Goal: Task Accomplishment & Management: Use online tool/utility

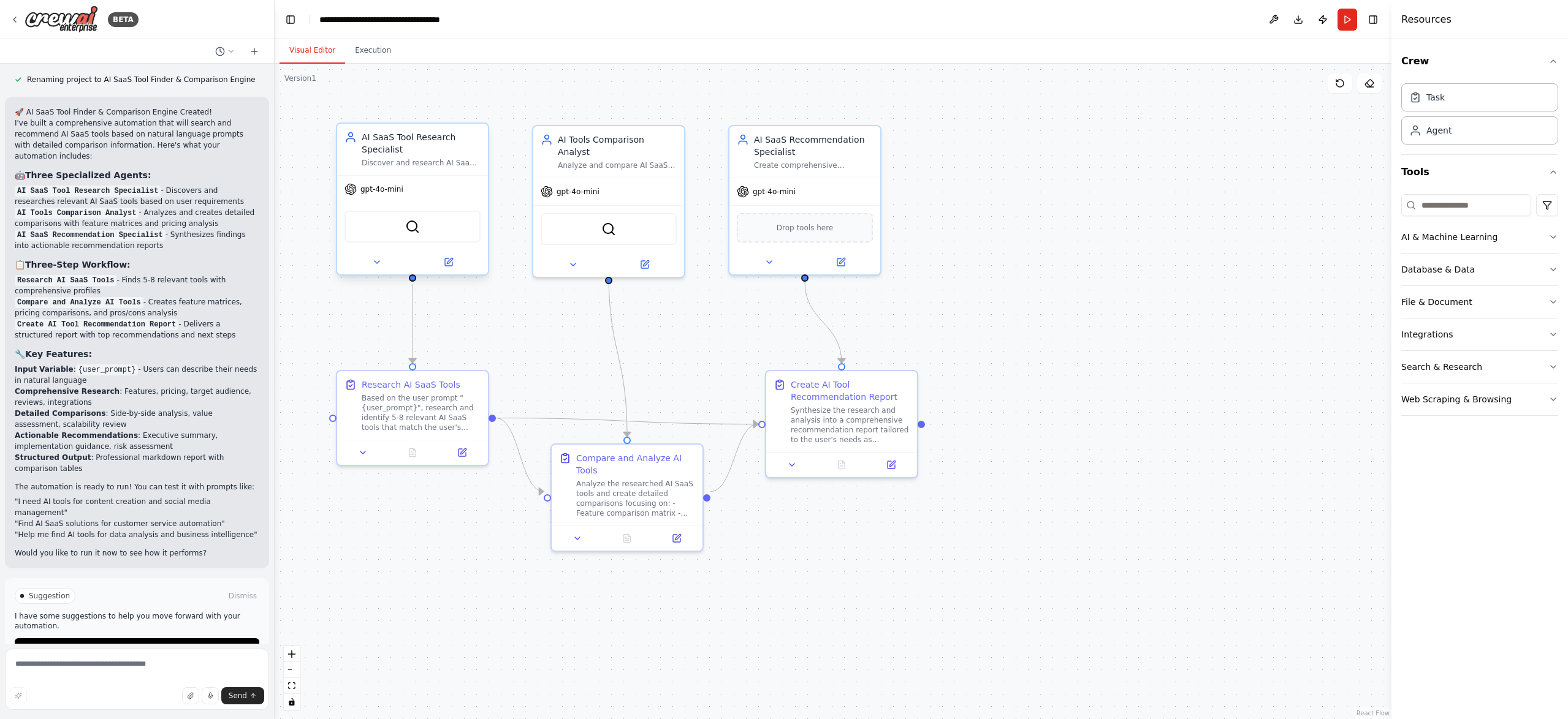
click at [423, 227] on div "SerperDevTool" at bounding box center [413, 227] width 136 height 32
click at [426, 193] on div "gpt-4o-mini" at bounding box center [413, 190] width 151 height 27
click at [431, 158] on div "Discover and research AI SaaS tools based on user requirements described in nat…" at bounding box center [420, 162] width 119 height 10
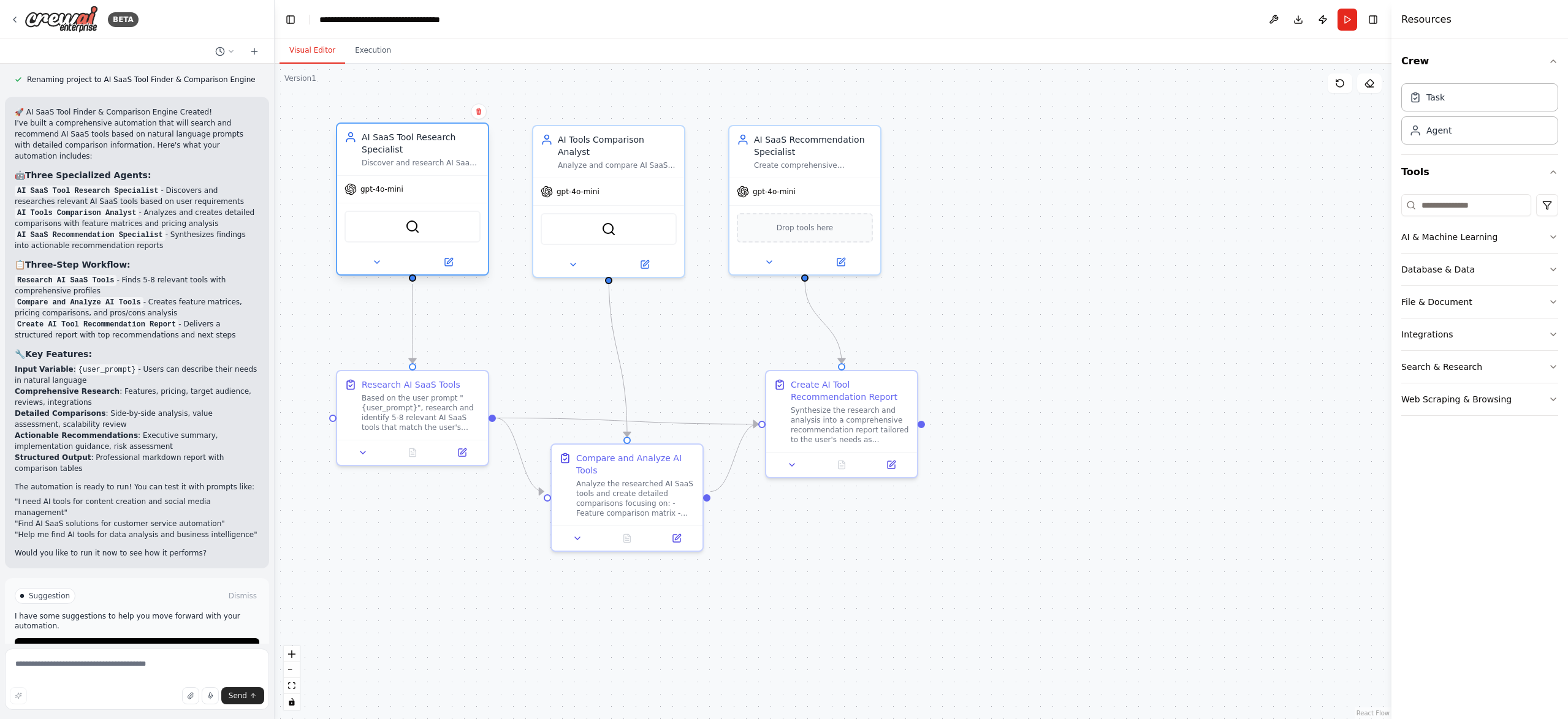
click at [431, 158] on div "Discover and research AI SaaS tools based on user requirements described in nat…" at bounding box center [420, 162] width 119 height 10
click at [578, 202] on div "SerperDevTool" at bounding box center [609, 226] width 151 height 47
click at [436, 198] on div "gpt-4o-mini" at bounding box center [413, 190] width 151 height 27
click at [417, 233] on img at bounding box center [412, 226] width 14 height 14
drag, startPoint x: 433, startPoint y: 227, endPoint x: 425, endPoint y: 229, distance: 8.2
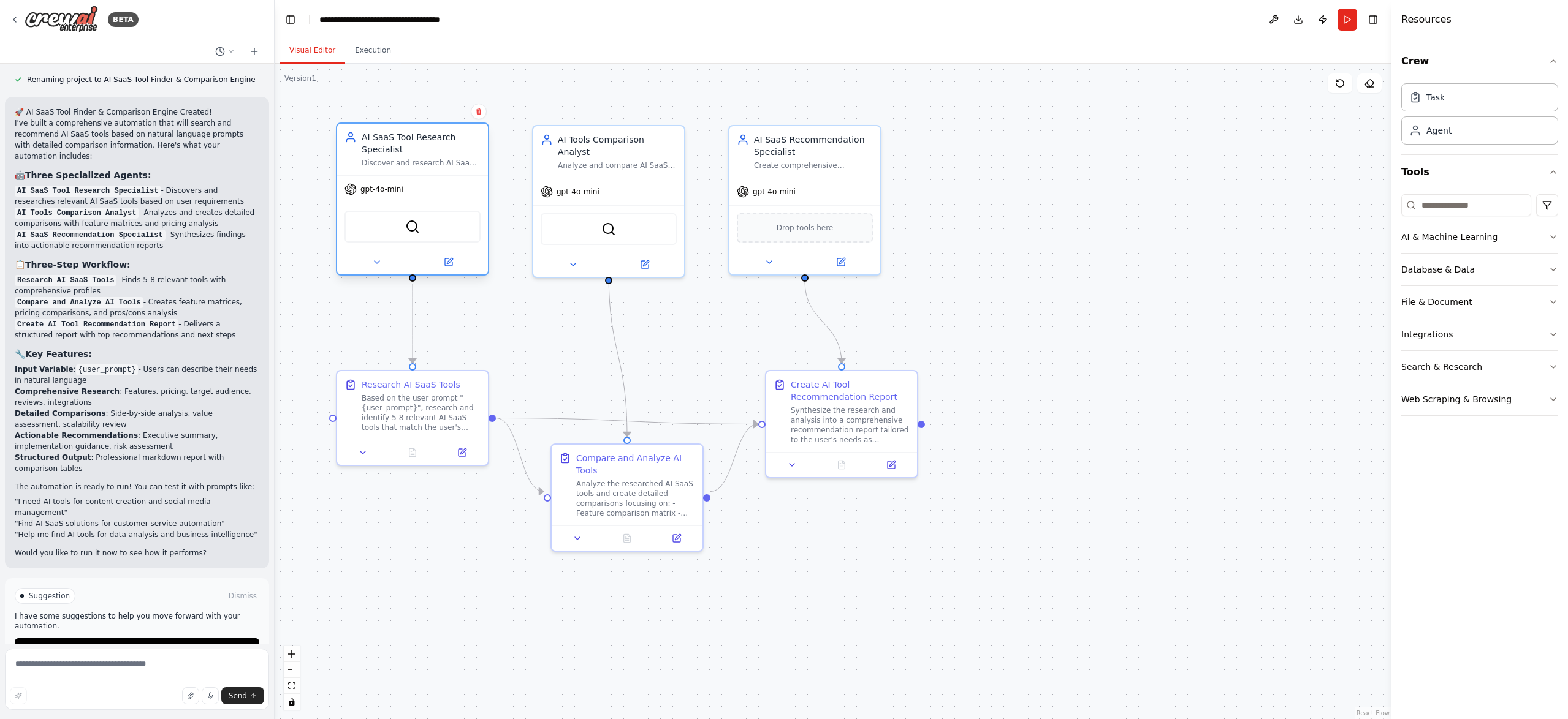
click at [425, 229] on div "SerperDevTool" at bounding box center [413, 227] width 136 height 32
click at [378, 263] on icon at bounding box center [377, 261] width 5 height 2
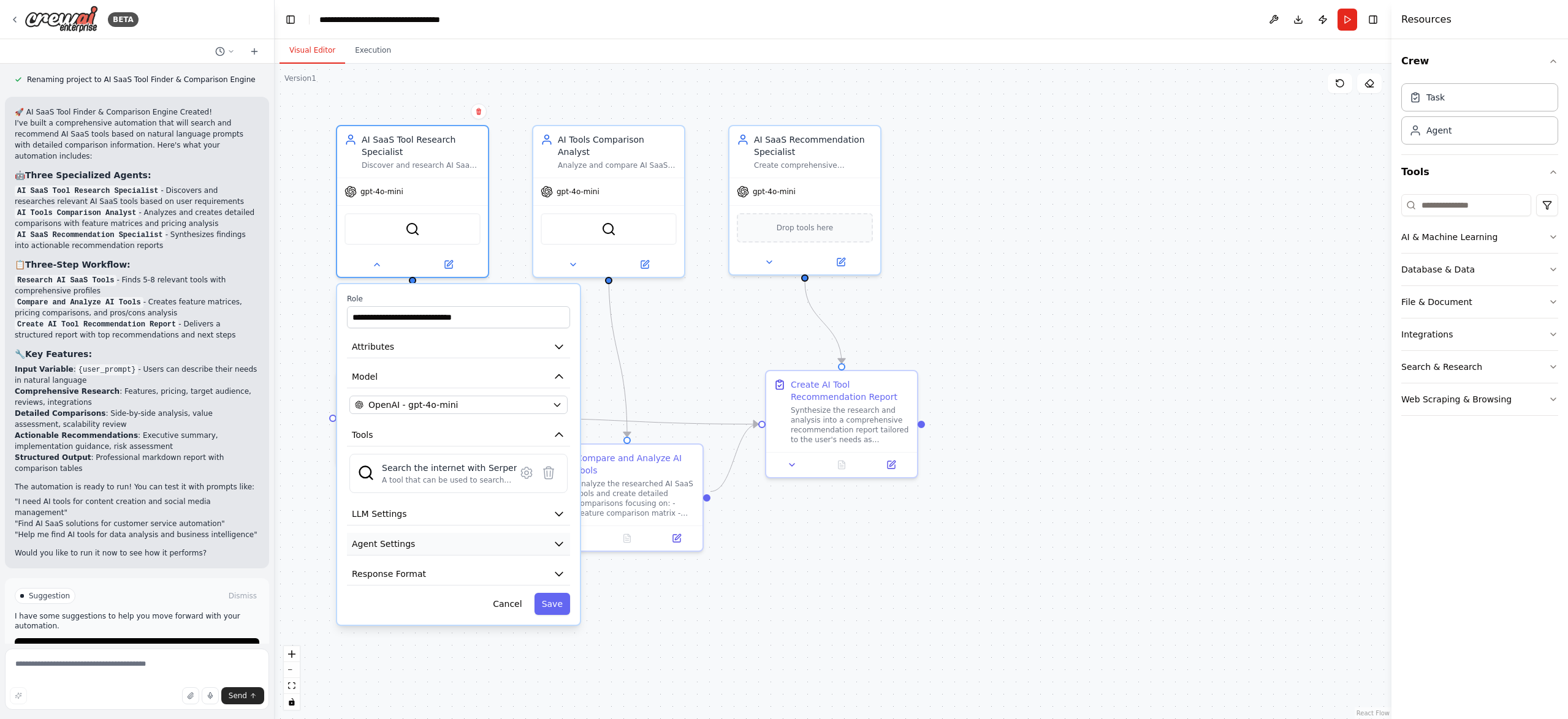
click at [516, 547] on button "Agent Settings" at bounding box center [458, 545] width 223 height 23
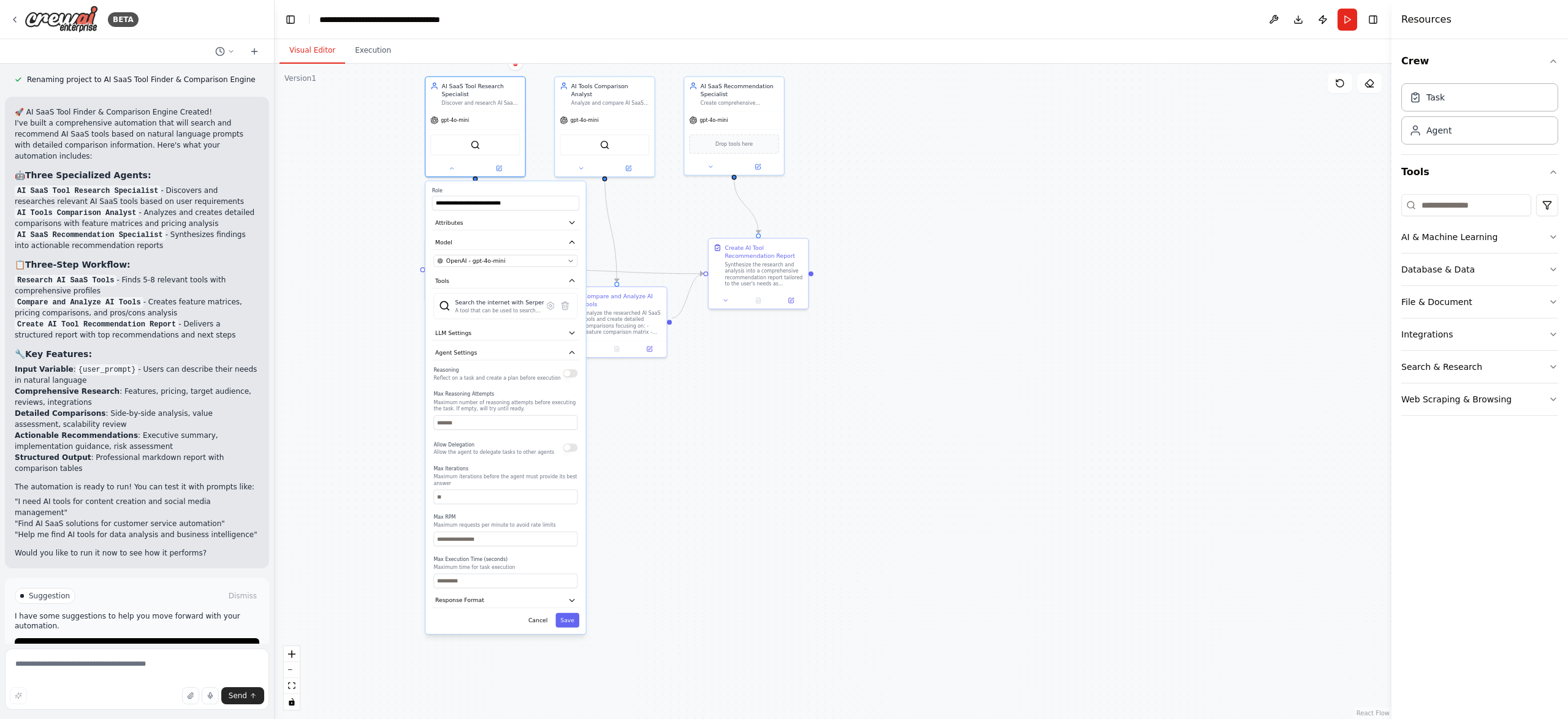
drag, startPoint x: 611, startPoint y: 617, endPoint x: 652, endPoint y: 406, distance: 214.9
click at [652, 406] on div ".deletable-edge-delete-btn { width: 20px; height: 20px; border: 0px solid #ffff…" at bounding box center [833, 391] width 1117 height 656
click at [568, 354] on icon "button" at bounding box center [571, 352] width 8 height 8
click at [564, 338] on button "LLM Settings" at bounding box center [506, 332] width 147 height 14
click at [566, 335] on button "LLM Settings" at bounding box center [506, 332] width 147 height 14
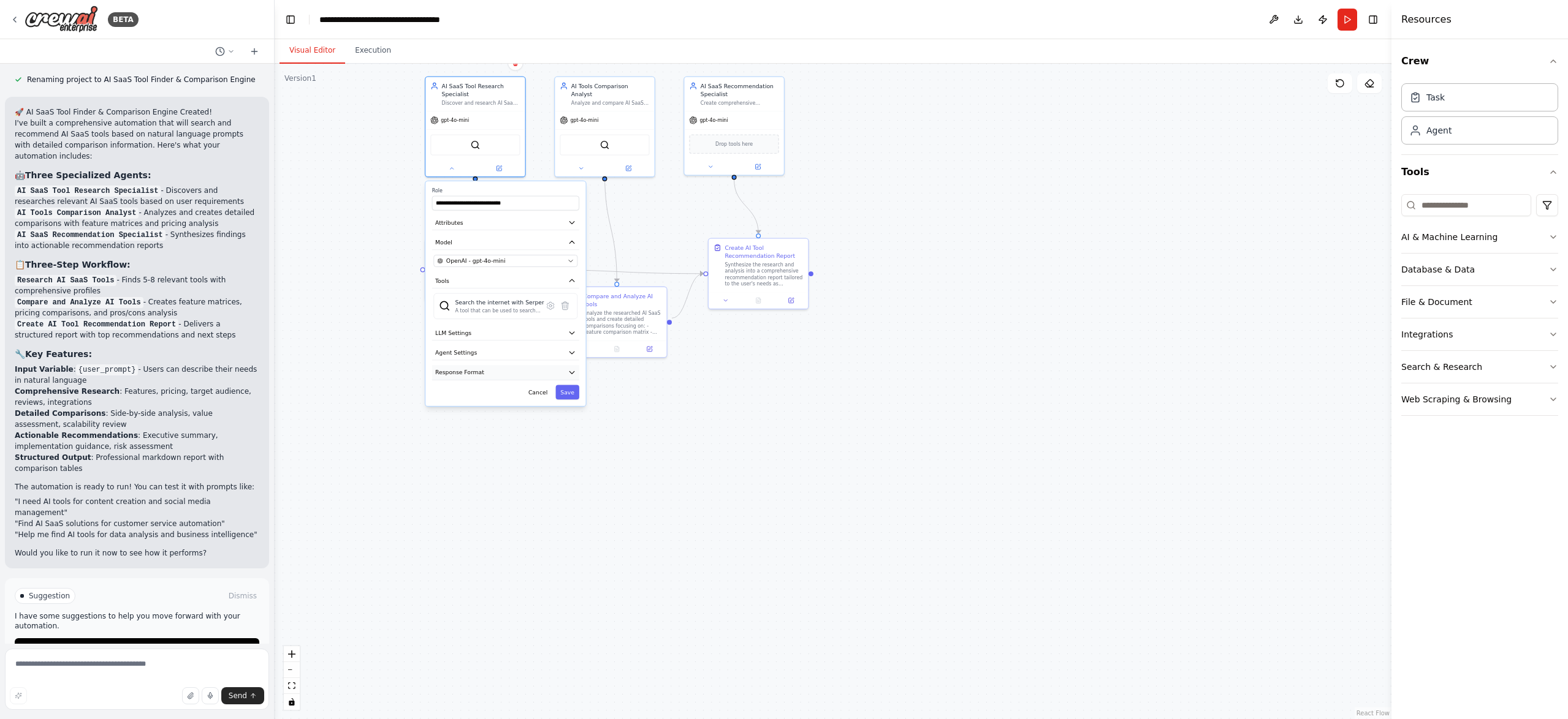
click at [566, 371] on button "Response Format" at bounding box center [506, 372] width 147 height 14
click at [336, 212] on div ".deletable-edge-delete-btn { width: 20px; height: 20px; border: 0px solid #ffff…" at bounding box center [833, 391] width 1117 height 656
click at [854, 375] on div ".deletable-edge-delete-btn { width: 20px; height: 20px; border: 0px solid #ffff…" at bounding box center [833, 391] width 1117 height 656
click at [453, 174] on div at bounding box center [475, 166] width 99 height 16
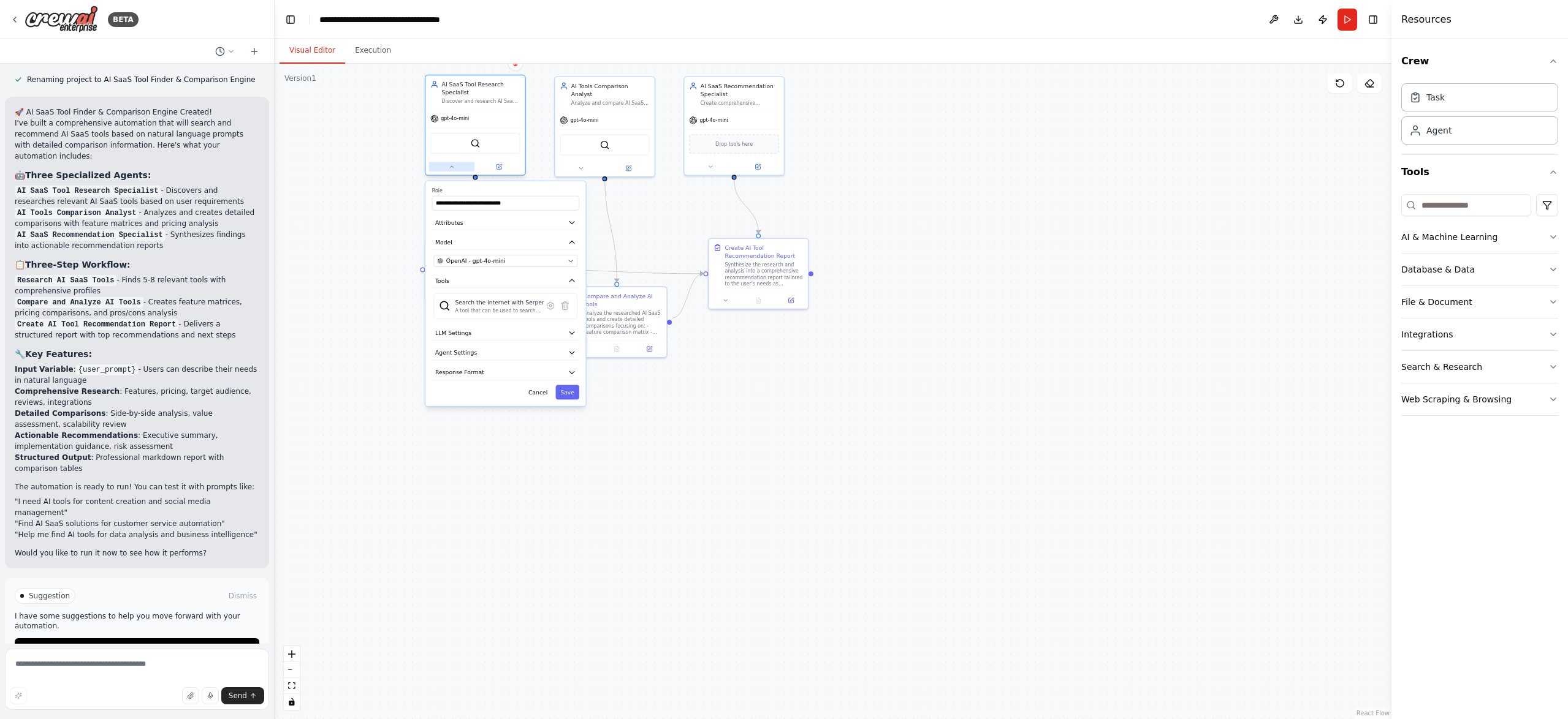
click at [453, 168] on icon at bounding box center [451, 167] width 7 height 7
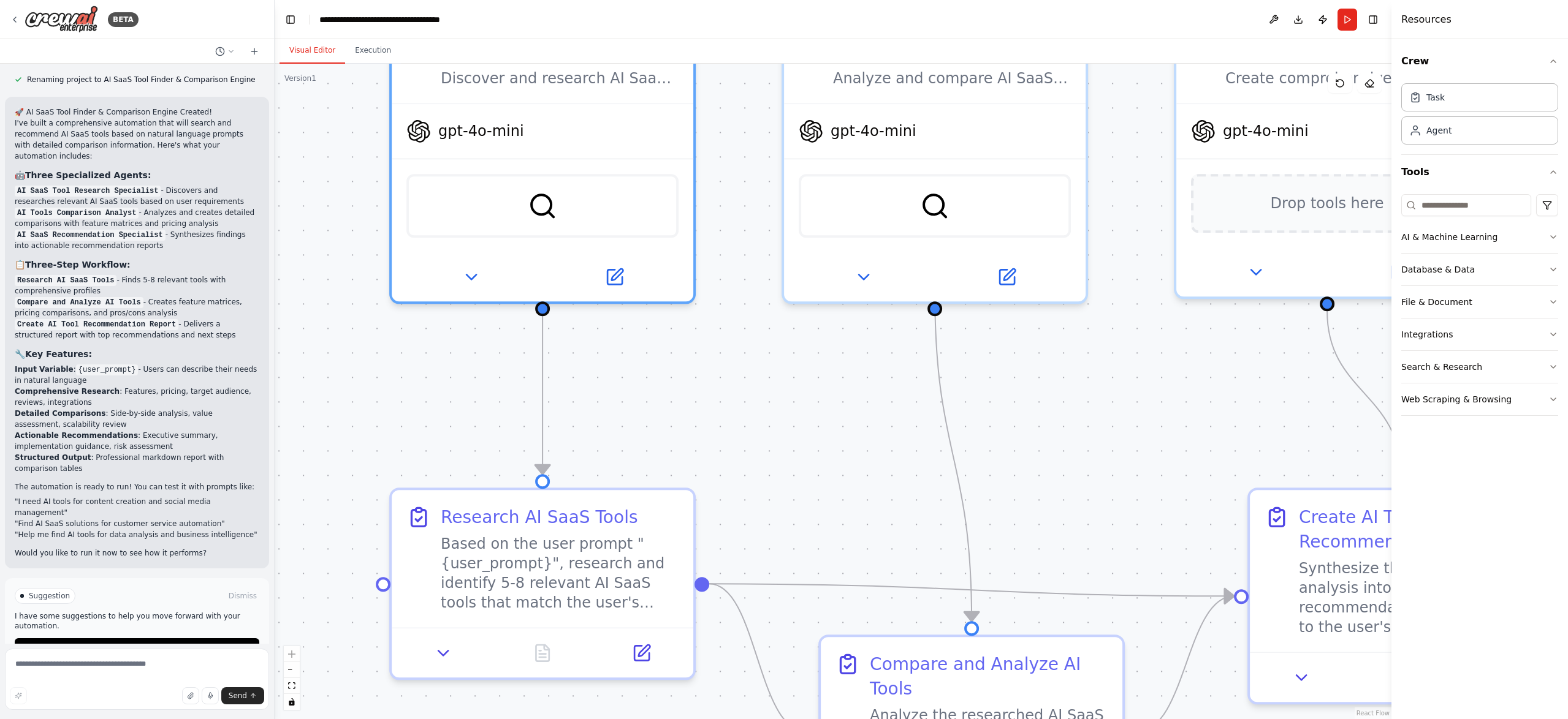
drag, startPoint x: 401, startPoint y: 193, endPoint x: 364, endPoint y: 358, distance: 169.1
click at [364, 358] on div ".deletable-edge-delete-btn { width: 20px; height: 20px; border: 0px solid #ffff…" at bounding box center [833, 391] width 1117 height 656
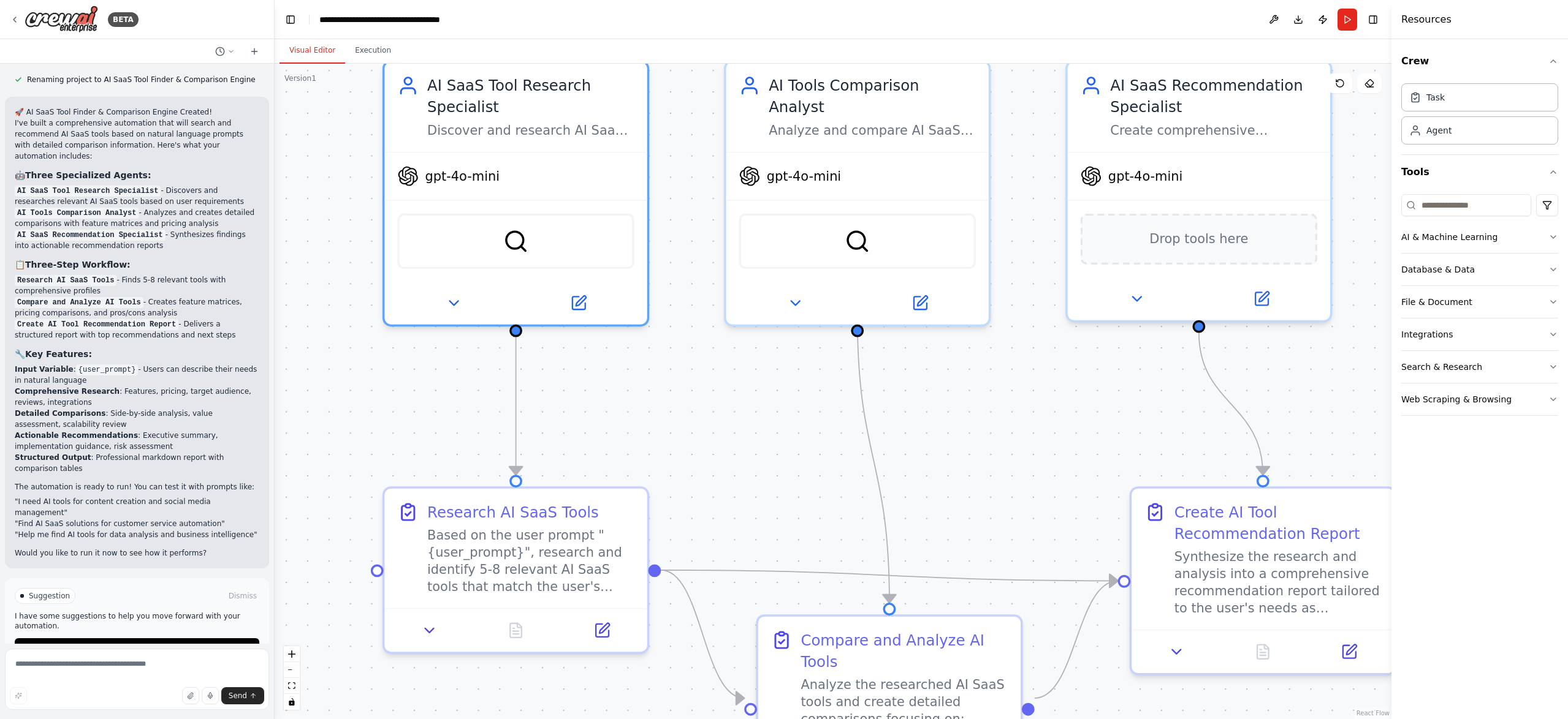
drag, startPoint x: 752, startPoint y: 373, endPoint x: 750, endPoint y: 383, distance: 10.2
click at [750, 383] on div ".deletable-edge-delete-btn { width: 20px; height: 20px; border: 0px solid #ffff…" at bounding box center [833, 391] width 1117 height 656
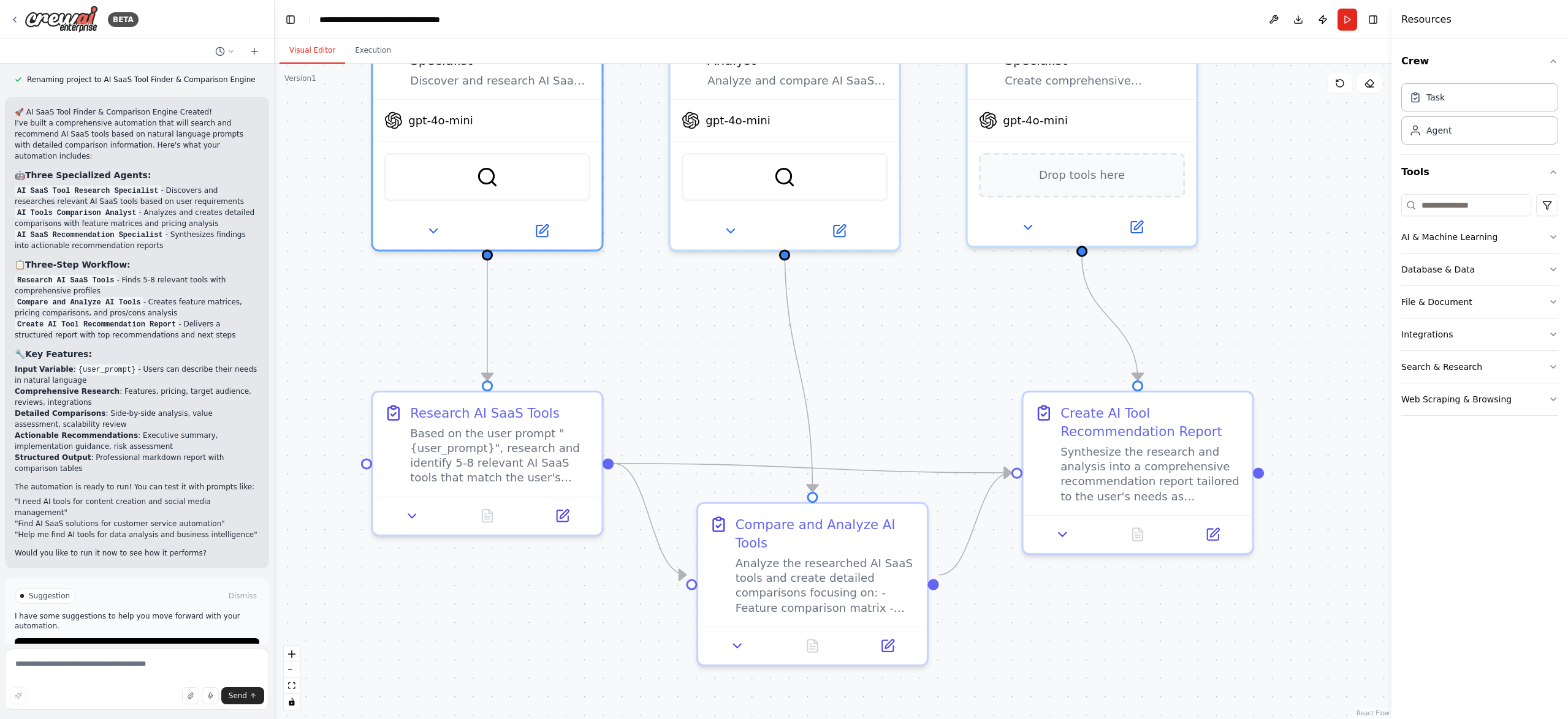
drag, startPoint x: 756, startPoint y: 419, endPoint x: 697, endPoint y: 335, distance: 102.6
click at [697, 335] on div ".deletable-edge-delete-btn { width: 20px; height: 20px; border: 0px solid #ffff…" at bounding box center [833, 391] width 1117 height 656
click at [410, 517] on icon at bounding box center [412, 511] width 14 height 14
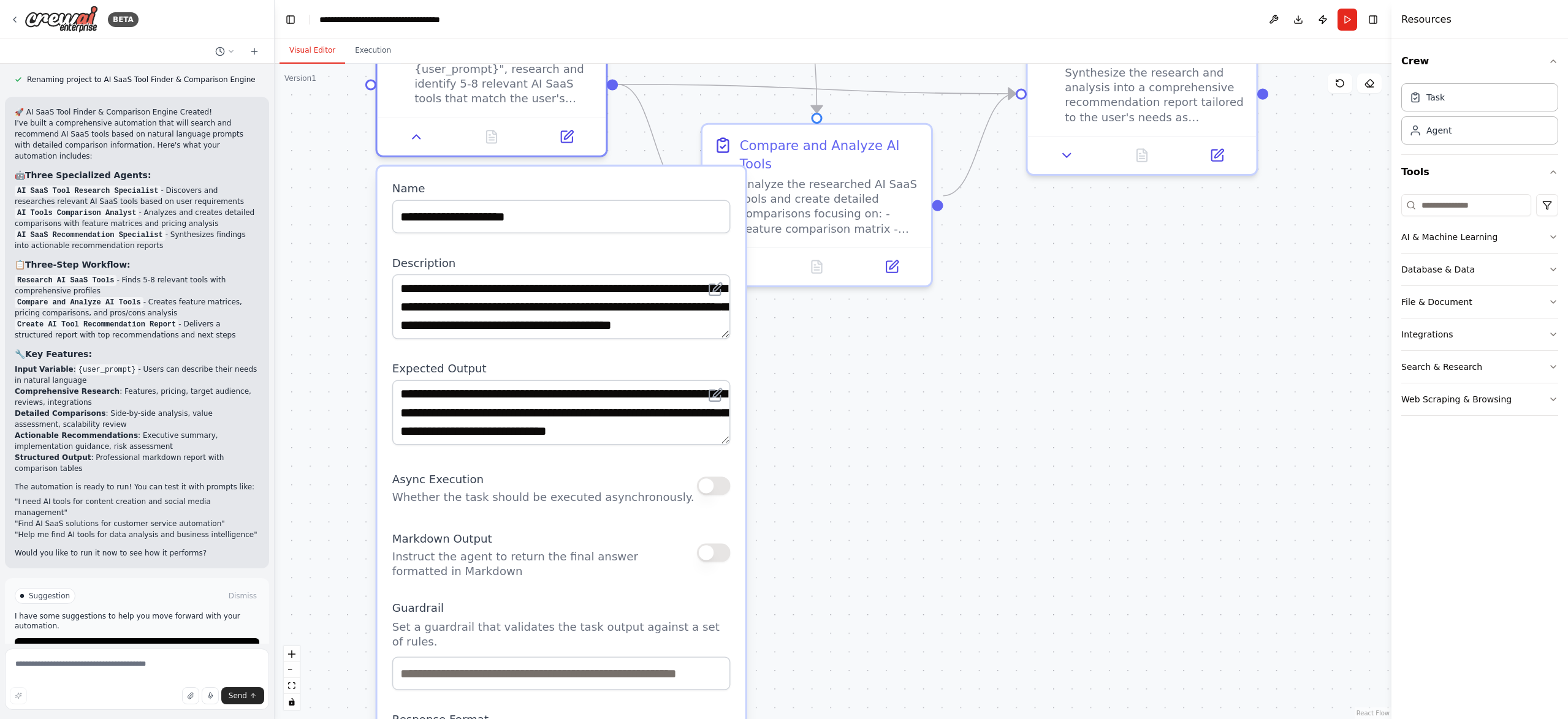
drag, startPoint x: 329, startPoint y: 494, endPoint x: 333, endPoint y: 113, distance: 381.0
click at [333, 113] on div ".deletable-edge-delete-btn { width: 20px; height: 20px; border: 0px solid #ffff…" at bounding box center [833, 391] width 1117 height 656
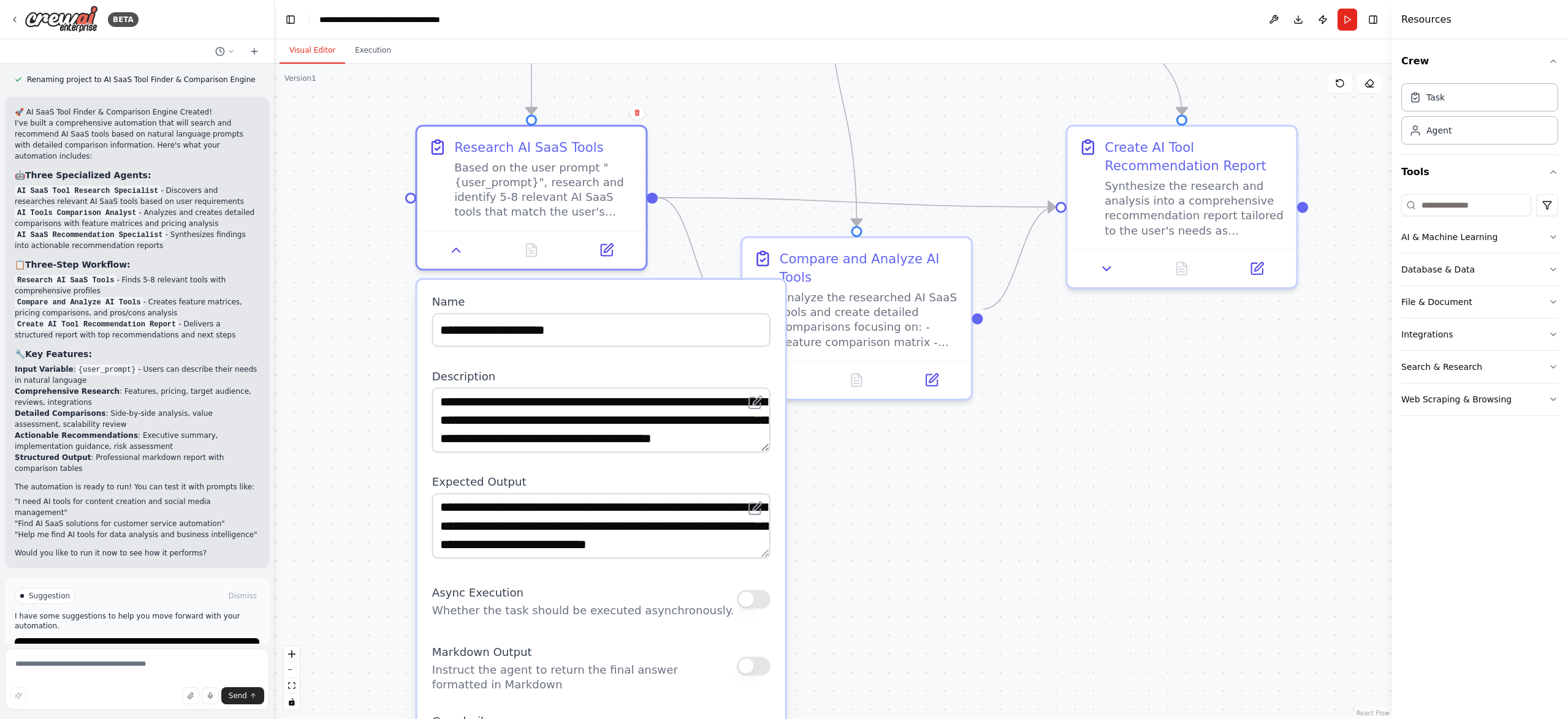
drag, startPoint x: 343, startPoint y: 504, endPoint x: 383, endPoint y: 619, distance: 121.8
click at [383, 619] on div ".deletable-edge-delete-btn { width: 20px; height: 20px; border: 0px solid #ffff…" at bounding box center [833, 391] width 1117 height 656
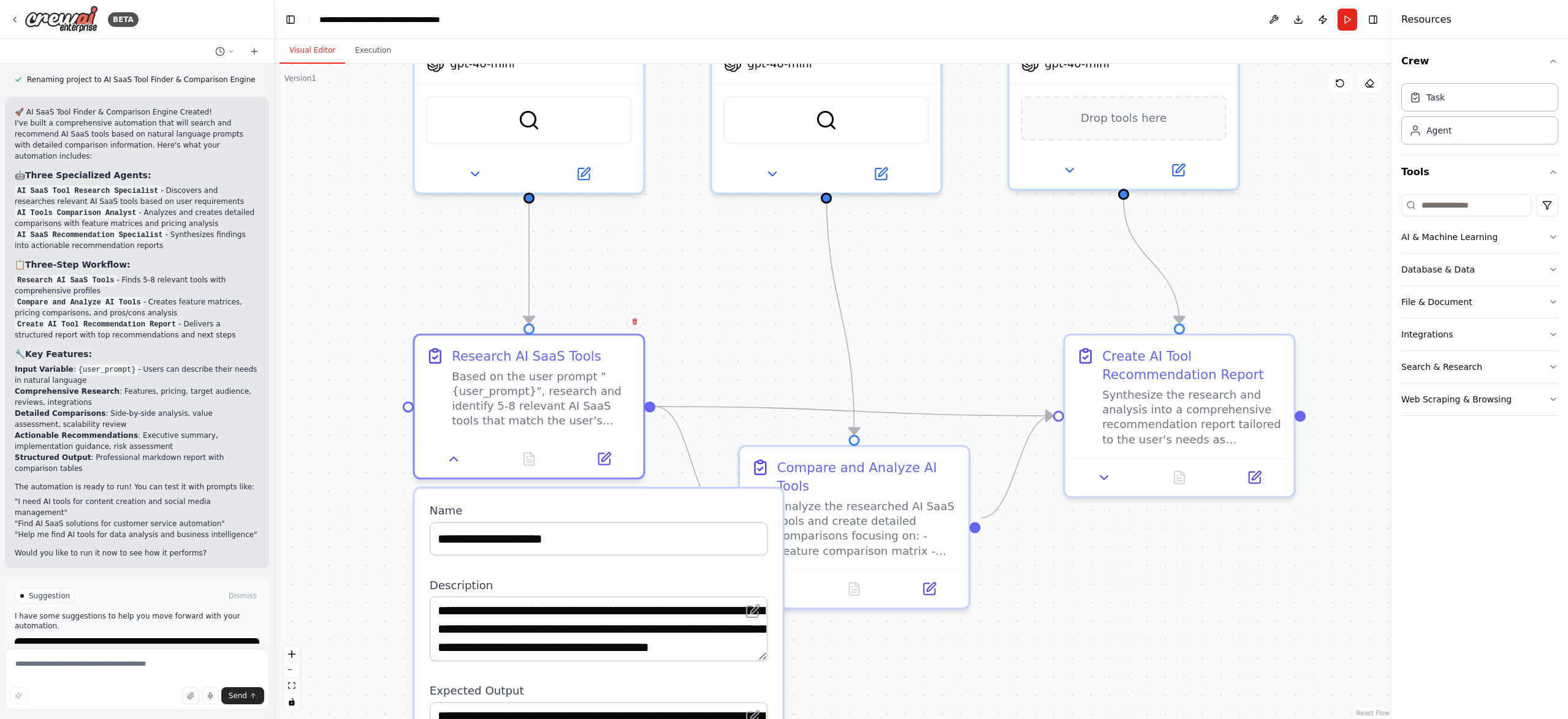
drag, startPoint x: 339, startPoint y: 240, endPoint x: 337, endPoint y: 449, distance: 209.0
click at [337, 449] on div ".deletable-edge-delete-btn { width: 20px; height: 20px; border: 0px solid #ffff…" at bounding box center [833, 391] width 1117 height 656
click at [481, 167] on icon at bounding box center [474, 170] width 14 height 14
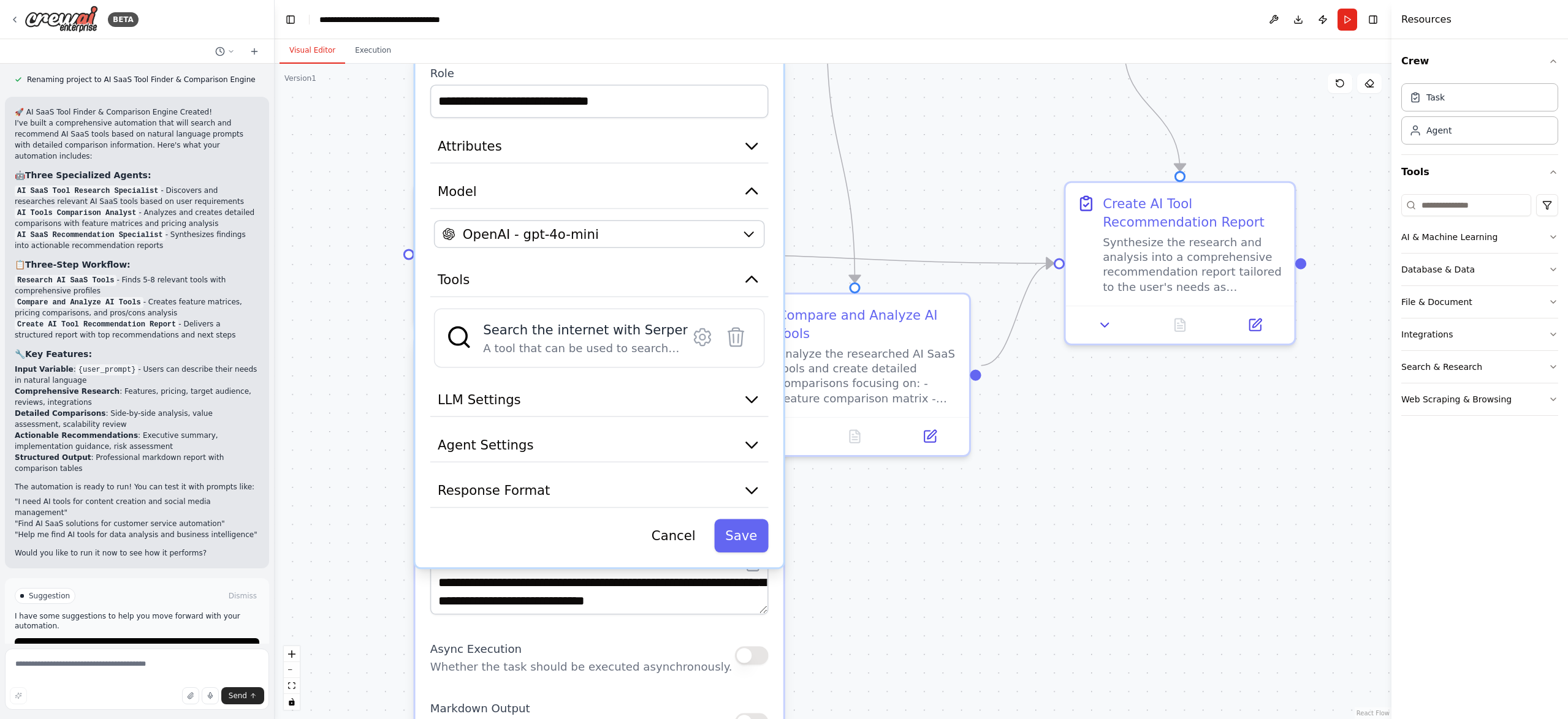
drag, startPoint x: 384, startPoint y: 321, endPoint x: 384, endPoint y: 205, distance: 116.0
click at [384, 205] on div ".deletable-edge-delete-btn { width: 20px; height: 20px; border: 0px solid #ffff…" at bounding box center [833, 391] width 1117 height 656
click at [705, 338] on icon at bounding box center [702, 337] width 16 height 17
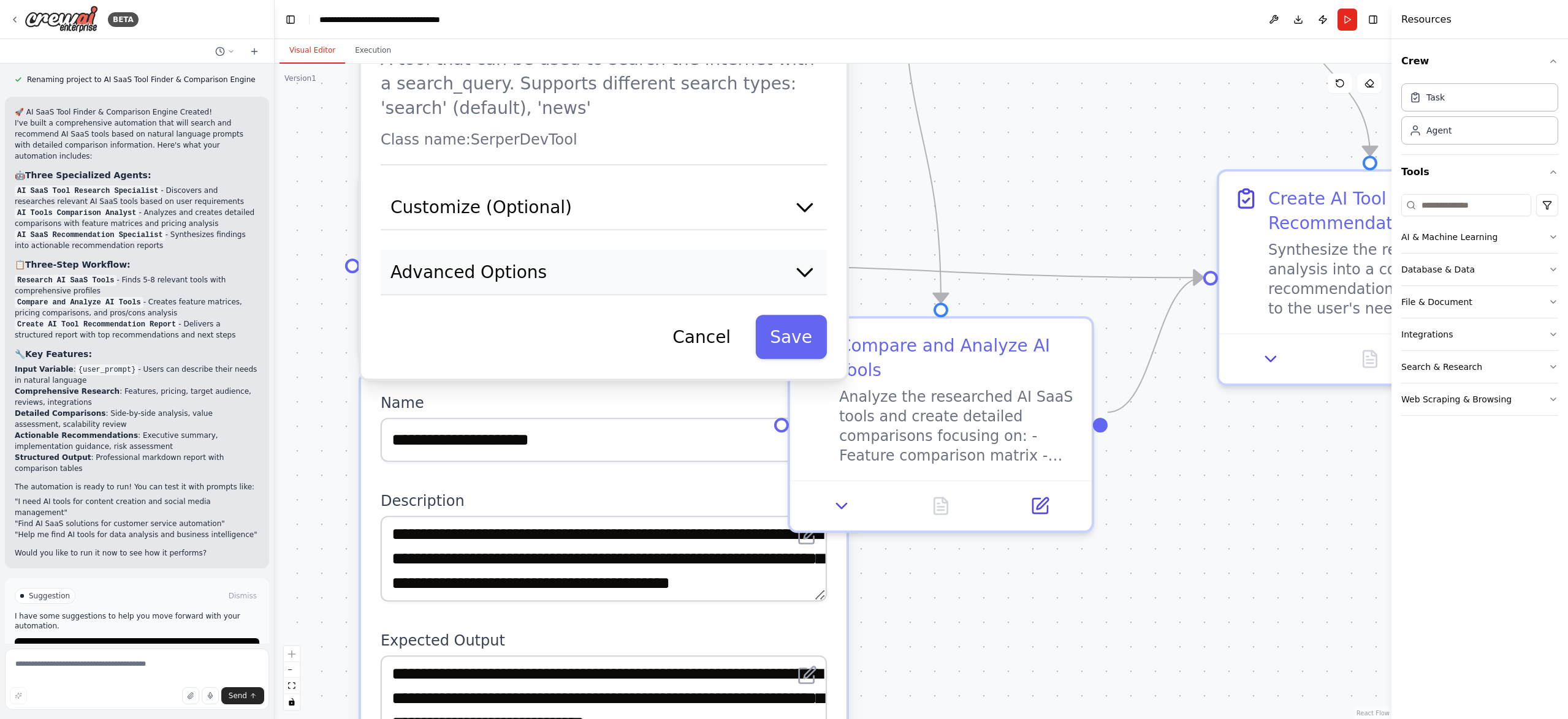
click at [625, 263] on button "Advanced Options" at bounding box center [604, 273] width 446 height 45
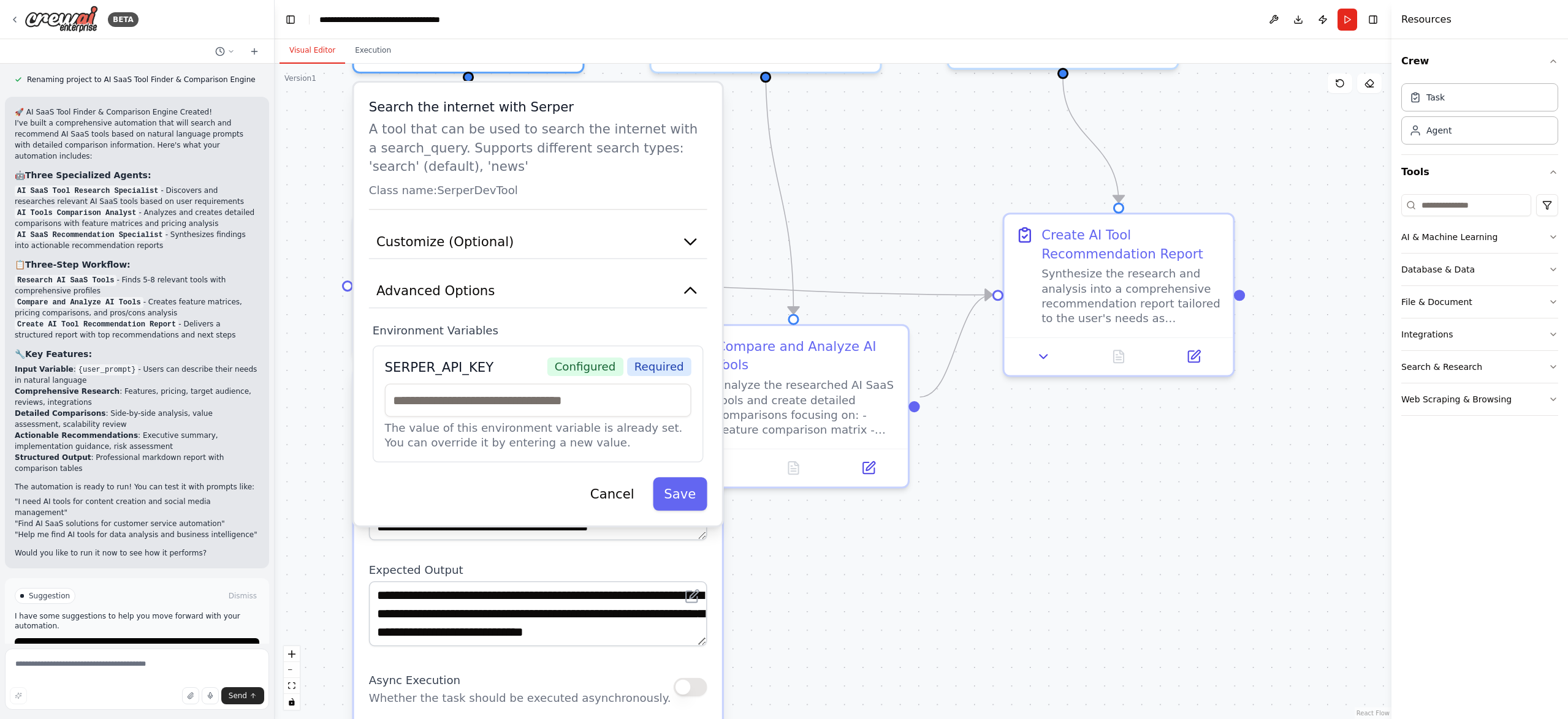
click at [855, 212] on div ".deletable-edge-delete-btn { width: 20px; height: 20px; border: 0px solid #ffff…" at bounding box center [833, 391] width 1117 height 656
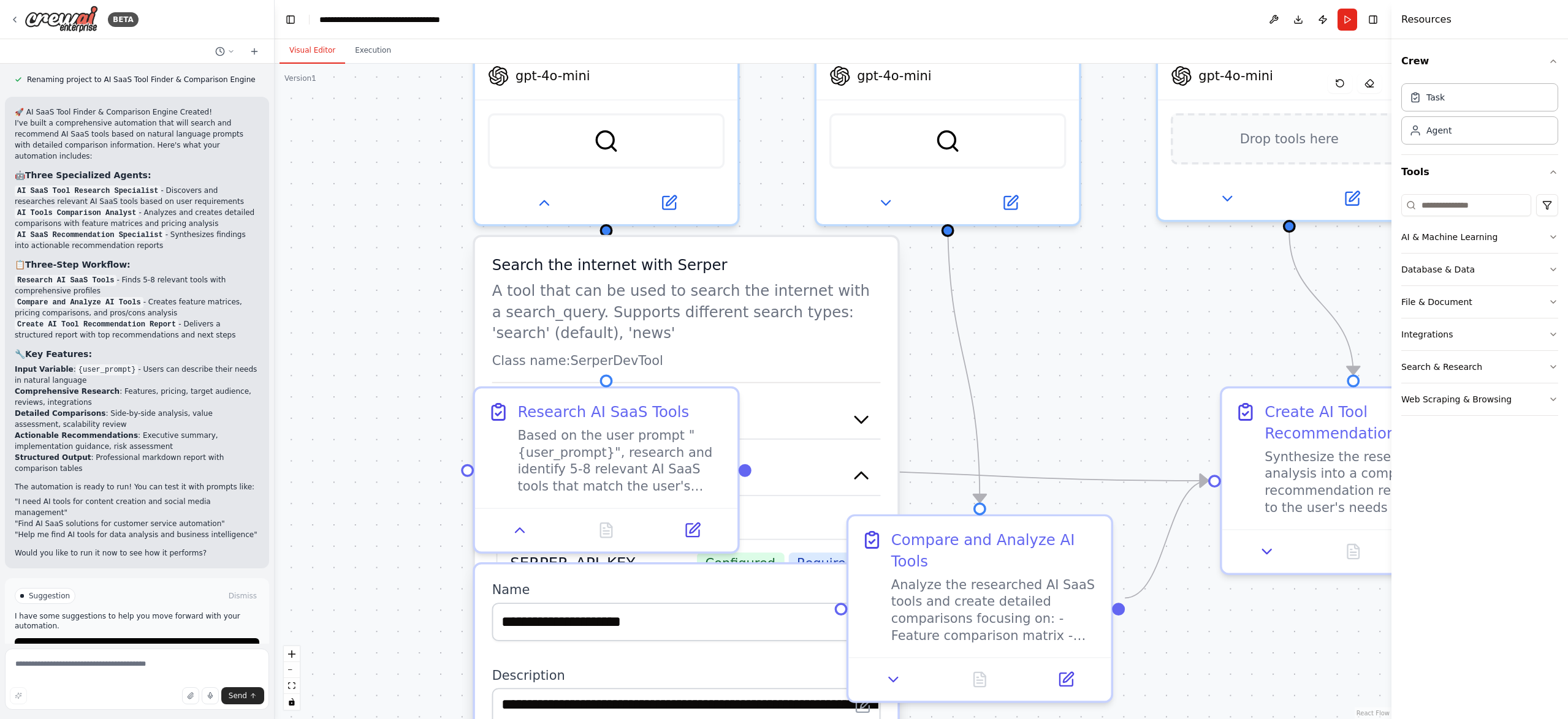
drag, startPoint x: 926, startPoint y: 138, endPoint x: 1101, endPoint y: 335, distance: 263.5
click at [1101, 335] on div ".deletable-edge-delete-btn { width: 20px; height: 20px; border: 0px solid #ffff…" at bounding box center [833, 391] width 1117 height 656
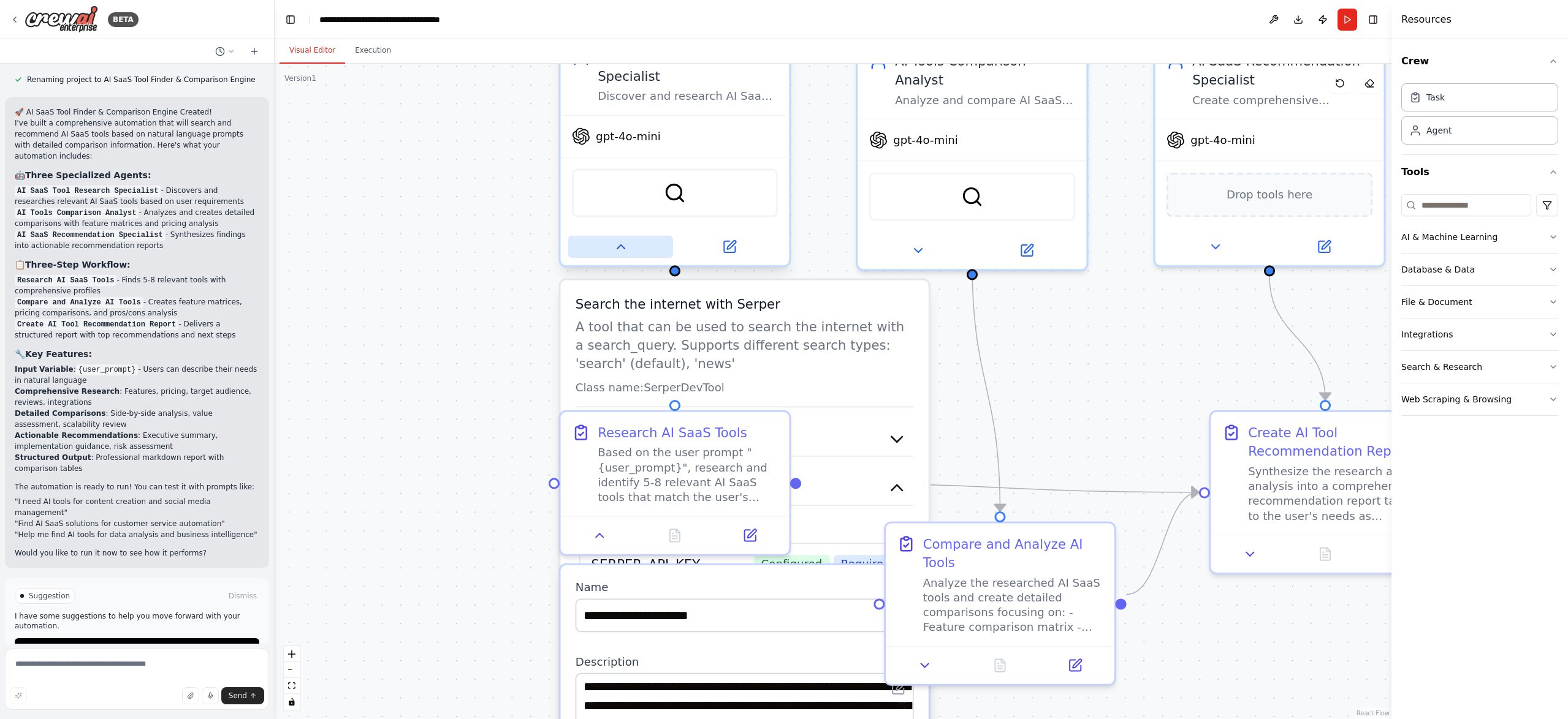
click at [614, 245] on icon at bounding box center [620, 246] width 14 height 14
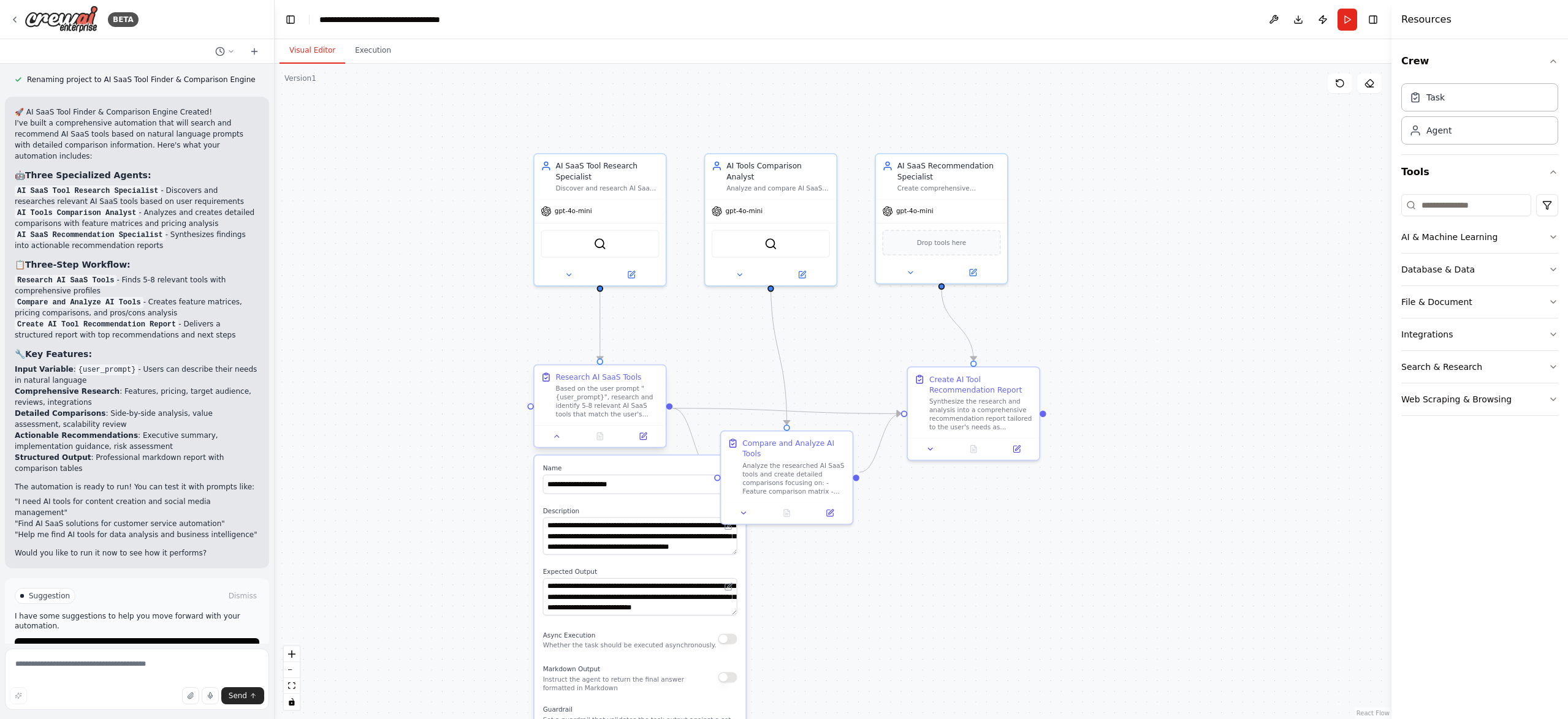
click at [558, 443] on div at bounding box center [600, 436] width 131 height 22
click at [557, 439] on icon at bounding box center [557, 436] width 8 height 8
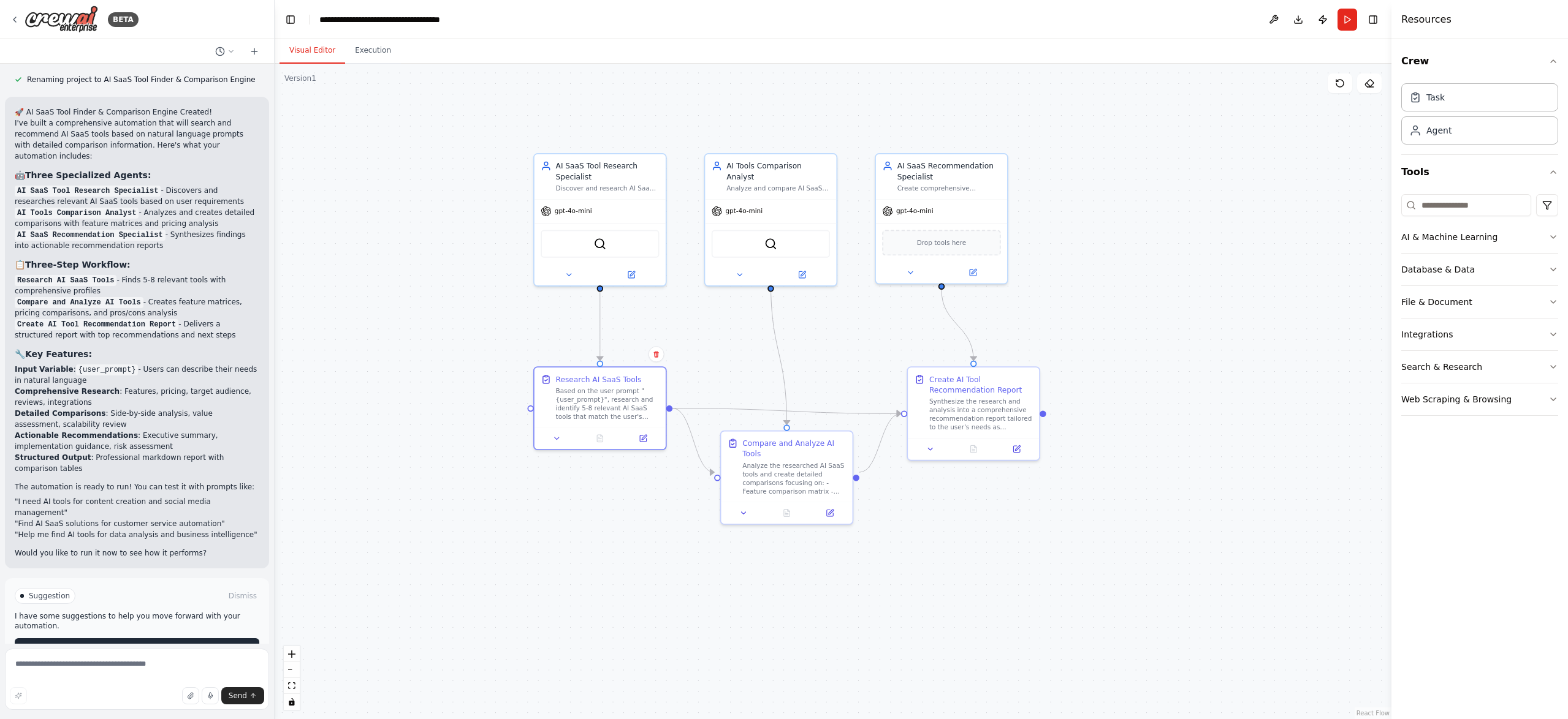
click at [174, 638] on button "Run Automation" at bounding box center [137, 648] width 245 height 20
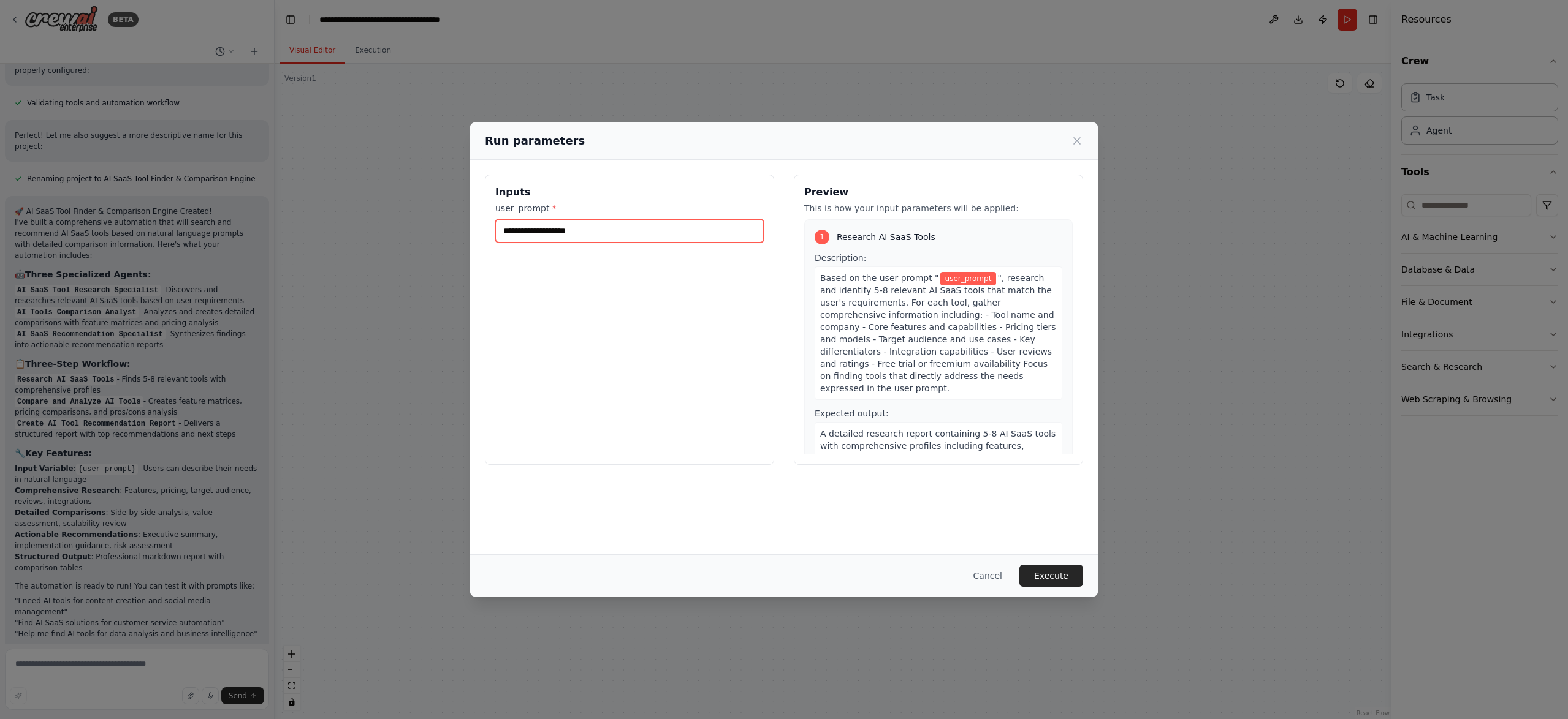
click at [586, 234] on input "user_prompt *" at bounding box center [629, 230] width 268 height 23
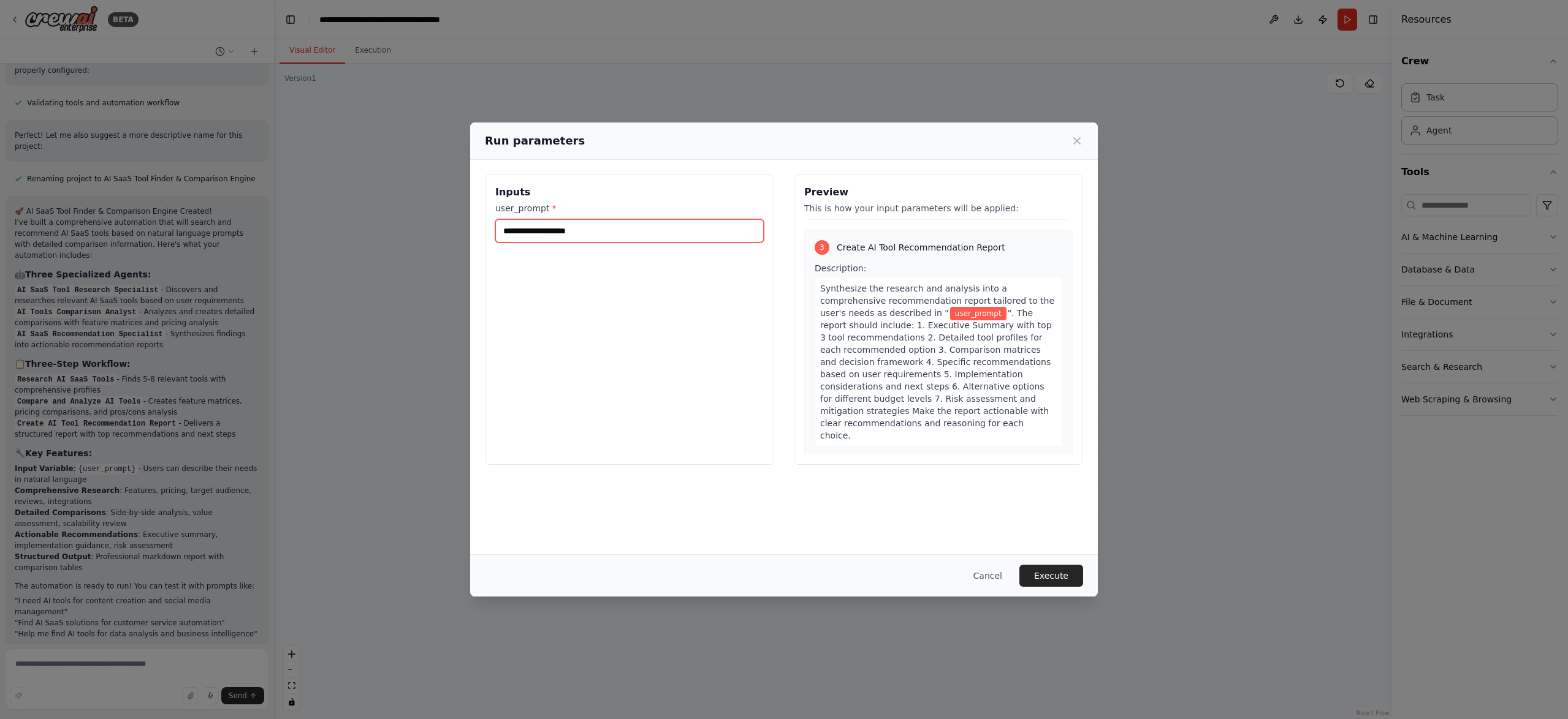
scroll to position [567, 0]
click at [582, 231] on input "user_prompt *" at bounding box center [629, 230] width 268 height 23
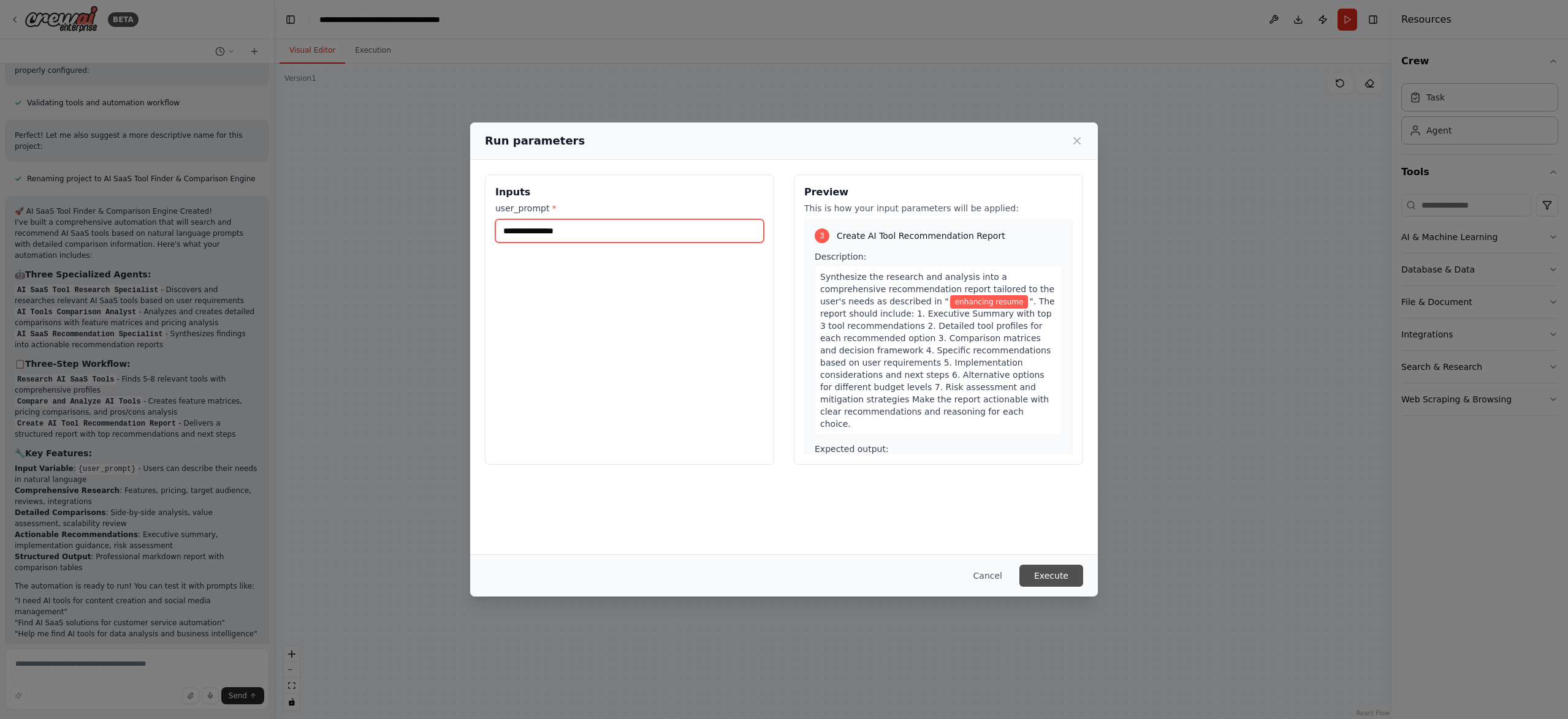
type input "**********"
click at [1053, 572] on button "Execute" at bounding box center [1051, 576] width 63 height 22
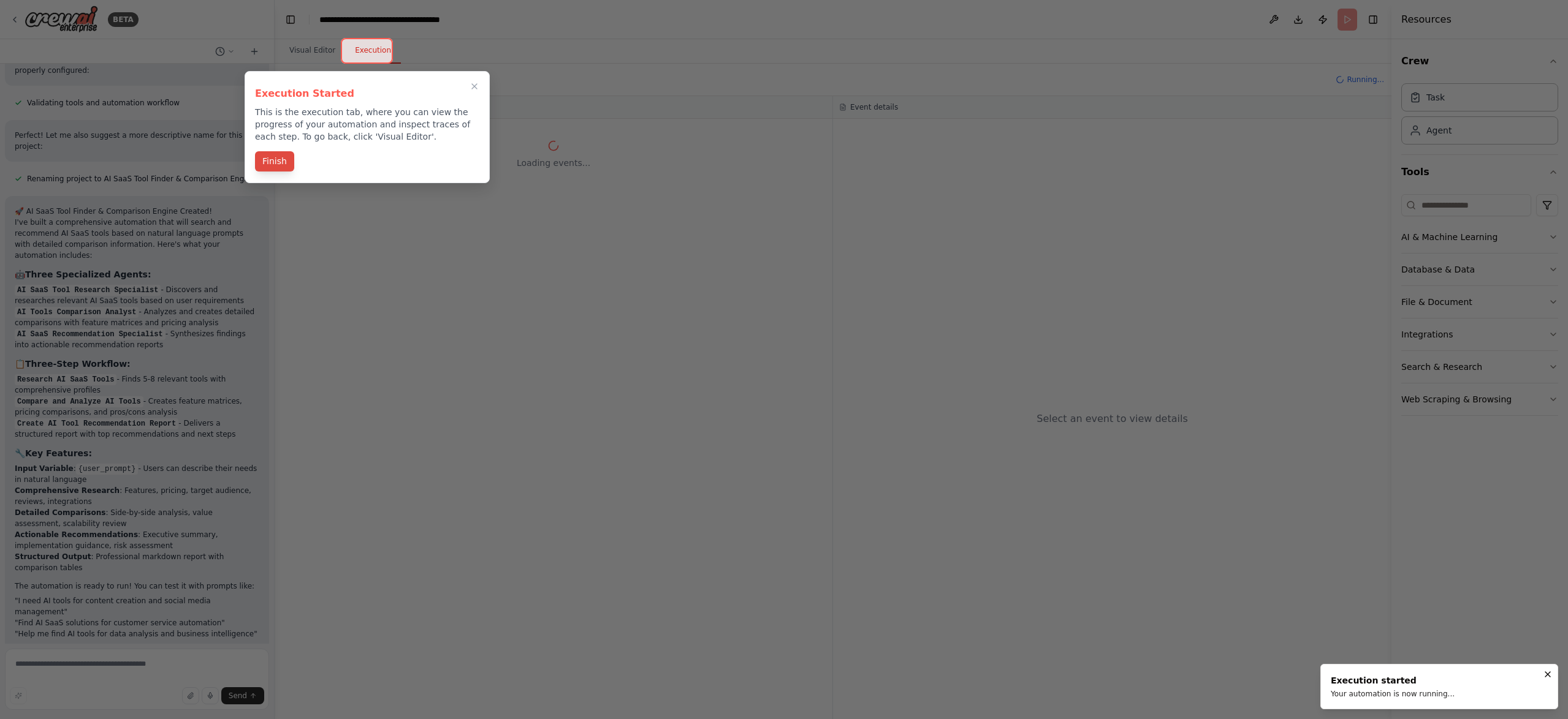
click at [268, 156] on button "Finish" at bounding box center [274, 161] width 39 height 20
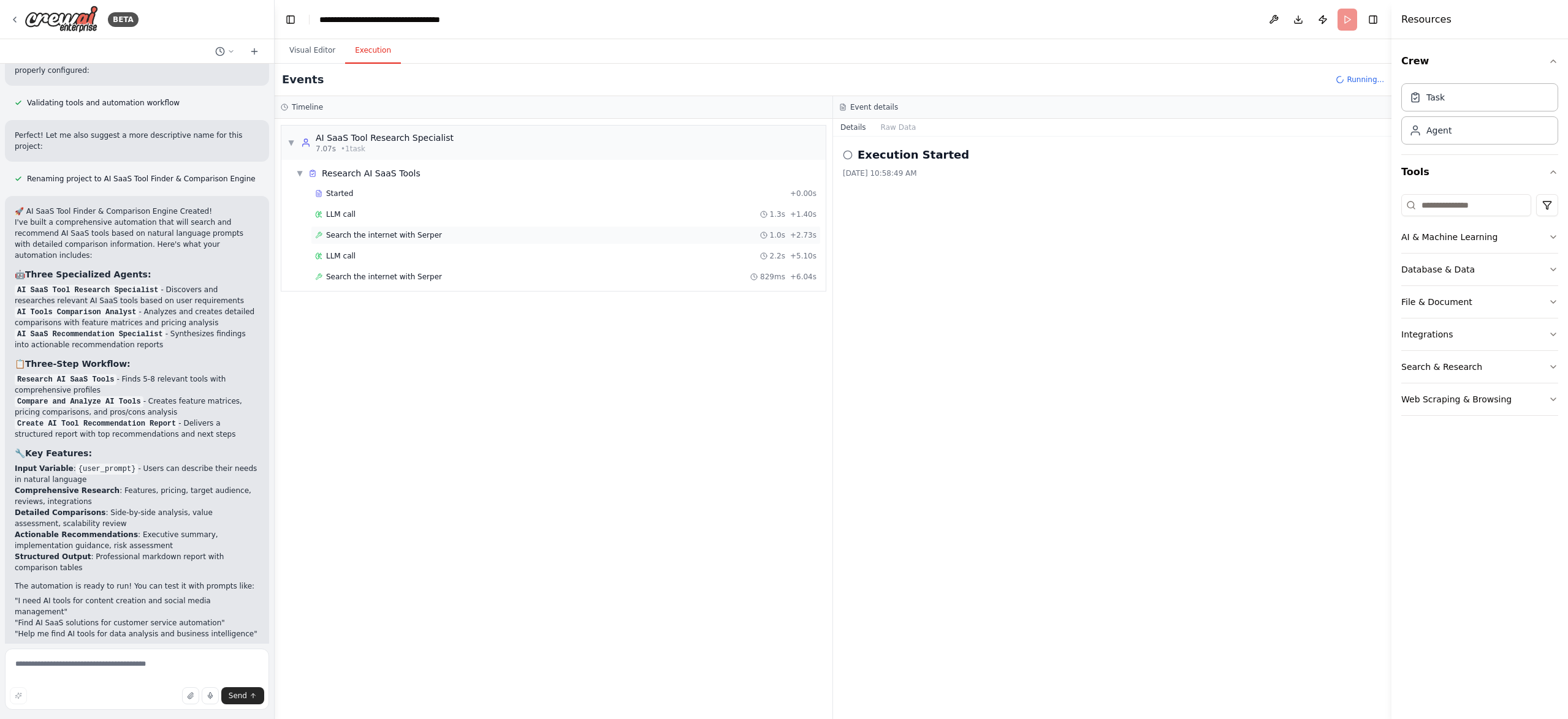
click at [422, 233] on span "Search the internet with Serper" at bounding box center [383, 235] width 116 height 10
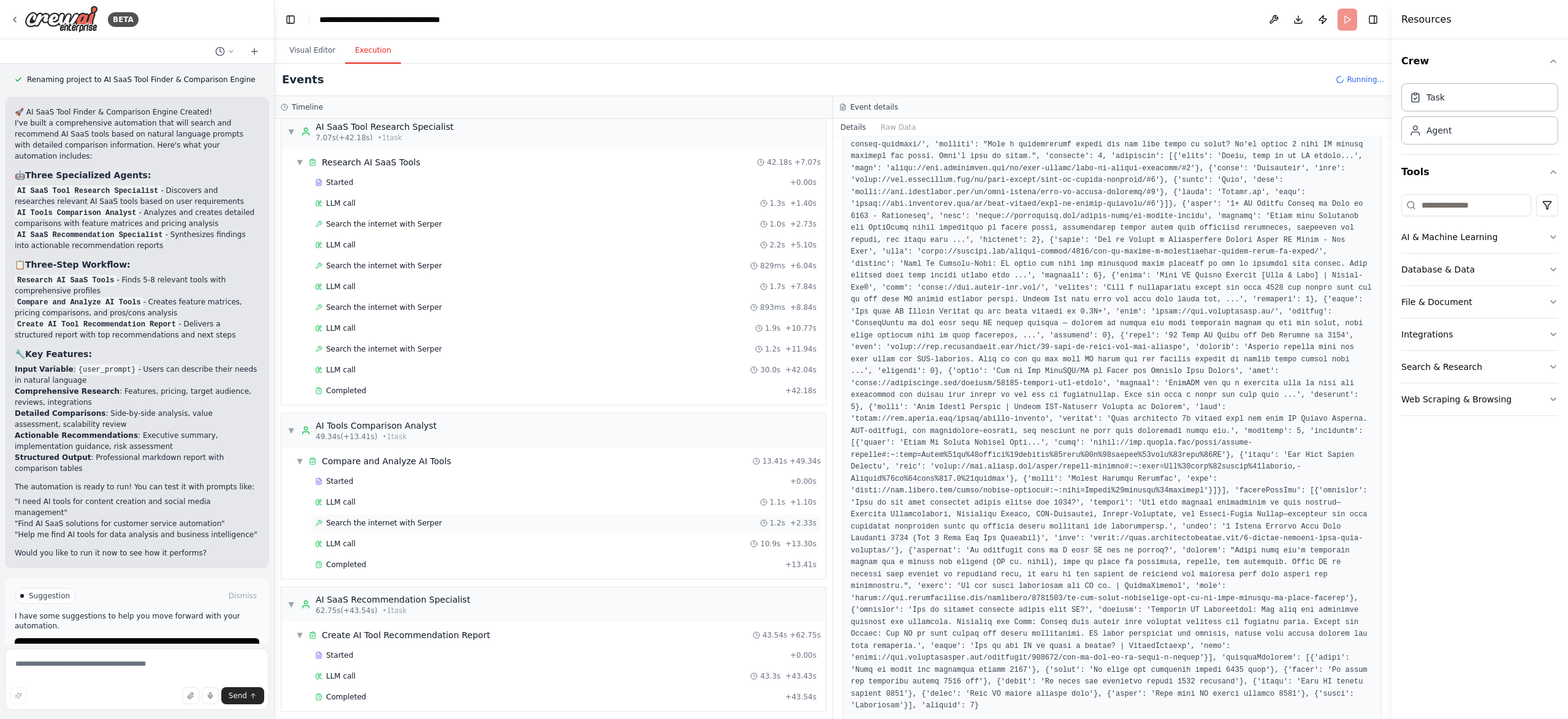
scroll to position [17, 0]
click at [388, 644] on div "Started" at bounding box center [550, 649] width 470 height 10
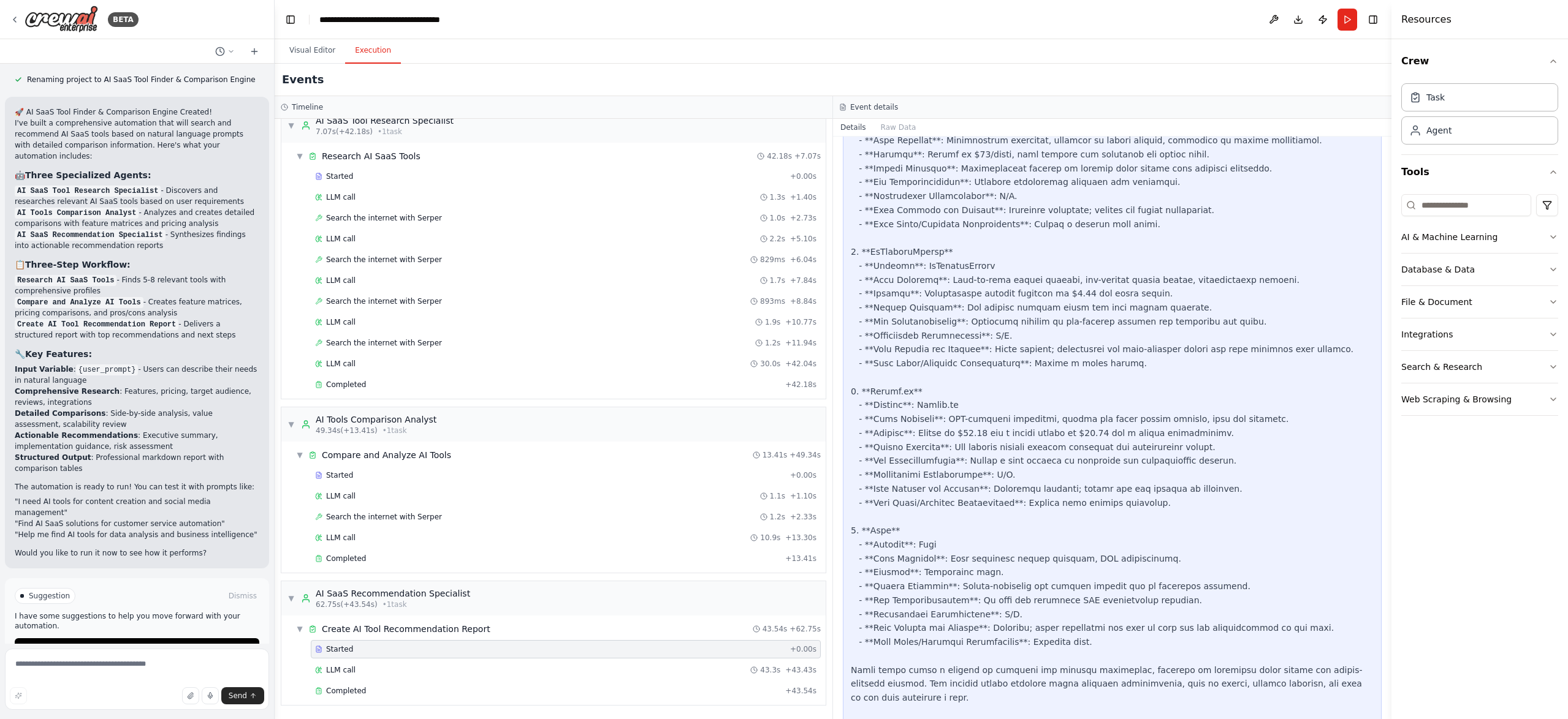
scroll to position [1079, 0]
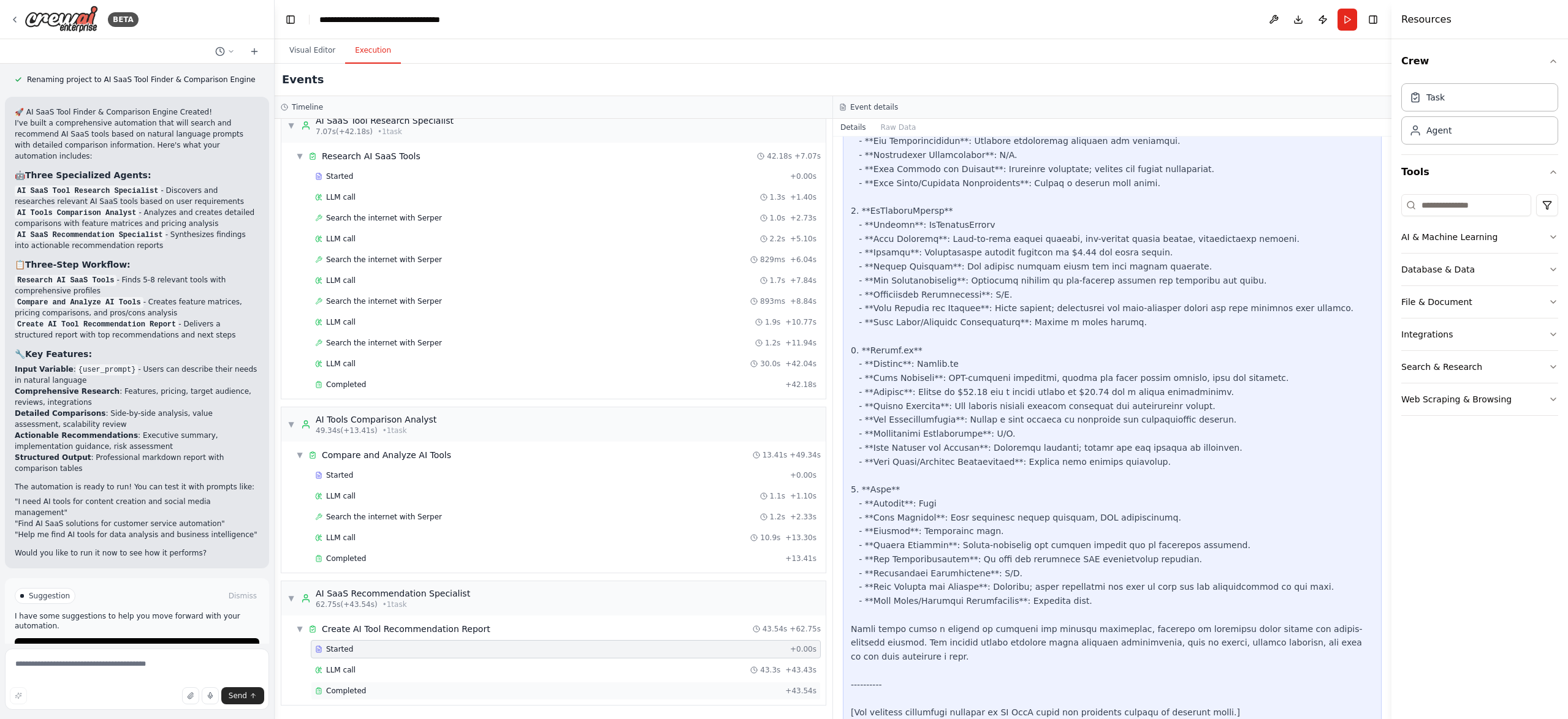
click at [401, 686] on div "Completed" at bounding box center [548, 690] width 465 height 10
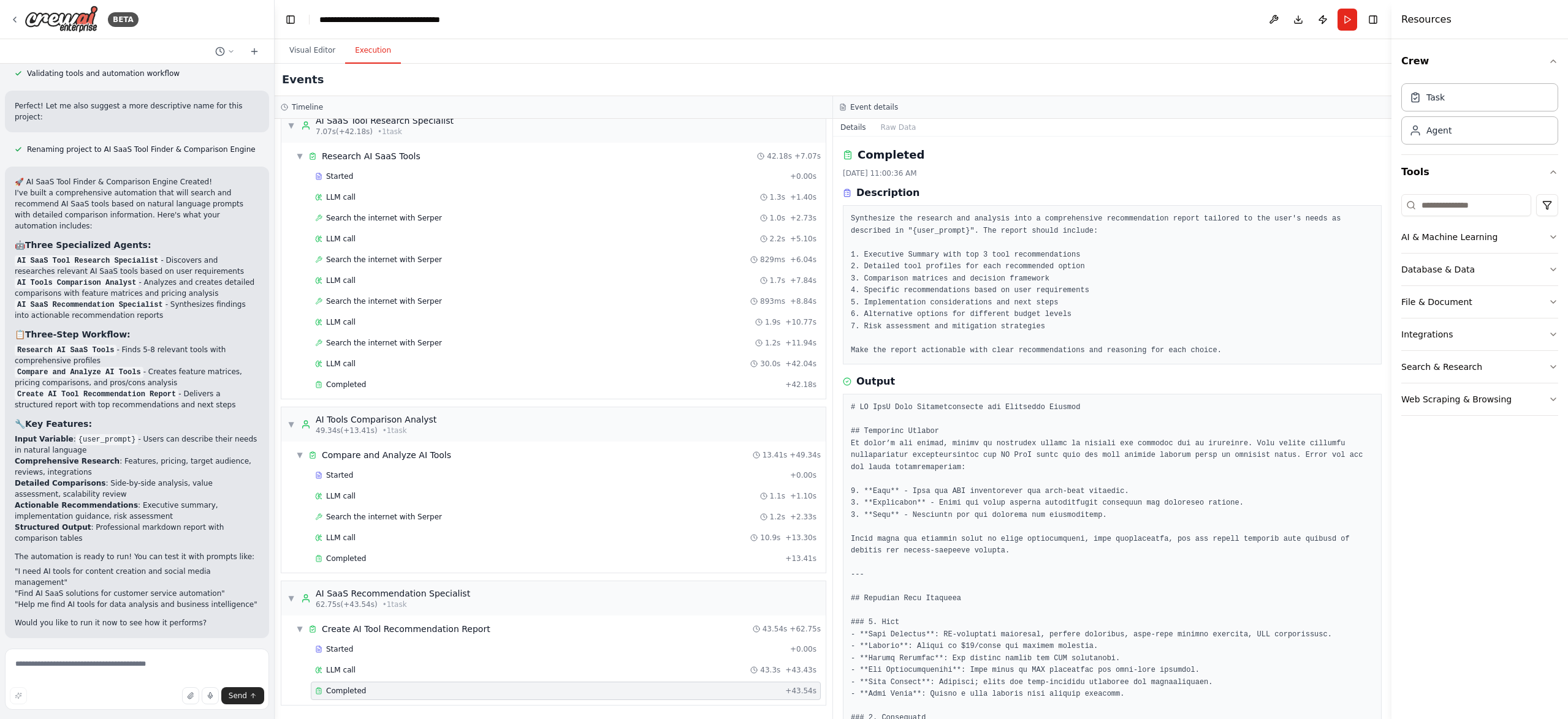
scroll to position [887, 0]
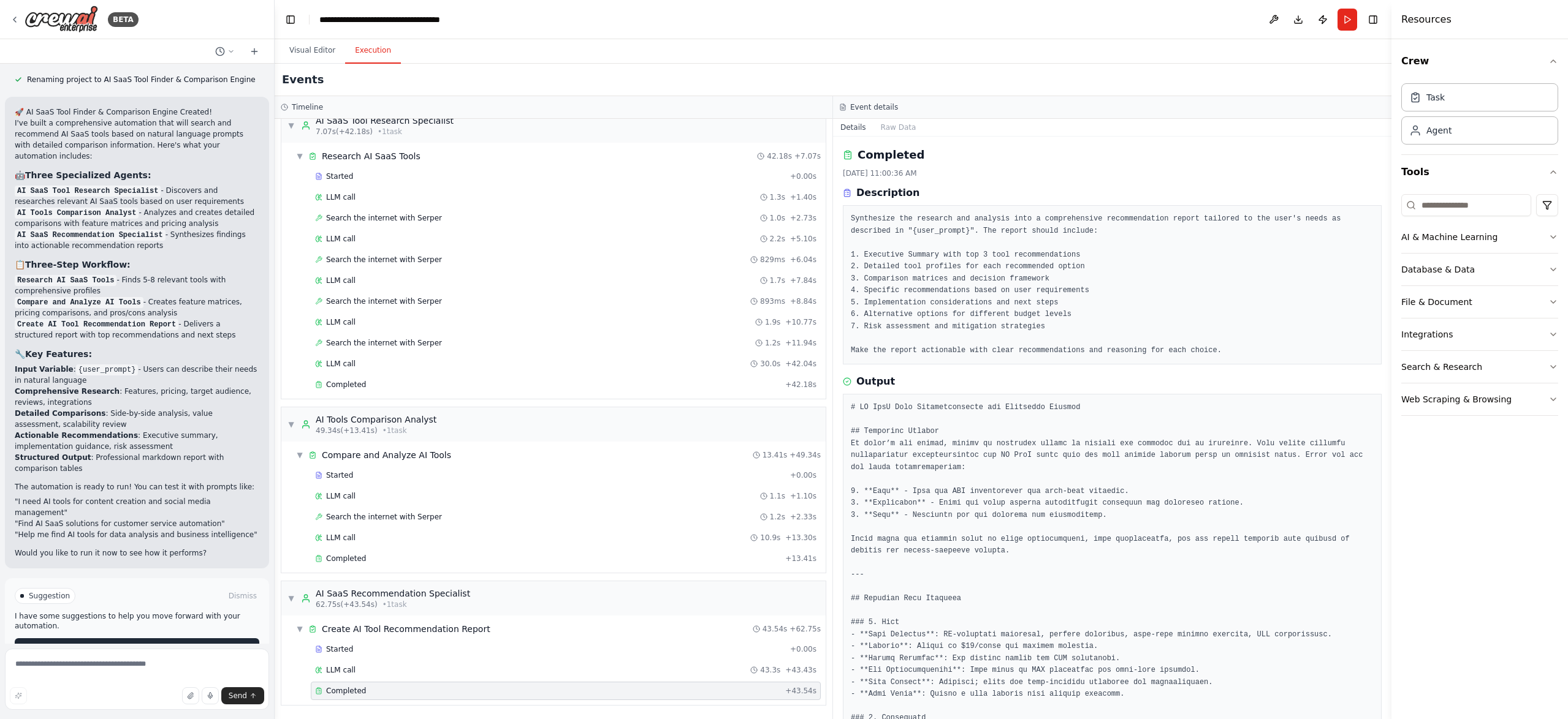
click at [148, 643] on span "Improve automation" at bounding box center [142, 648] width 75 height 10
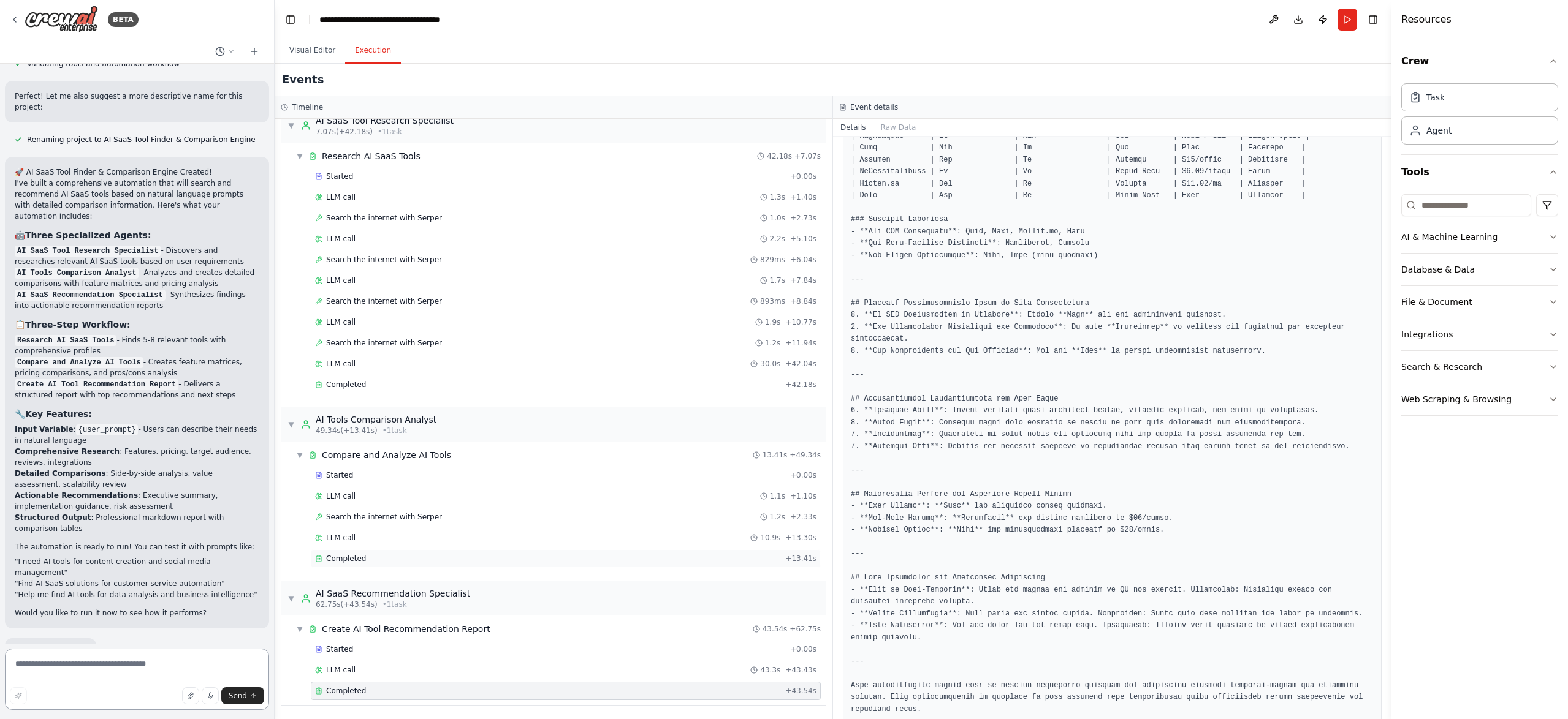
scroll to position [845, 0]
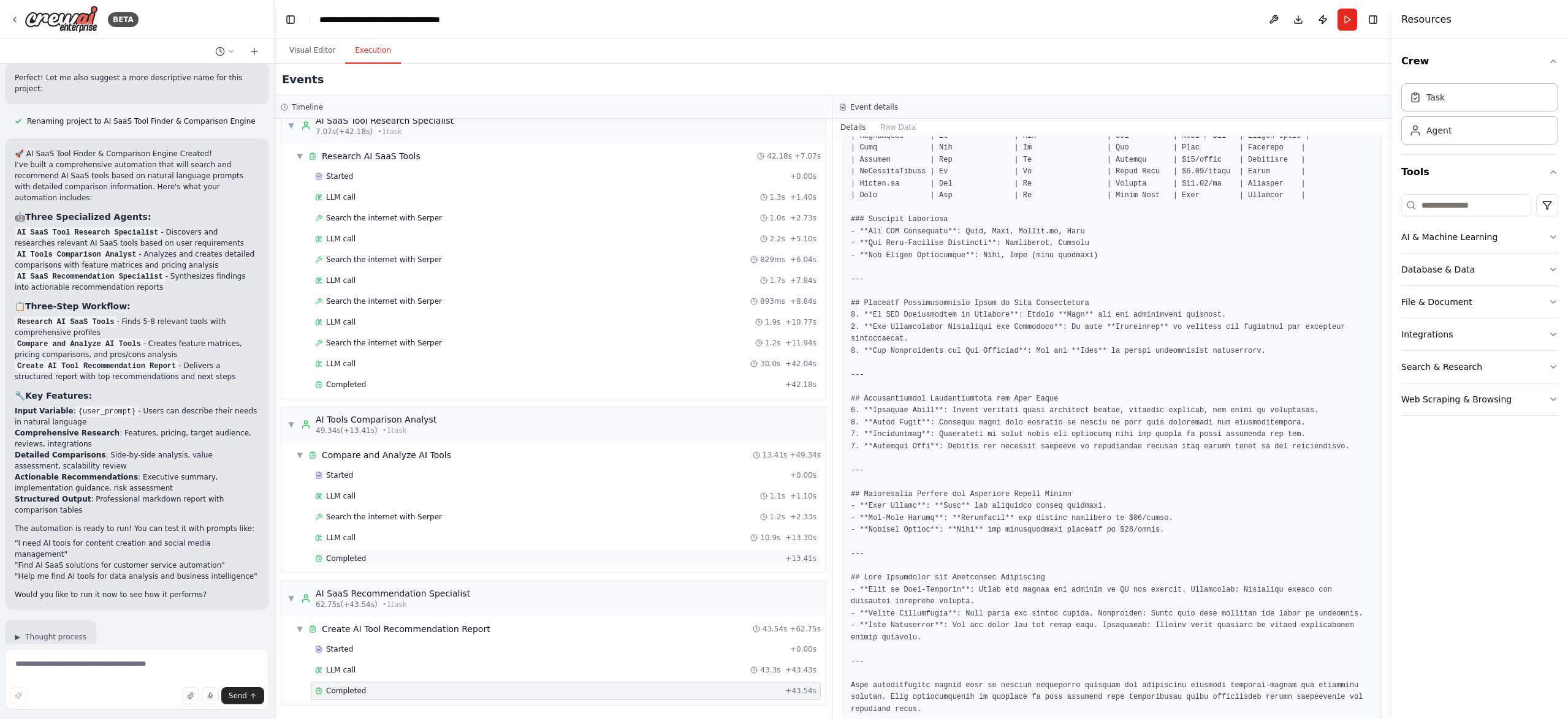
click at [401, 558] on div "Completed" at bounding box center [548, 558] width 465 height 10
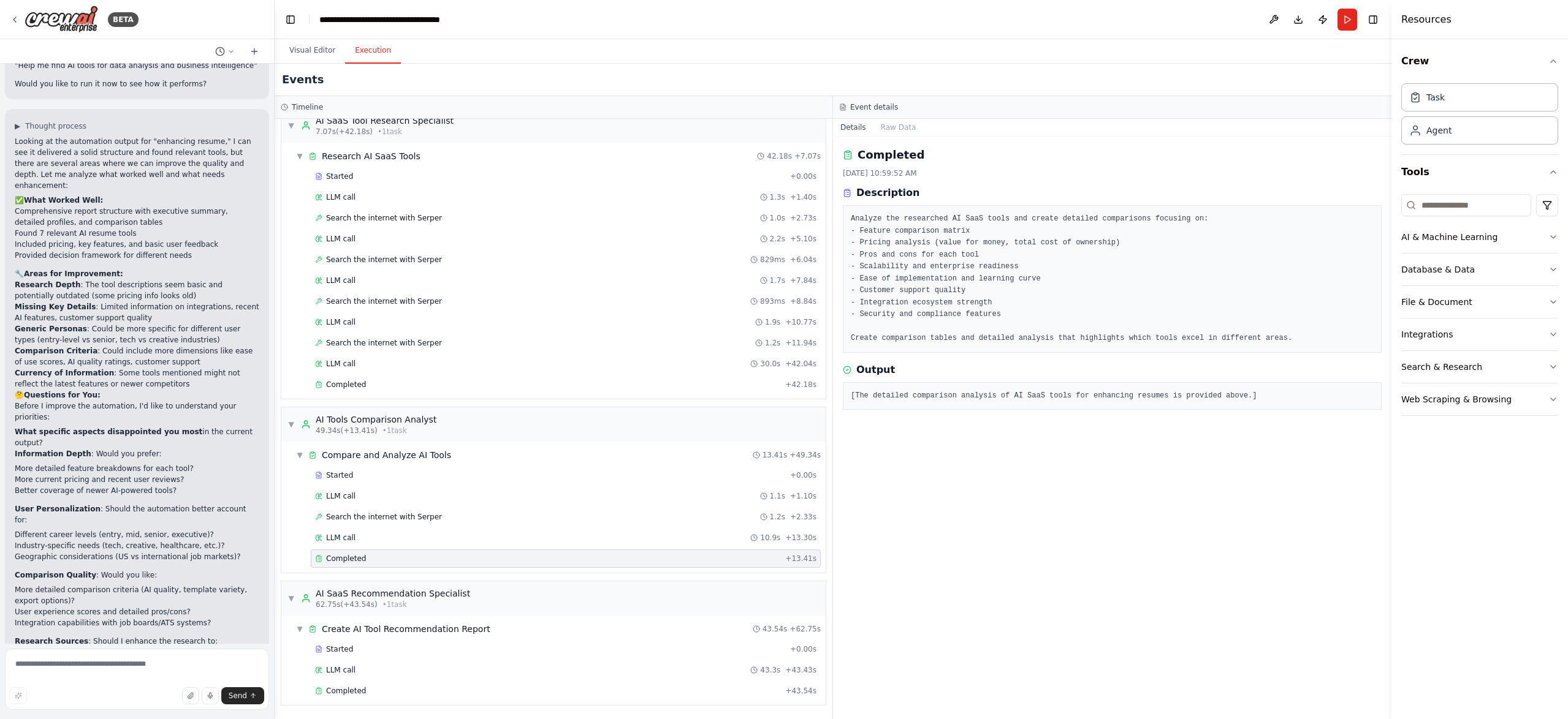
scroll to position [1367, 0]
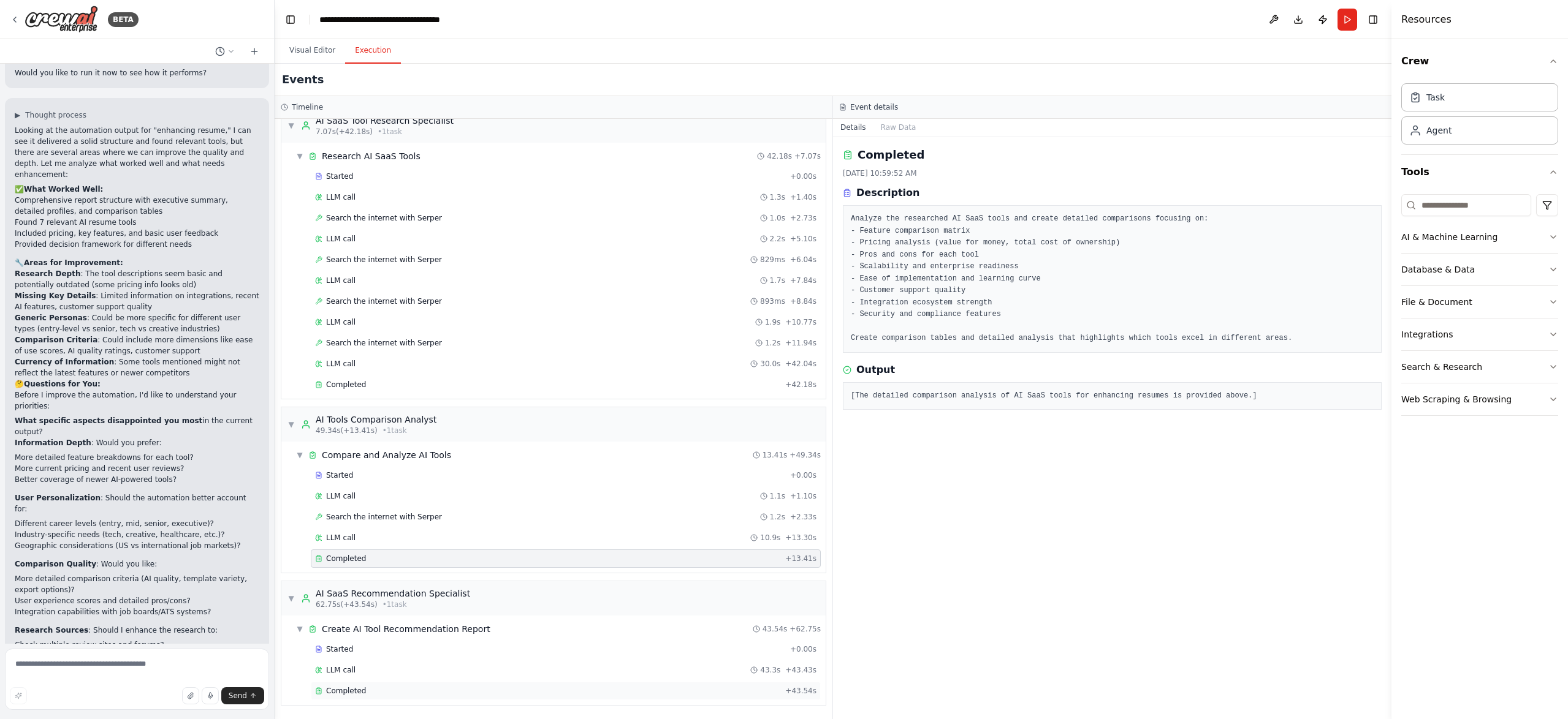
click at [406, 691] on div "Completed" at bounding box center [548, 690] width 465 height 10
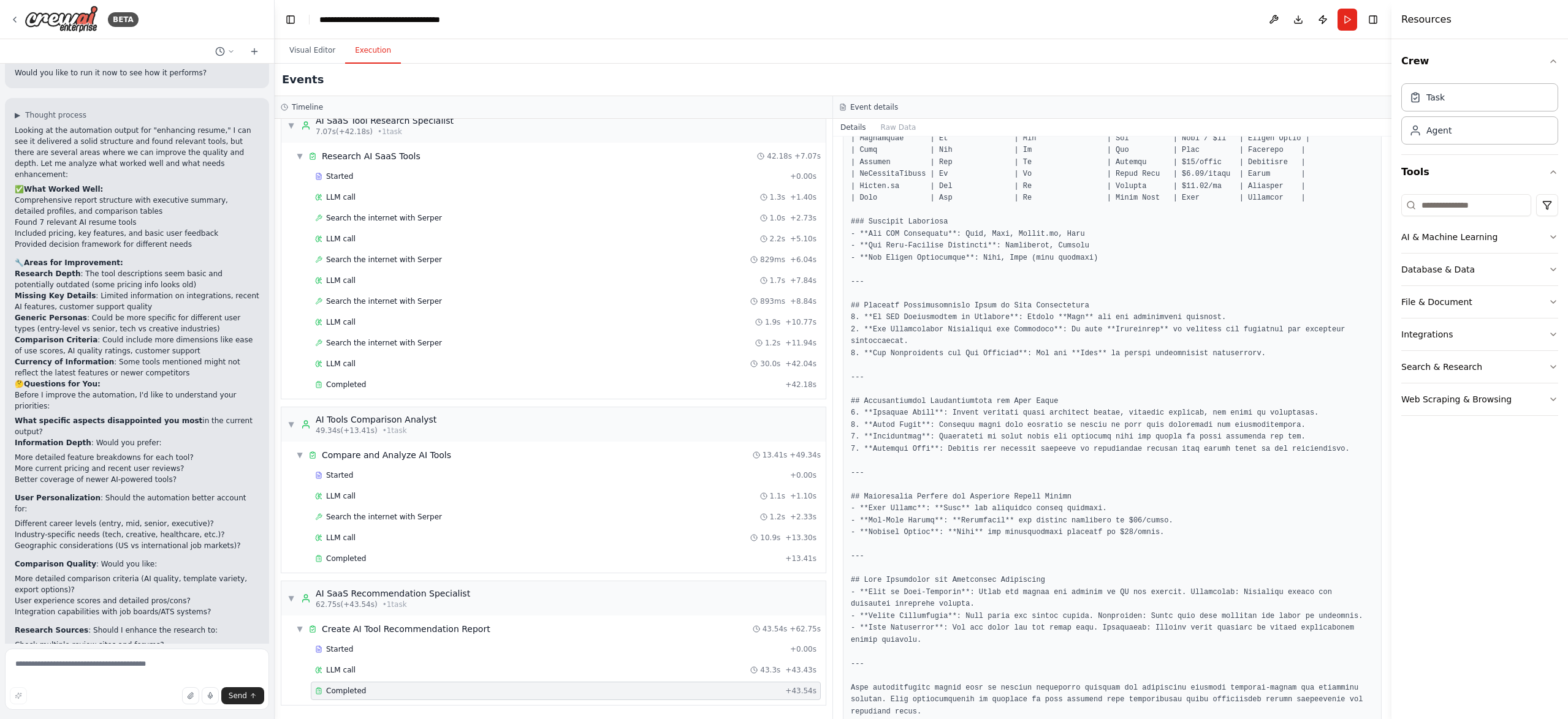
scroll to position [1239, 0]
click at [367, 650] on div "Started" at bounding box center [550, 649] width 470 height 10
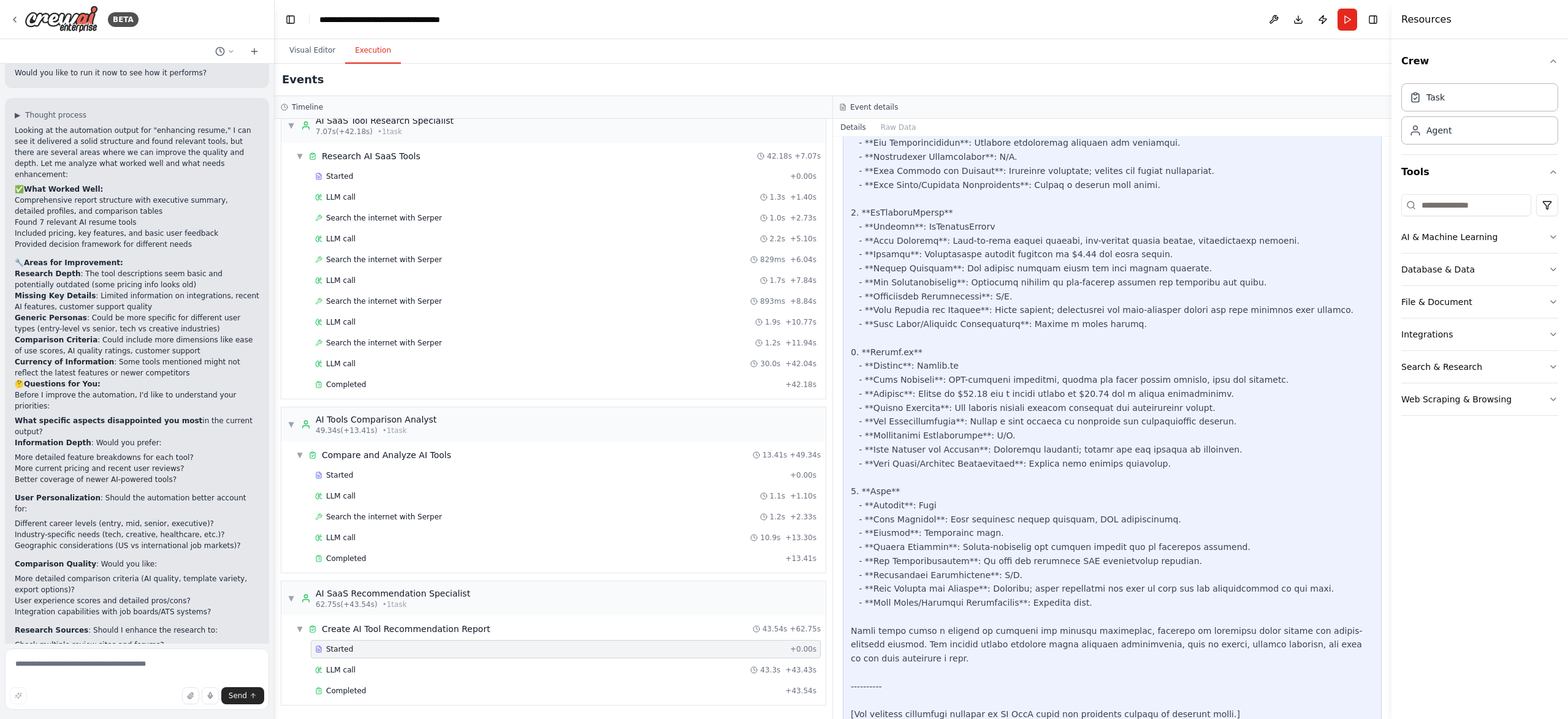
scroll to position [1079, 0]
click at [362, 693] on div "Completed" at bounding box center [548, 690] width 465 height 10
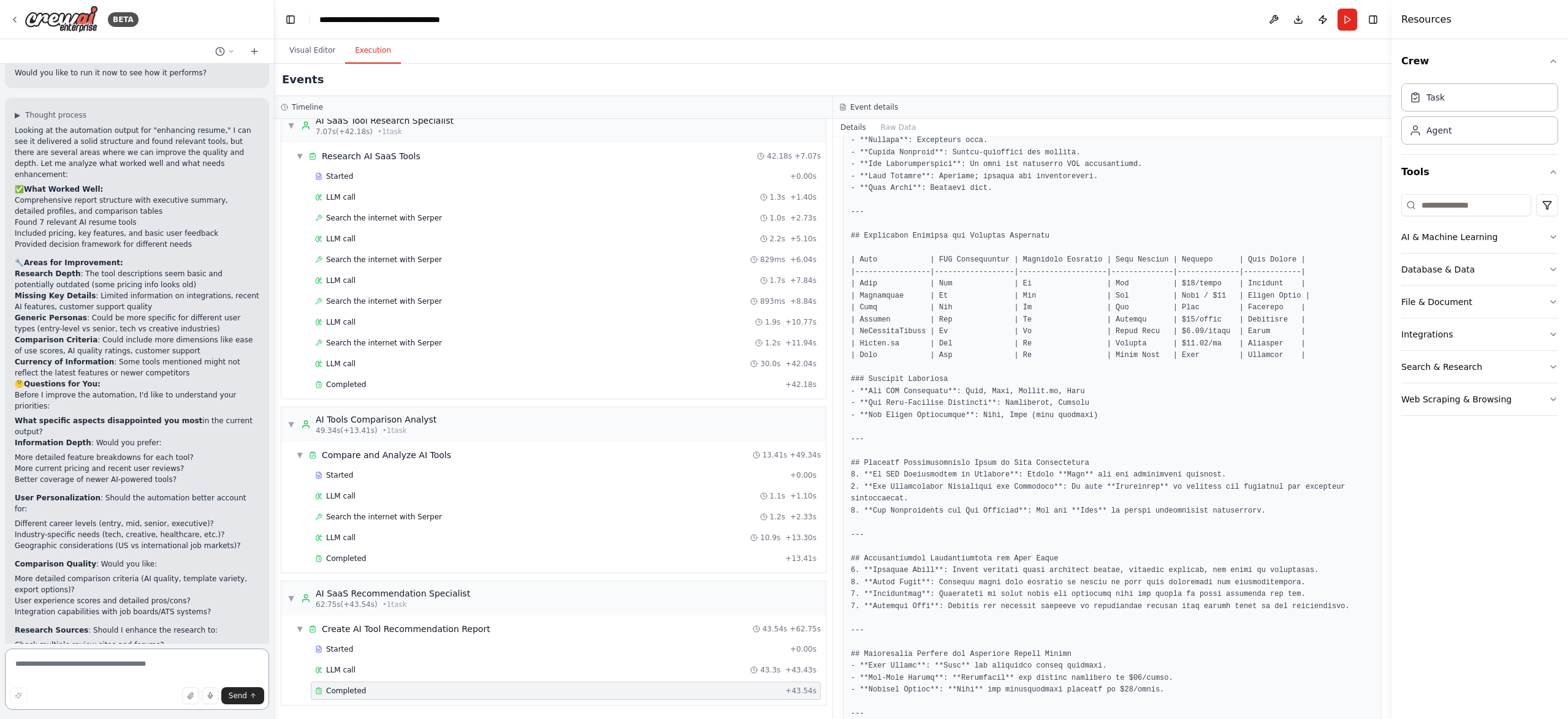
click at [101, 666] on textarea at bounding box center [137, 679] width 264 height 61
type textarea "**********"
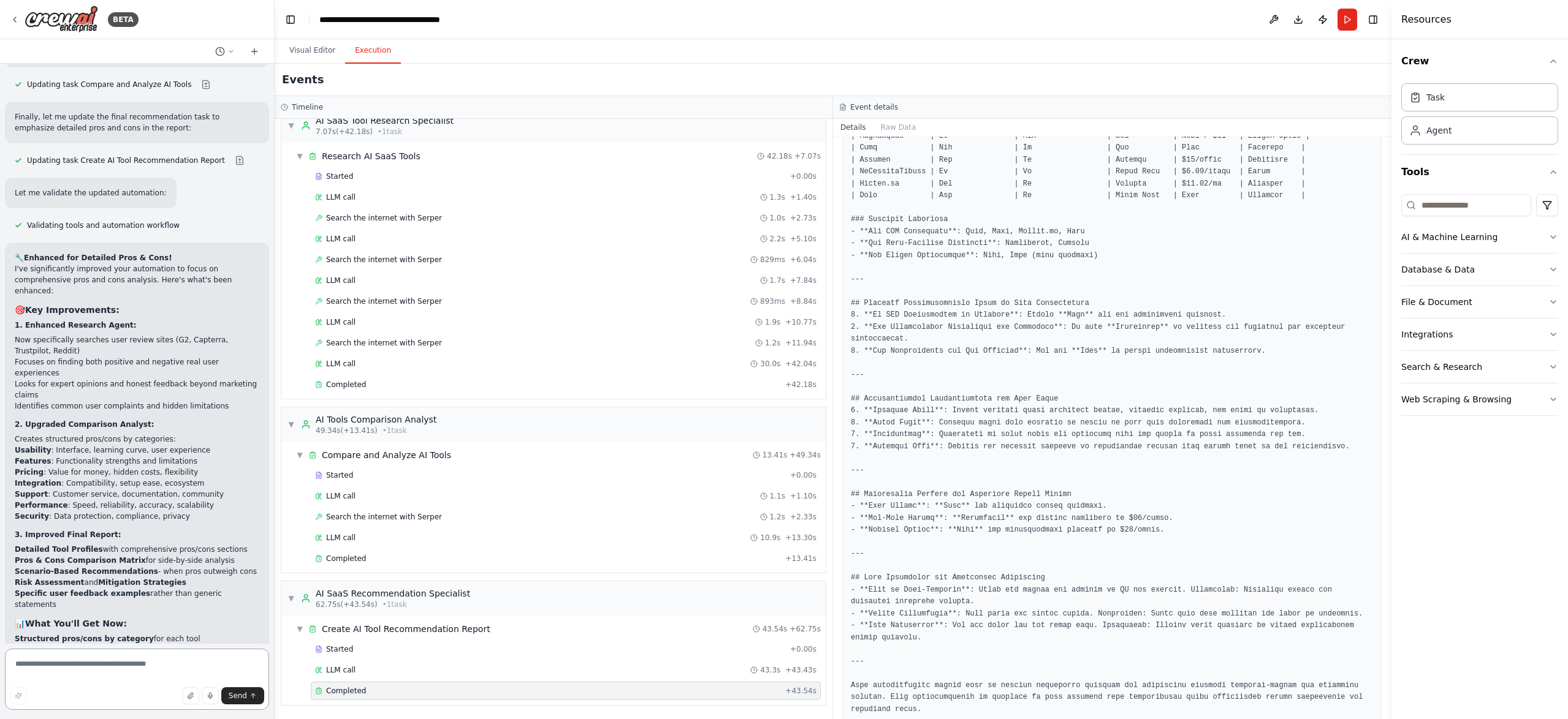
scroll to position [2527, 0]
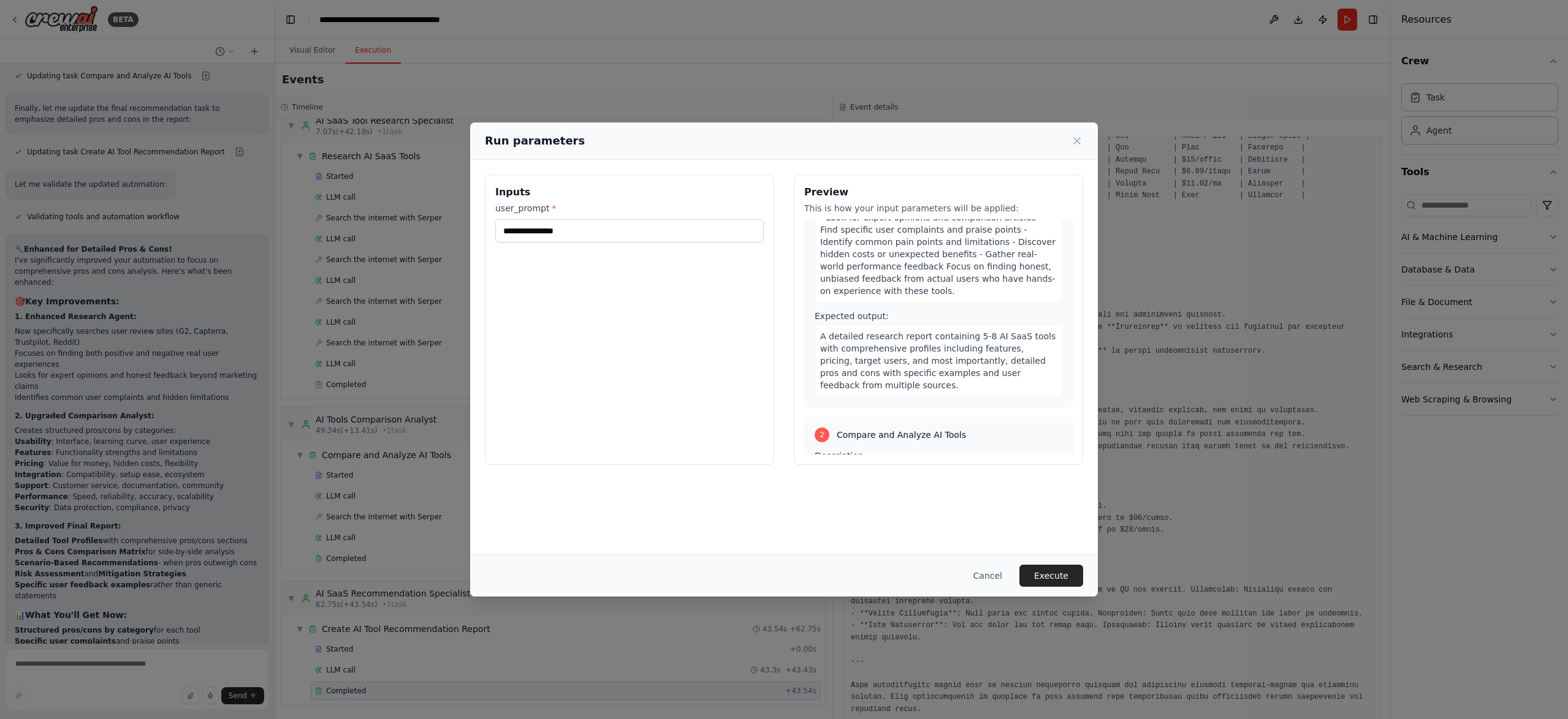
scroll to position [184, 0]
click at [624, 229] on input "**********" at bounding box center [629, 230] width 268 height 23
type input "**********"
click at [1048, 572] on button "Execute" at bounding box center [1051, 576] width 63 height 22
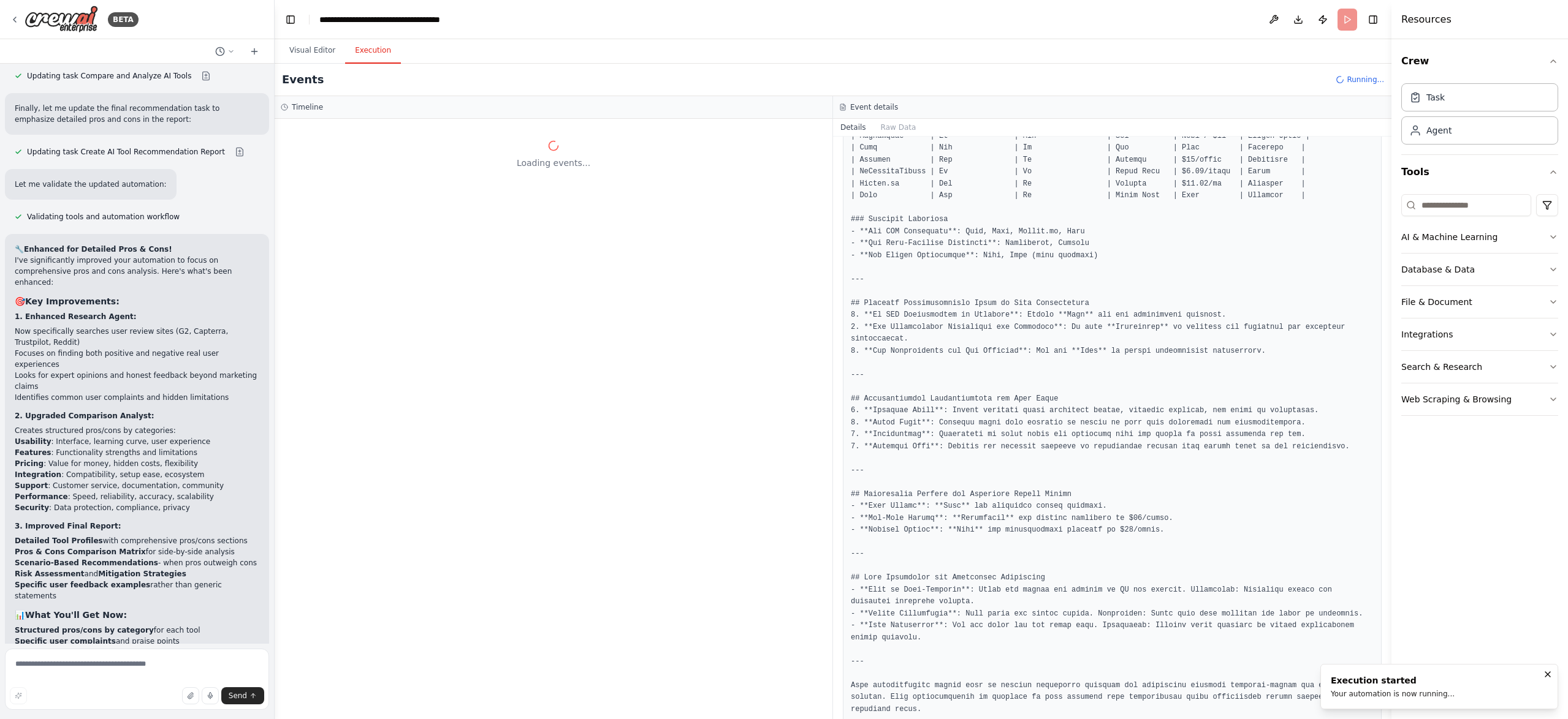
scroll to position [0, 0]
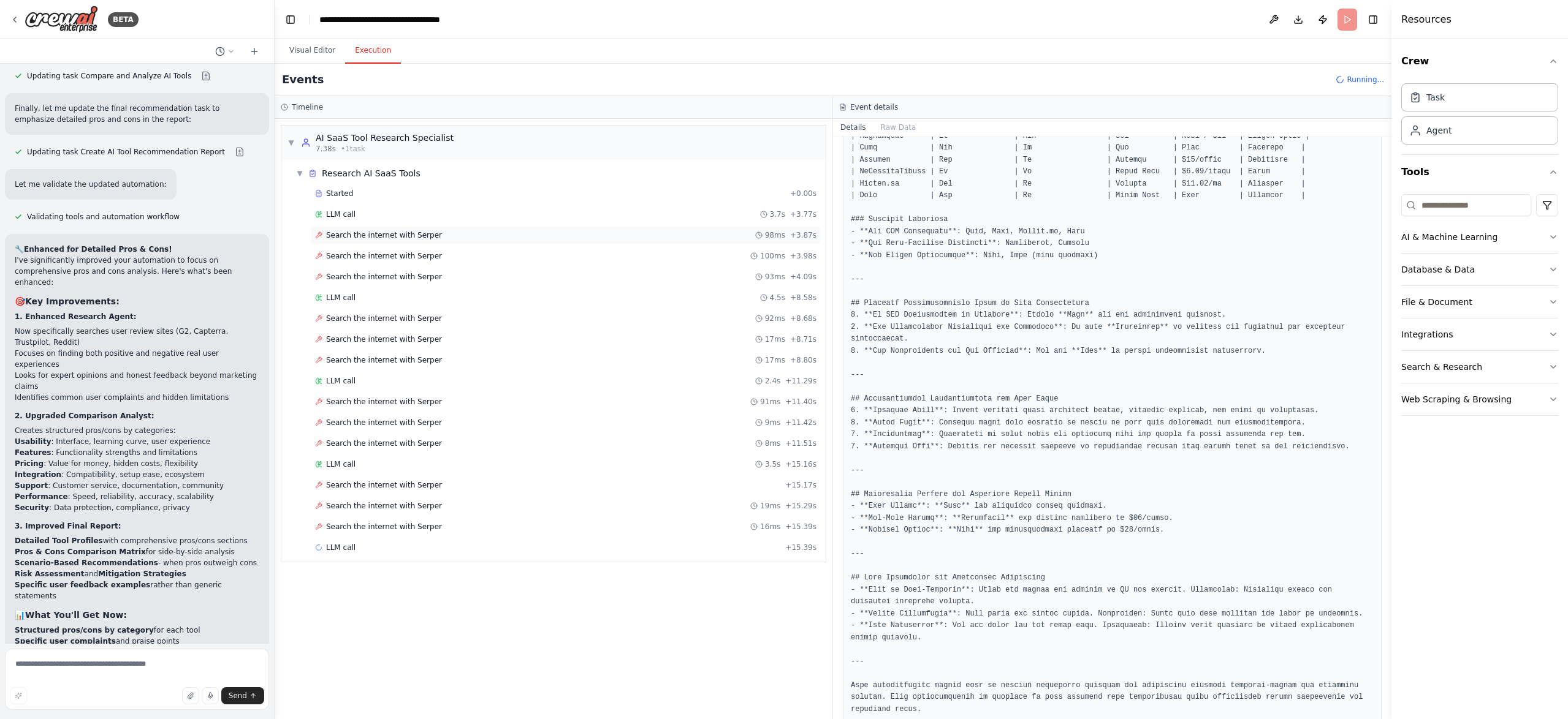
click at [401, 236] on span "Search the internet with Serper" at bounding box center [383, 235] width 116 height 10
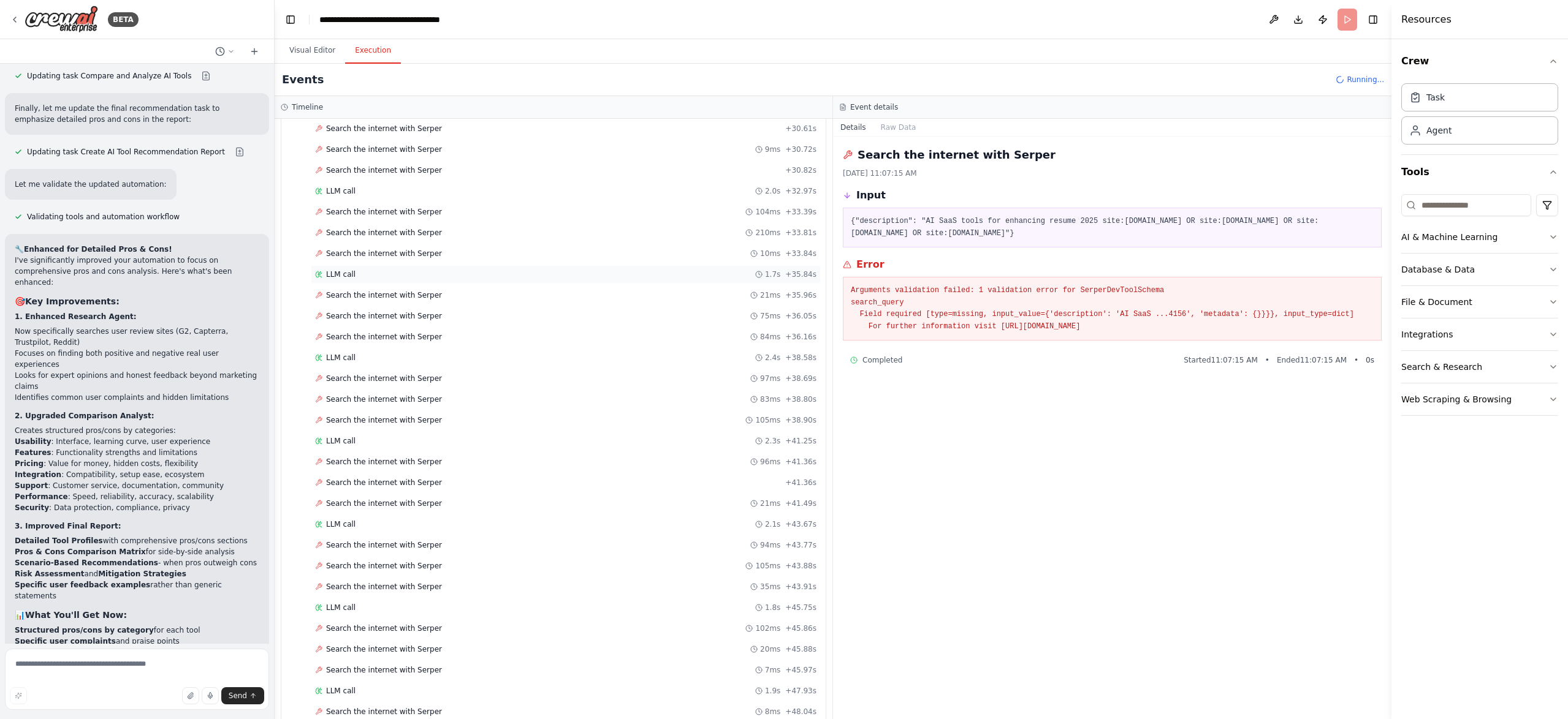
scroll to position [856, 0]
click at [299, 56] on button "Visual Editor" at bounding box center [312, 51] width 66 height 26
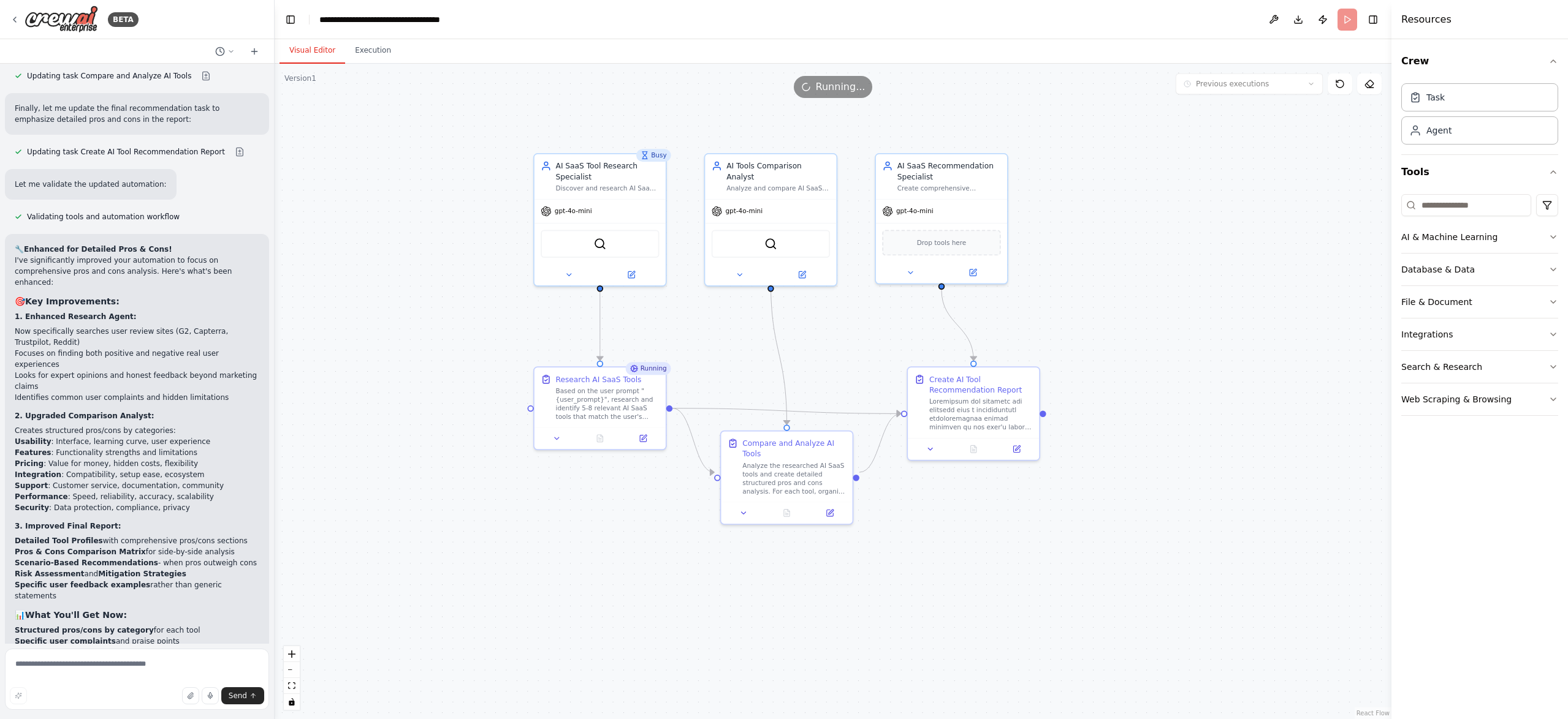
click at [1343, 20] on header "**********" at bounding box center [833, 20] width 1117 height 39
click at [828, 85] on span "Running..." at bounding box center [840, 86] width 50 height 14
click at [363, 47] on button "Execution" at bounding box center [373, 51] width 56 height 26
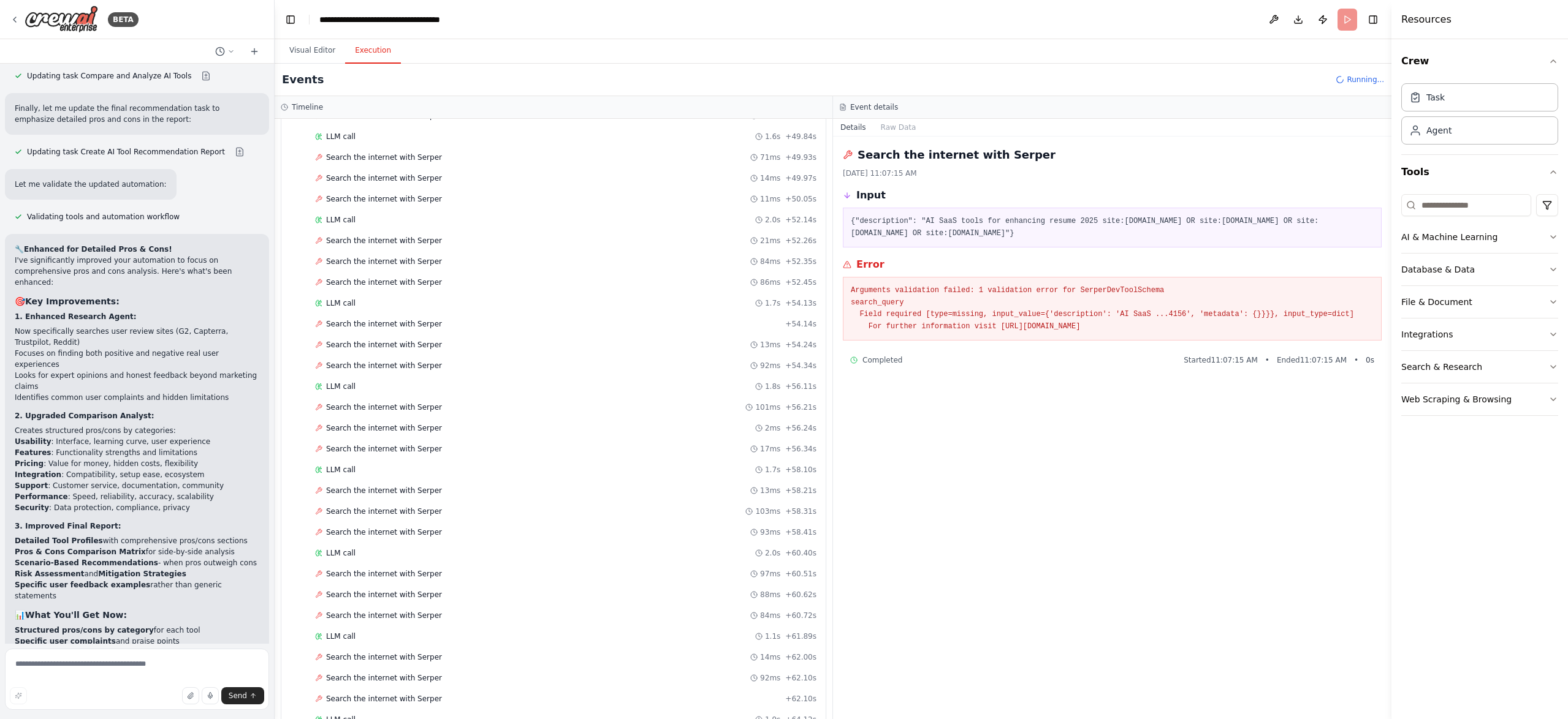
scroll to position [1606, 0]
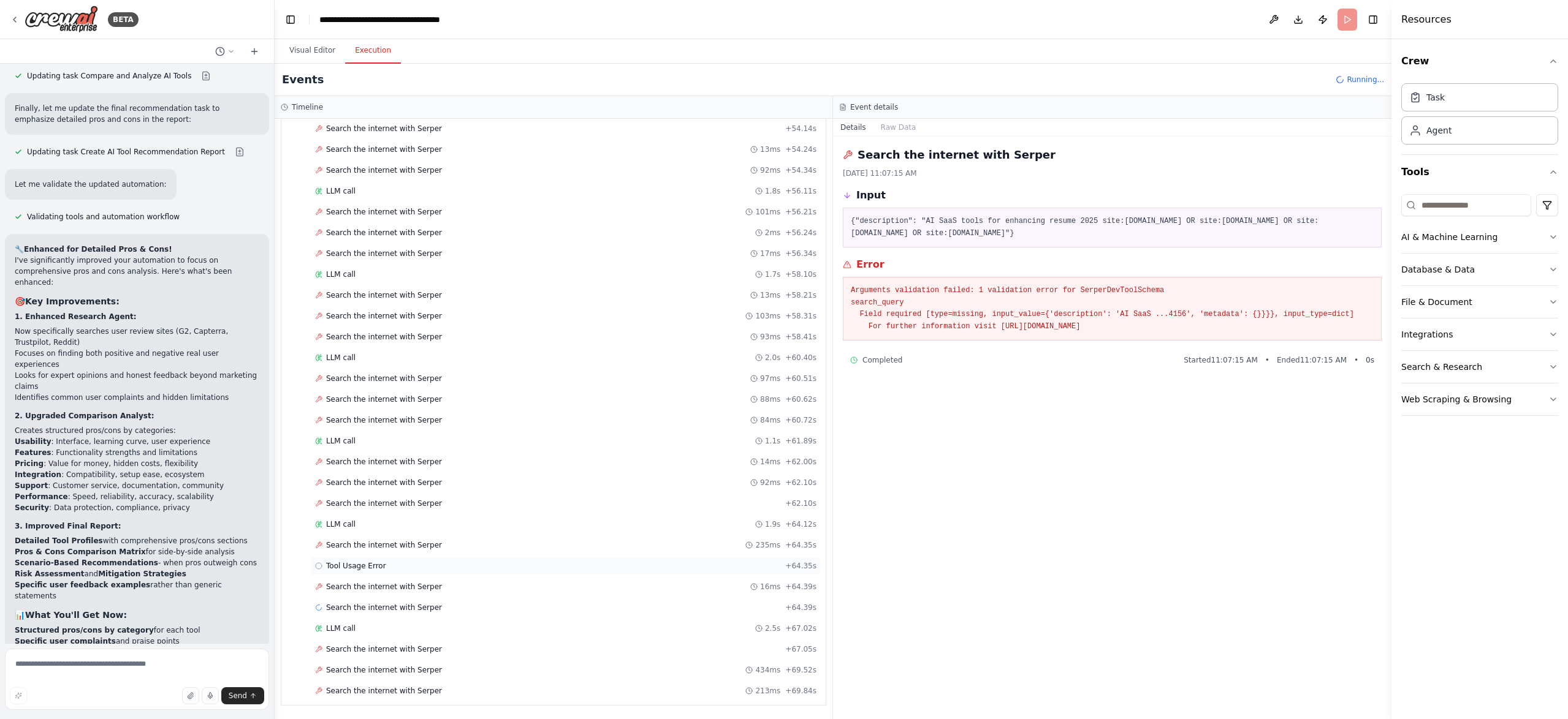
click at [363, 565] on span "Tool Usage Error" at bounding box center [355, 566] width 60 height 10
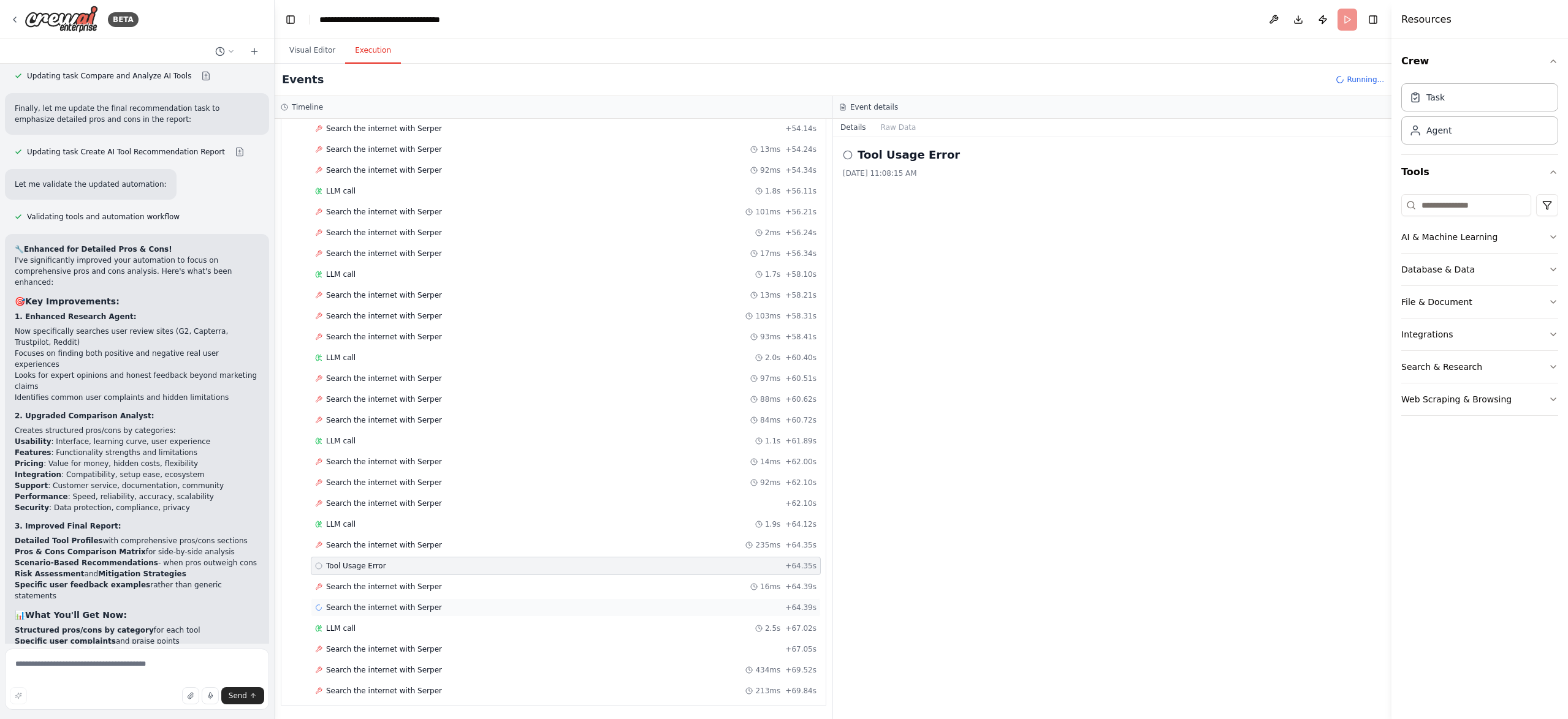
click at [387, 607] on span "Search the internet with Serper" at bounding box center [383, 607] width 116 height 10
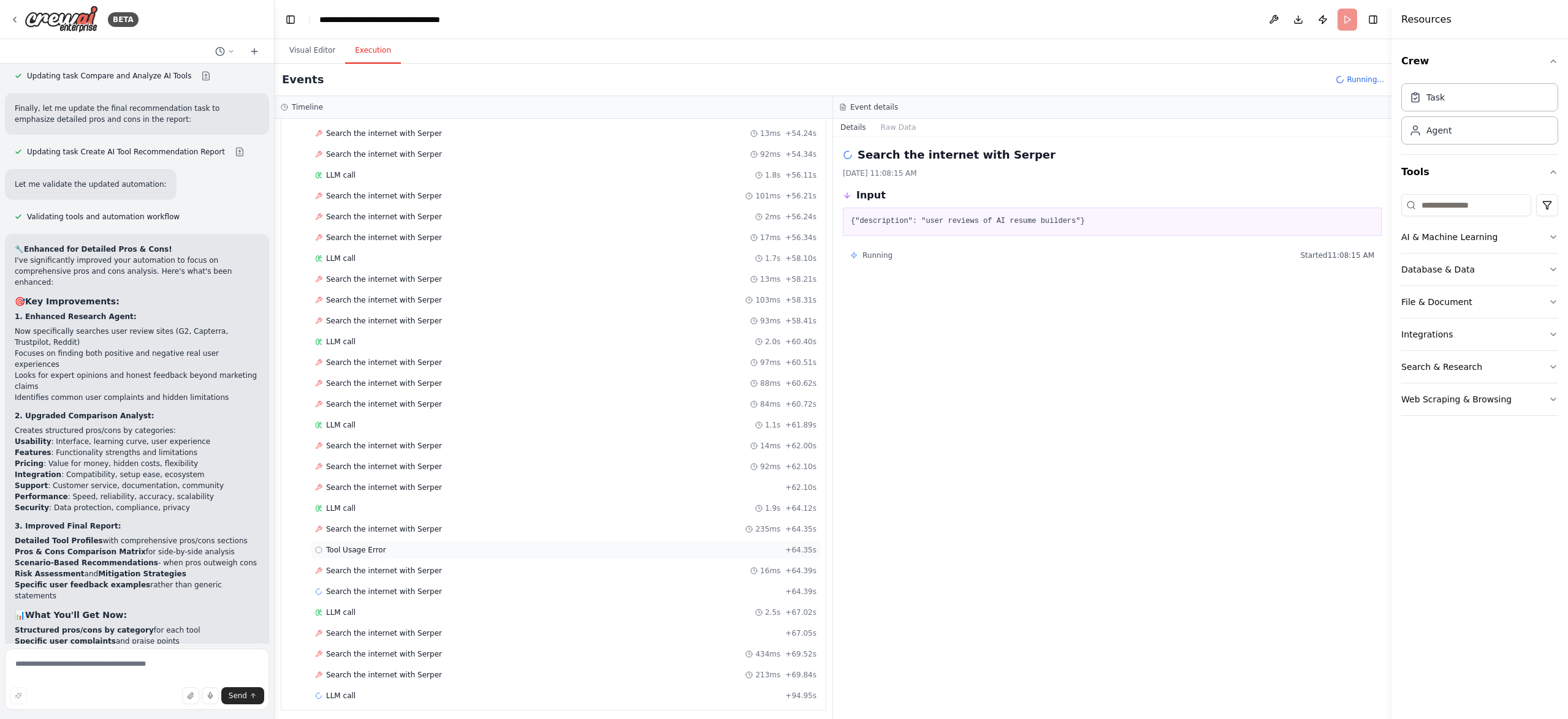
scroll to position [1627, 0]
click at [357, 693] on div "LLM call + 94.95s" at bounding box center [565, 690] width 501 height 10
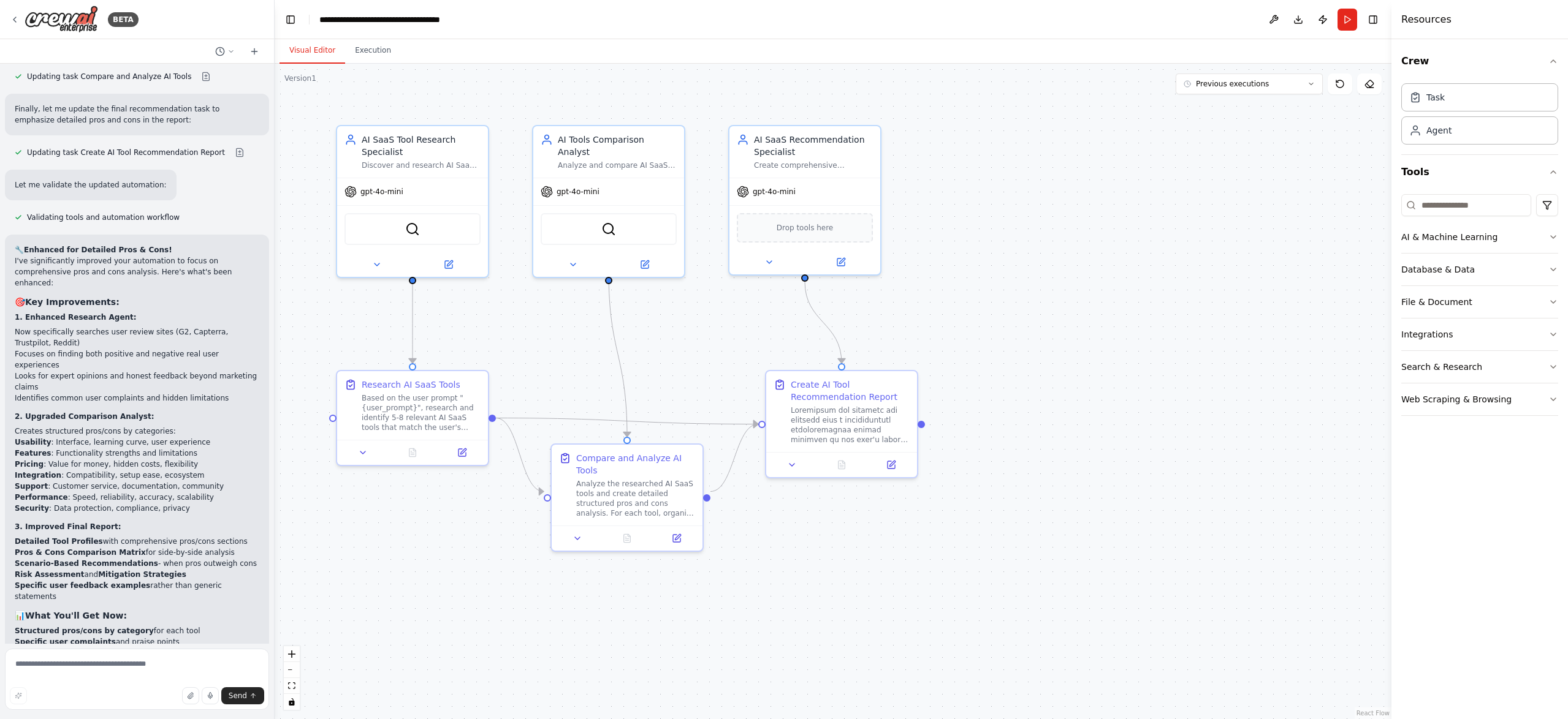
scroll to position [2489, 0]
click at [94, 662] on textarea at bounding box center [137, 679] width 264 height 61
type textarea "**********"
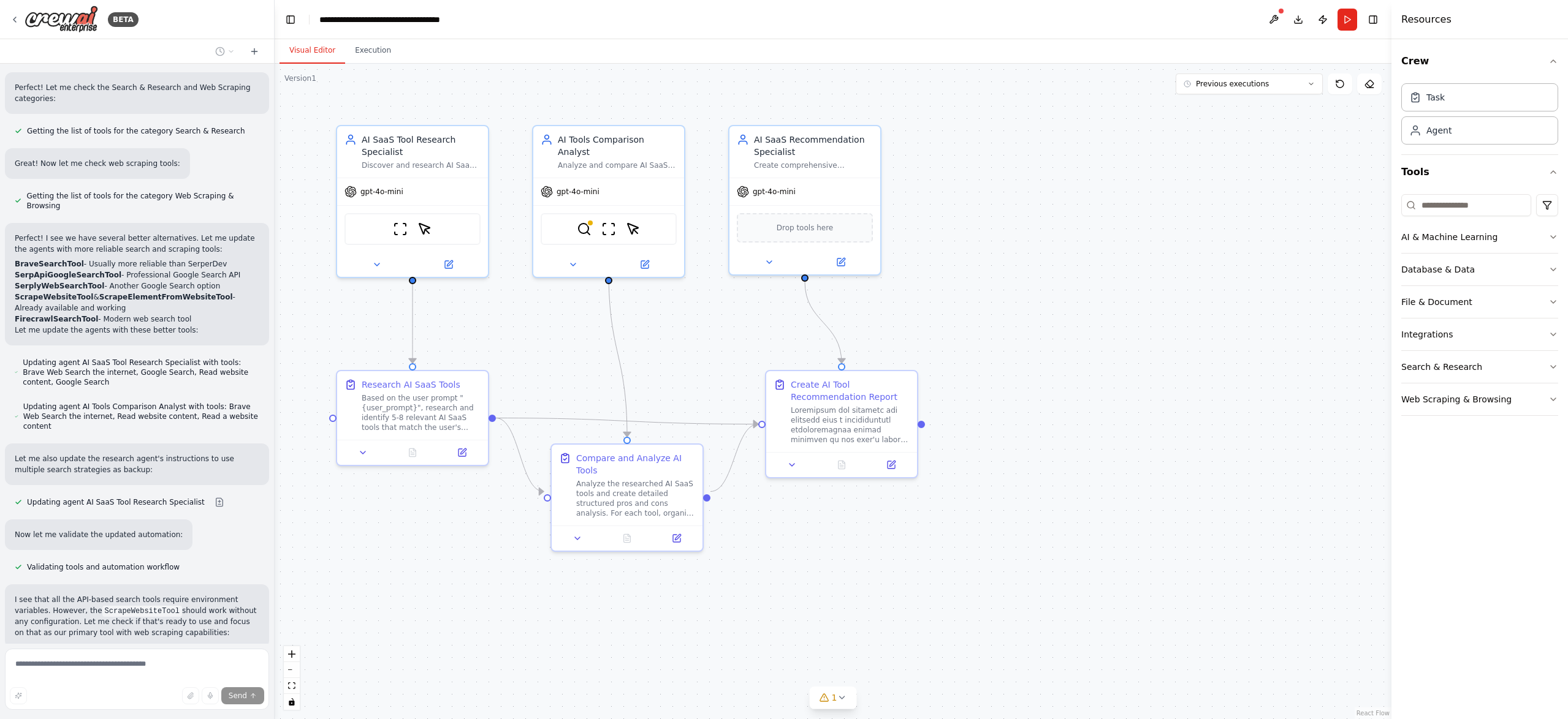
scroll to position [3596, 0]
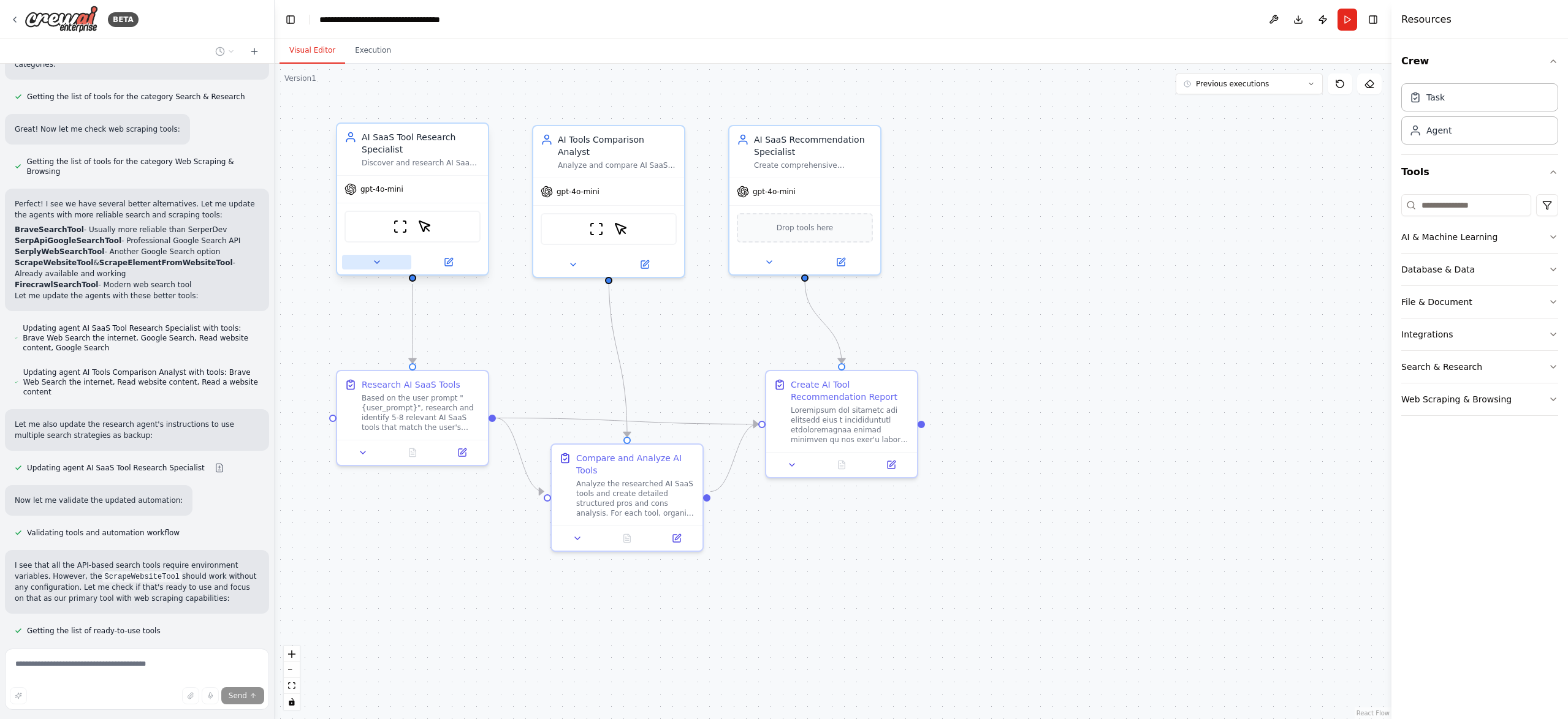
click at [378, 263] on icon at bounding box center [376, 262] width 10 height 10
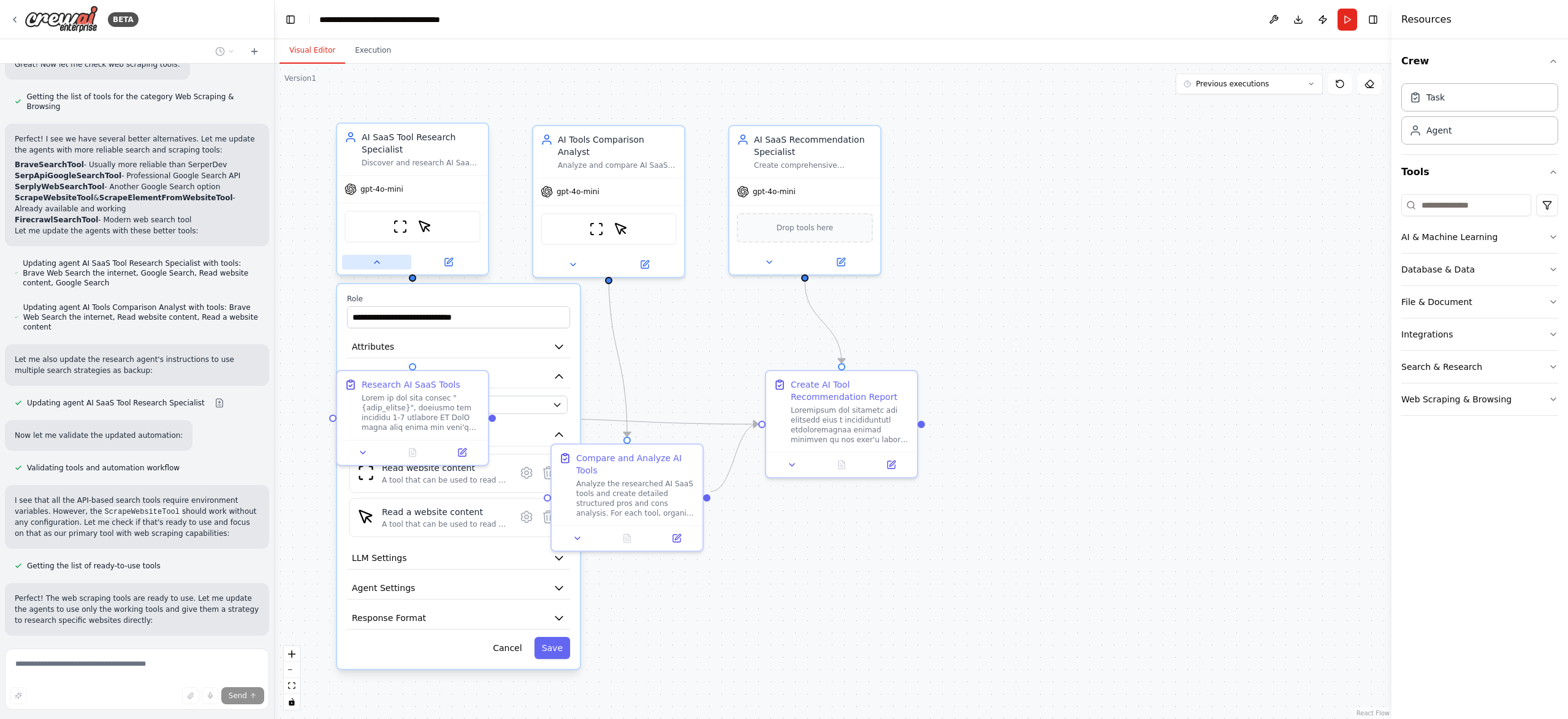
scroll to position [3671, 0]
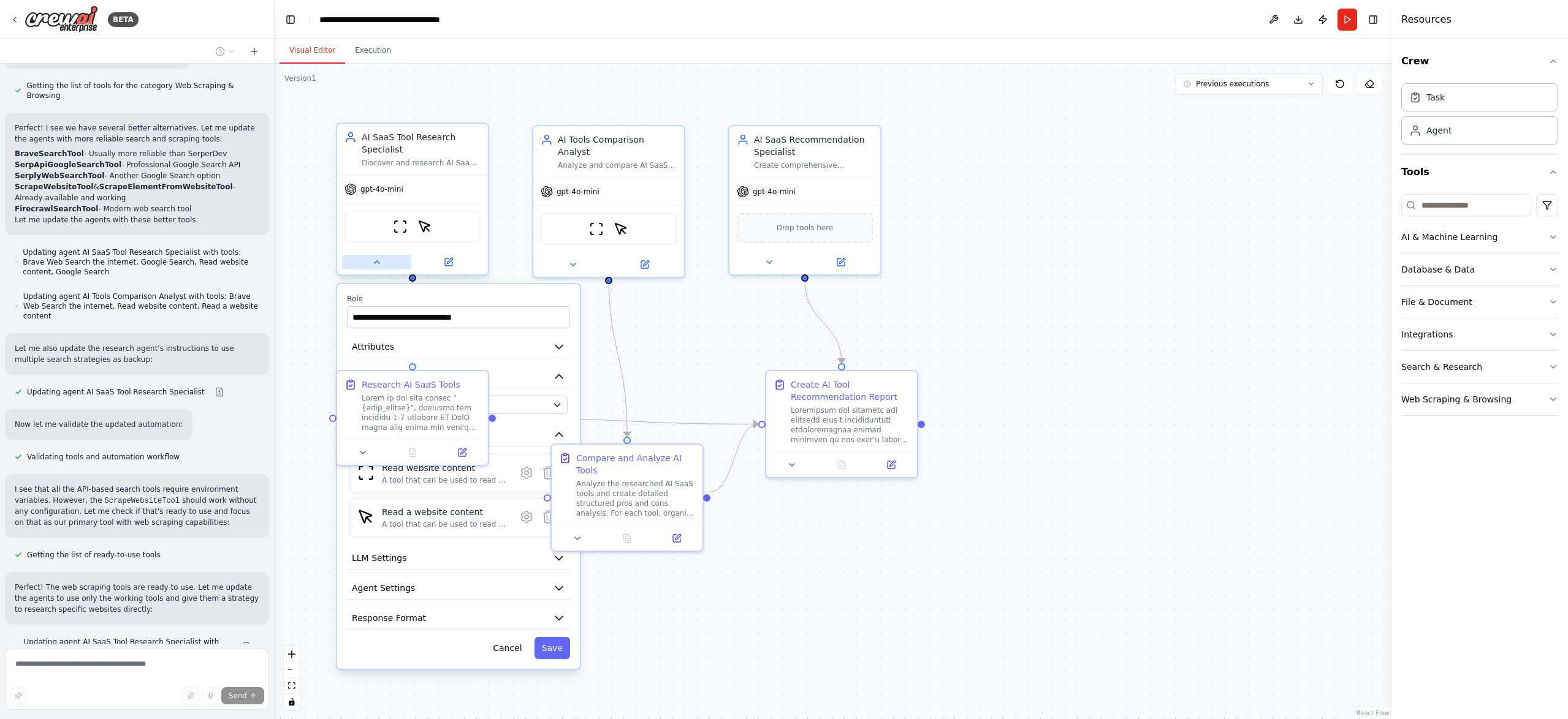
click at [374, 262] on icon at bounding box center [376, 262] width 10 height 10
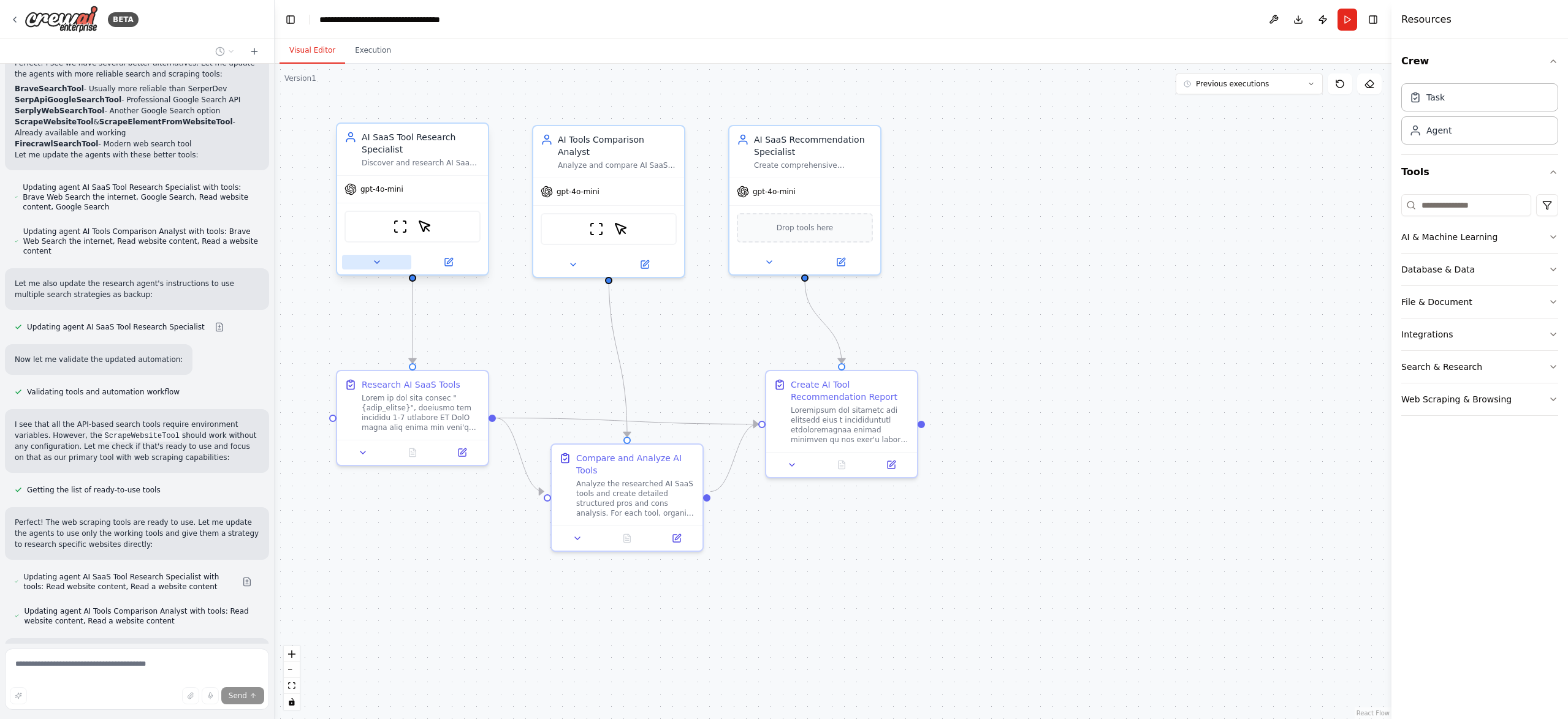
scroll to position [3736, 0]
click at [574, 261] on icon at bounding box center [573, 261] width 5 height 2
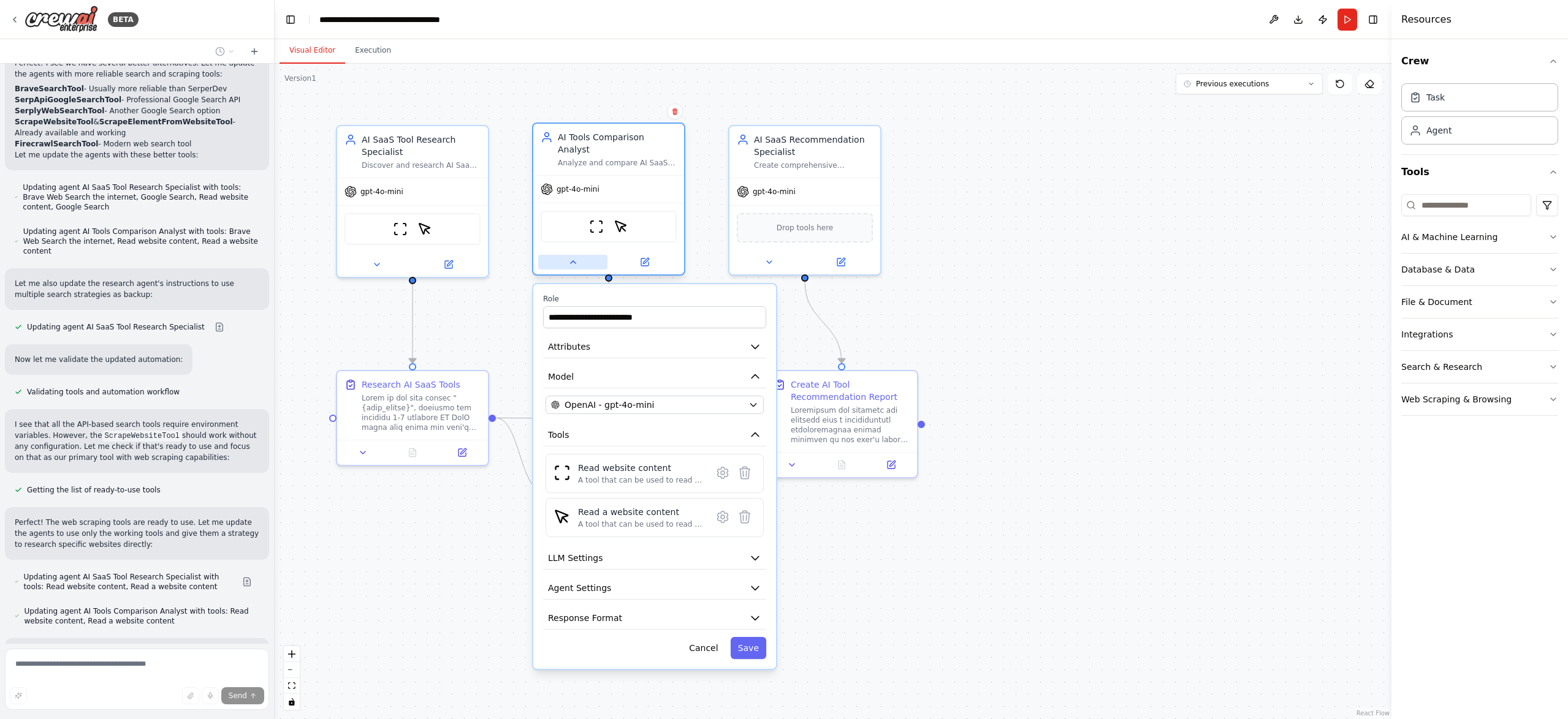
click at [574, 261] on icon at bounding box center [573, 261] width 5 height 2
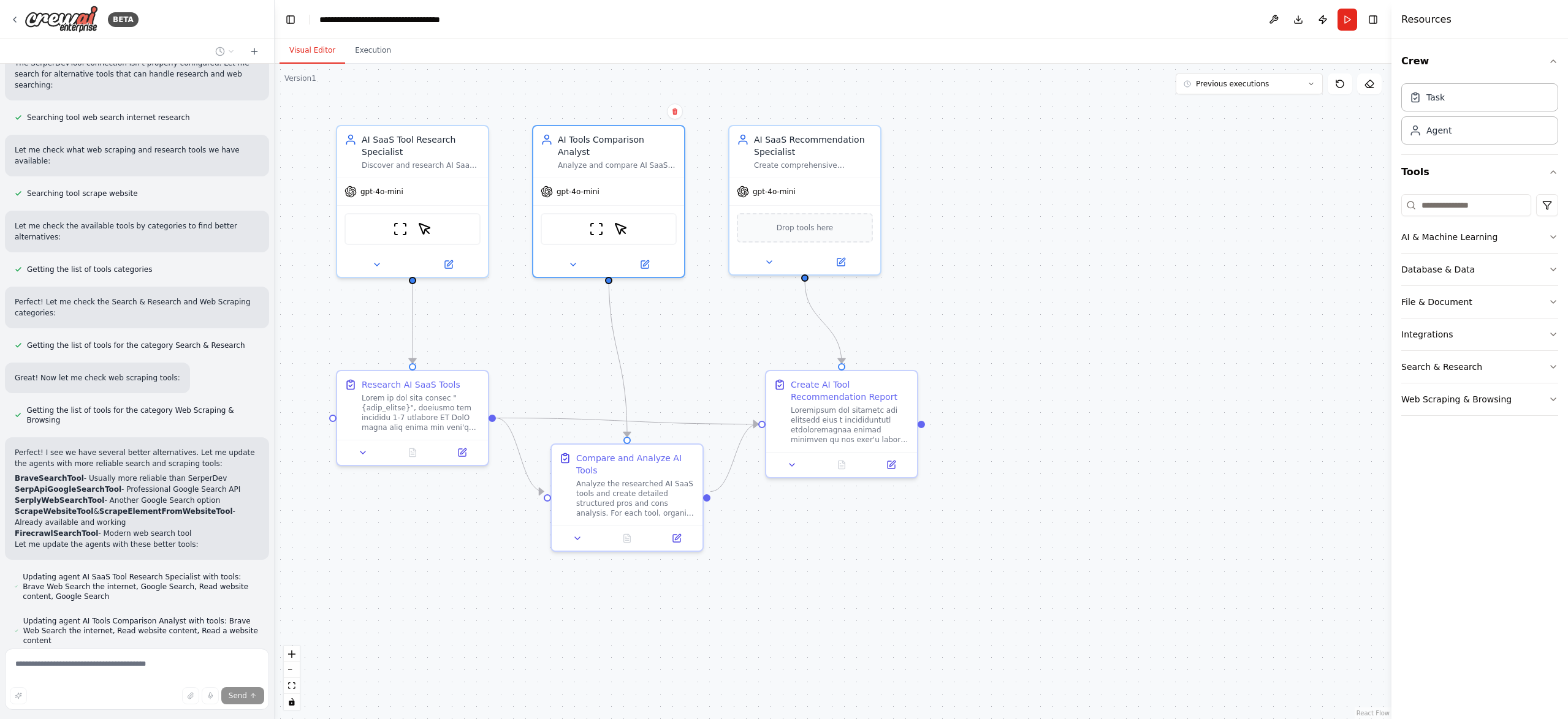
scroll to position [3346, 0]
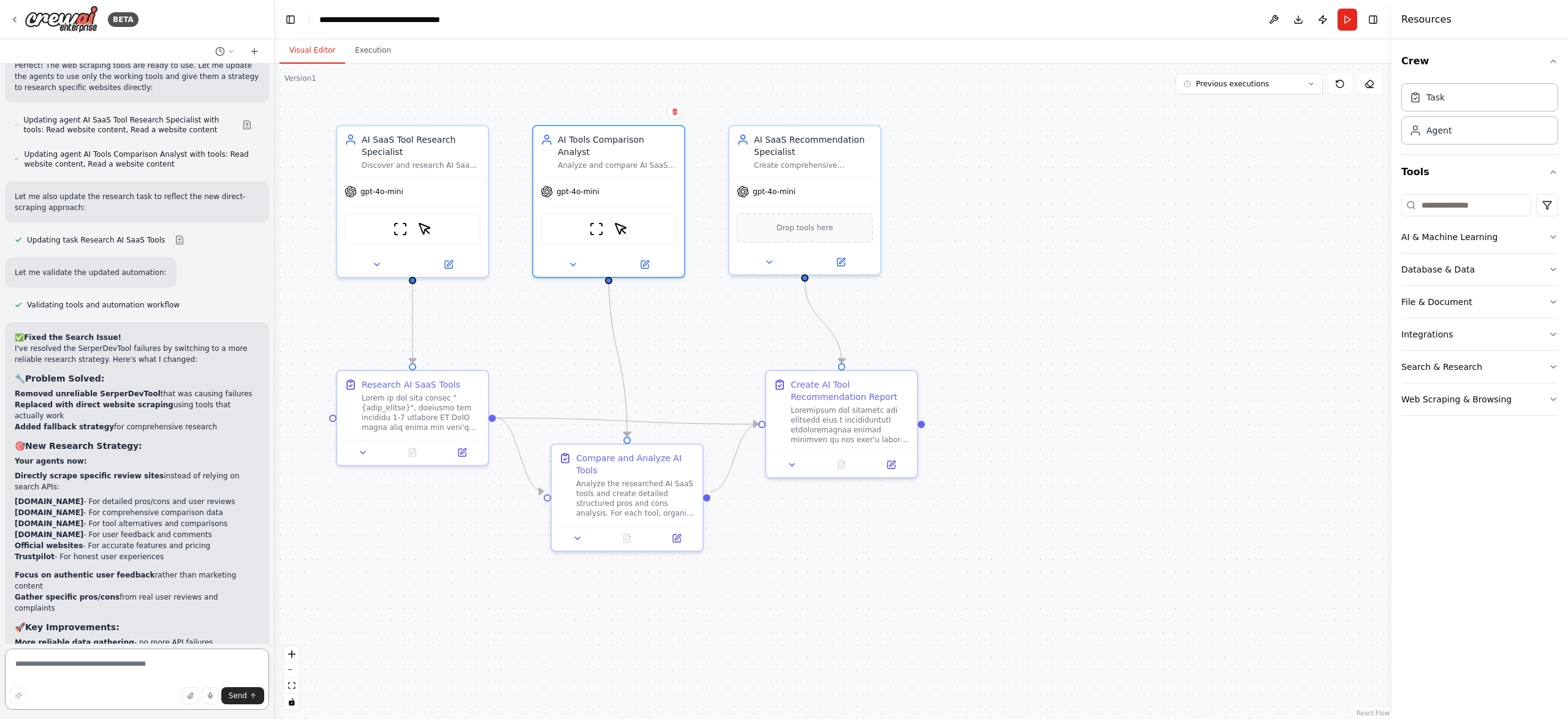
click at [80, 662] on textarea at bounding box center [137, 679] width 264 height 61
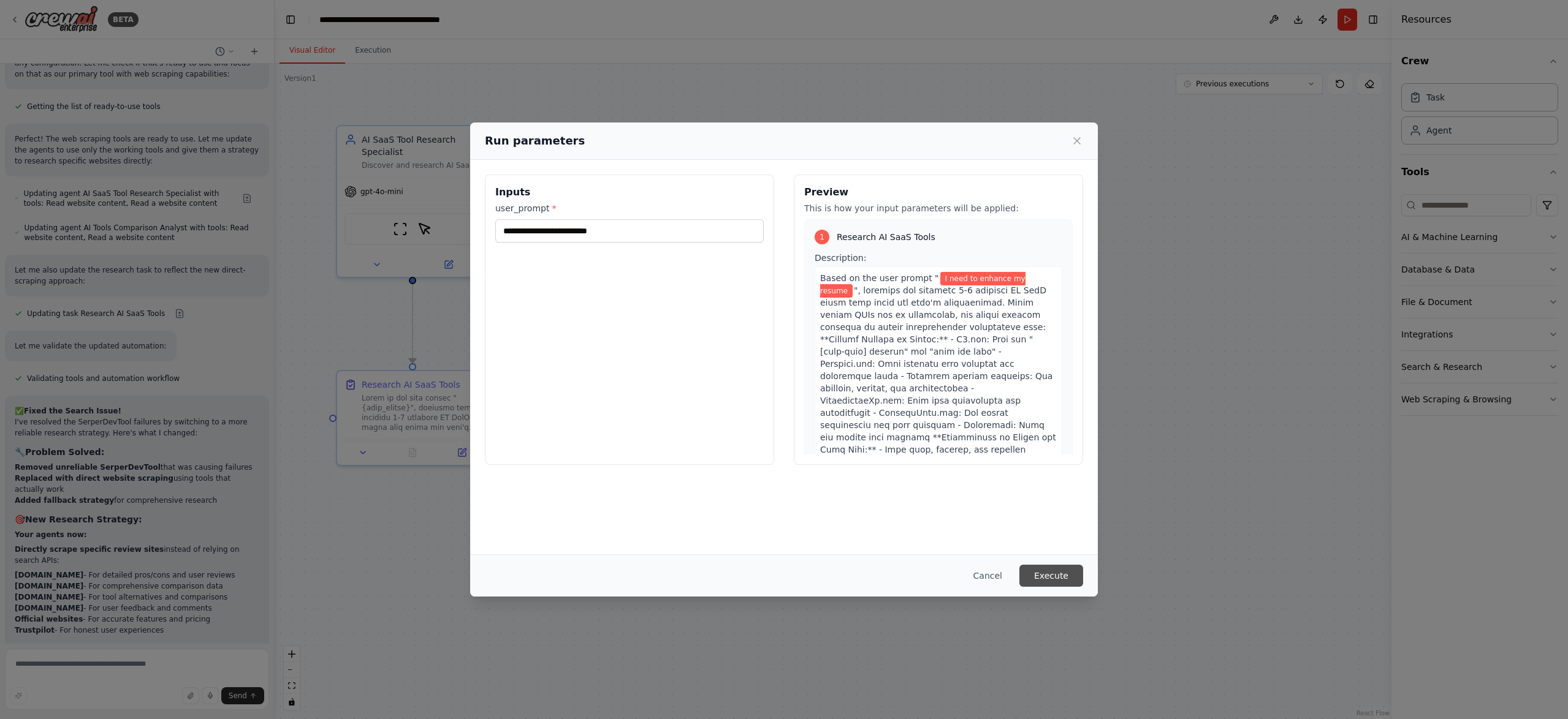
click at [1060, 571] on button "Execute" at bounding box center [1051, 576] width 63 height 22
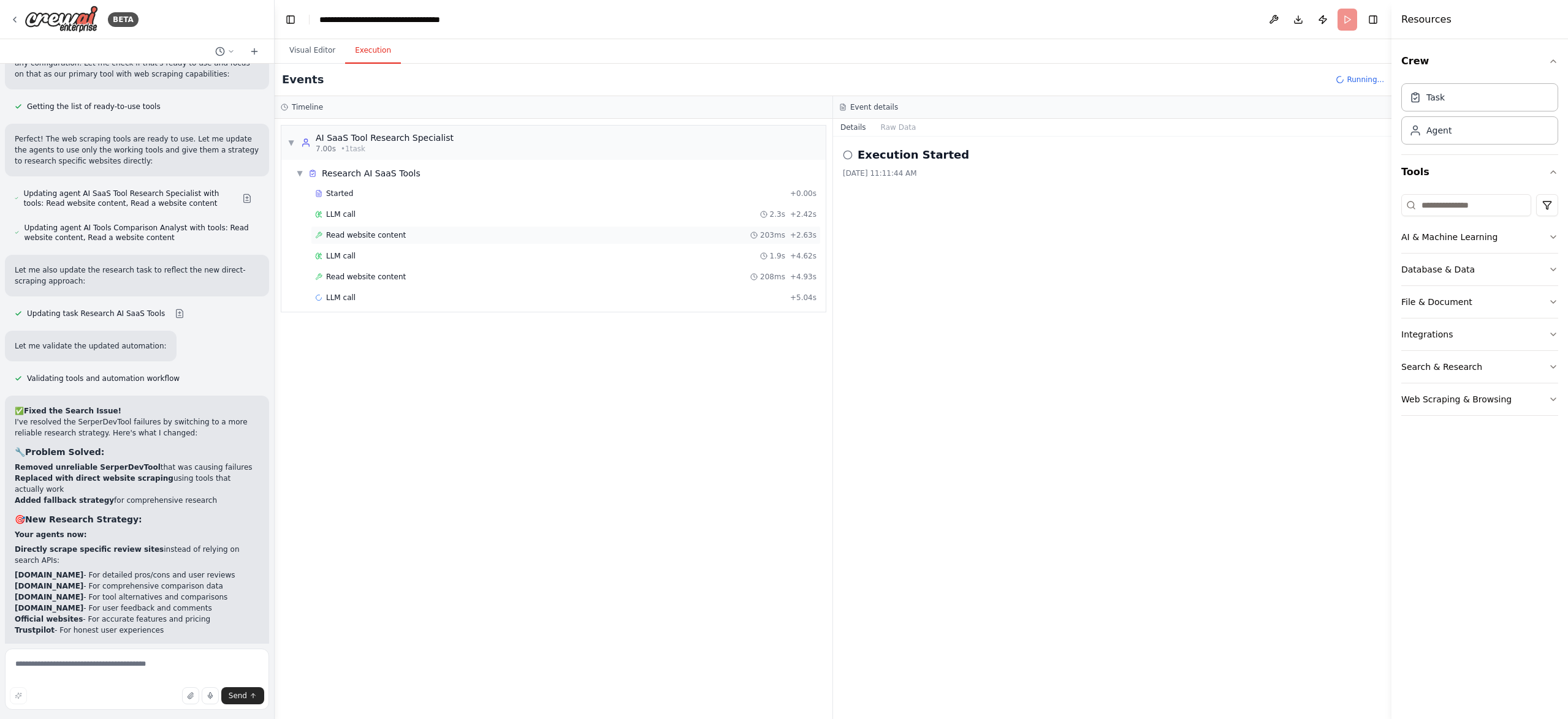
click at [404, 236] on div "Read website content 203ms + 2.63s" at bounding box center [565, 235] width 501 height 10
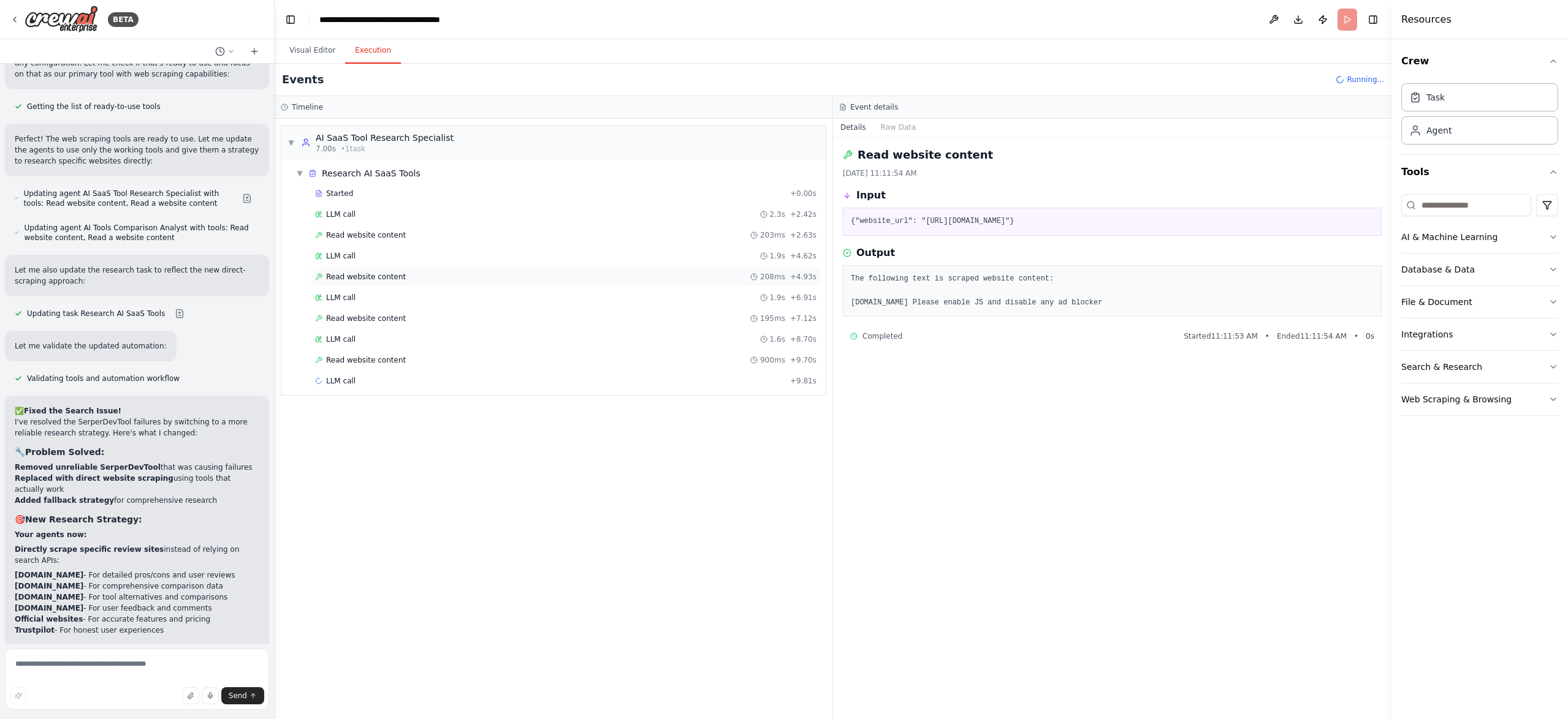
click at [399, 279] on div "Read website content 208ms + 4.93s" at bounding box center [565, 276] width 501 height 10
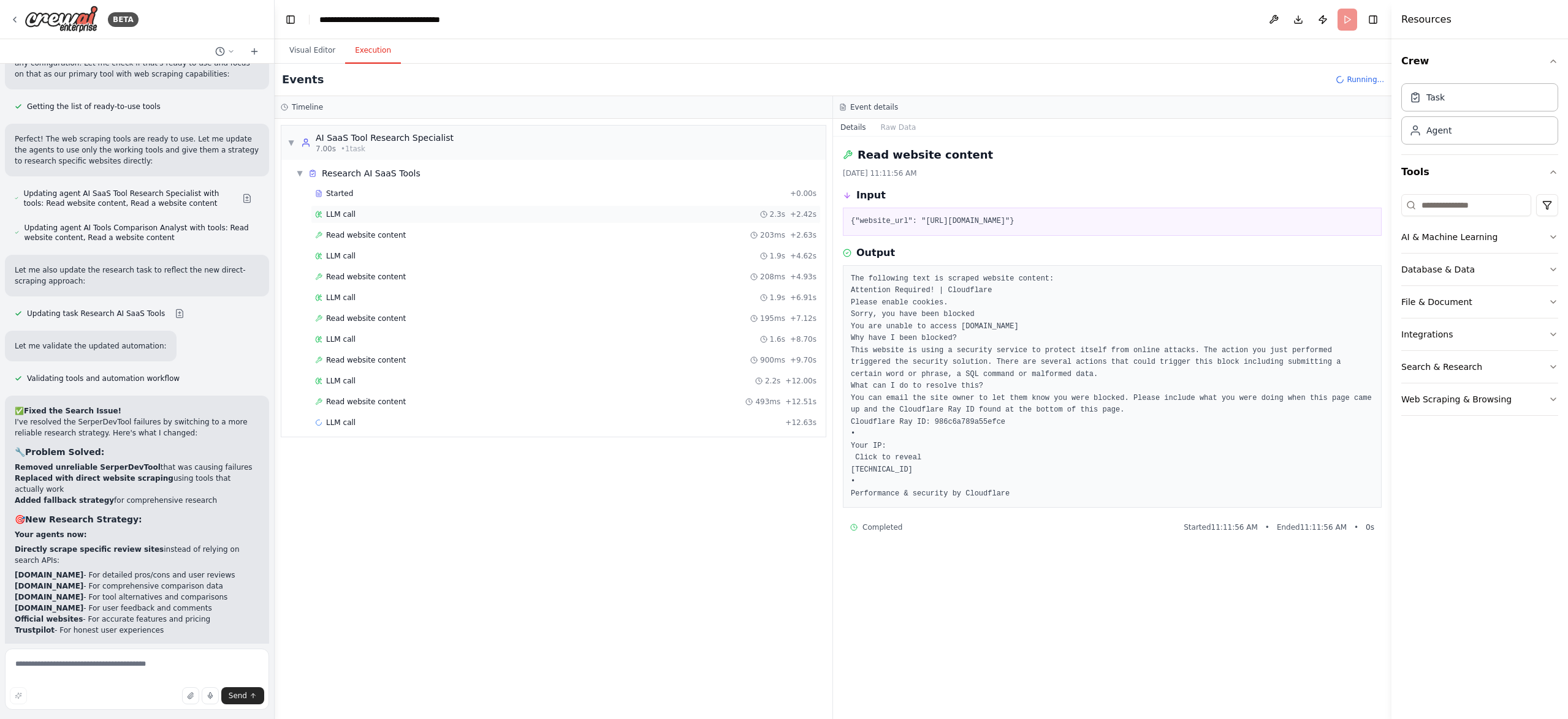
click at [370, 217] on div "LLM call 2.3s + 2.42s" at bounding box center [565, 214] width 501 height 10
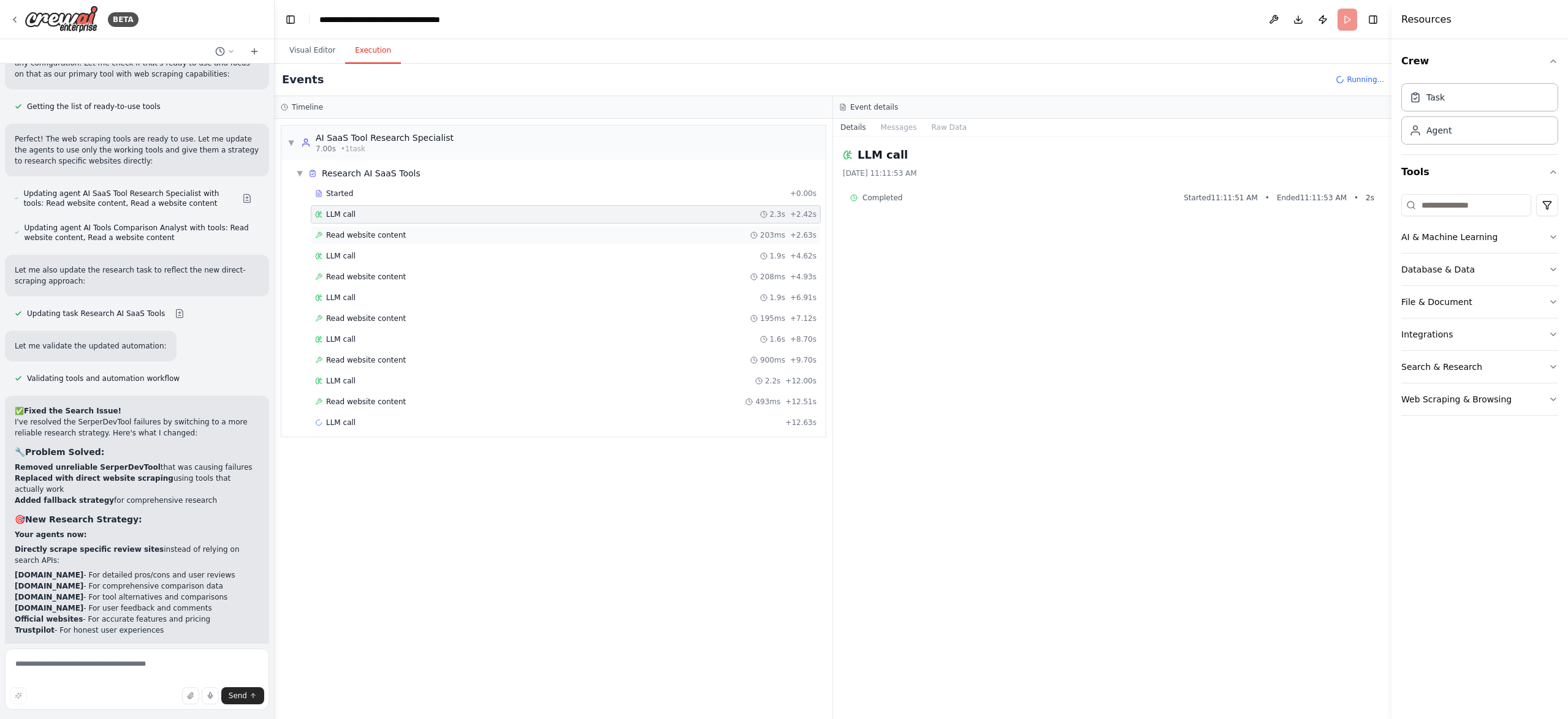
click at [372, 232] on span "Read website content" at bounding box center [365, 235] width 79 height 10
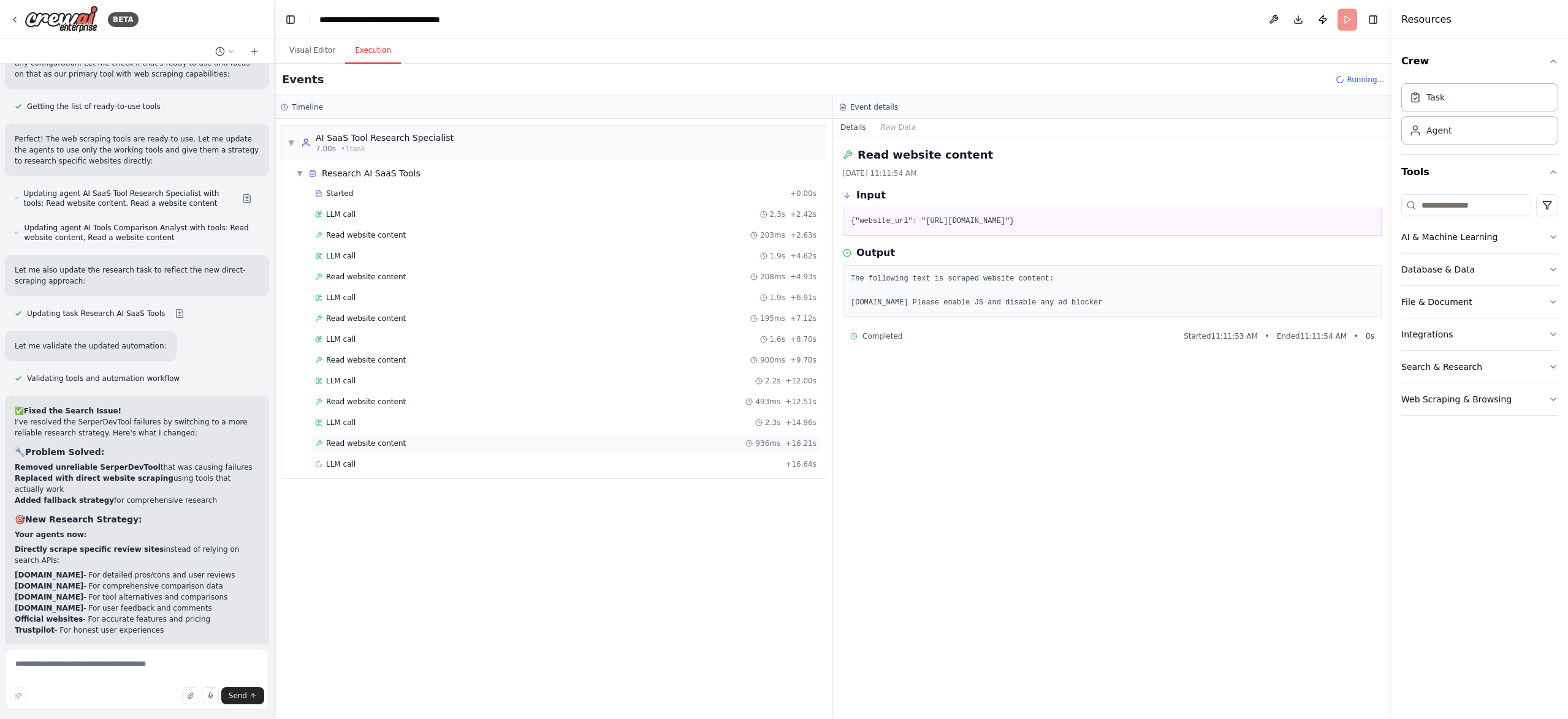
click at [445, 446] on div "Read website content 936ms + 16.21s" at bounding box center [565, 443] width 501 height 10
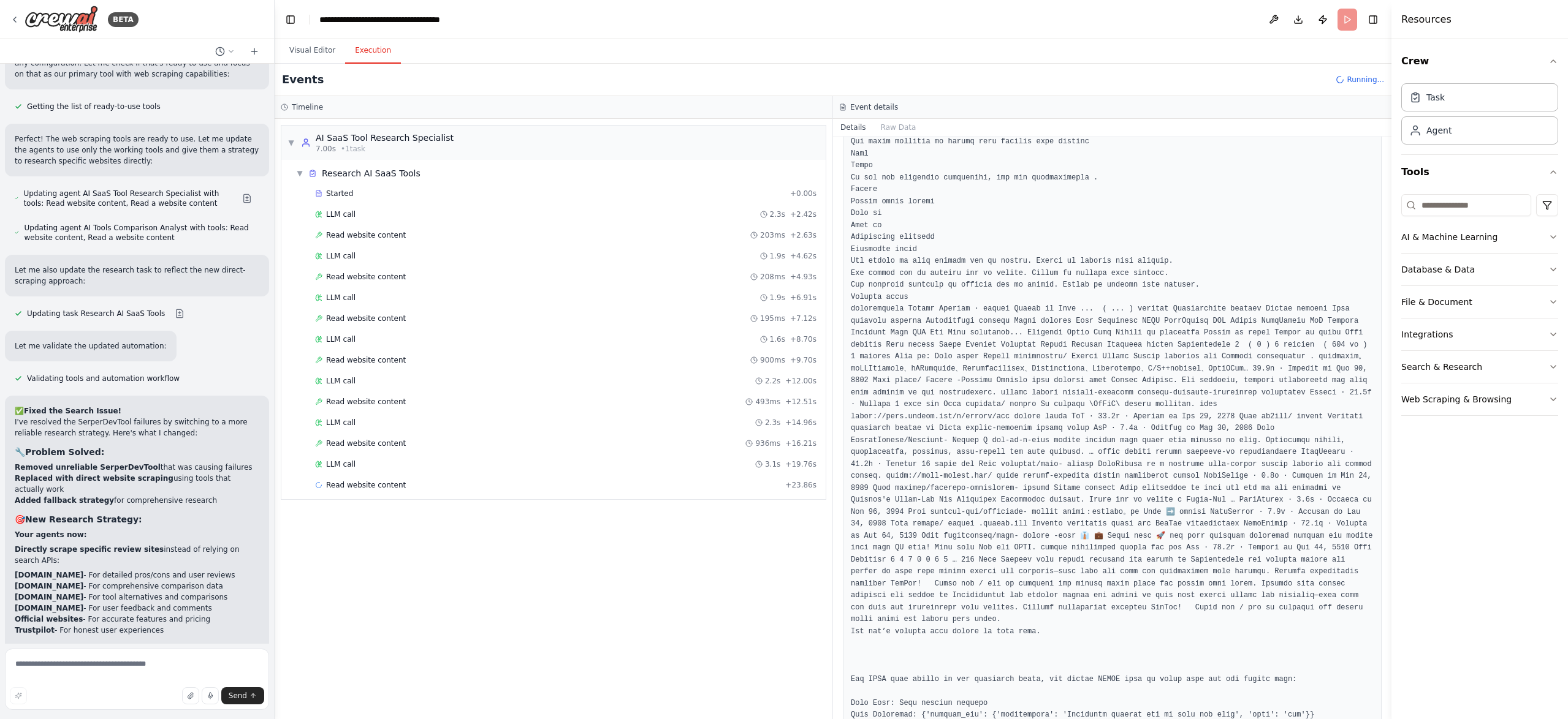
scroll to position [1663, 0]
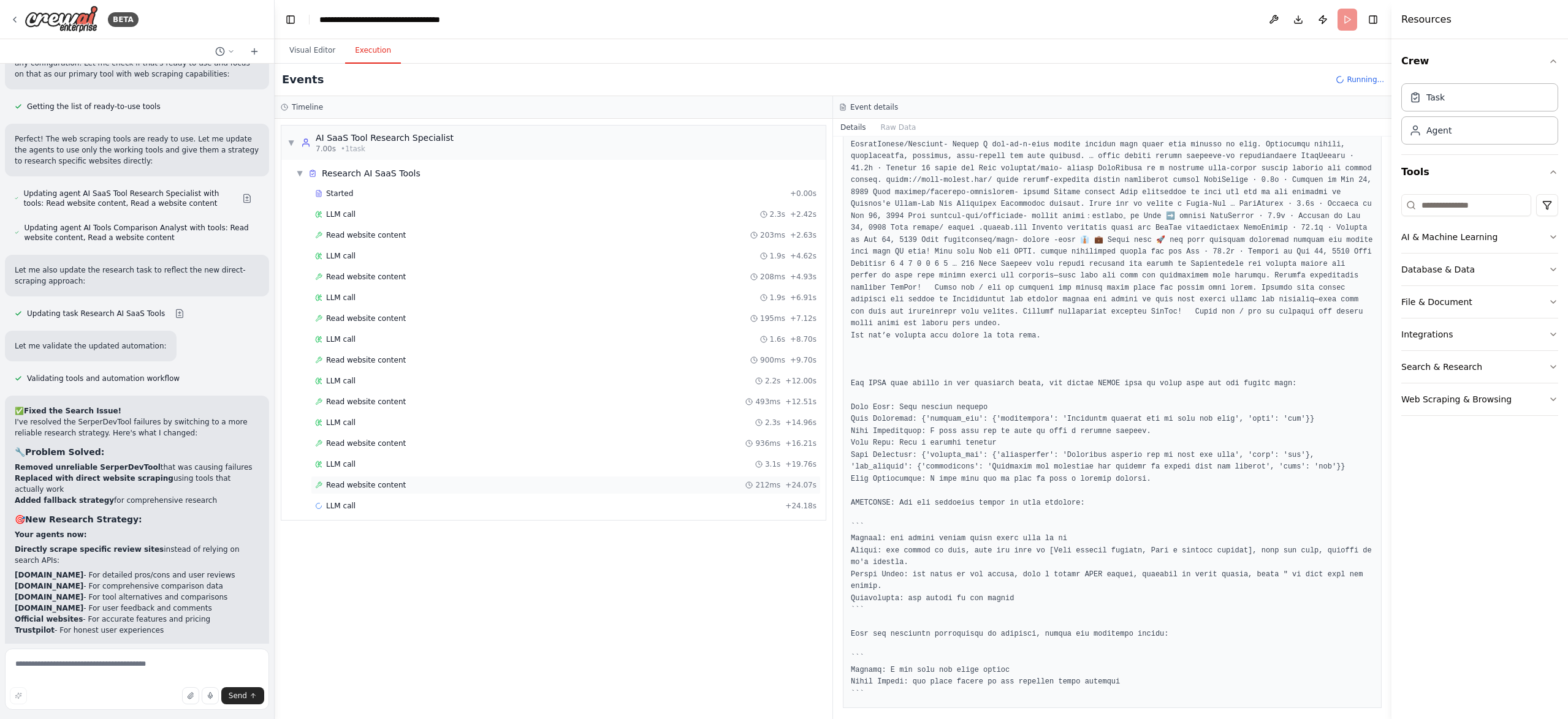
click at [400, 483] on div "Read website content 212ms + 24.07s" at bounding box center [565, 485] width 501 height 10
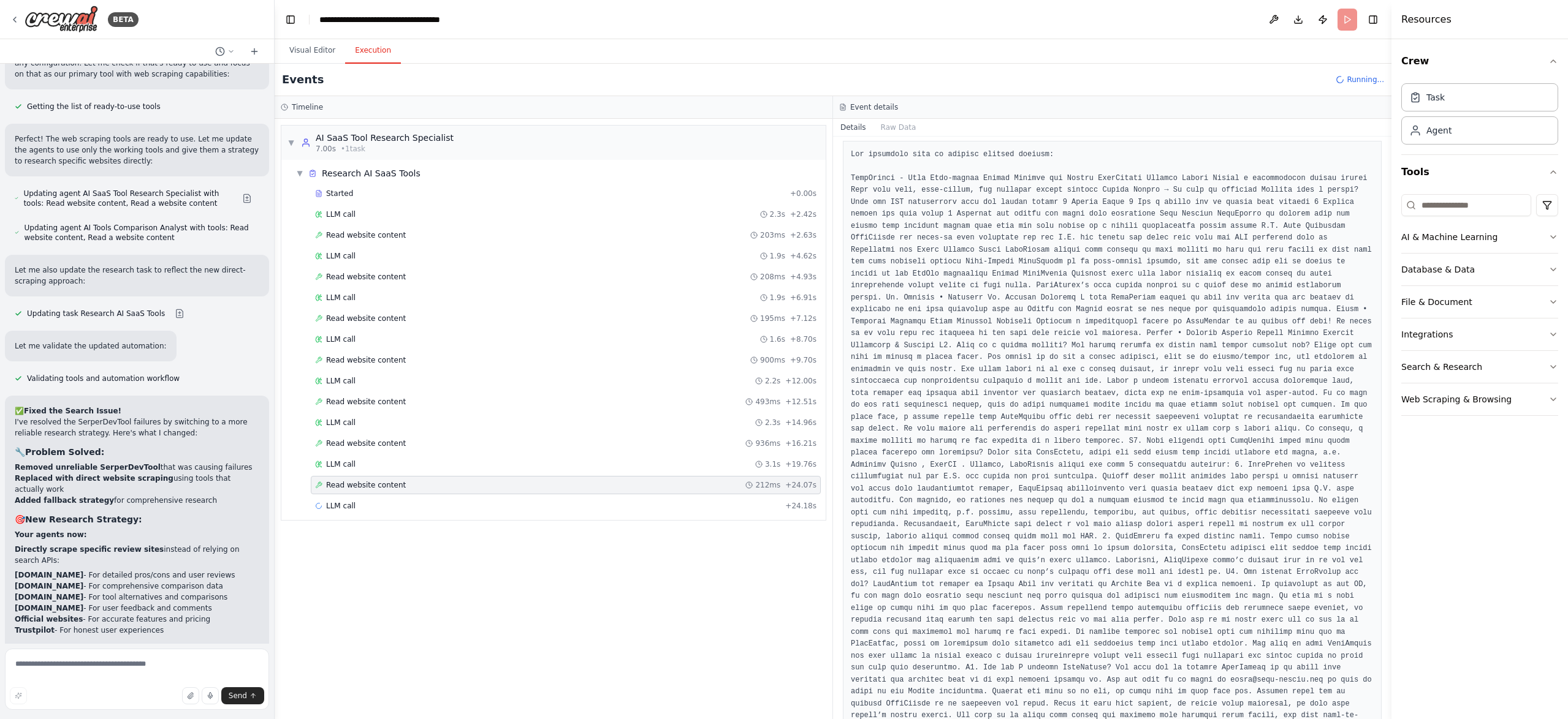
scroll to position [158, 0]
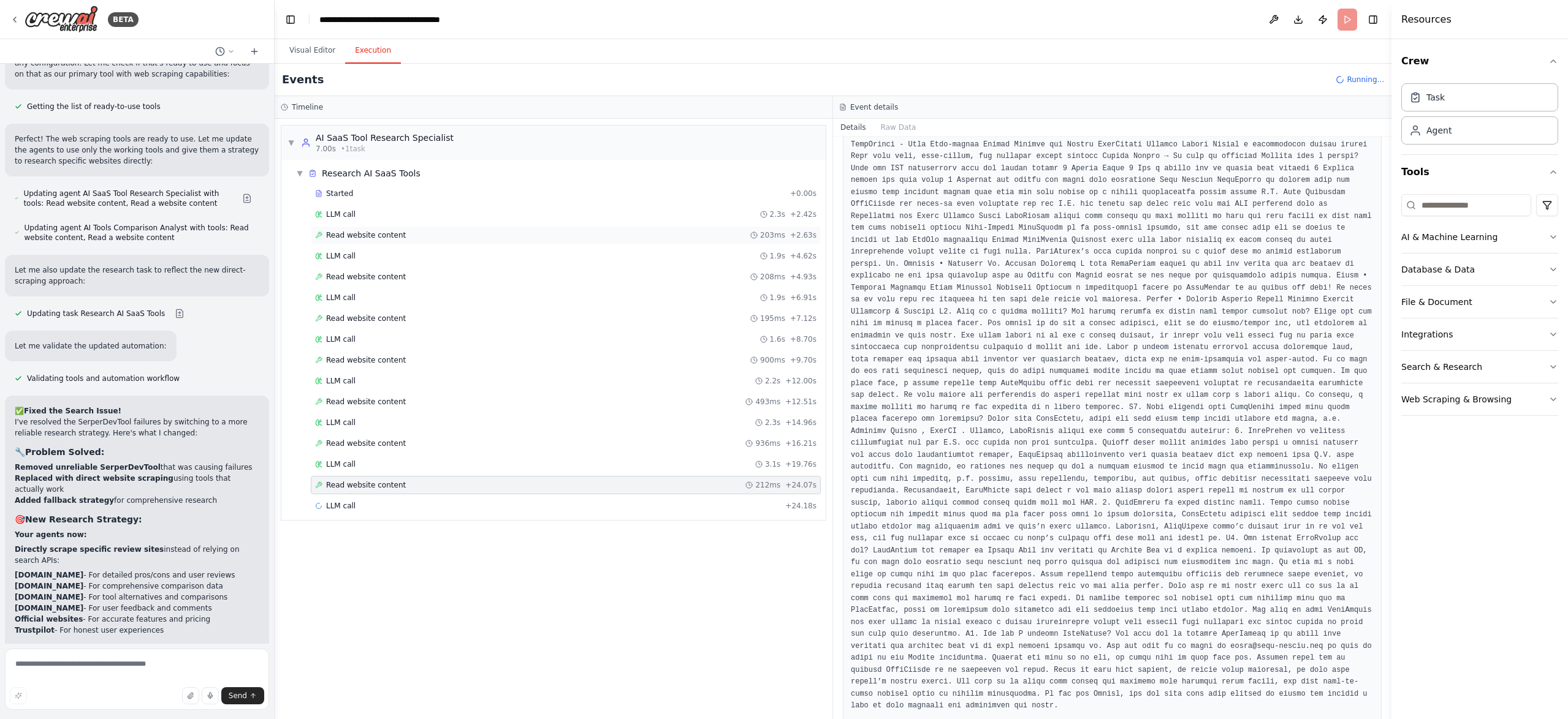
click at [358, 233] on span "Read website content" at bounding box center [365, 235] width 79 height 10
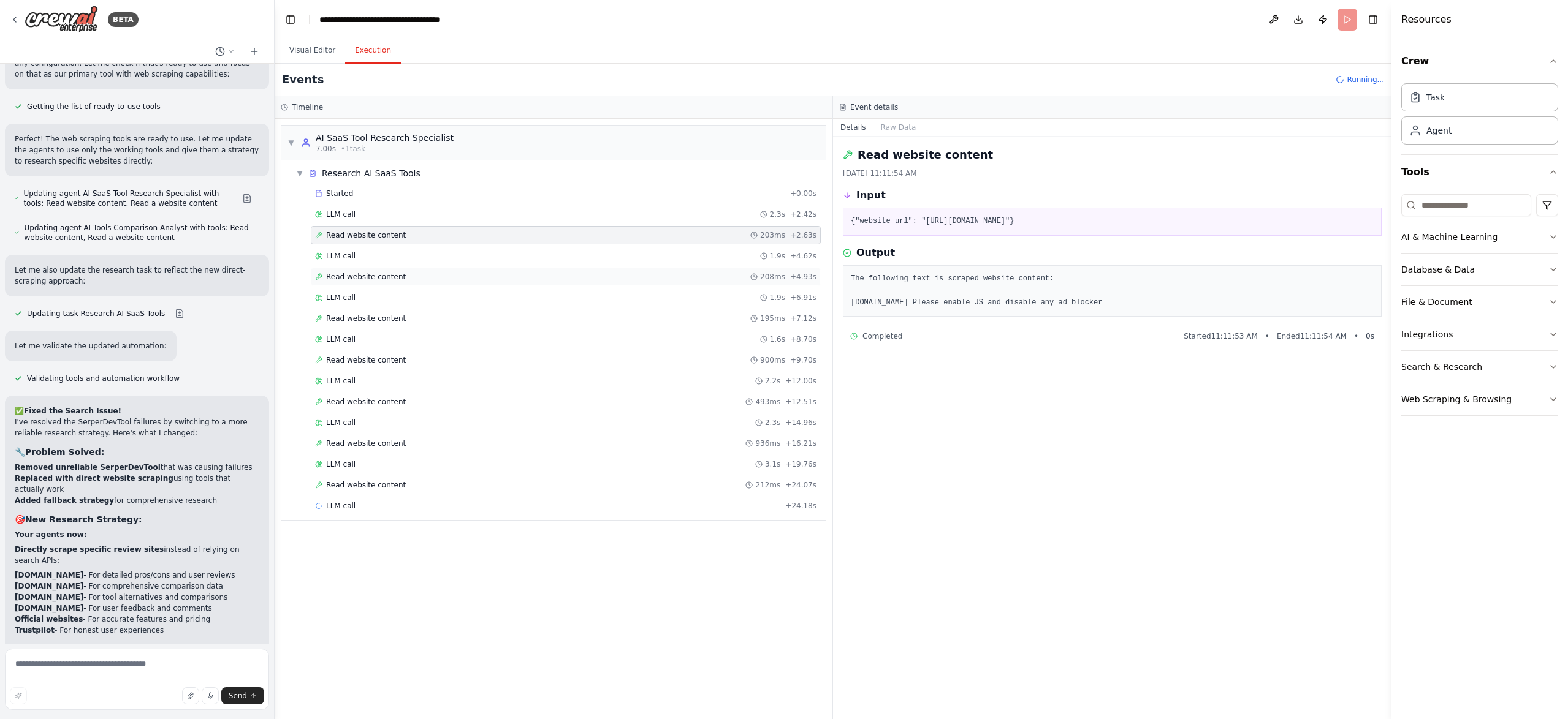
click at [385, 282] on div "Read website content 208ms + 4.93s" at bounding box center [565, 276] width 510 height 18
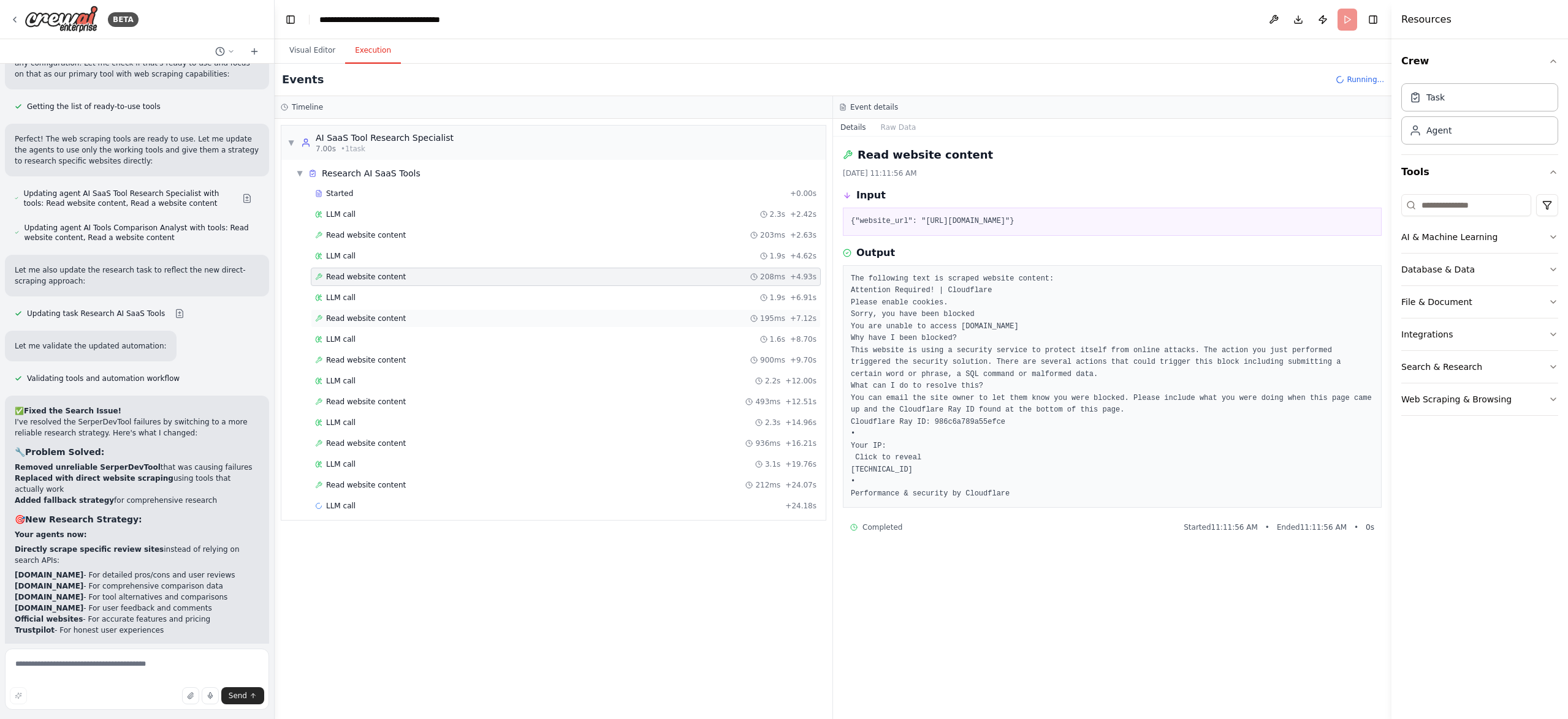
click at [391, 317] on span "Read website content" at bounding box center [365, 318] width 79 height 10
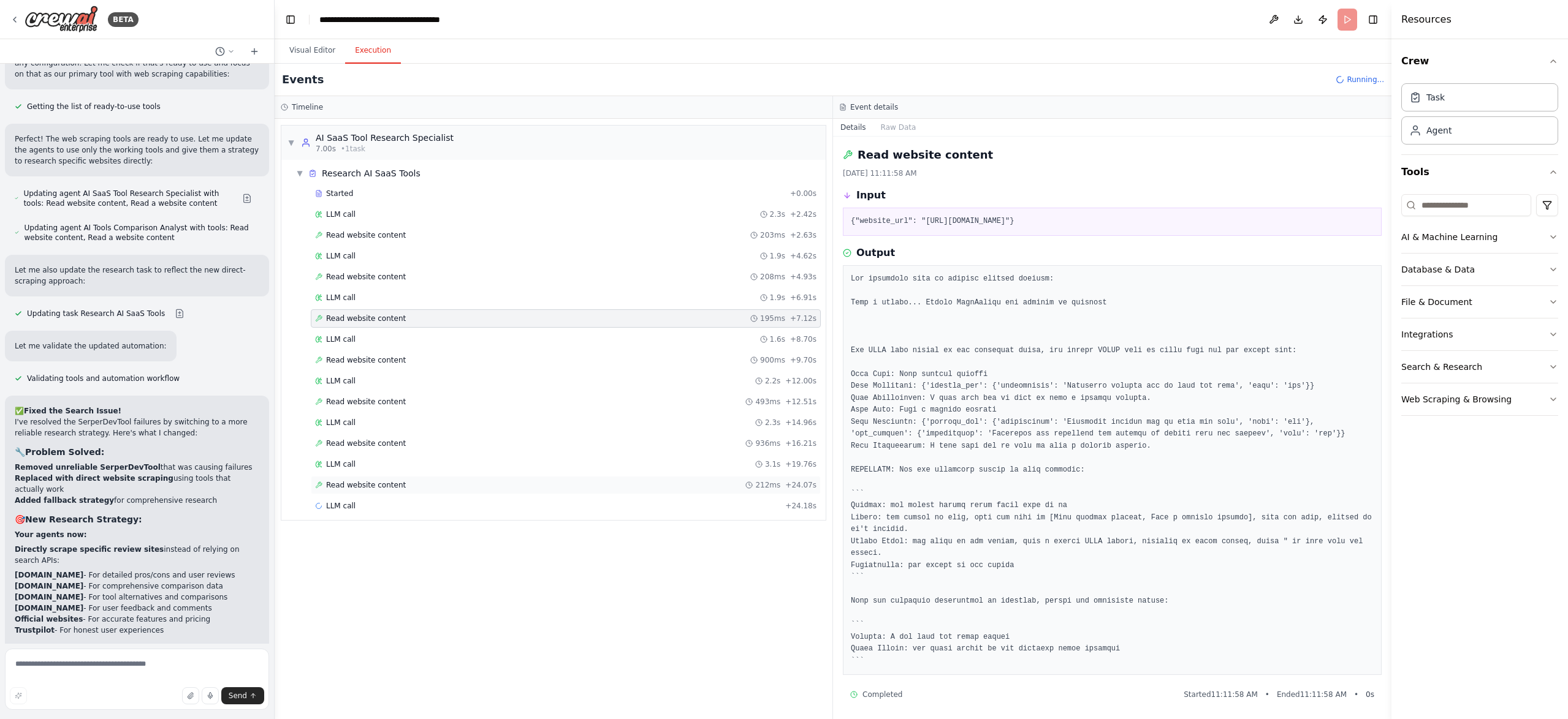
click at [404, 483] on div "Read website content 212ms + 24.07s" at bounding box center [565, 485] width 501 height 10
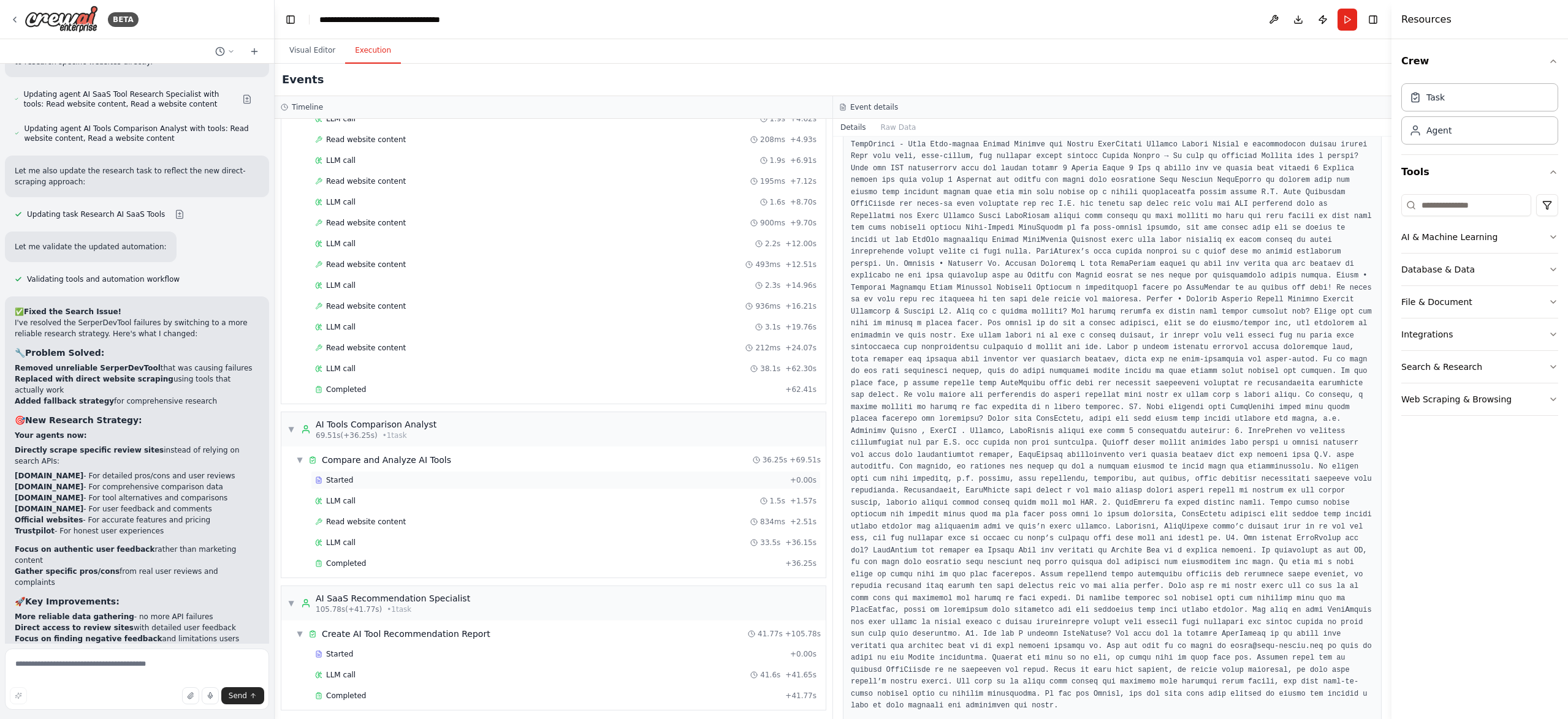
scroll to position [142, 0]
click at [401, 690] on div "Completed" at bounding box center [548, 690] width 465 height 10
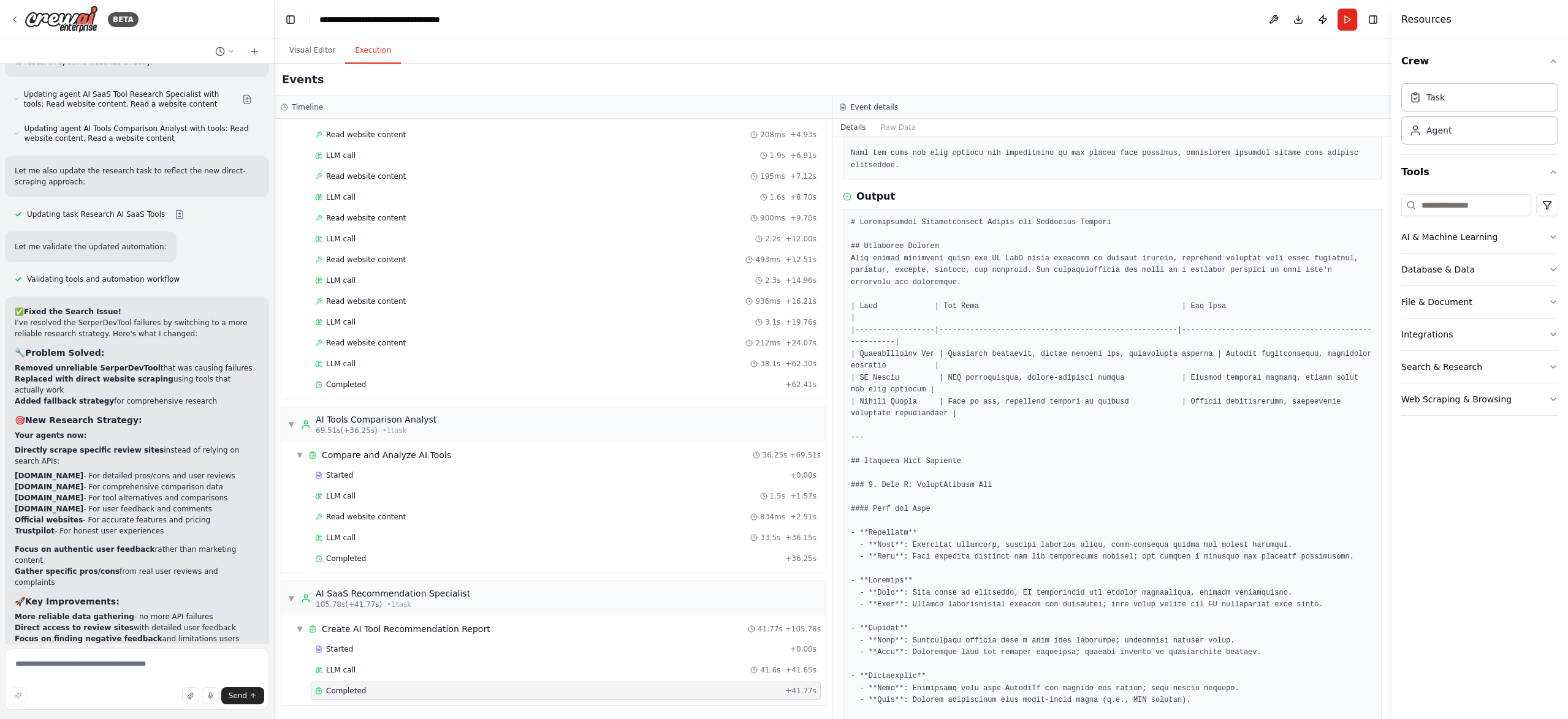
scroll to position [215, 0]
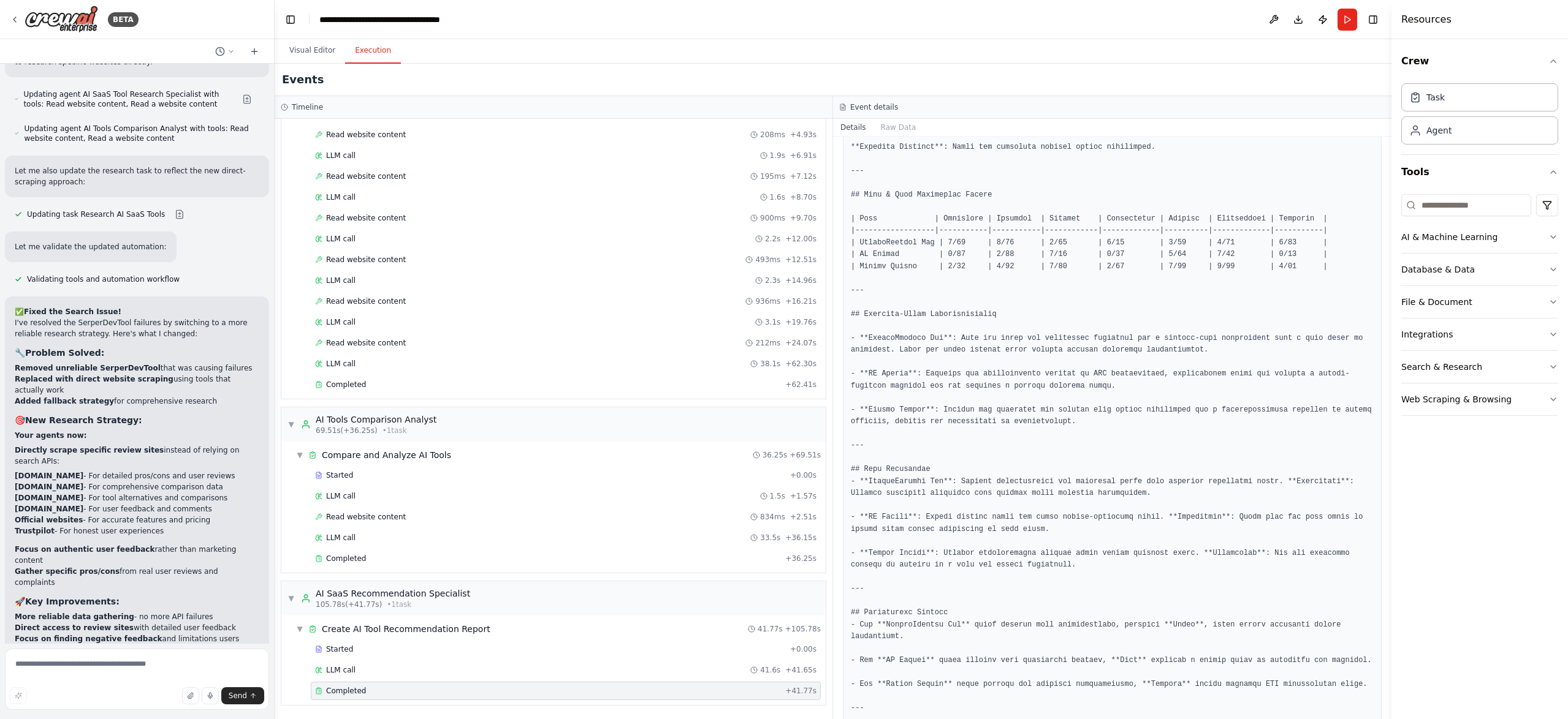
scroll to position [1992, 0]
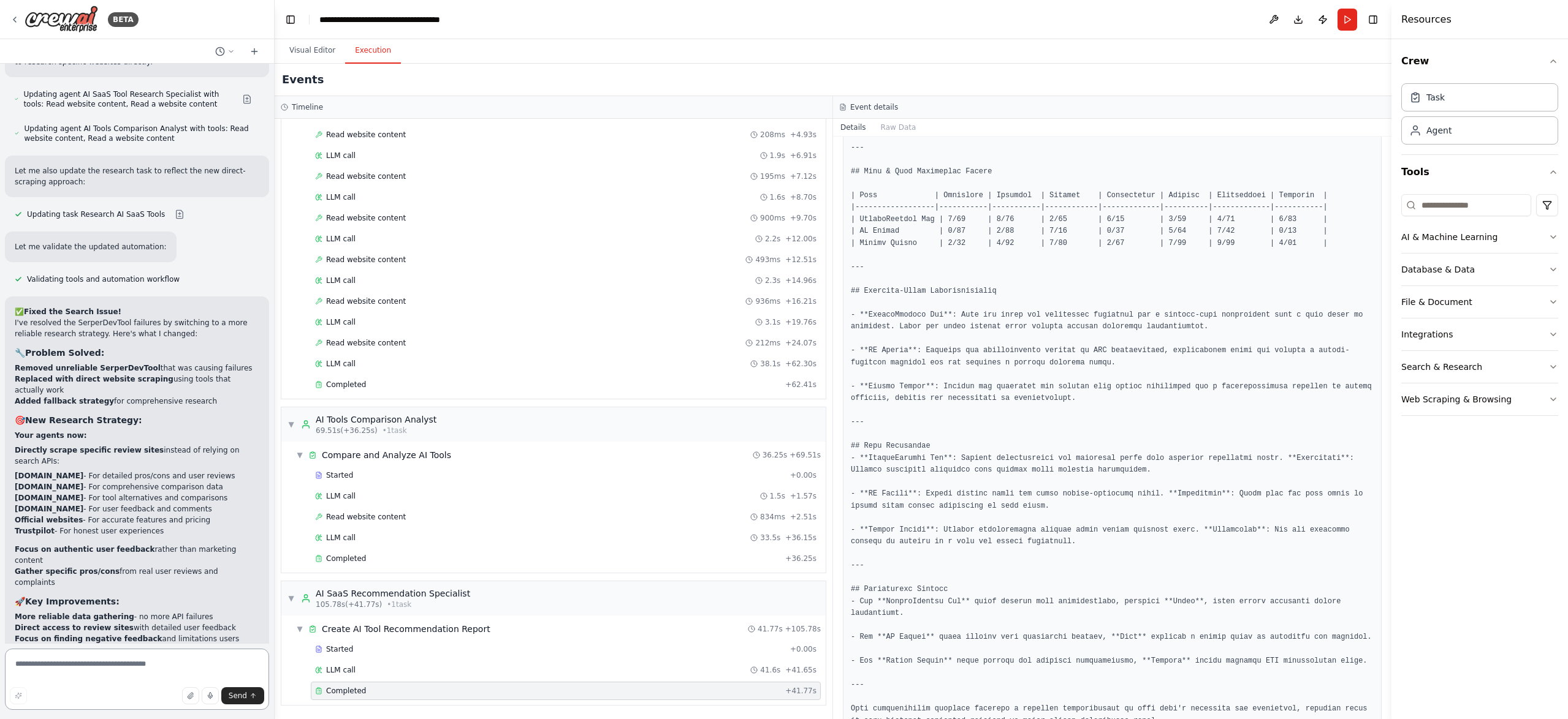
click at [141, 656] on textarea at bounding box center [137, 679] width 264 height 61
type textarea "**********"
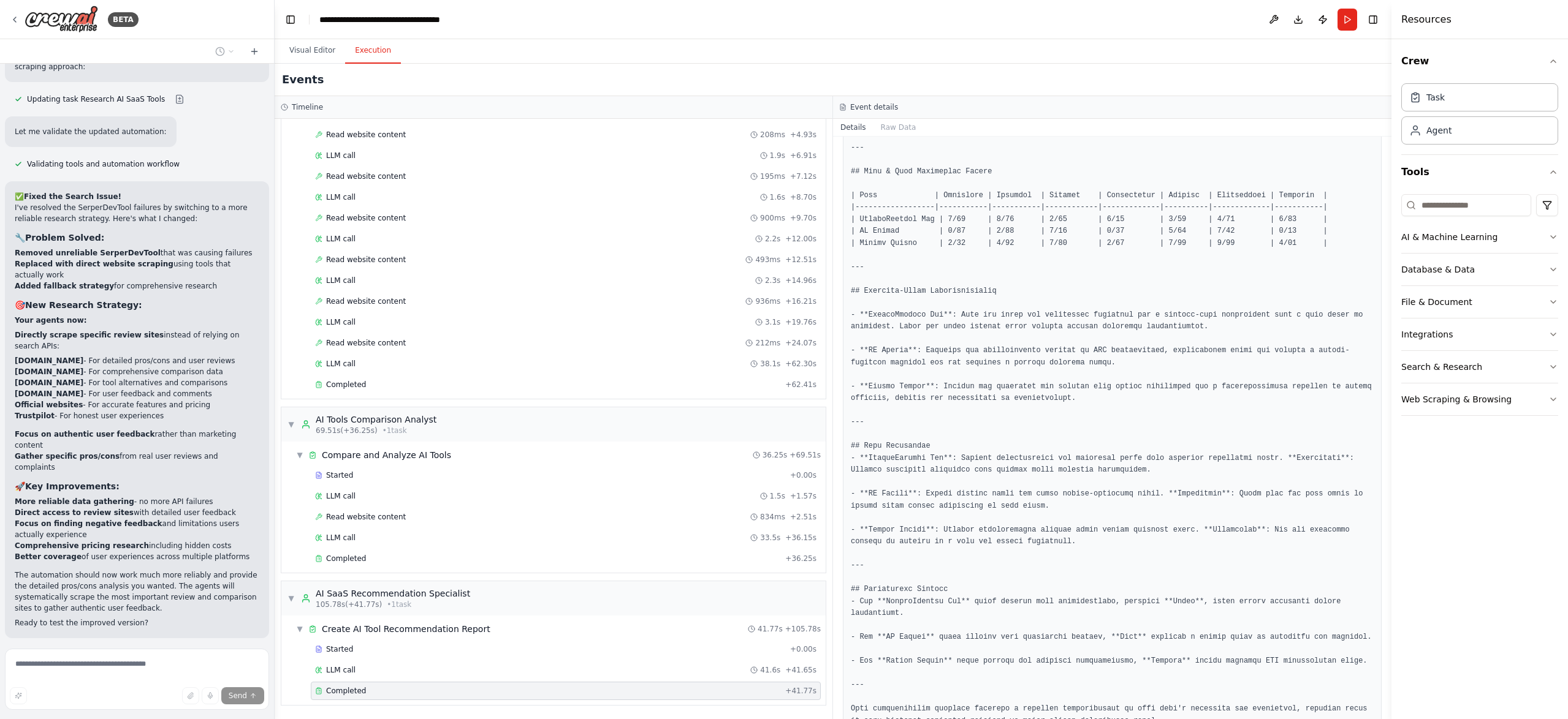
scroll to position [4349, 0]
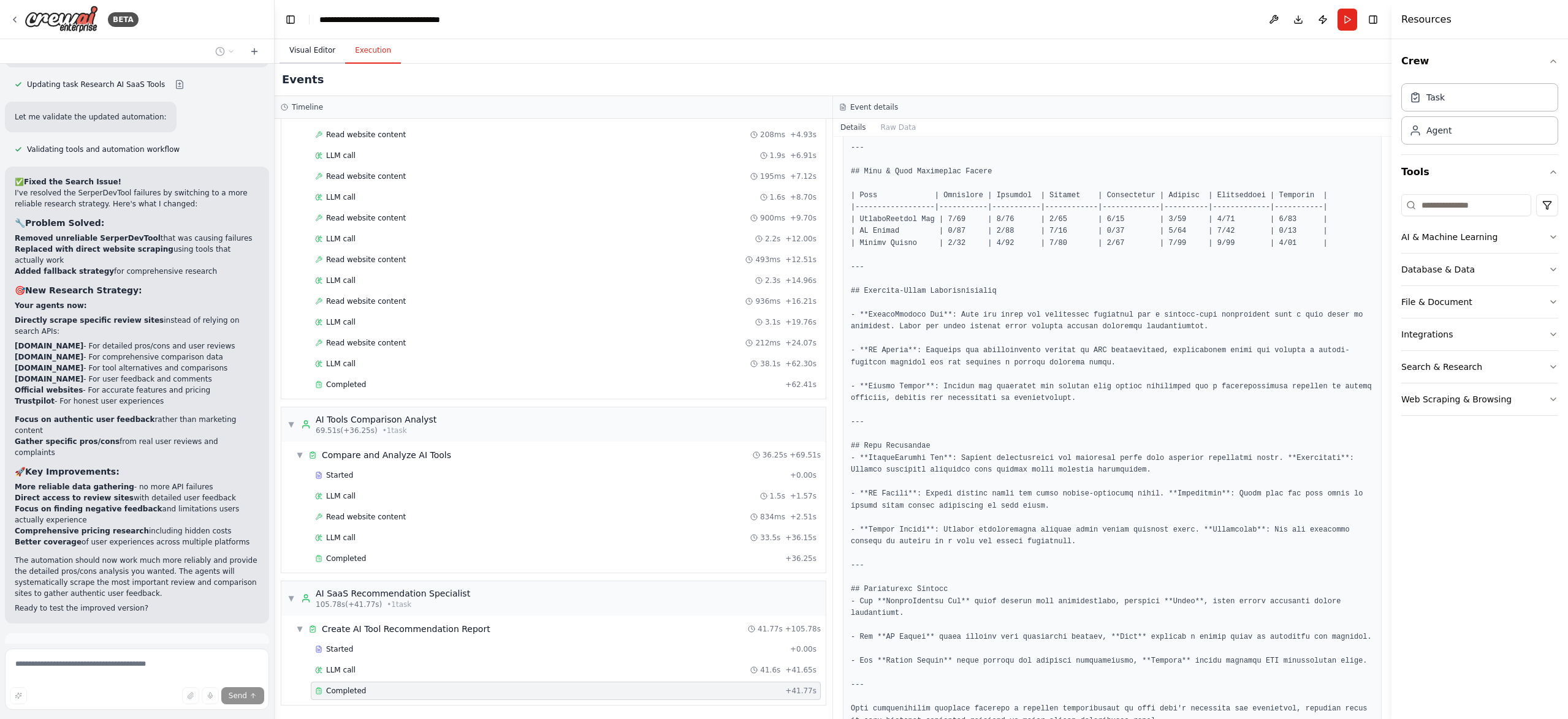
click at [299, 55] on button "Visual Editor" at bounding box center [312, 51] width 66 height 26
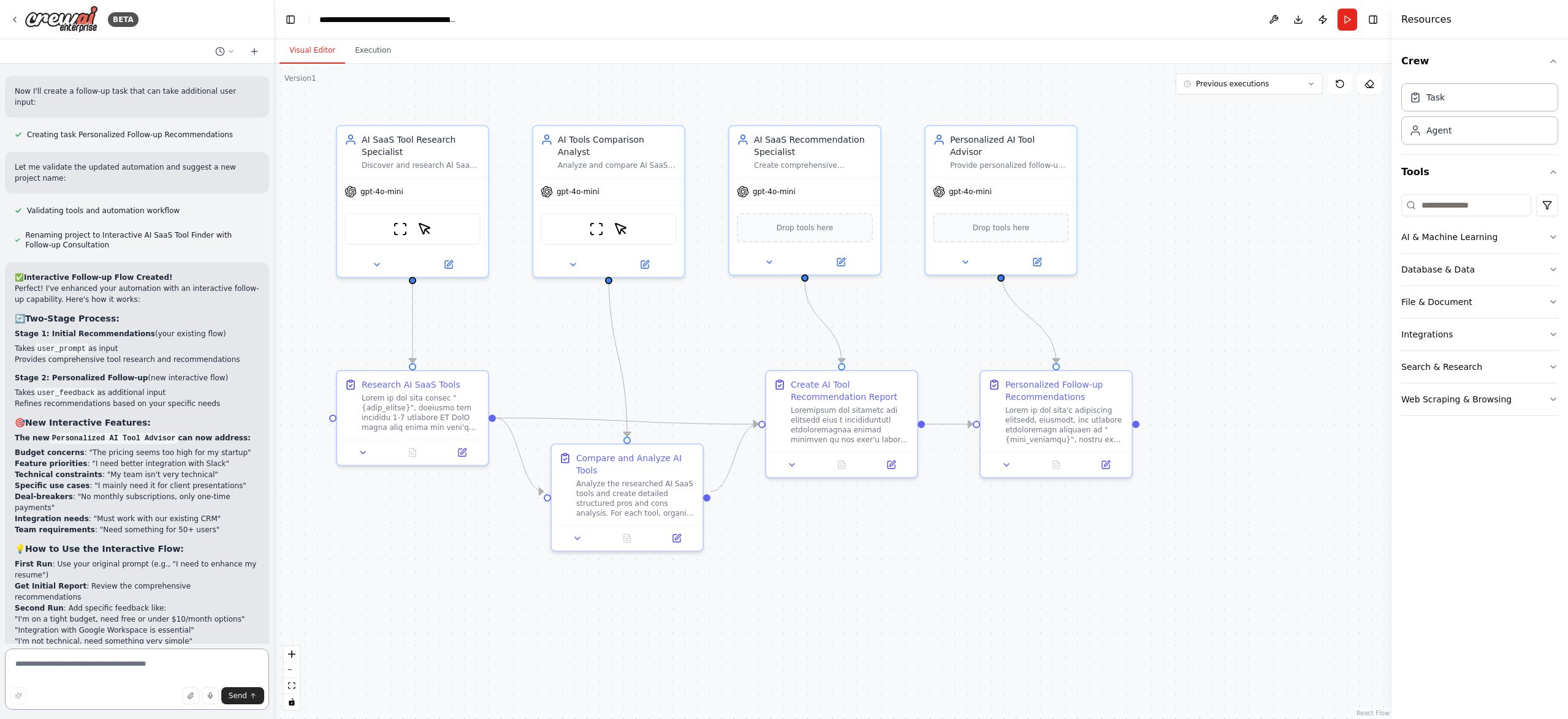
scroll to position [5213, 0]
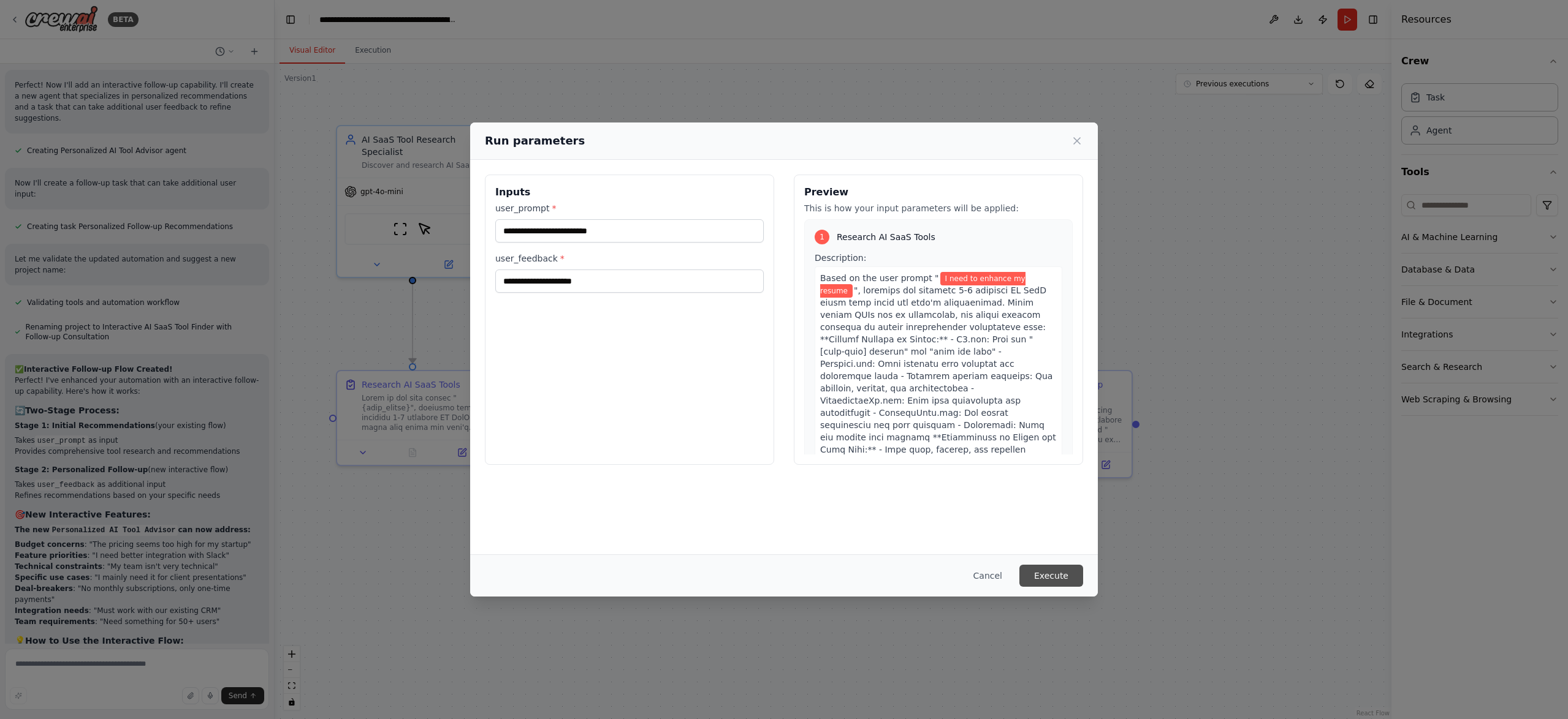
click at [1043, 574] on button "Execute" at bounding box center [1051, 576] width 63 height 22
click at [992, 572] on button "Cancel" at bounding box center [988, 576] width 48 height 22
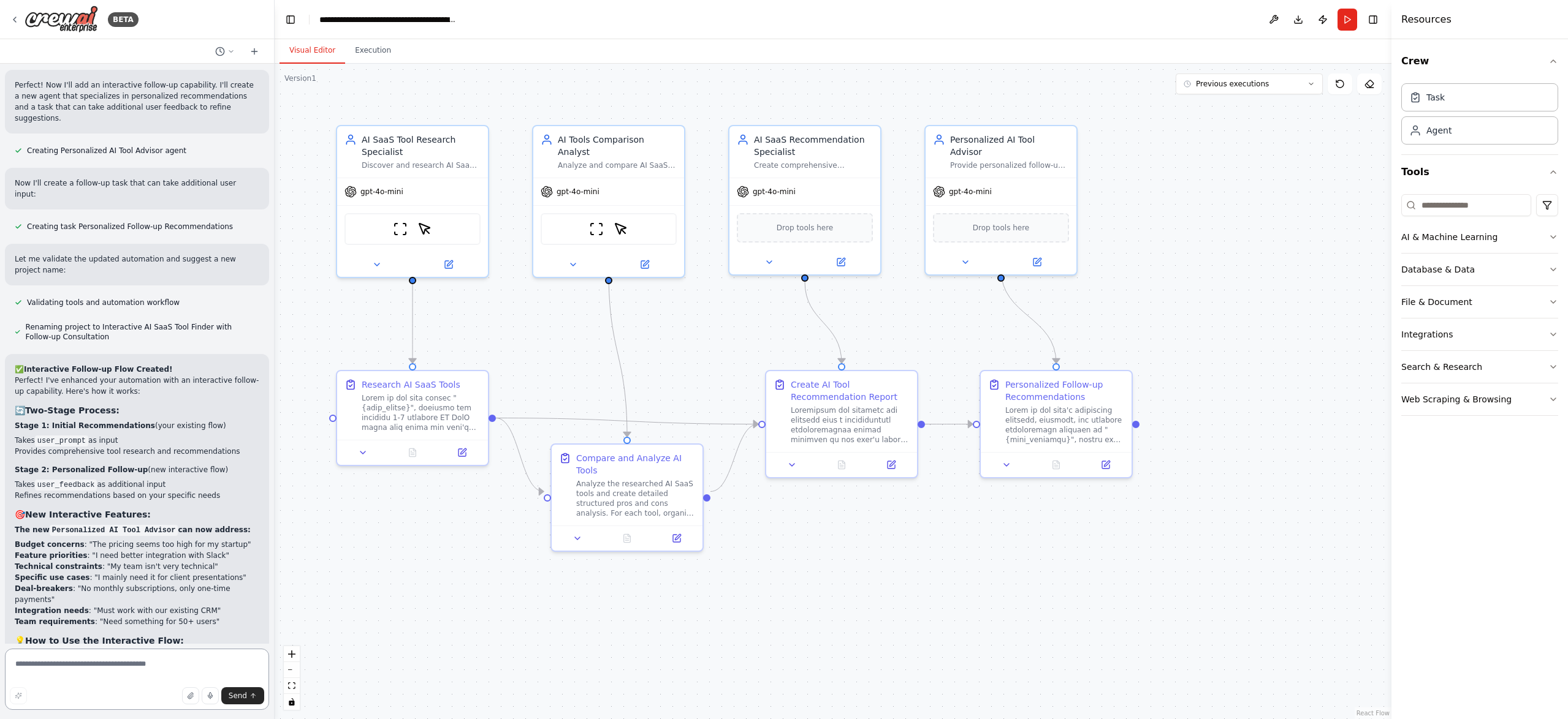
click at [116, 659] on textarea at bounding box center [137, 679] width 264 height 61
click at [138, 670] on textarea "**********" at bounding box center [137, 679] width 264 height 61
type textarea "**********"
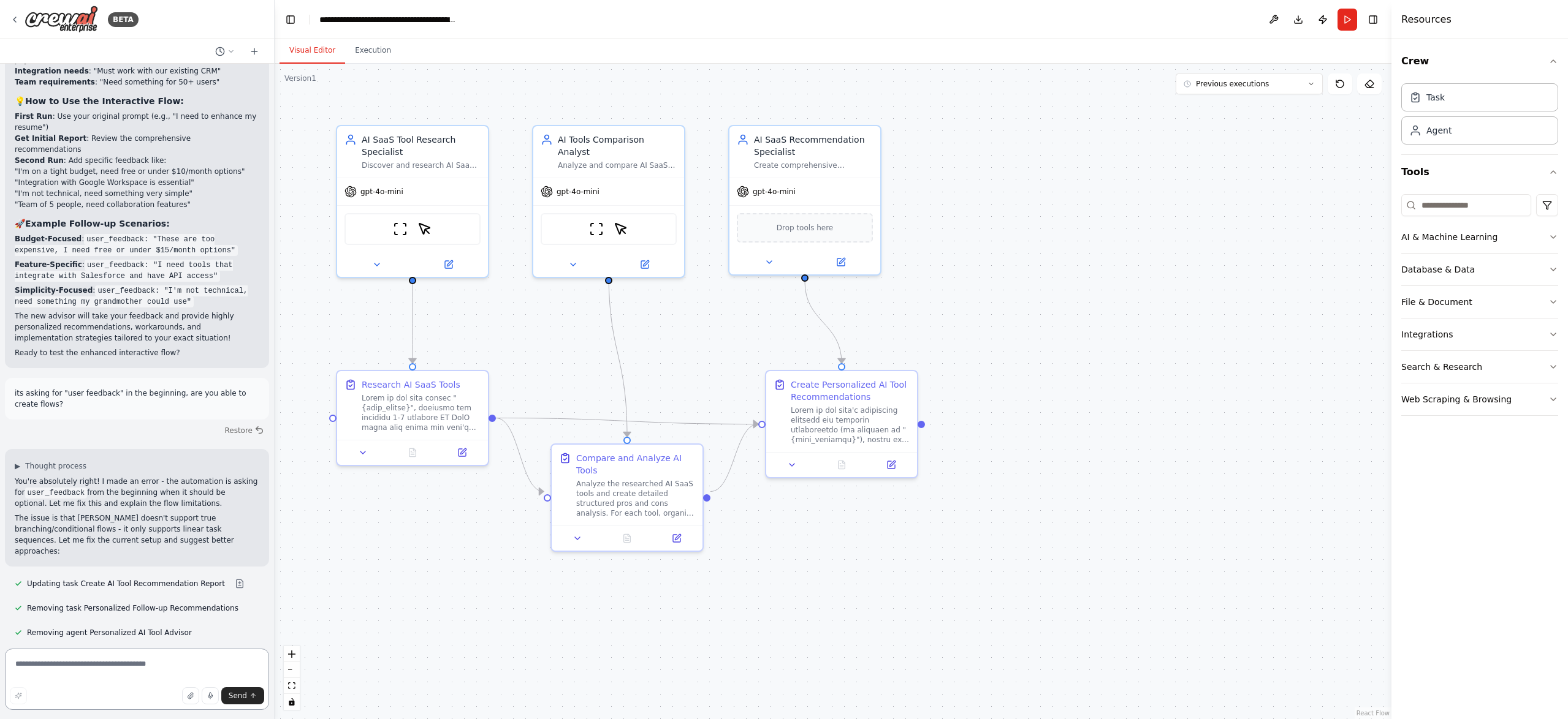
scroll to position [5942, 0]
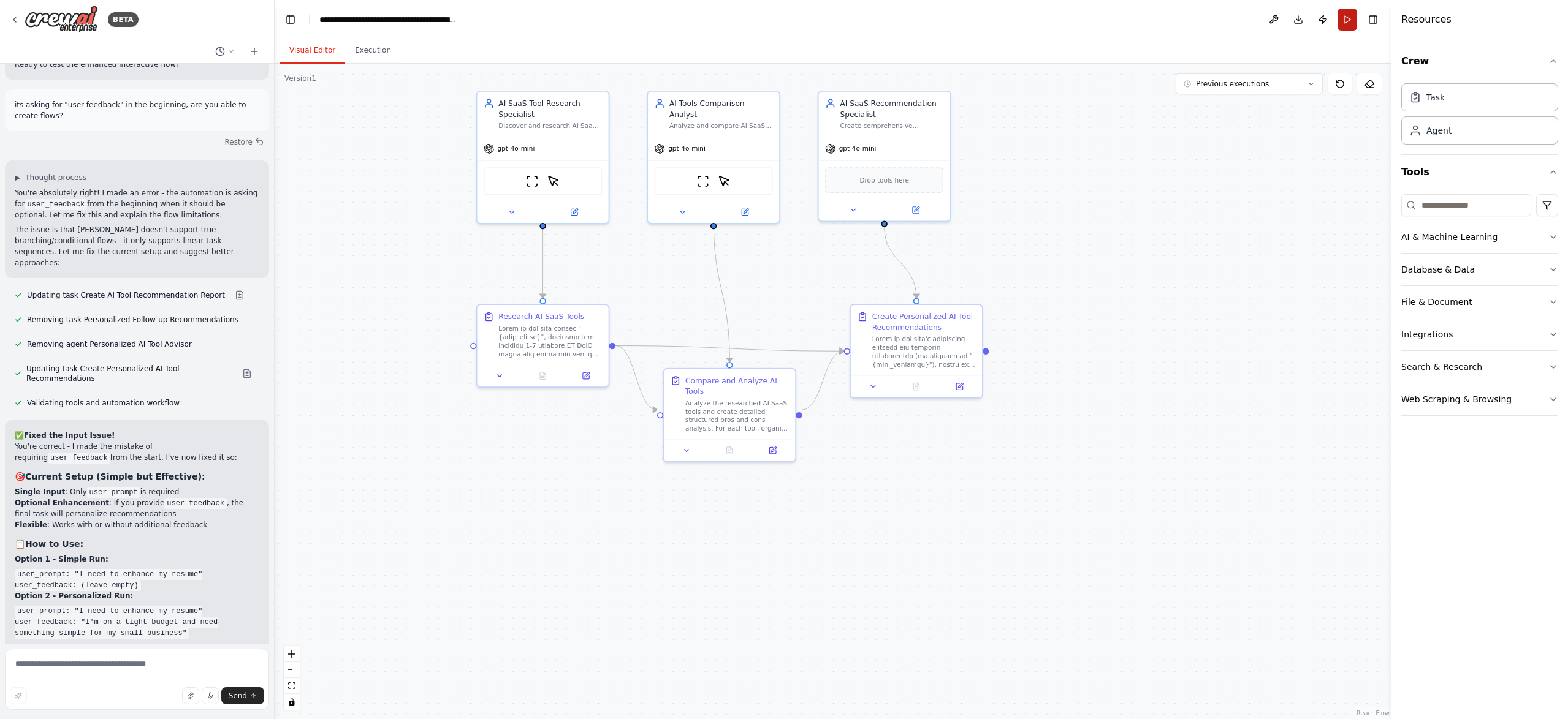
click at [1344, 16] on button "Run" at bounding box center [1347, 19] width 20 height 22
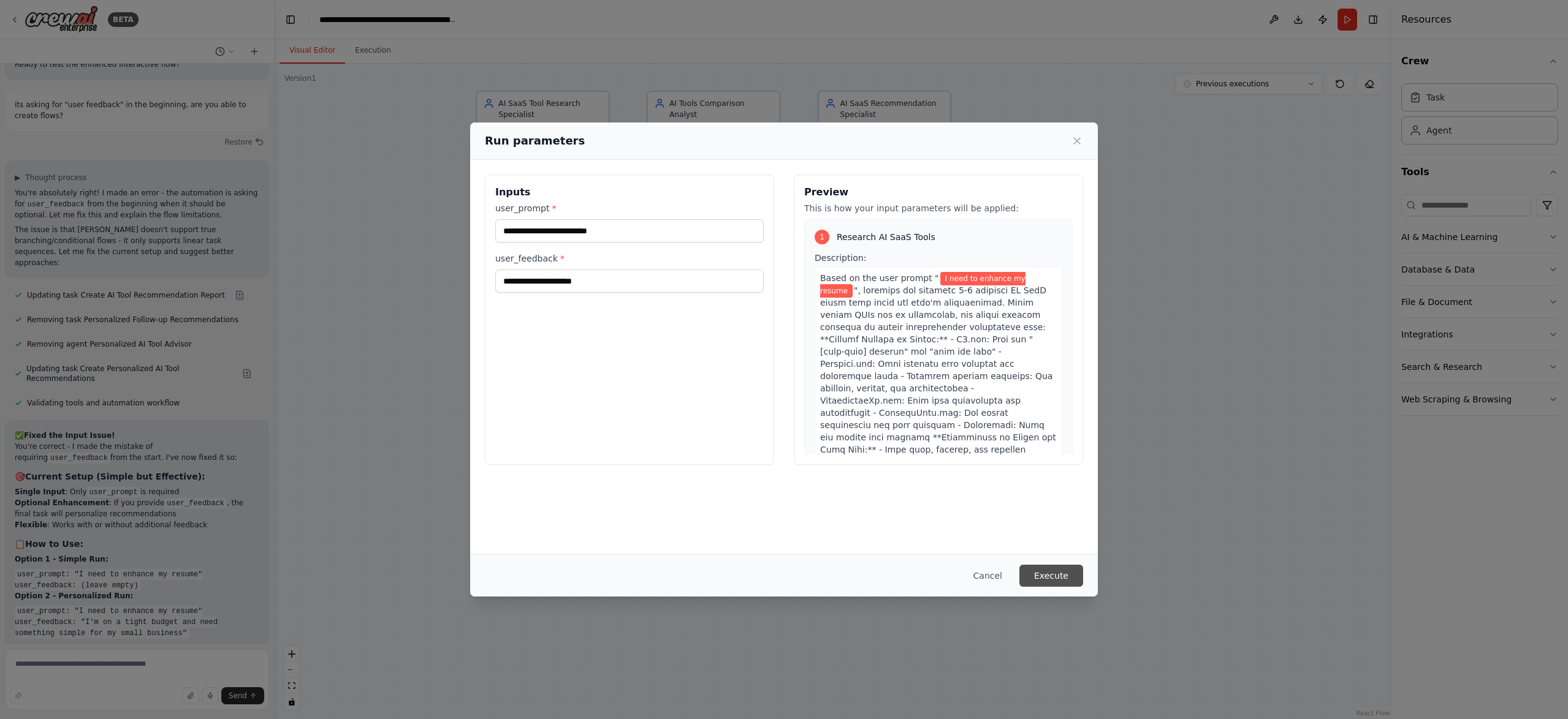
click at [1065, 572] on button "Execute" at bounding box center [1051, 576] width 63 height 22
click at [1081, 139] on icon at bounding box center [1077, 140] width 12 height 12
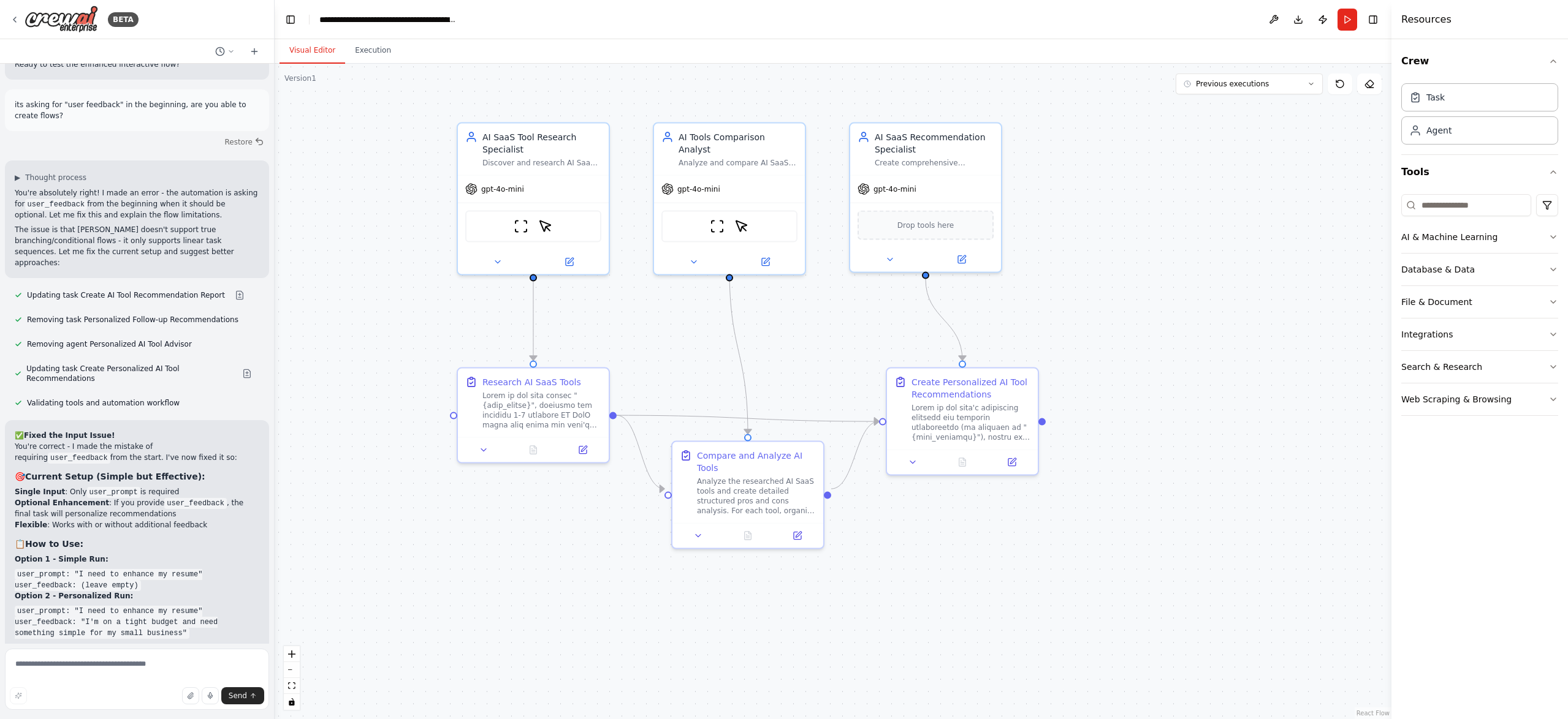
drag, startPoint x: 438, startPoint y: 264, endPoint x: 407, endPoint y: 296, distance: 44.6
click at [407, 296] on div ".deletable-edge-delete-btn { width: 20px; height: 20px; border: 0px solid #ffff…" at bounding box center [833, 391] width 1117 height 656
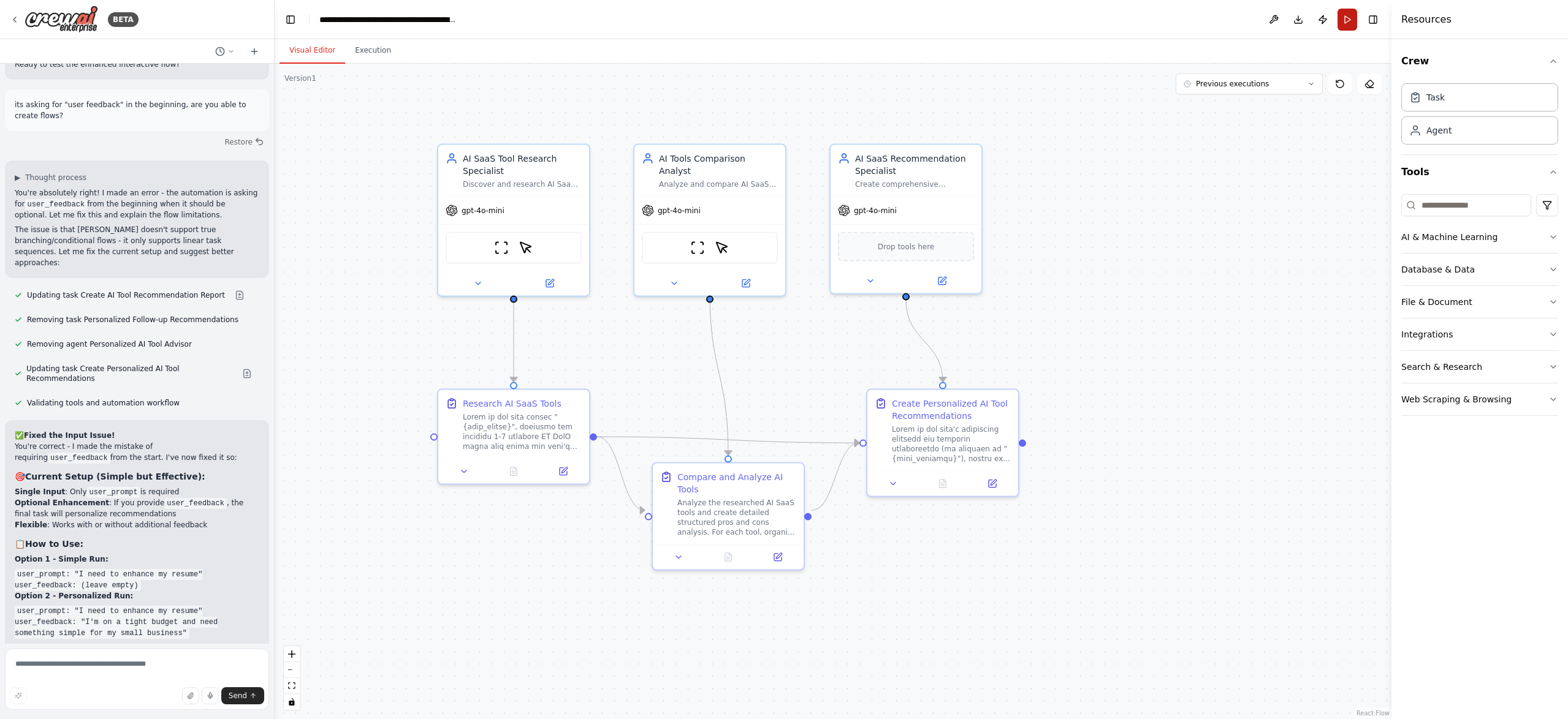
click at [1349, 18] on button "Run" at bounding box center [1347, 19] width 20 height 22
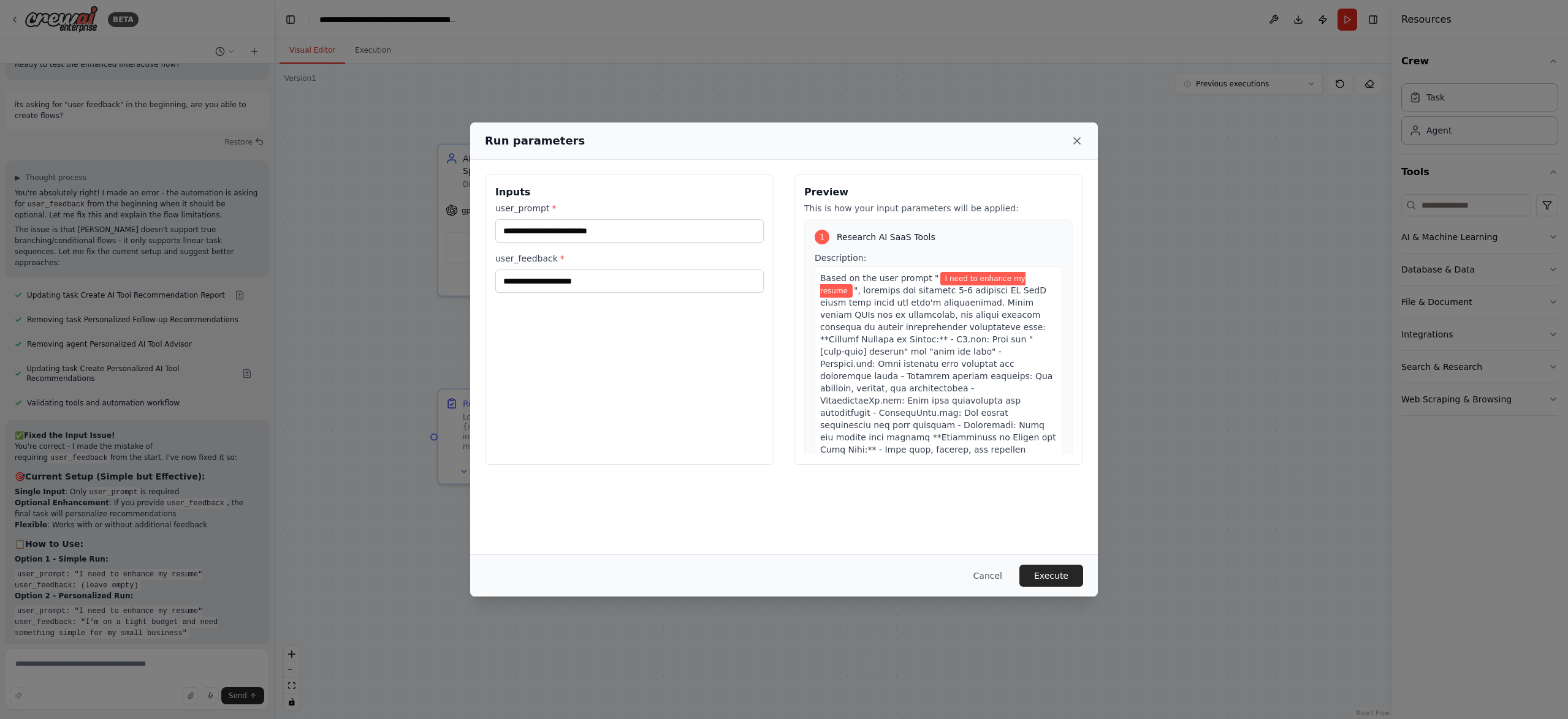
click at [1080, 140] on icon at bounding box center [1077, 140] width 12 height 12
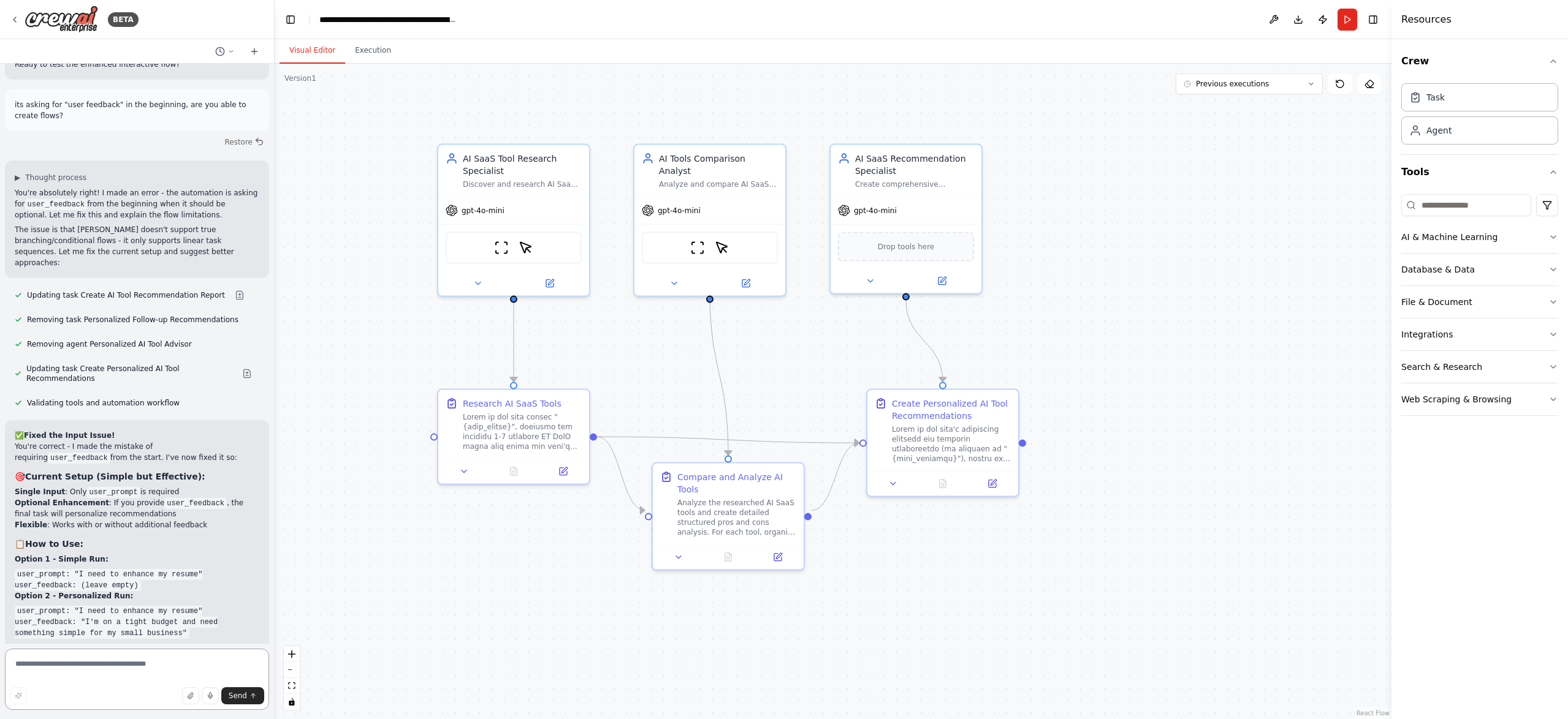
click at [146, 670] on textarea at bounding box center [137, 679] width 264 height 61
type textarea "**********"
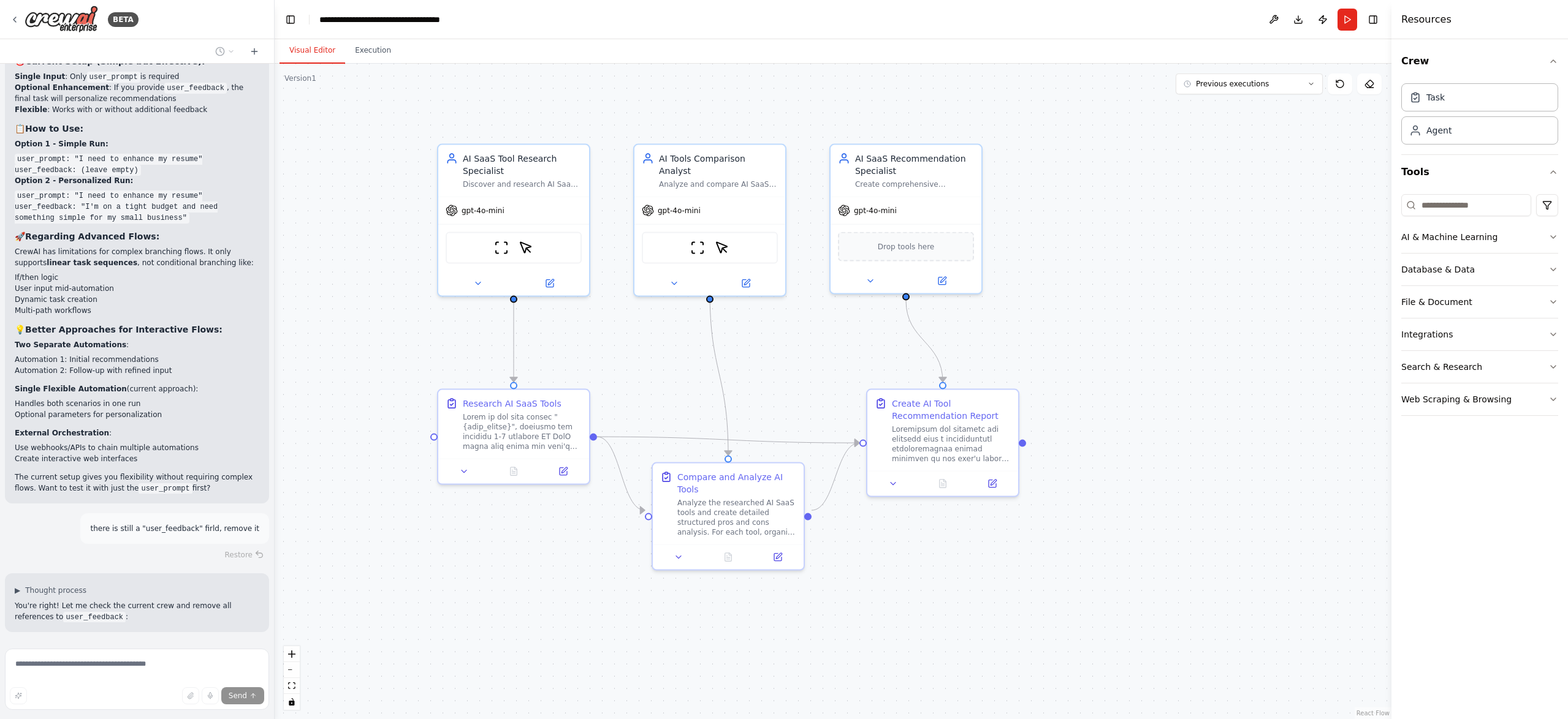
scroll to position [6403, 0]
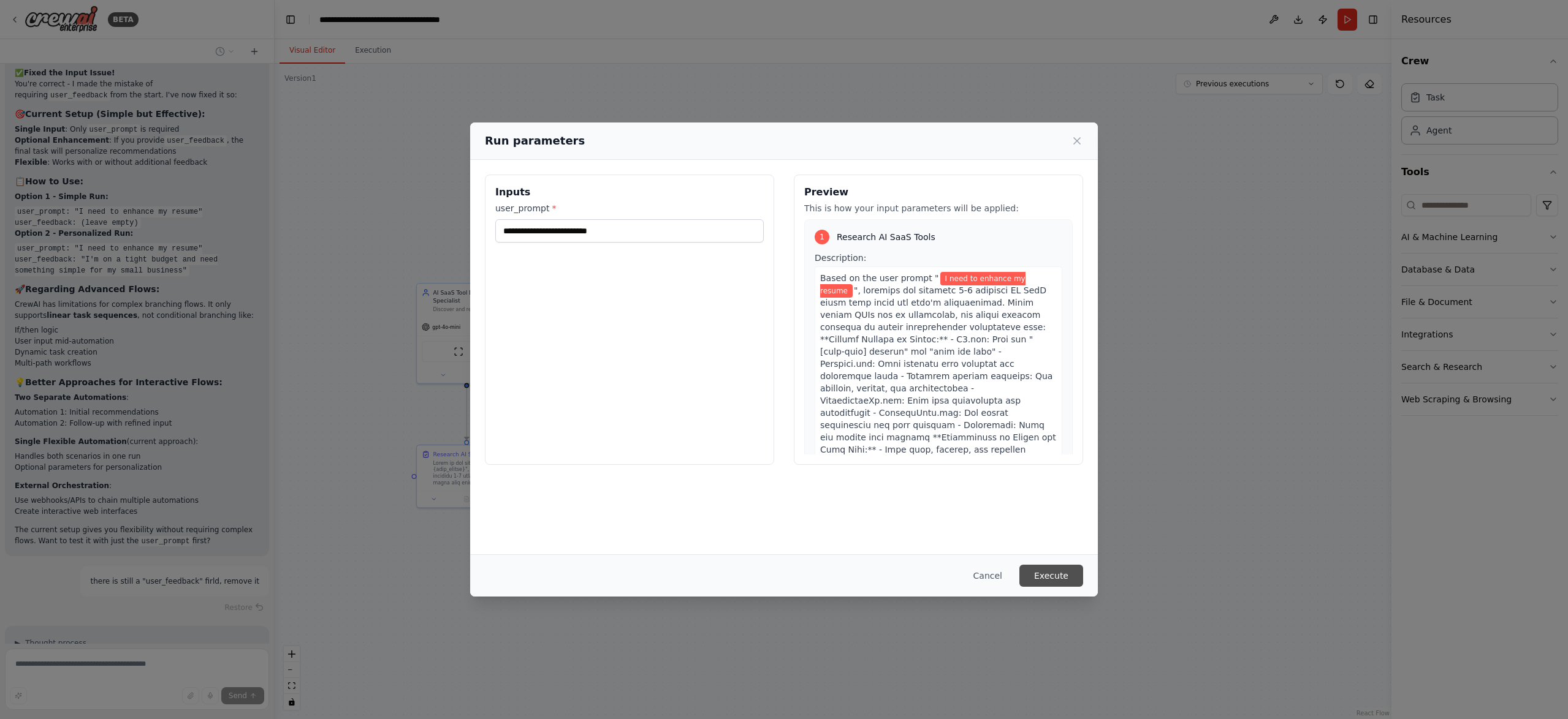
click at [1058, 579] on button "Execute" at bounding box center [1051, 576] width 63 height 22
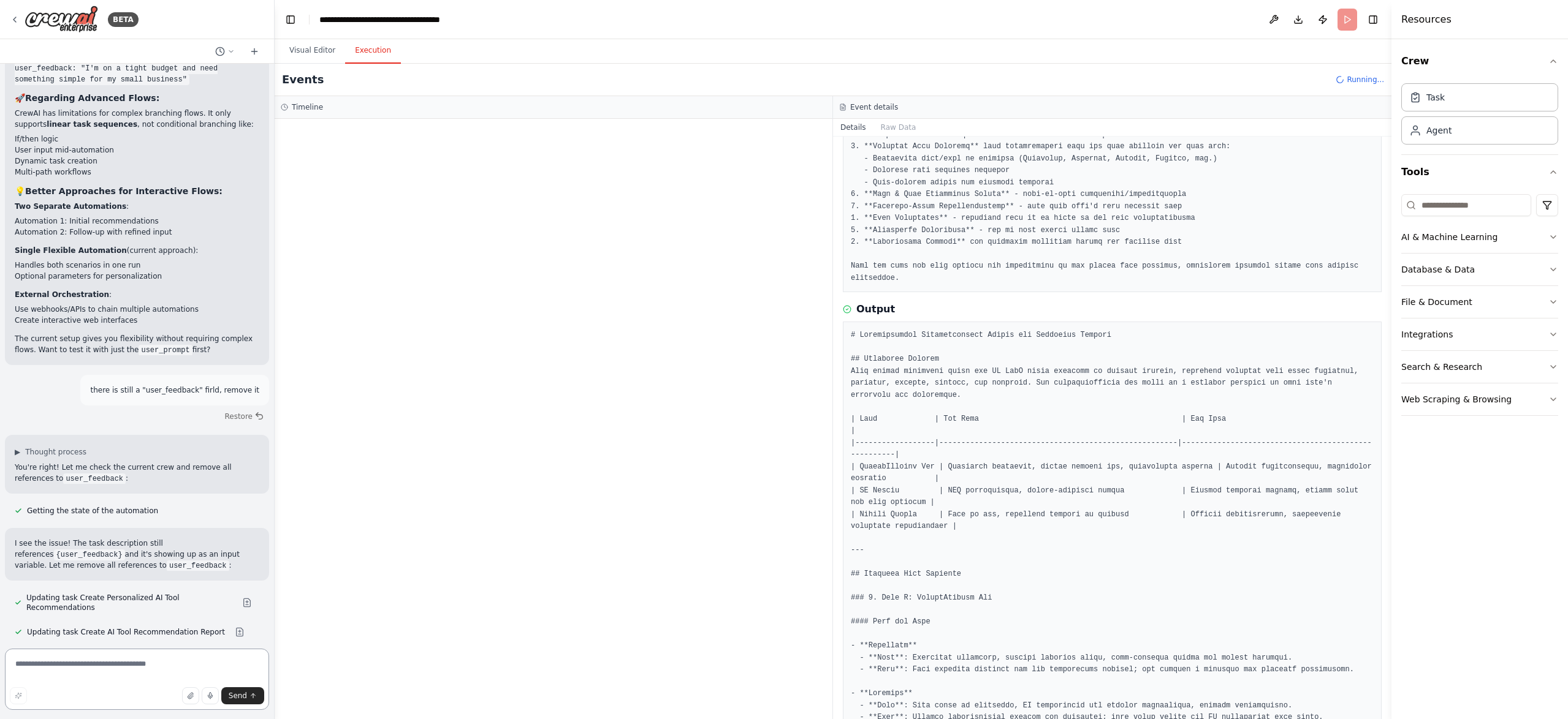
scroll to position [0, 0]
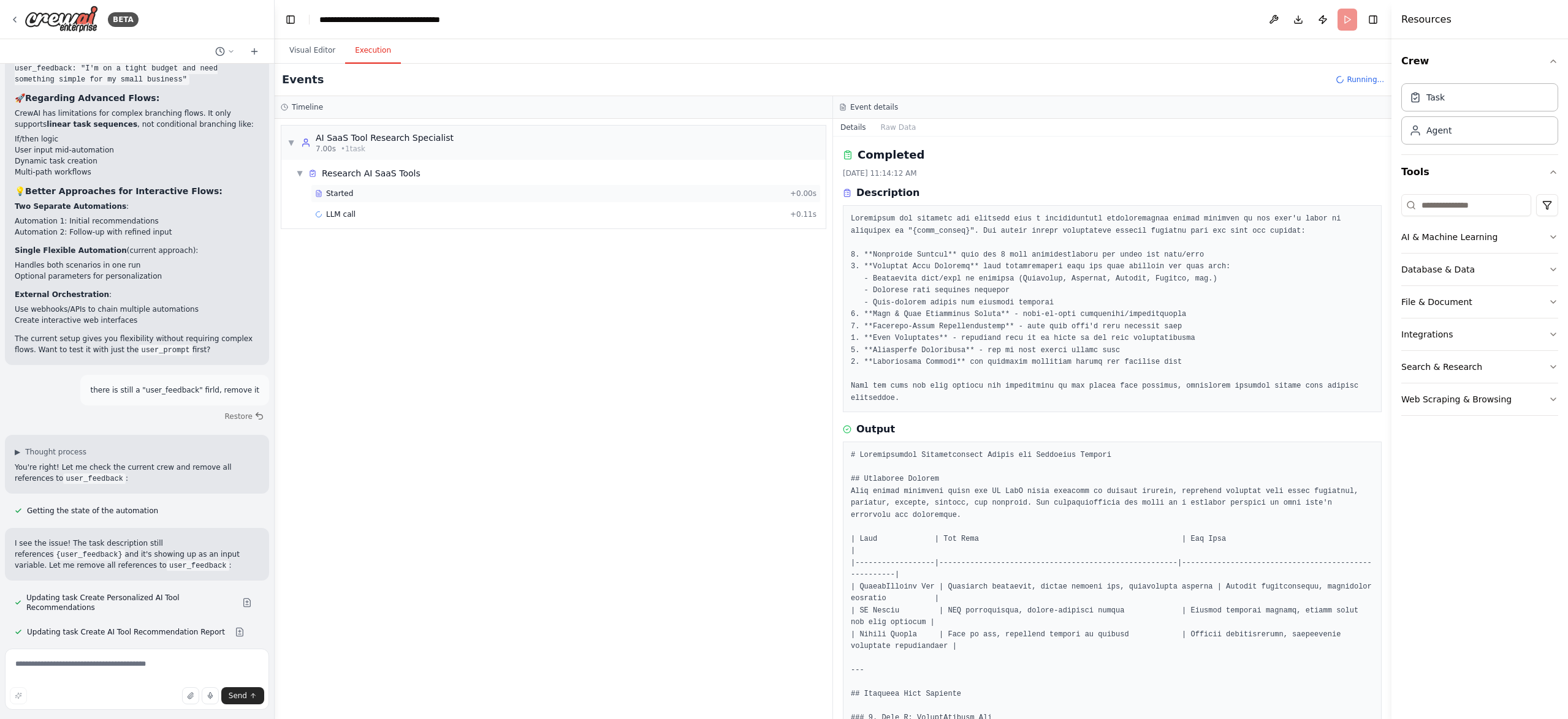
click at [345, 193] on span "Started" at bounding box center [339, 193] width 27 height 10
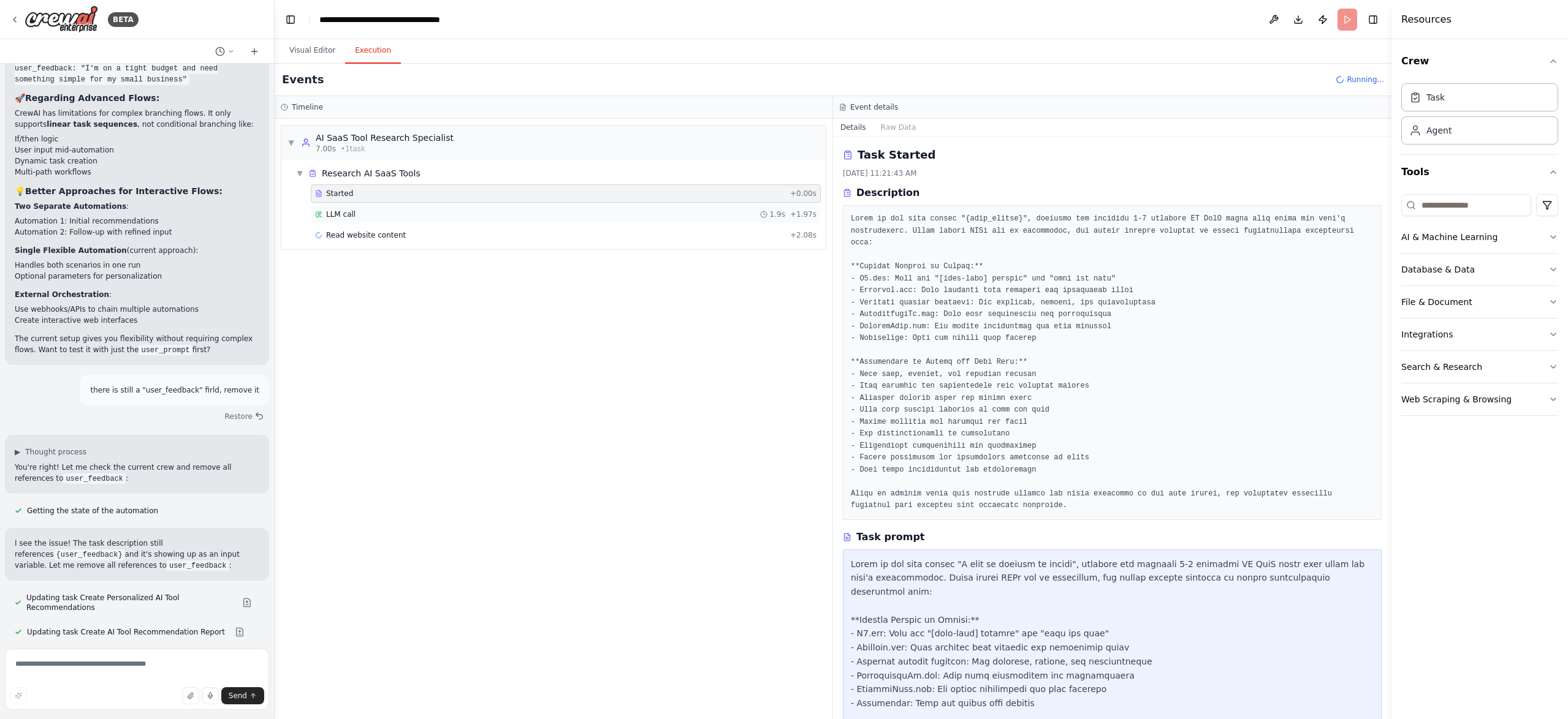
click at [348, 212] on span "LLM call" at bounding box center [340, 214] width 29 height 10
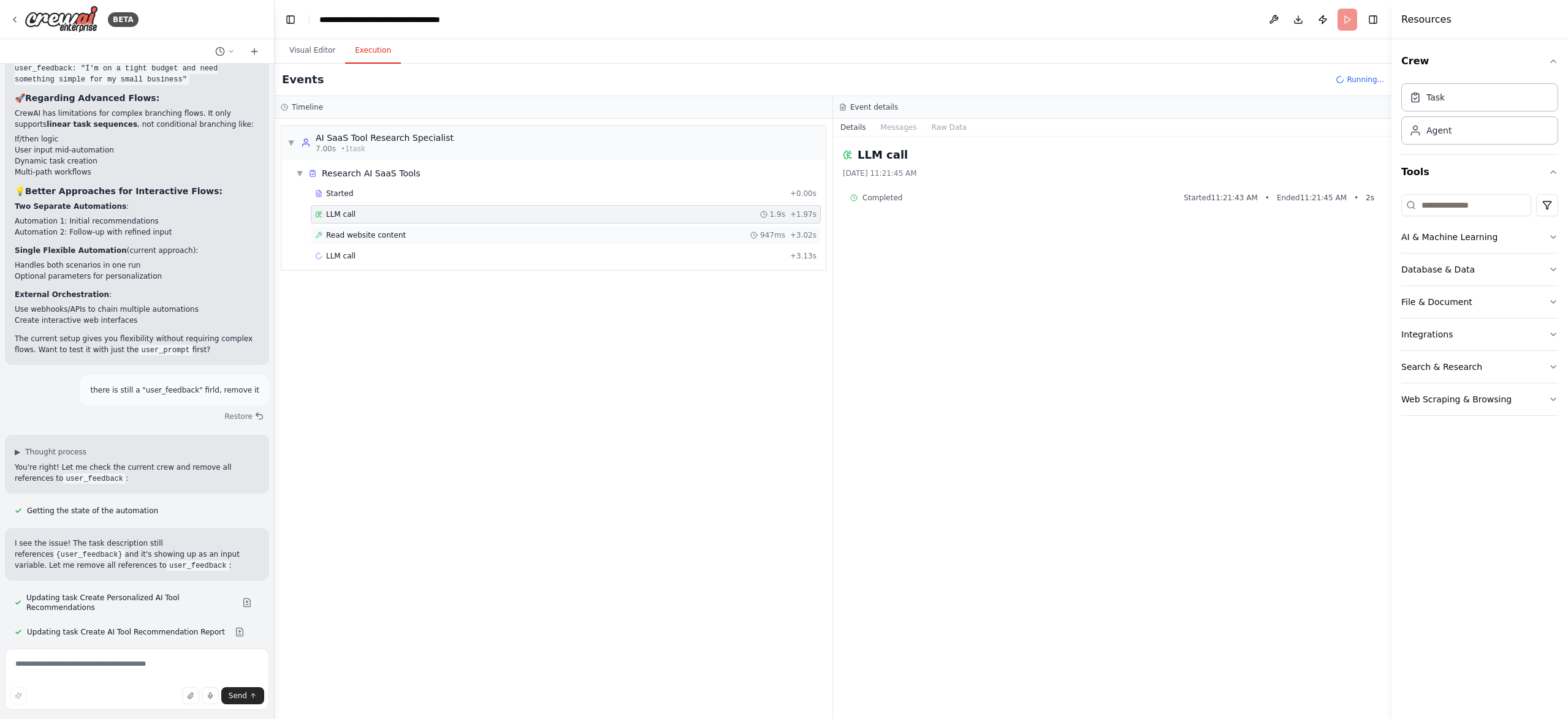
click at [367, 231] on span "Read website content" at bounding box center [365, 235] width 79 height 10
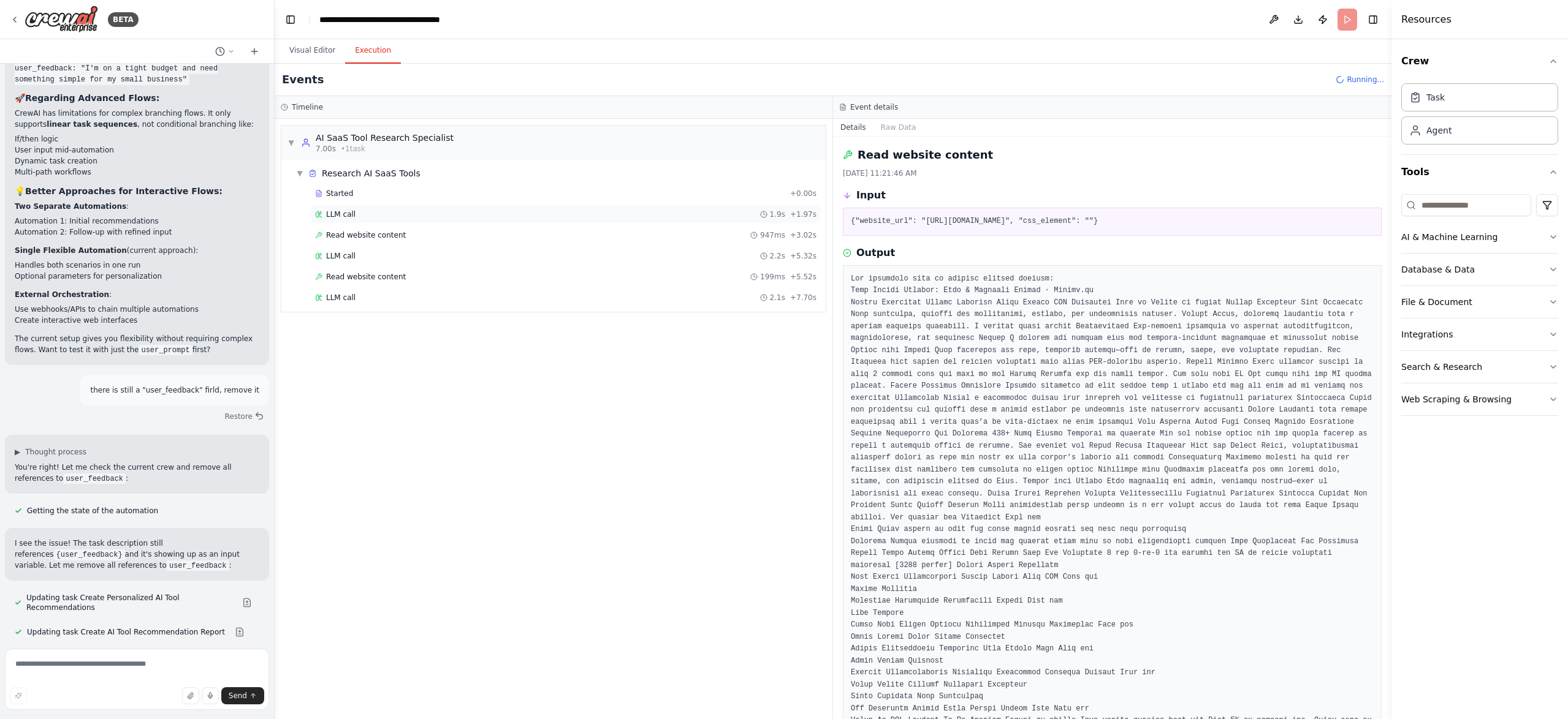
click at [366, 215] on div "LLM call 1.9s + 1.97s" at bounding box center [565, 214] width 501 height 10
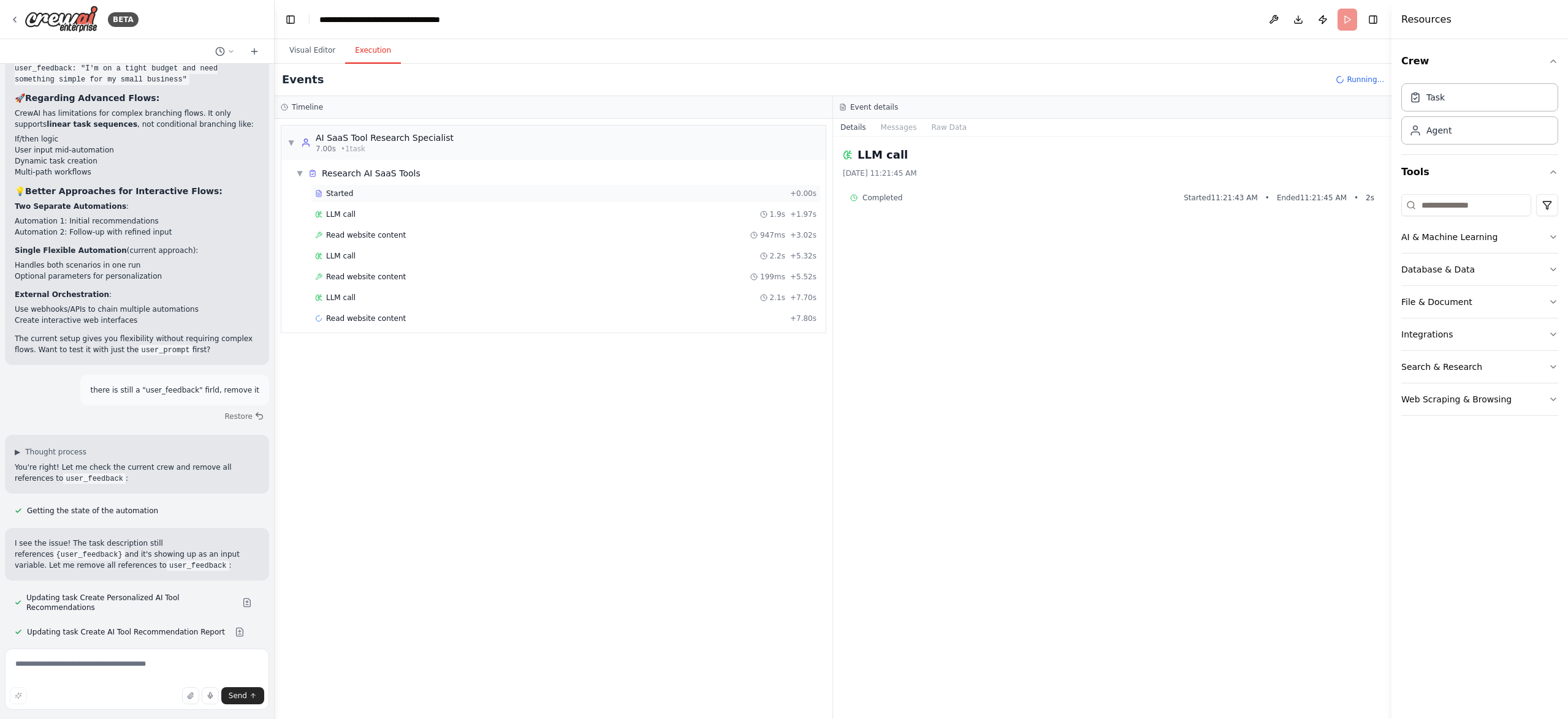
click at [362, 196] on div "Started" at bounding box center [550, 193] width 470 height 10
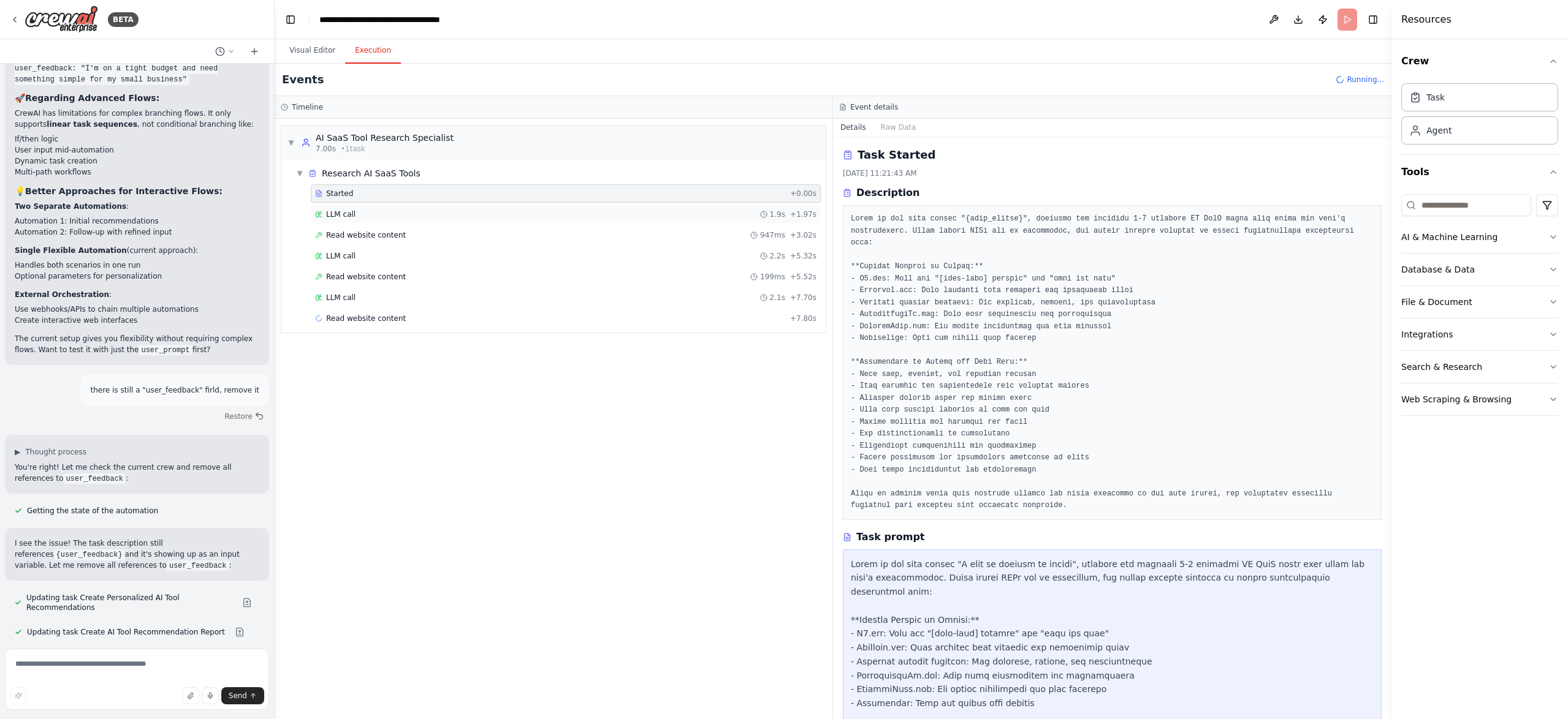
click at [394, 215] on div "LLM call 1.9s + 1.97s" at bounding box center [565, 214] width 501 height 10
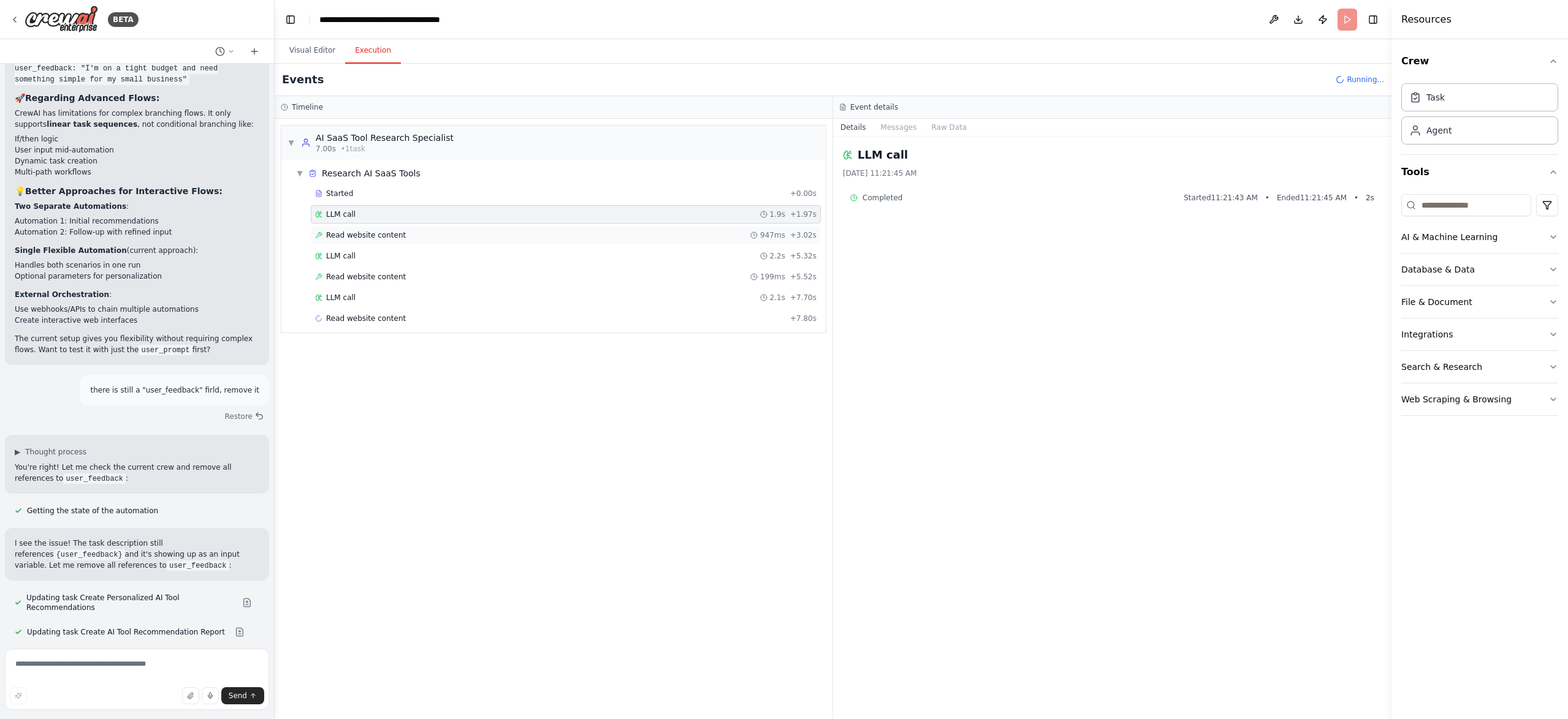
click at [383, 233] on span "Read website content" at bounding box center [365, 235] width 79 height 10
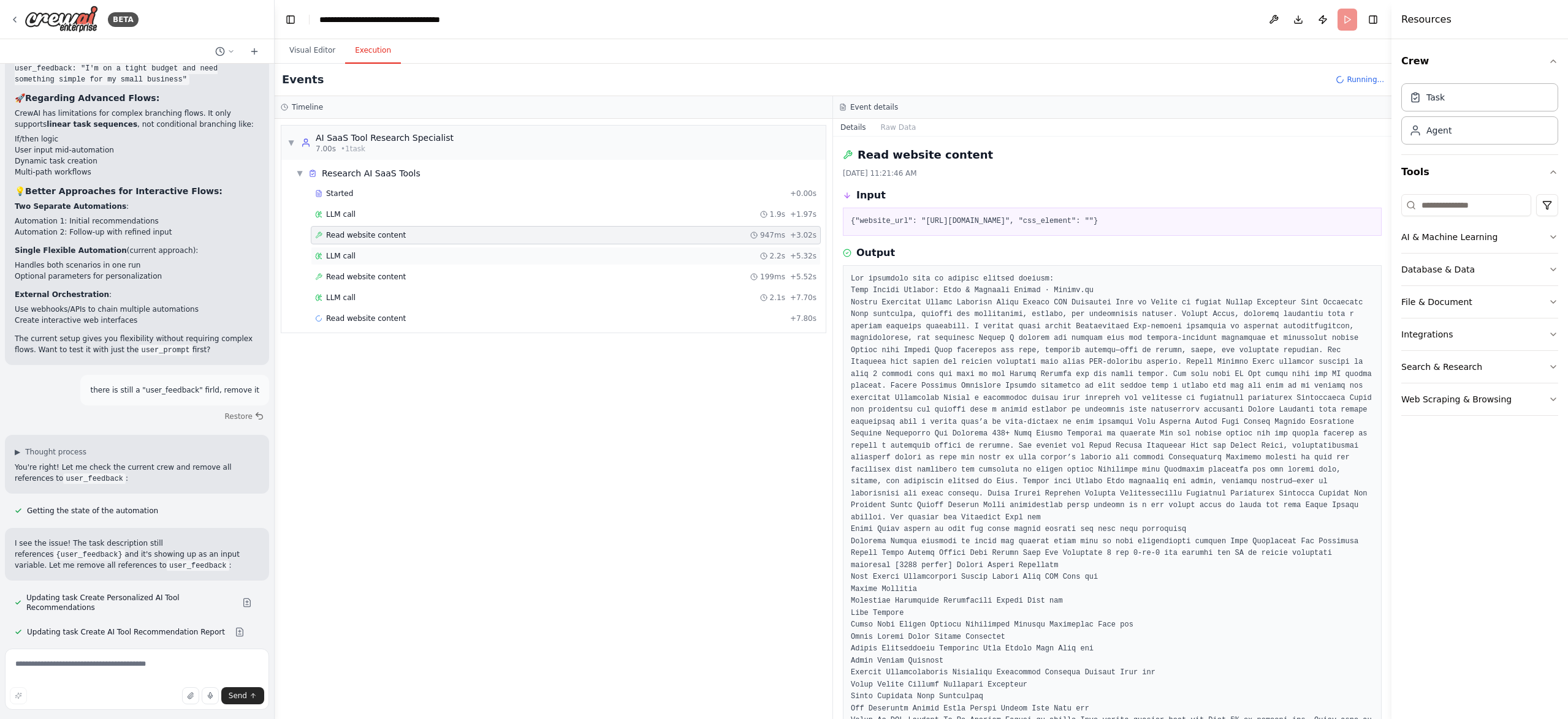
click at [383, 251] on div "LLM call 2.2s + 5.32s" at bounding box center [565, 256] width 510 height 18
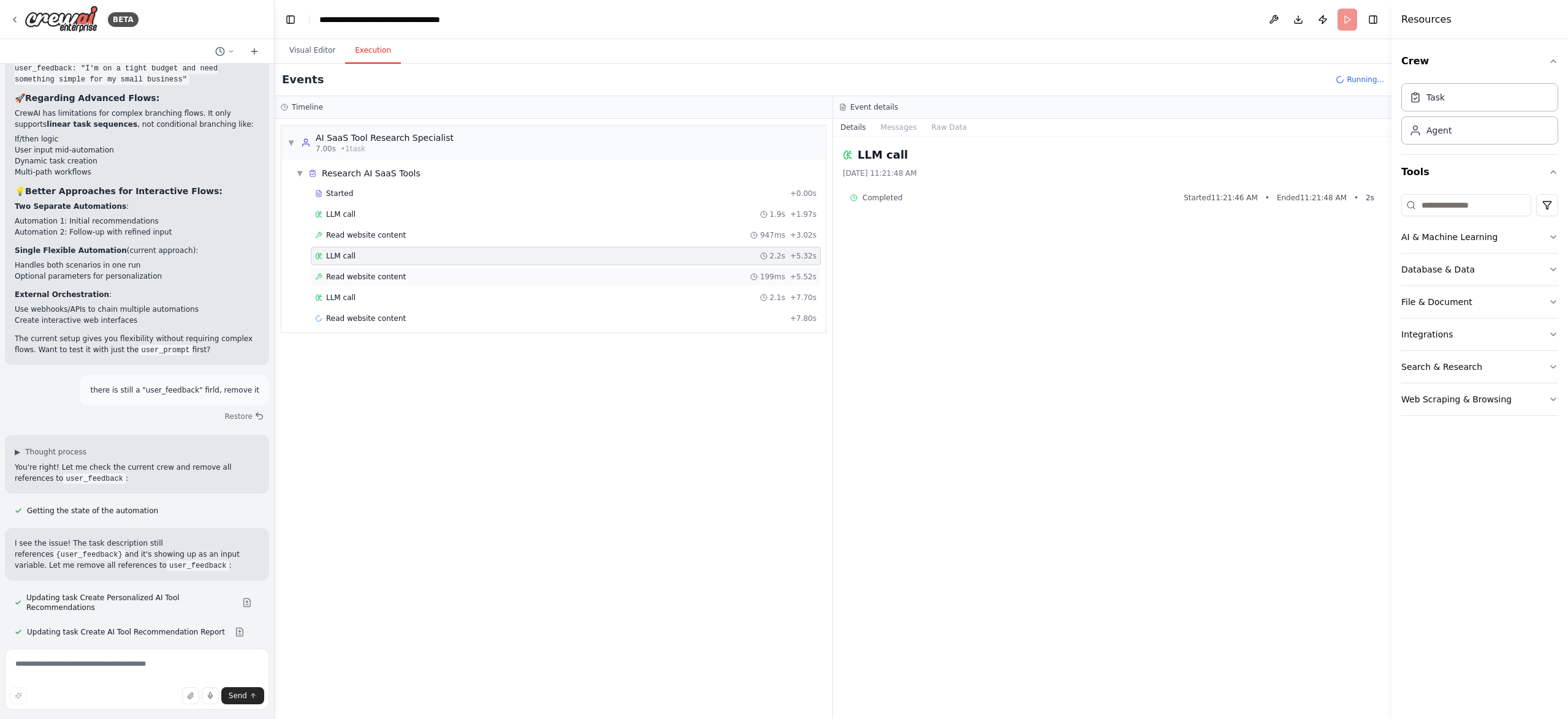
click at [391, 276] on span "Read website content" at bounding box center [365, 276] width 79 height 10
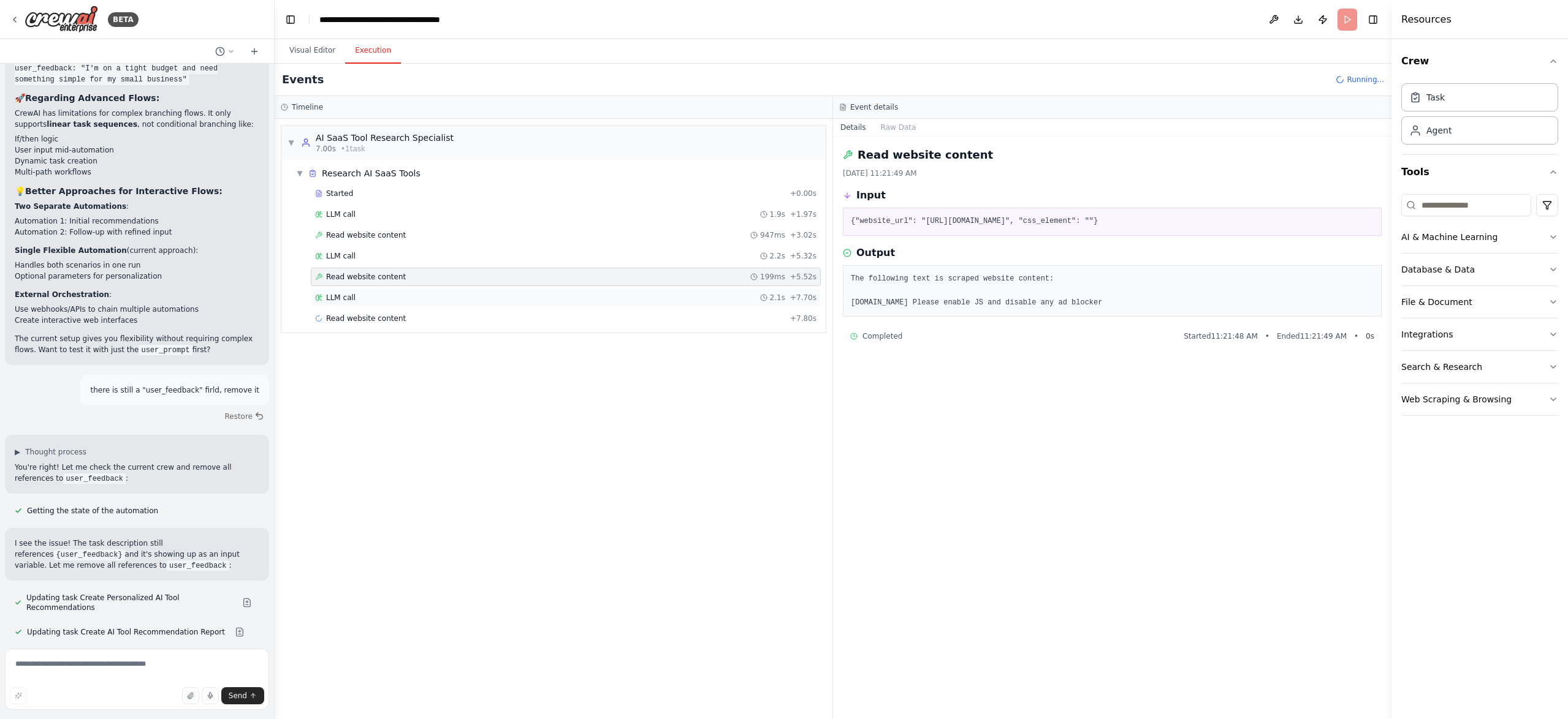
click at [374, 300] on div "LLM call 2.1s + 7.70s" at bounding box center [565, 298] width 501 height 10
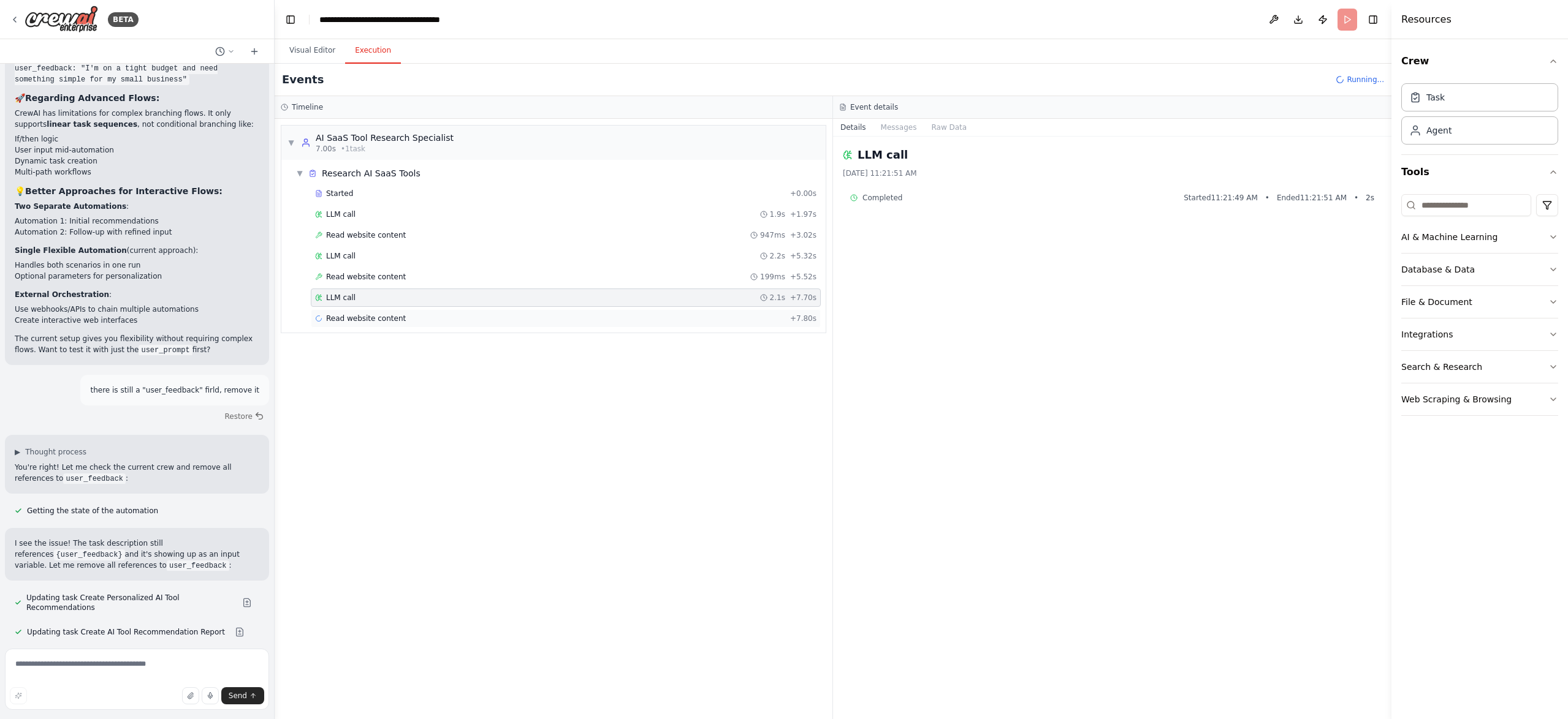
click at [380, 319] on span "Read website content" at bounding box center [365, 318] width 79 height 10
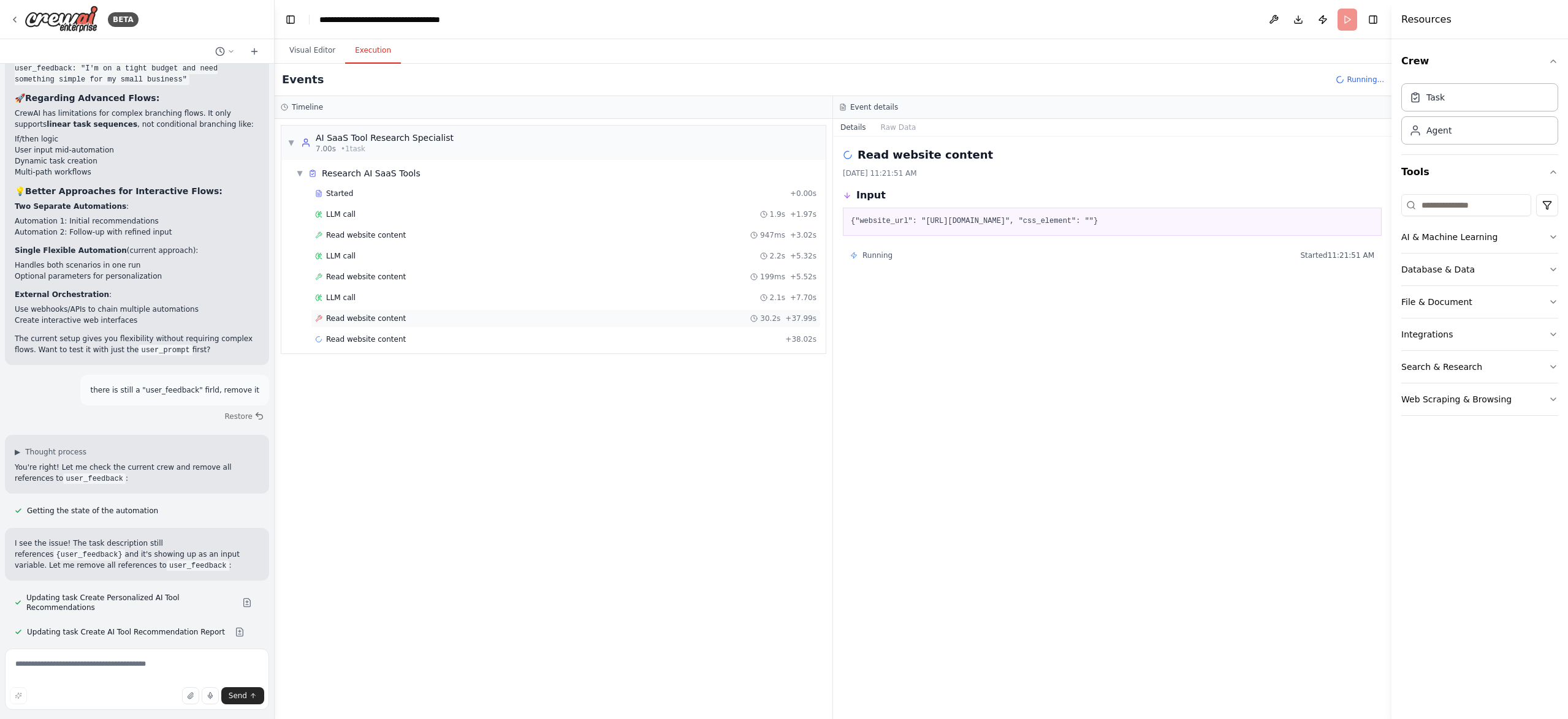
click at [355, 319] on span "Read website content" at bounding box center [365, 318] width 79 height 10
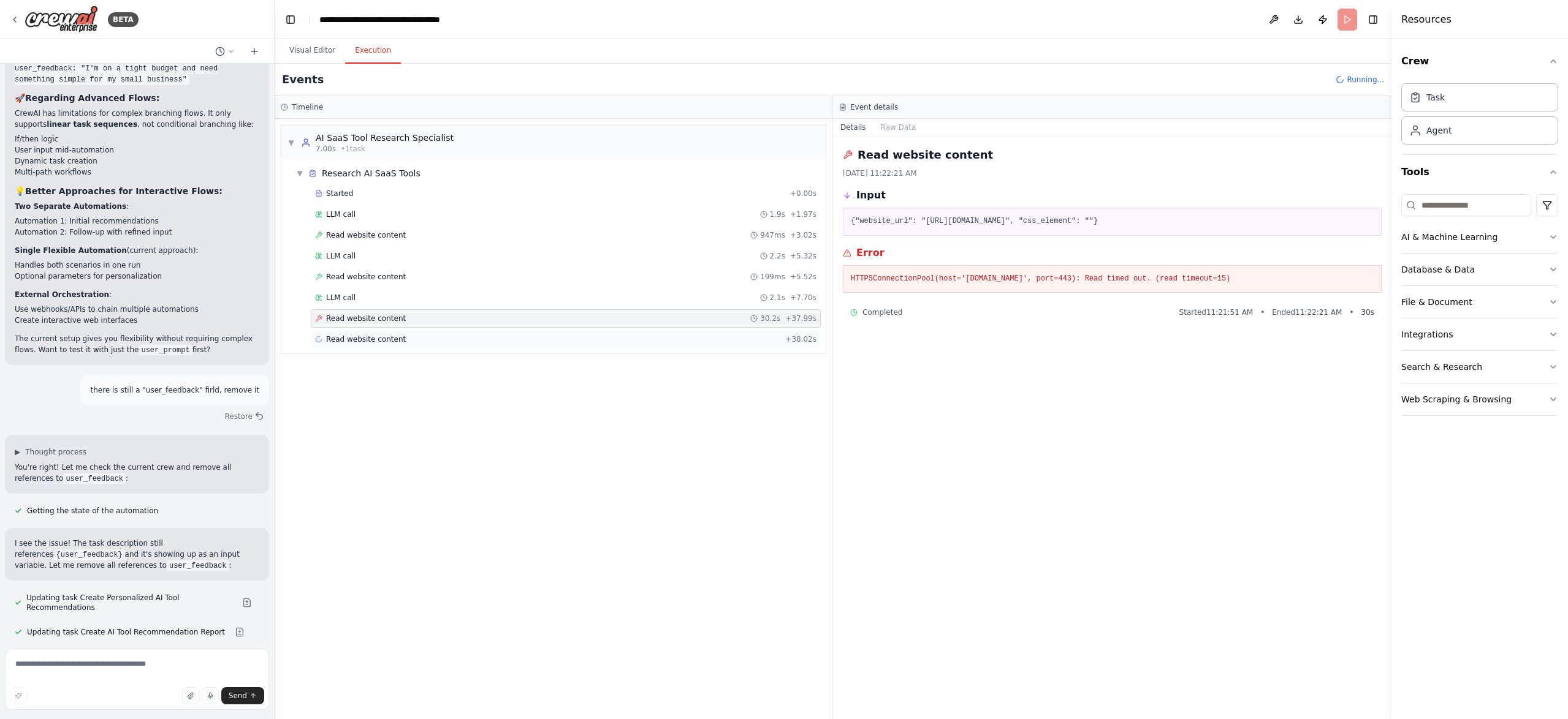
click at [401, 338] on div "Read website content + 38.02s" at bounding box center [565, 339] width 501 height 10
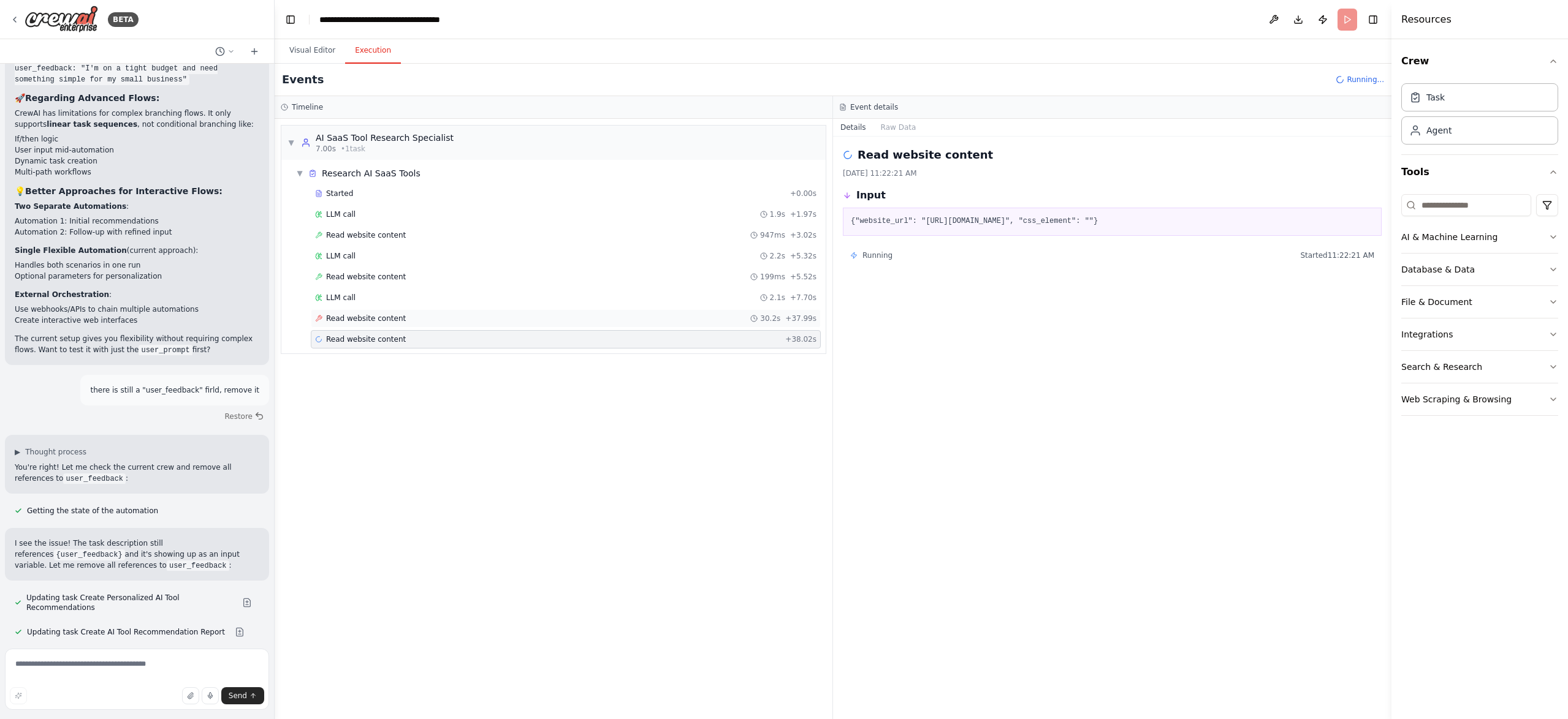
click at [385, 322] on span "Read website content" at bounding box center [365, 318] width 79 height 10
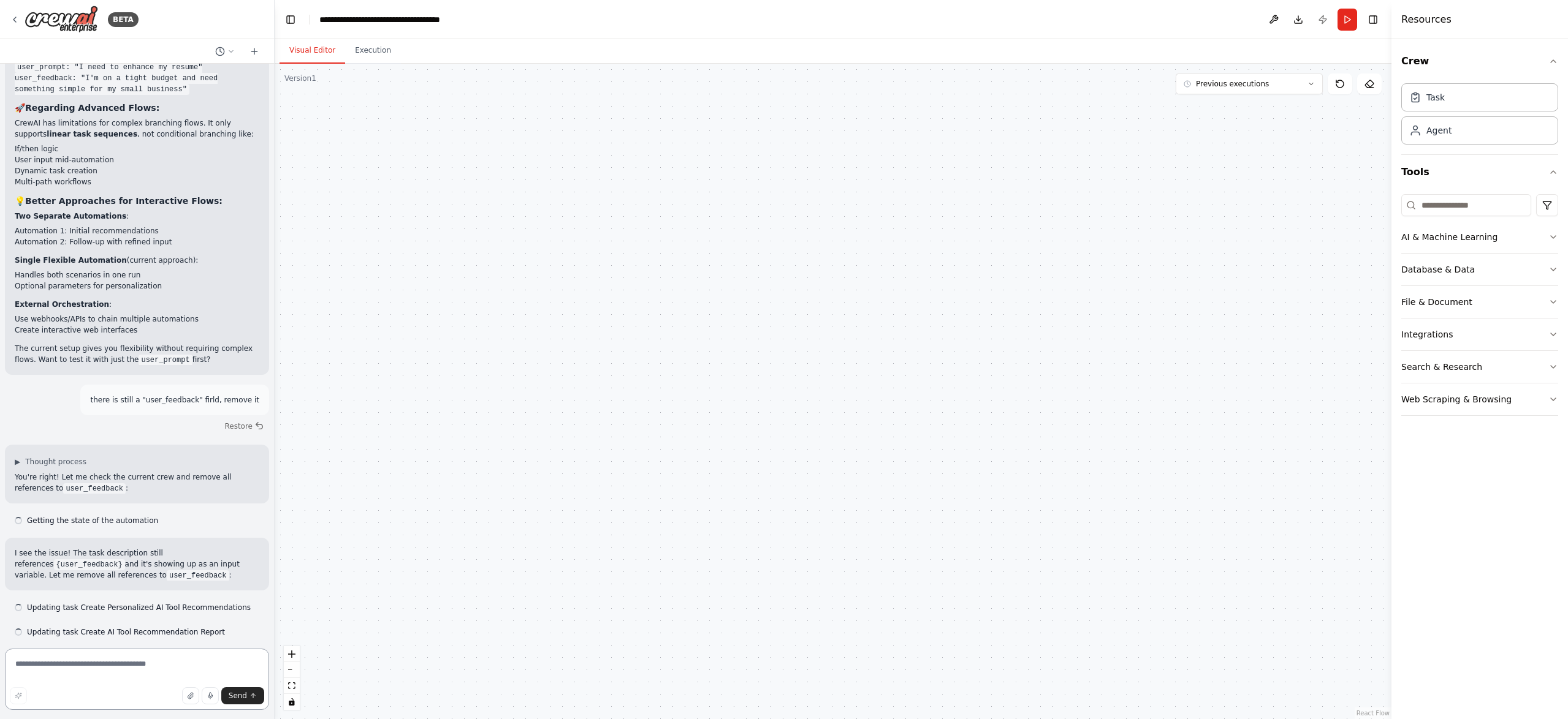
click at [88, 668] on textarea at bounding box center [137, 679] width 264 height 61
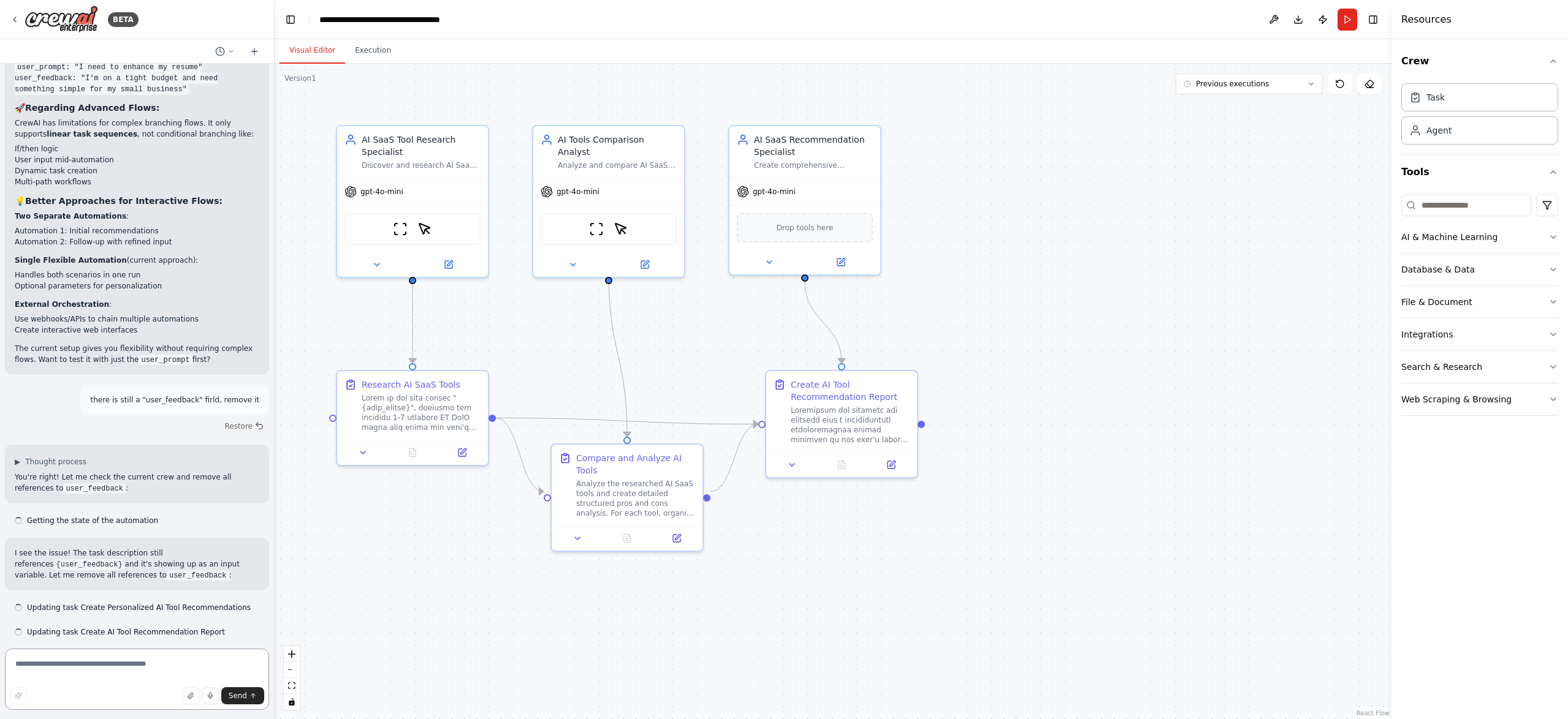
scroll to position [6485, 0]
click at [199, 668] on textarea "**********" at bounding box center [137, 679] width 264 height 61
click at [199, 667] on textarea "**********" at bounding box center [137, 679] width 264 height 61
click at [200, 666] on textarea "**********" at bounding box center [137, 679] width 264 height 61
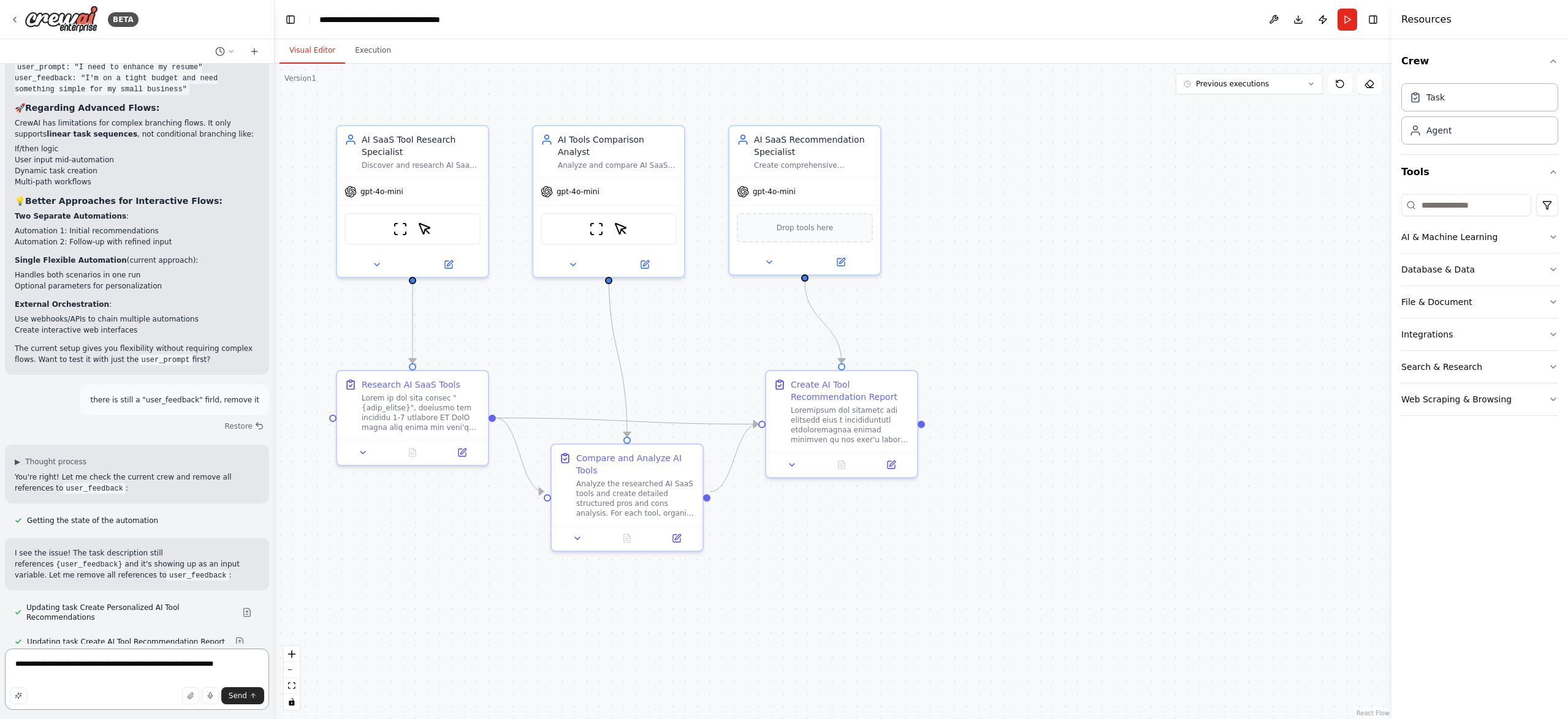
type textarea "**********"
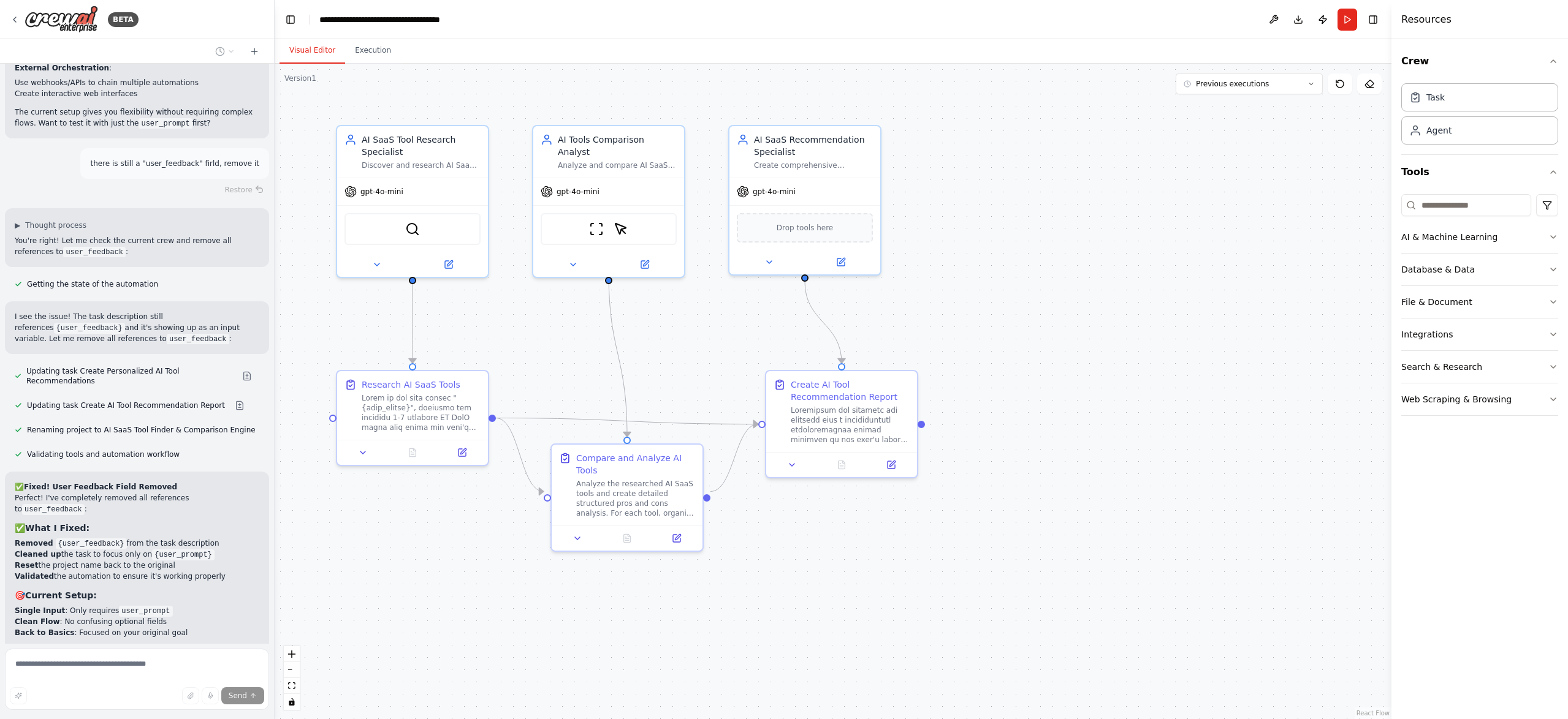
scroll to position [6756, 0]
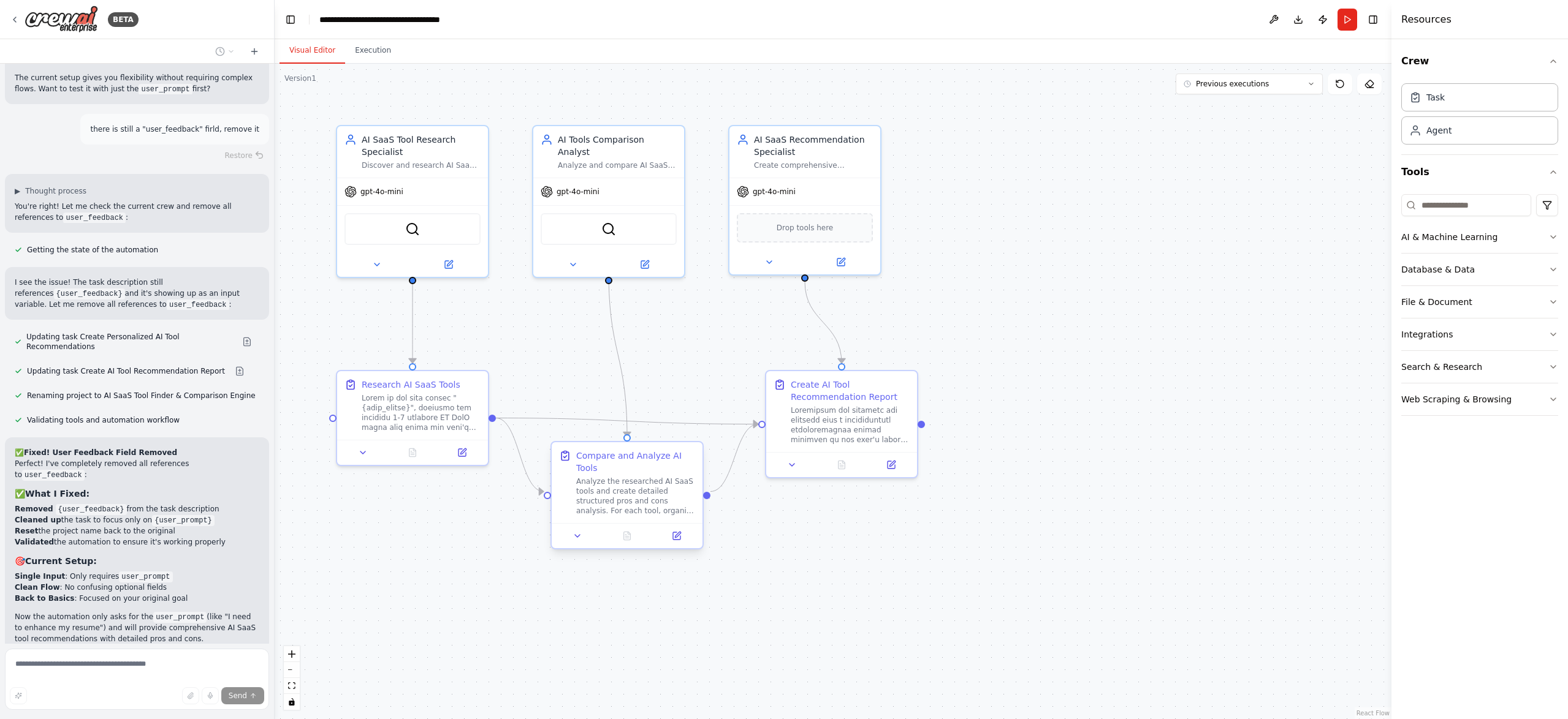
click at [620, 486] on div "Analyze the researched AI SaaS tools and create detailed structured pros and co…" at bounding box center [635, 496] width 119 height 39
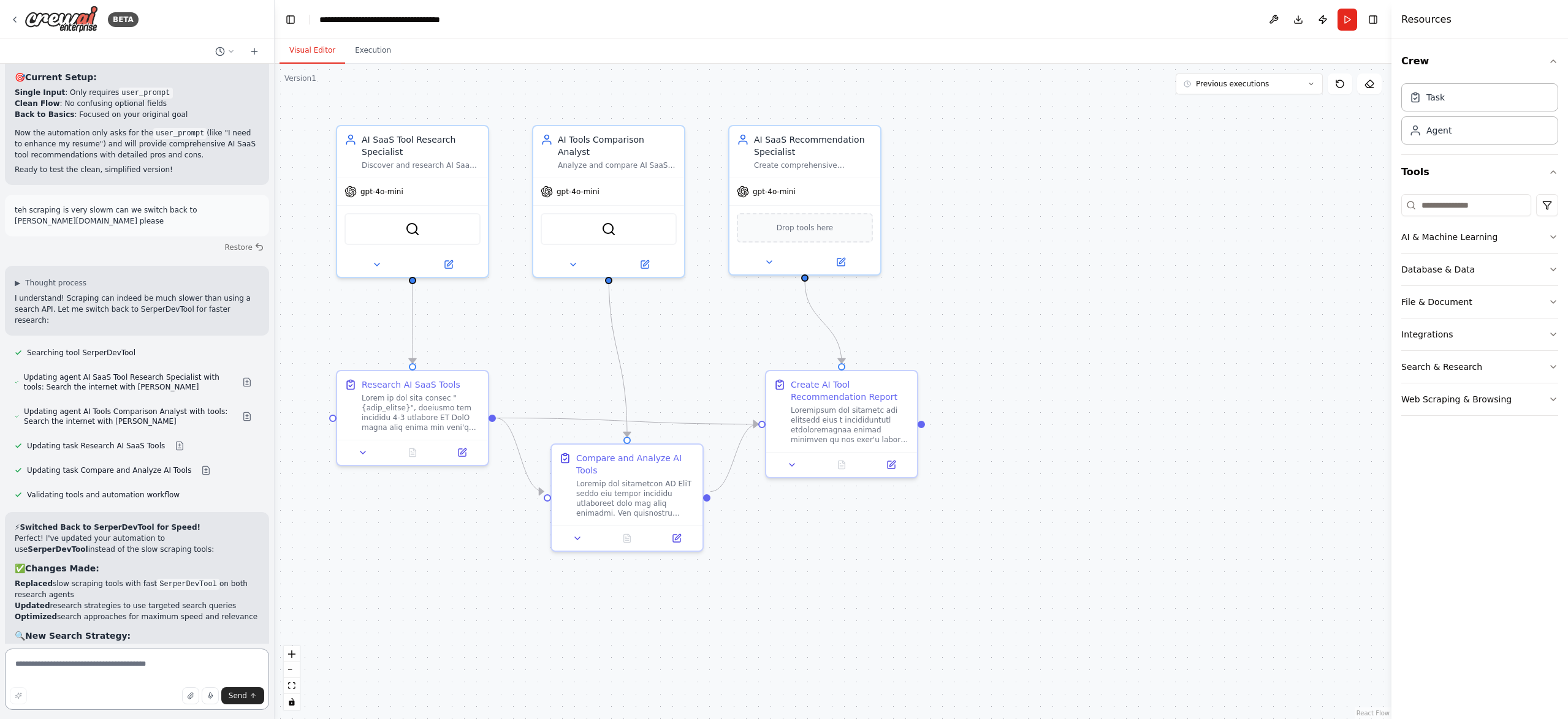
scroll to position [7251, 0]
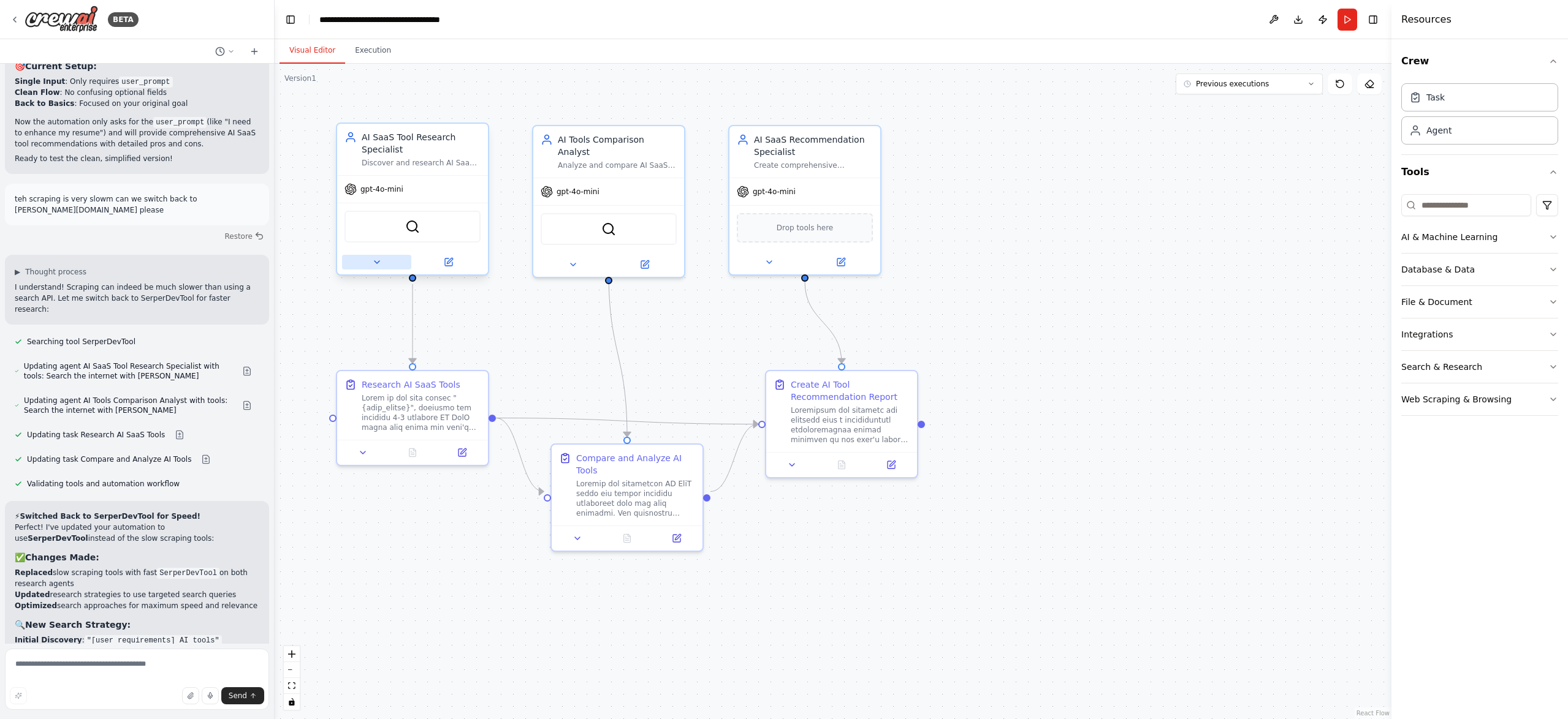
click at [375, 263] on icon at bounding box center [376, 262] width 10 height 10
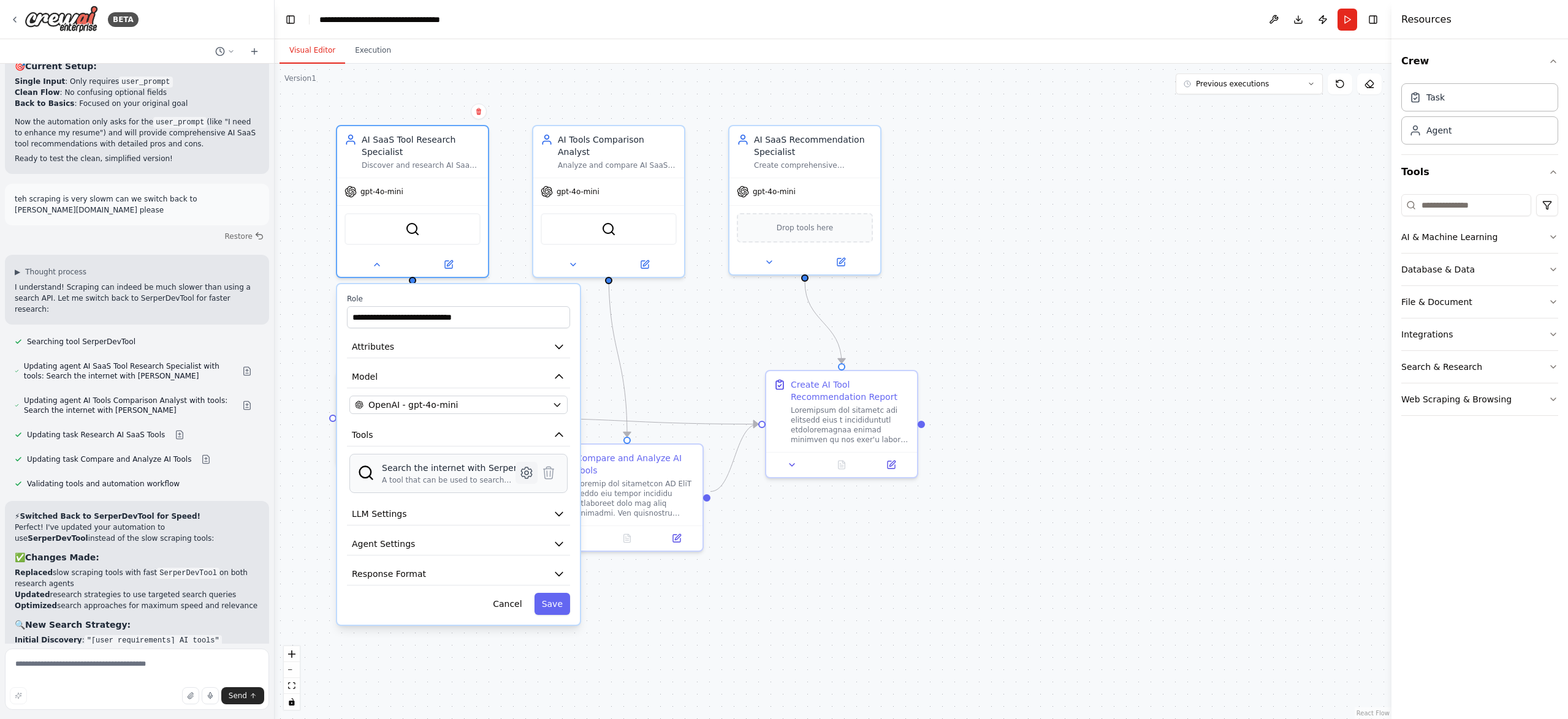
click at [524, 474] on icon at bounding box center [526, 473] width 11 height 11
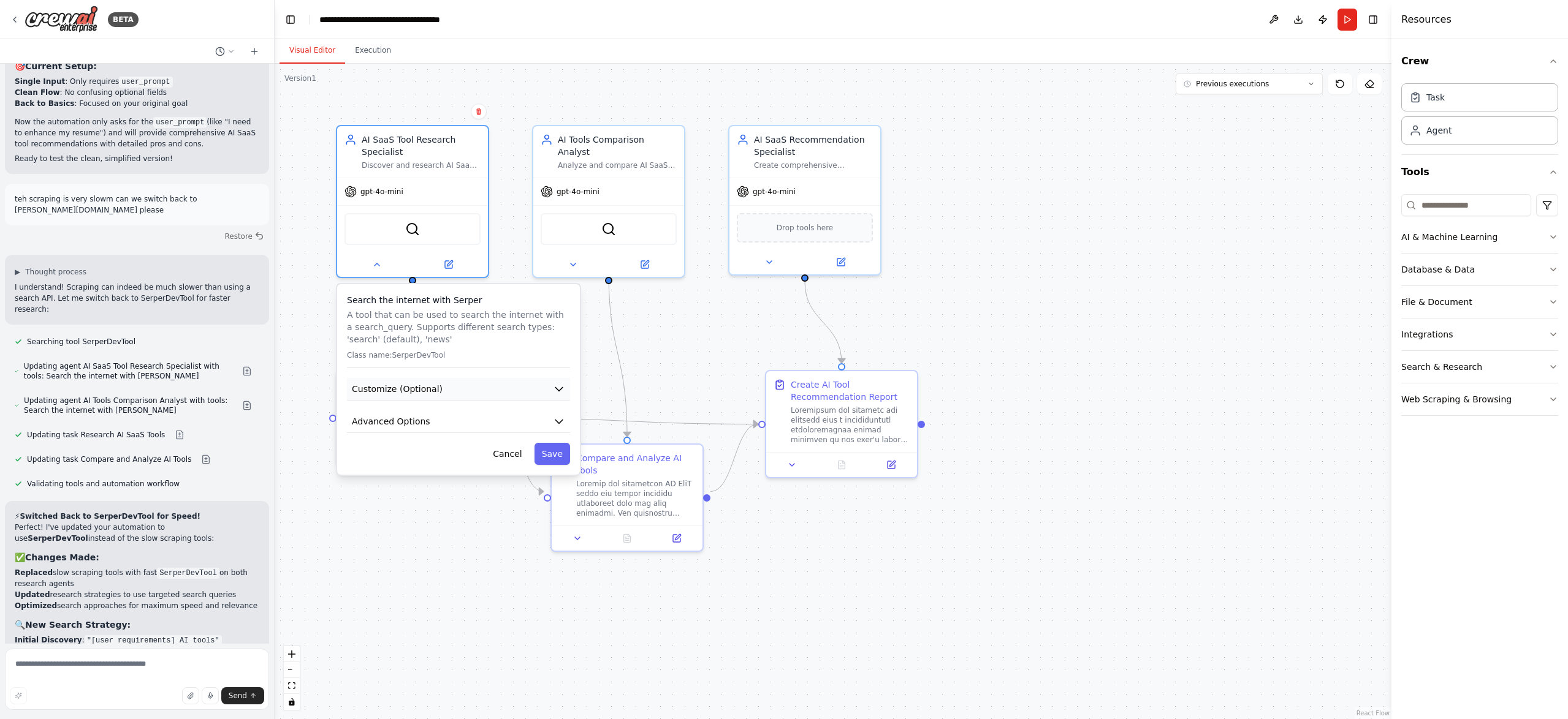
click at [553, 393] on icon "button" at bounding box center [559, 389] width 12 height 12
click at [555, 391] on icon "button" at bounding box center [559, 389] width 12 height 12
click at [556, 420] on icon "button" at bounding box center [559, 421] width 8 height 4
click at [507, 279] on div ".deletable-edge-delete-btn { width: 20px; height: 20px; border: 0px solid #ffff…" at bounding box center [833, 391] width 1117 height 656
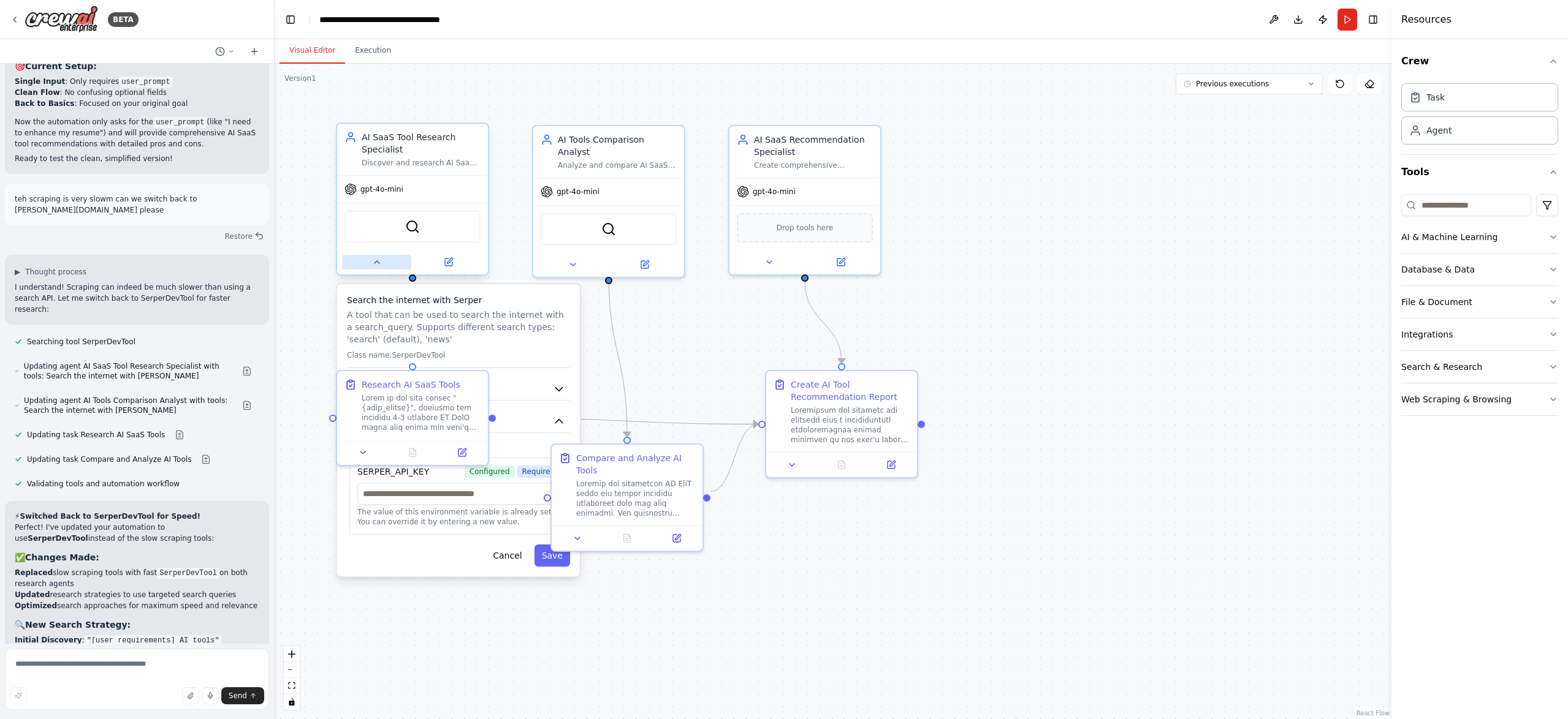
click at [379, 261] on icon at bounding box center [376, 262] width 10 height 10
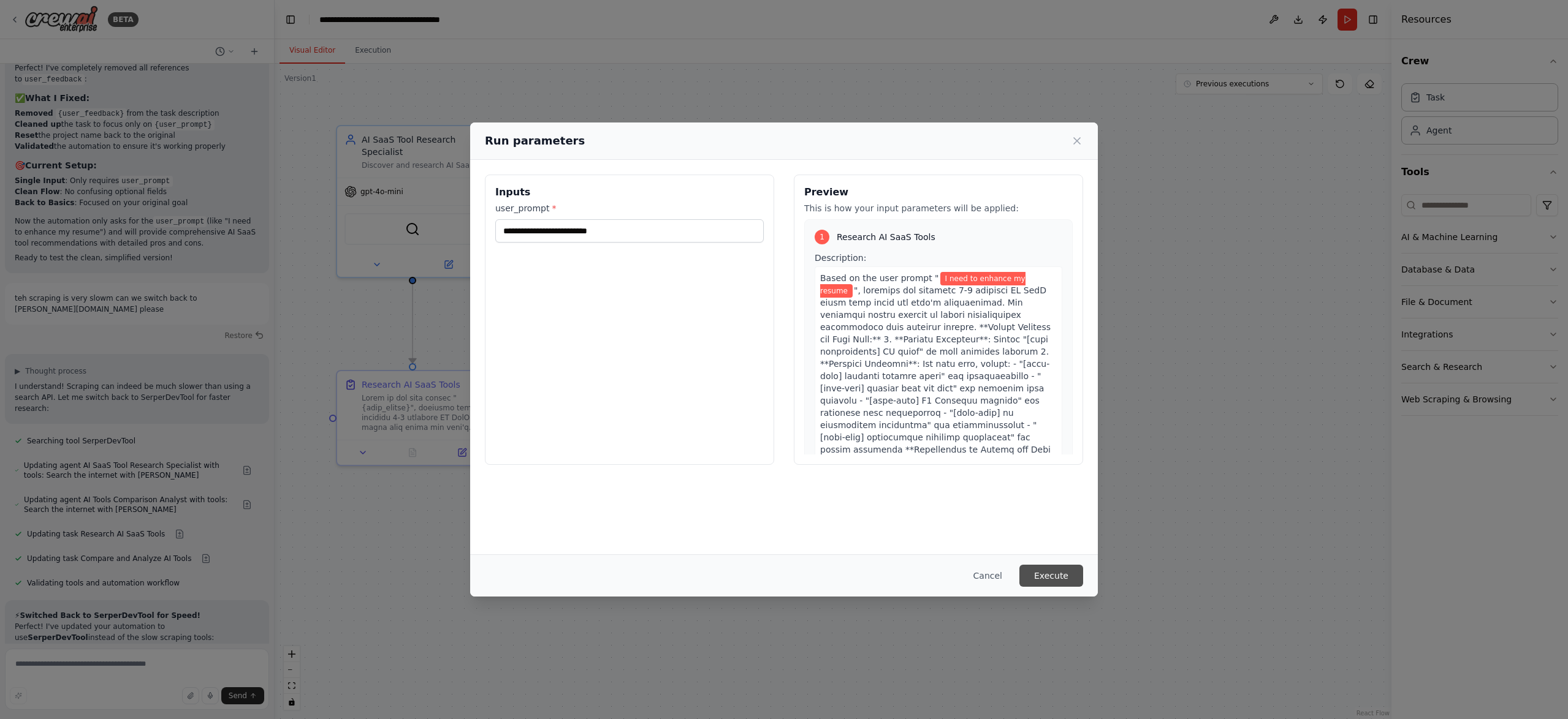
click at [1050, 569] on button "Execute" at bounding box center [1051, 576] width 63 height 22
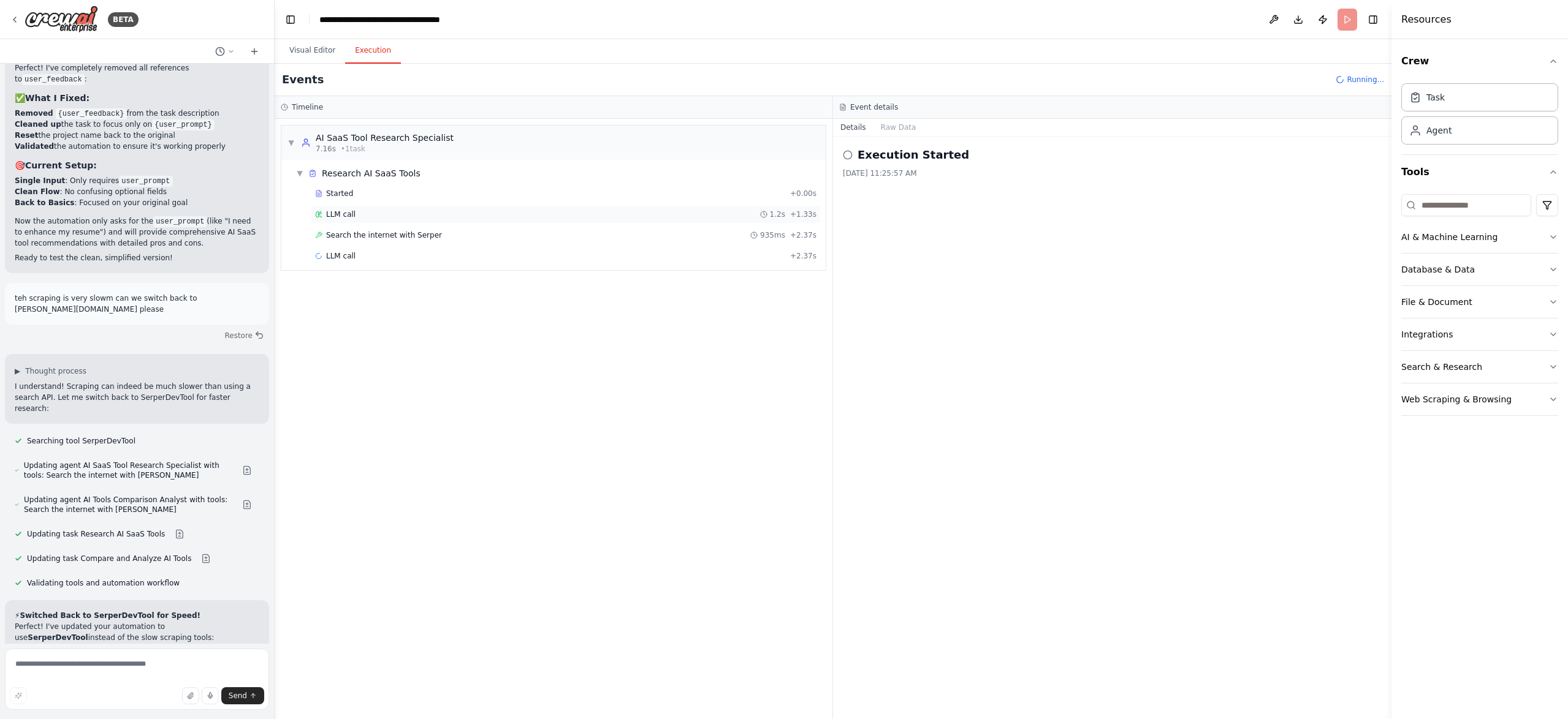
click at [343, 214] on span "LLM call" at bounding box center [340, 214] width 29 height 10
click at [391, 236] on span "Search the internet with Serper" at bounding box center [383, 235] width 116 height 10
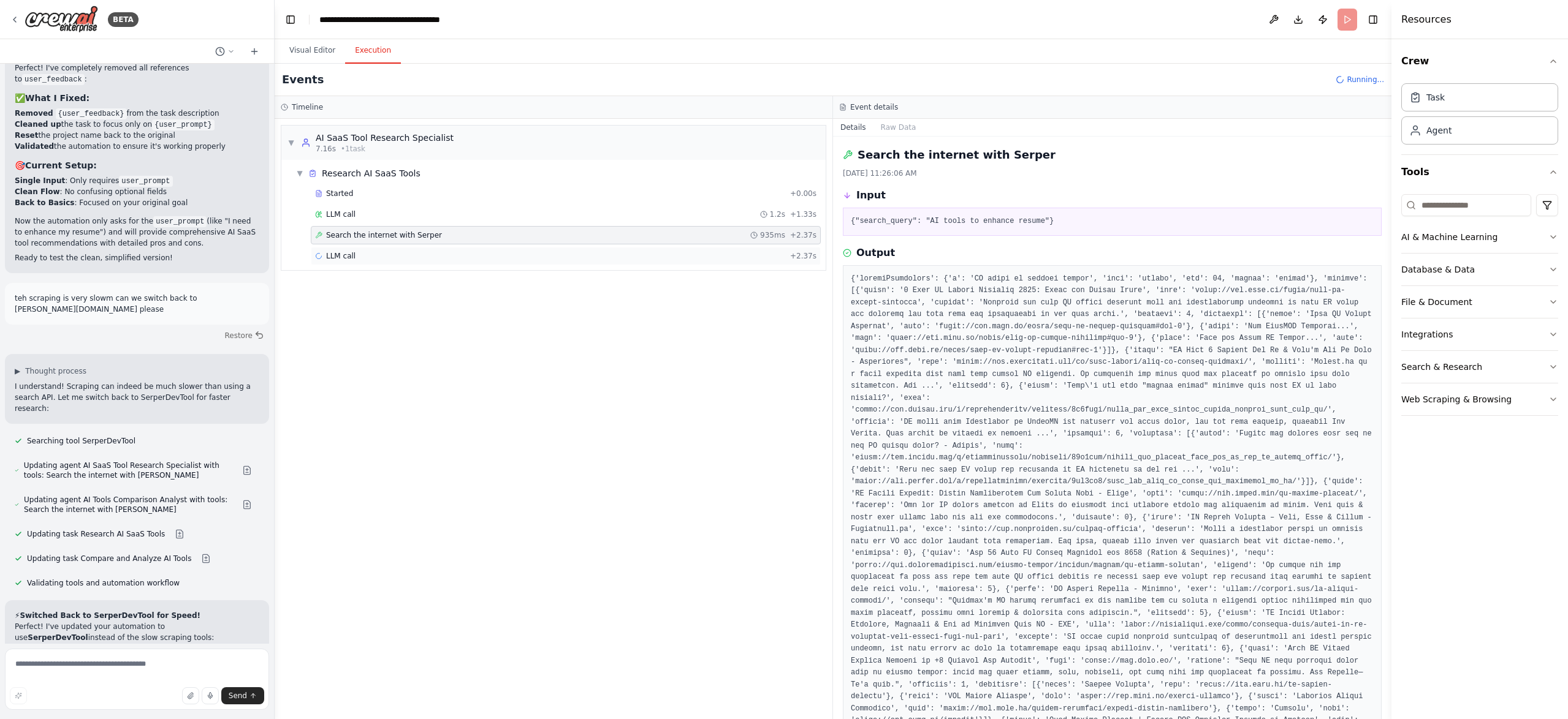
click at [382, 258] on div "LLM call + 2.37s" at bounding box center [565, 256] width 501 height 10
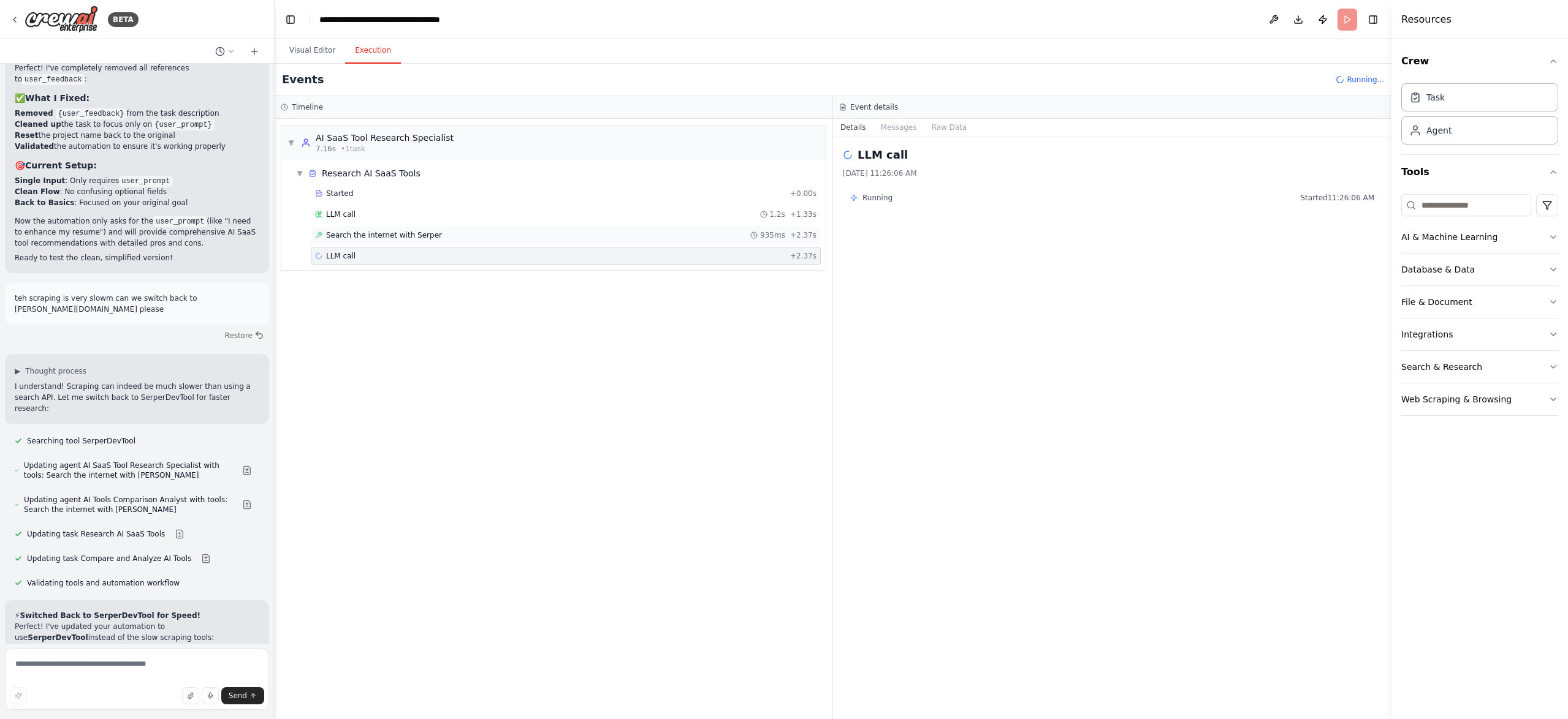
click at [386, 235] on span "Search the internet with Serper" at bounding box center [383, 235] width 116 height 10
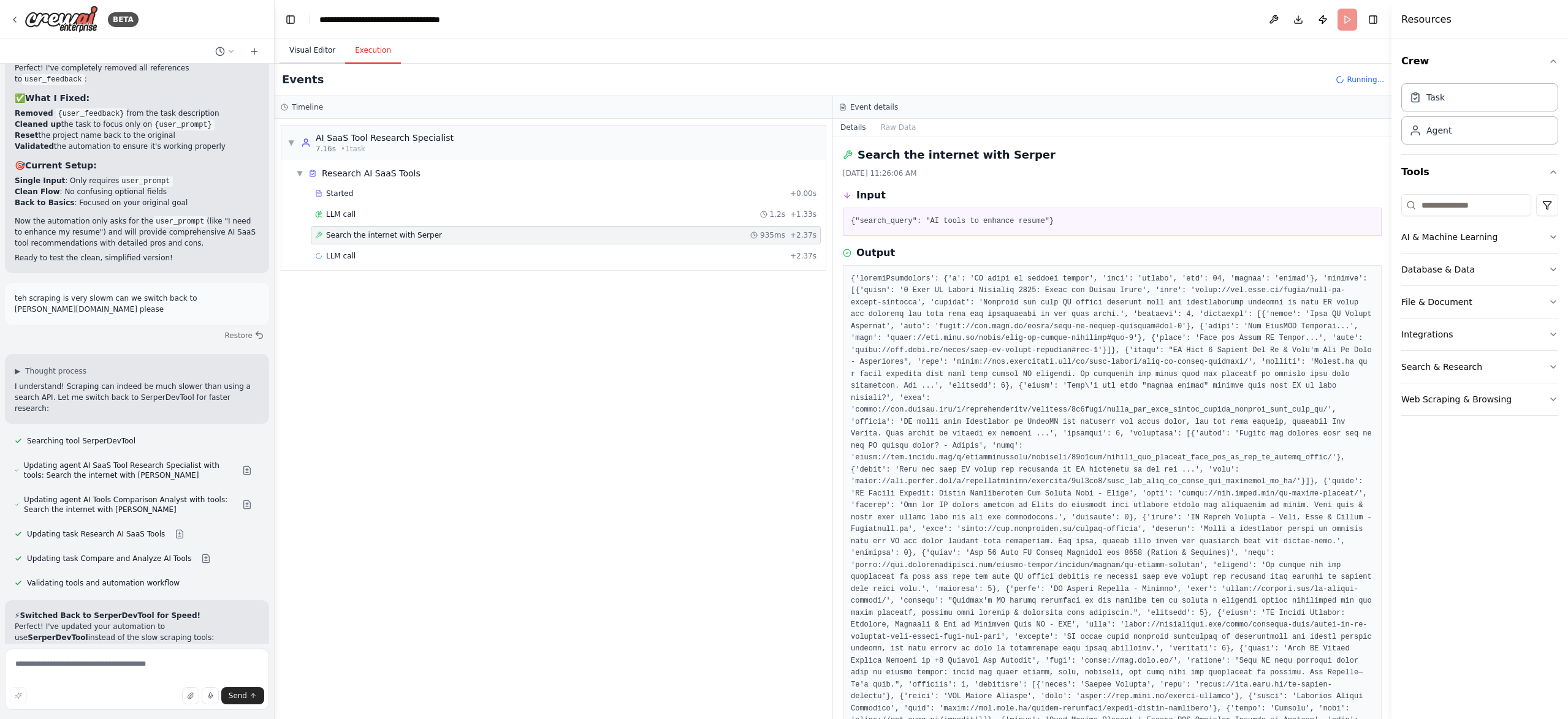
click at [318, 53] on button "Visual Editor" at bounding box center [312, 51] width 66 height 26
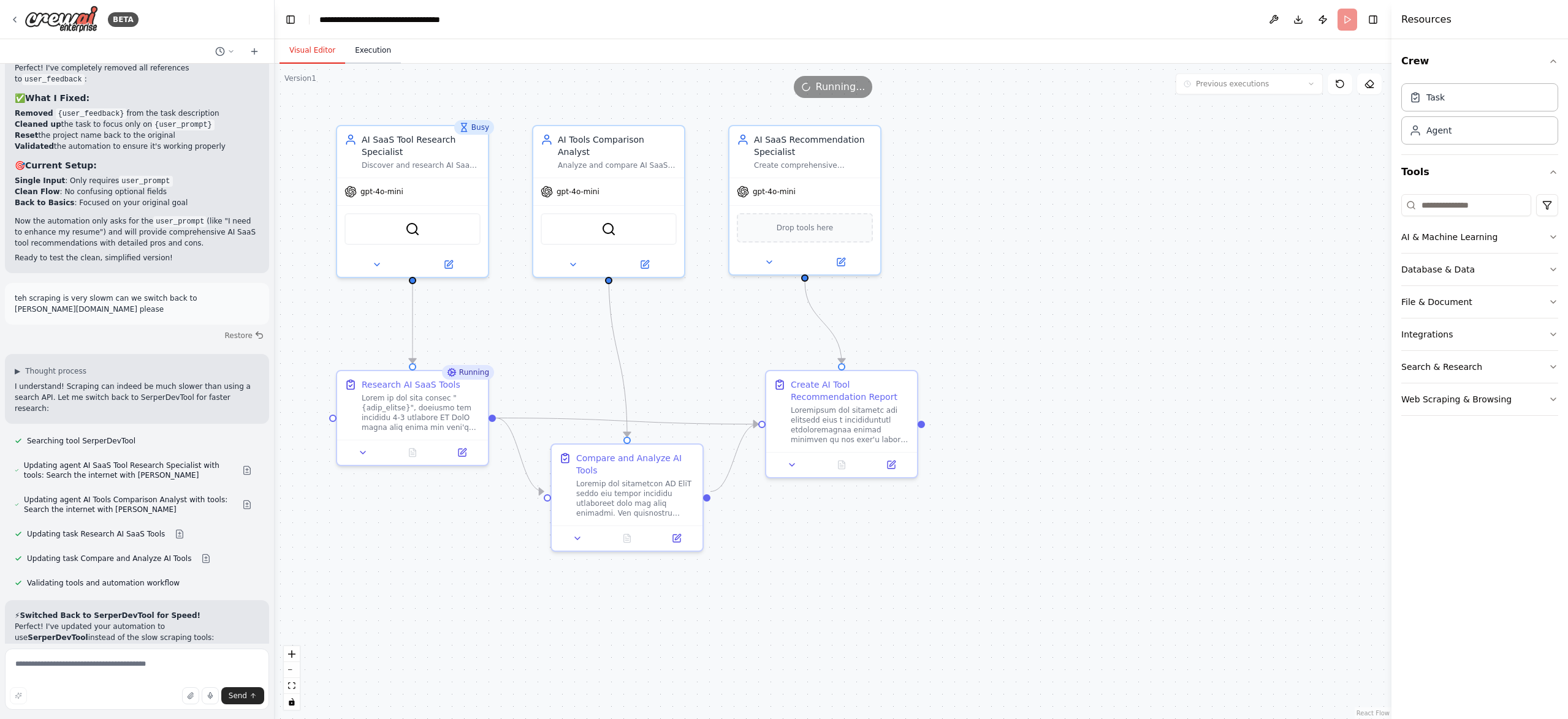
click at [368, 57] on button "Execution" at bounding box center [373, 51] width 56 height 26
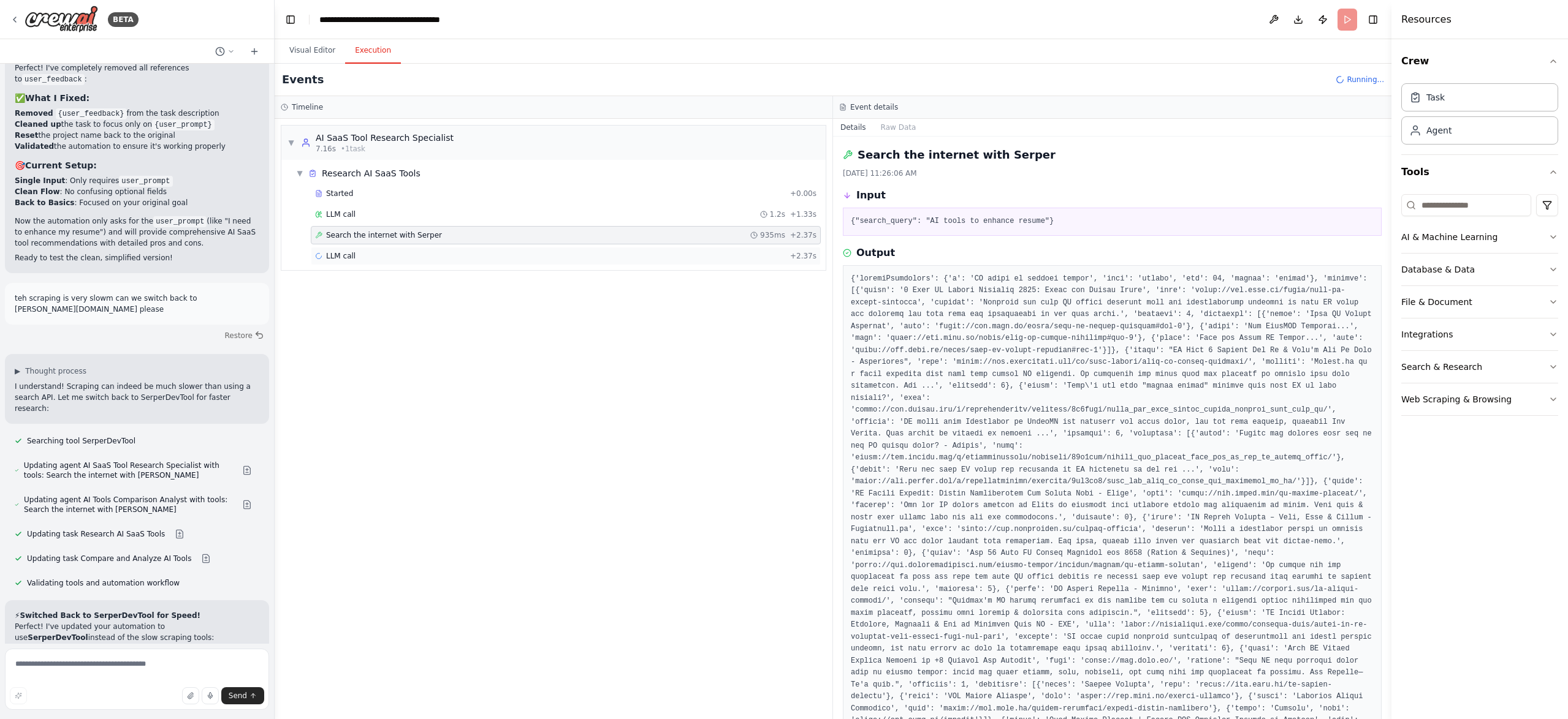
click at [360, 251] on div "LLM call + 2.37s" at bounding box center [565, 256] width 501 height 10
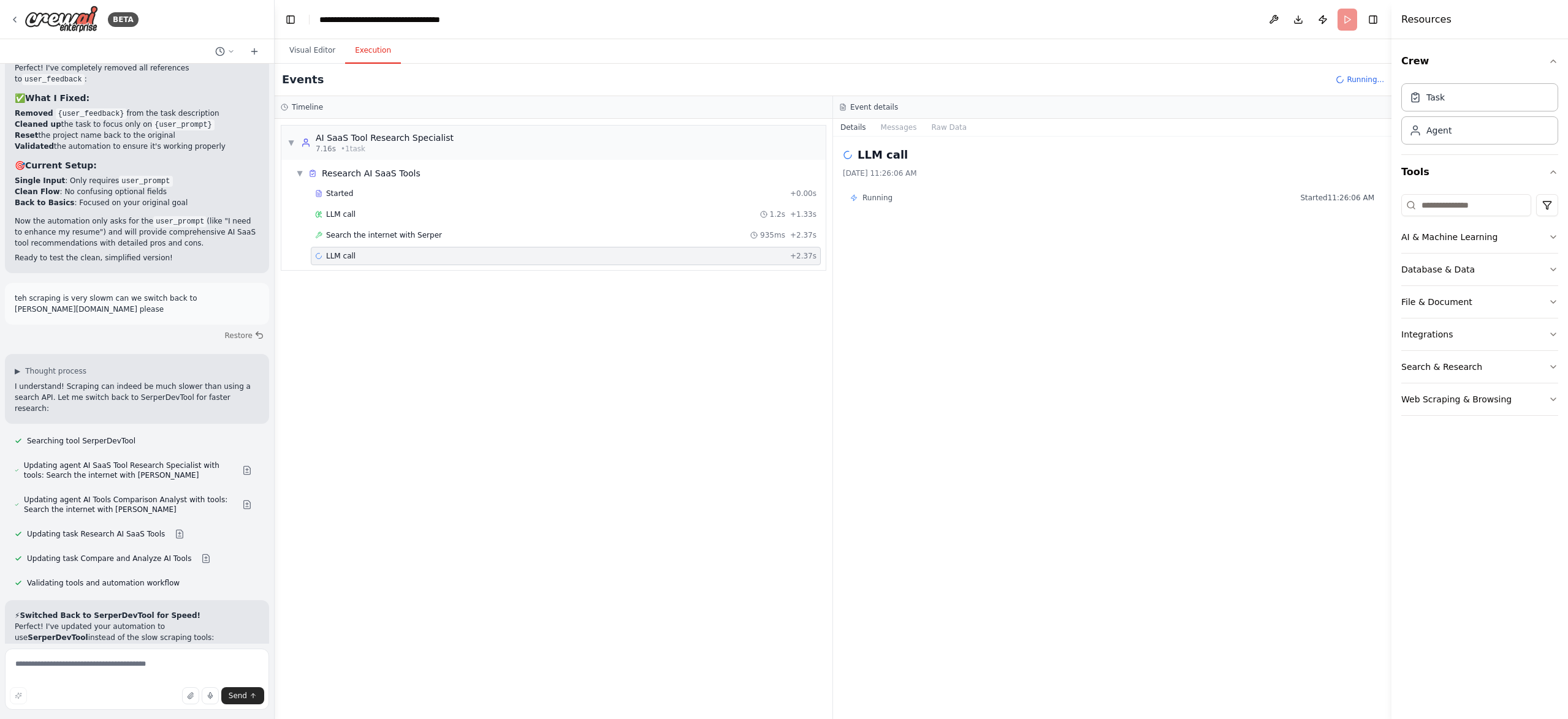
click at [495, 384] on div "▼ AI SaaS Tool Research Specialist 7.16s • 1 task ▼ Research AI SaaS Tools Star…" at bounding box center [553, 418] width 558 height 600
click at [316, 50] on button "Visual Editor" at bounding box center [312, 51] width 66 height 26
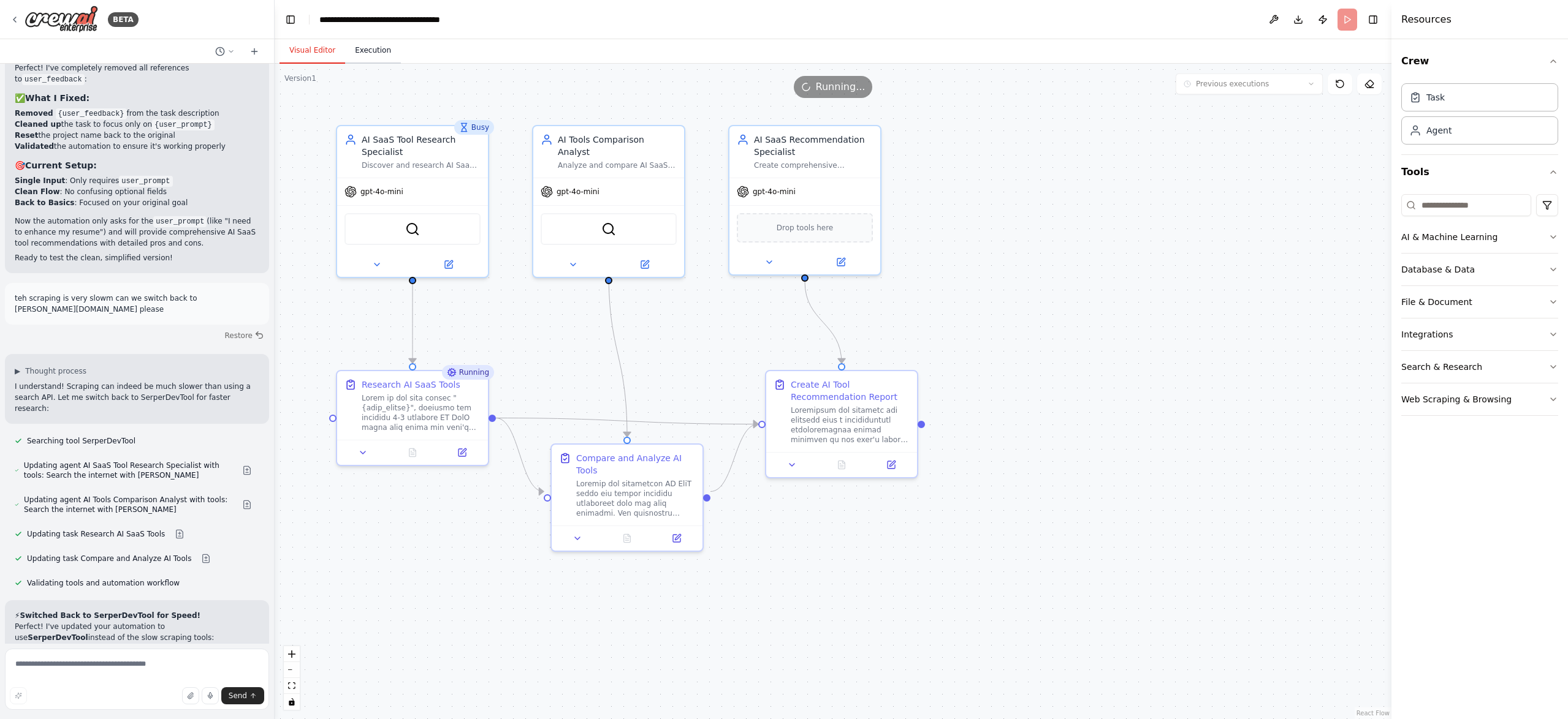
click at [367, 48] on button "Execution" at bounding box center [373, 51] width 56 height 26
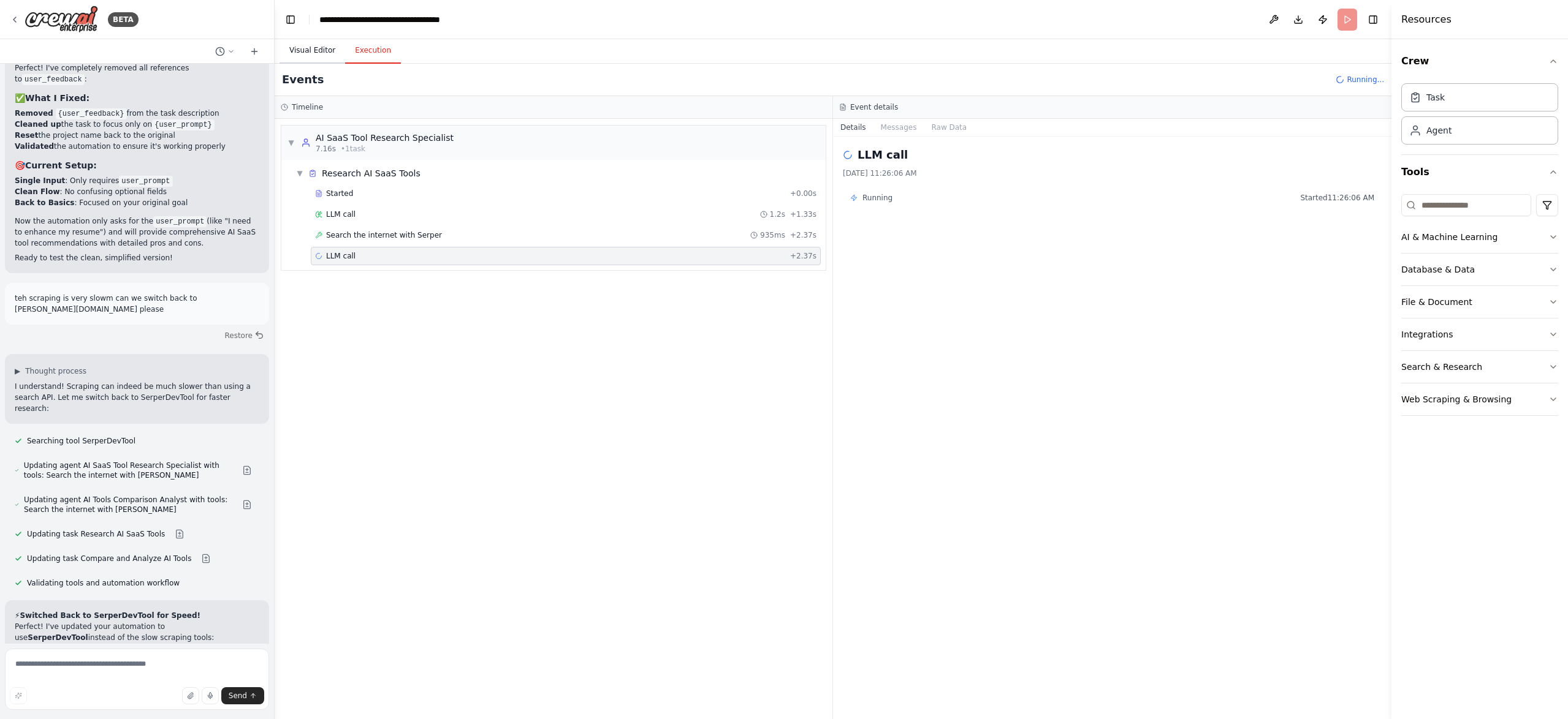
click at [318, 53] on button "Visual Editor" at bounding box center [312, 51] width 66 height 26
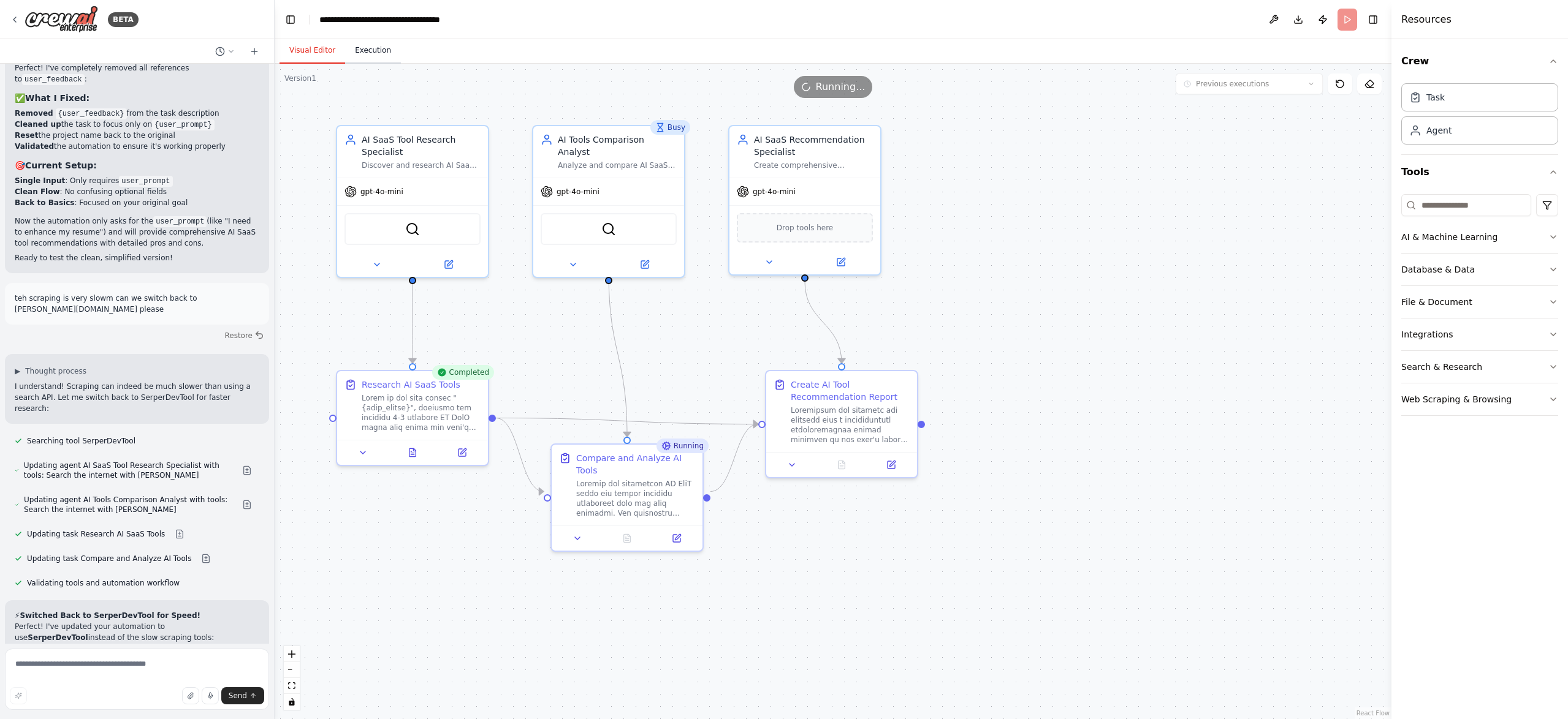
click at [370, 51] on button "Execution" at bounding box center [373, 51] width 56 height 26
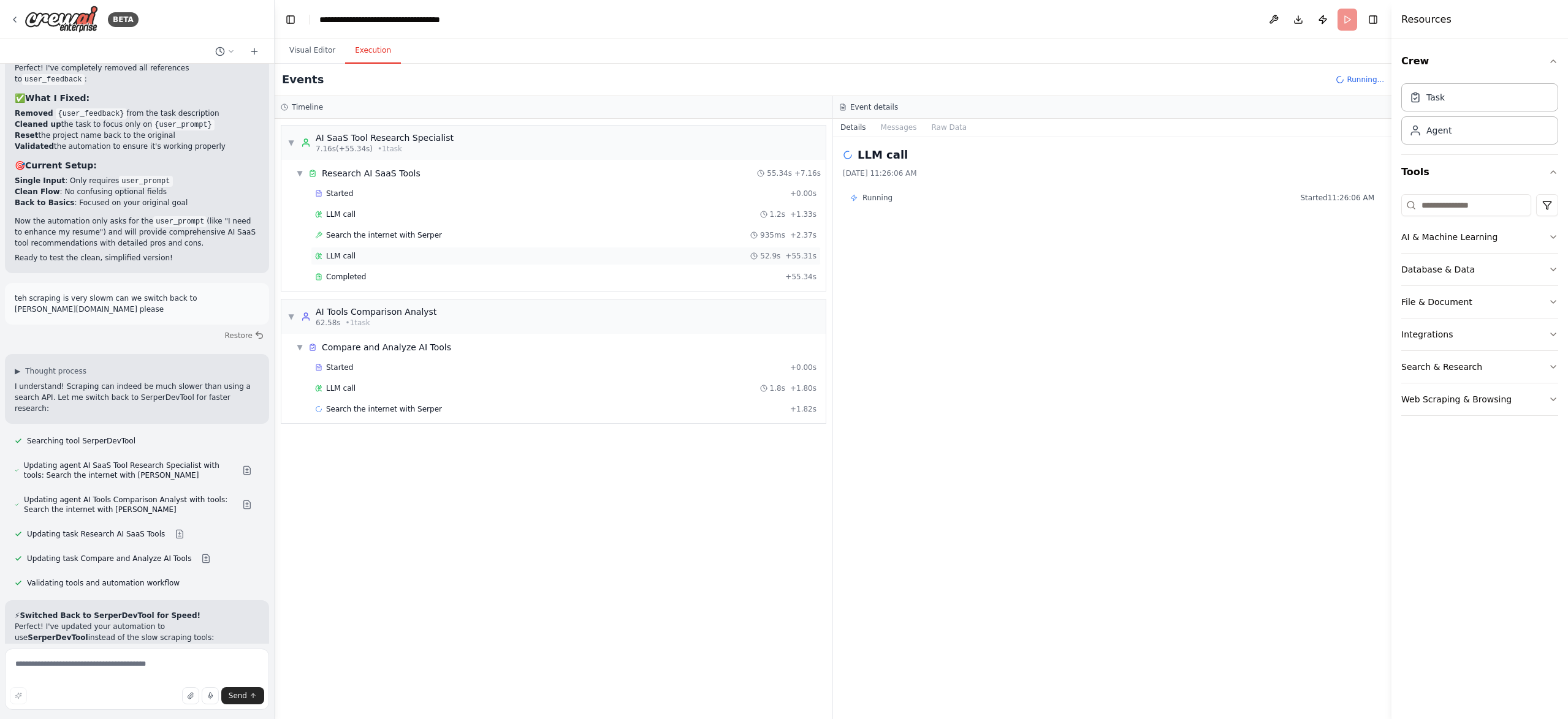
click at [366, 257] on div "LLM call 52.9s + 55.31s" at bounding box center [565, 256] width 501 height 10
click at [367, 267] on div "Completed + 55.34s" at bounding box center [565, 276] width 510 height 18
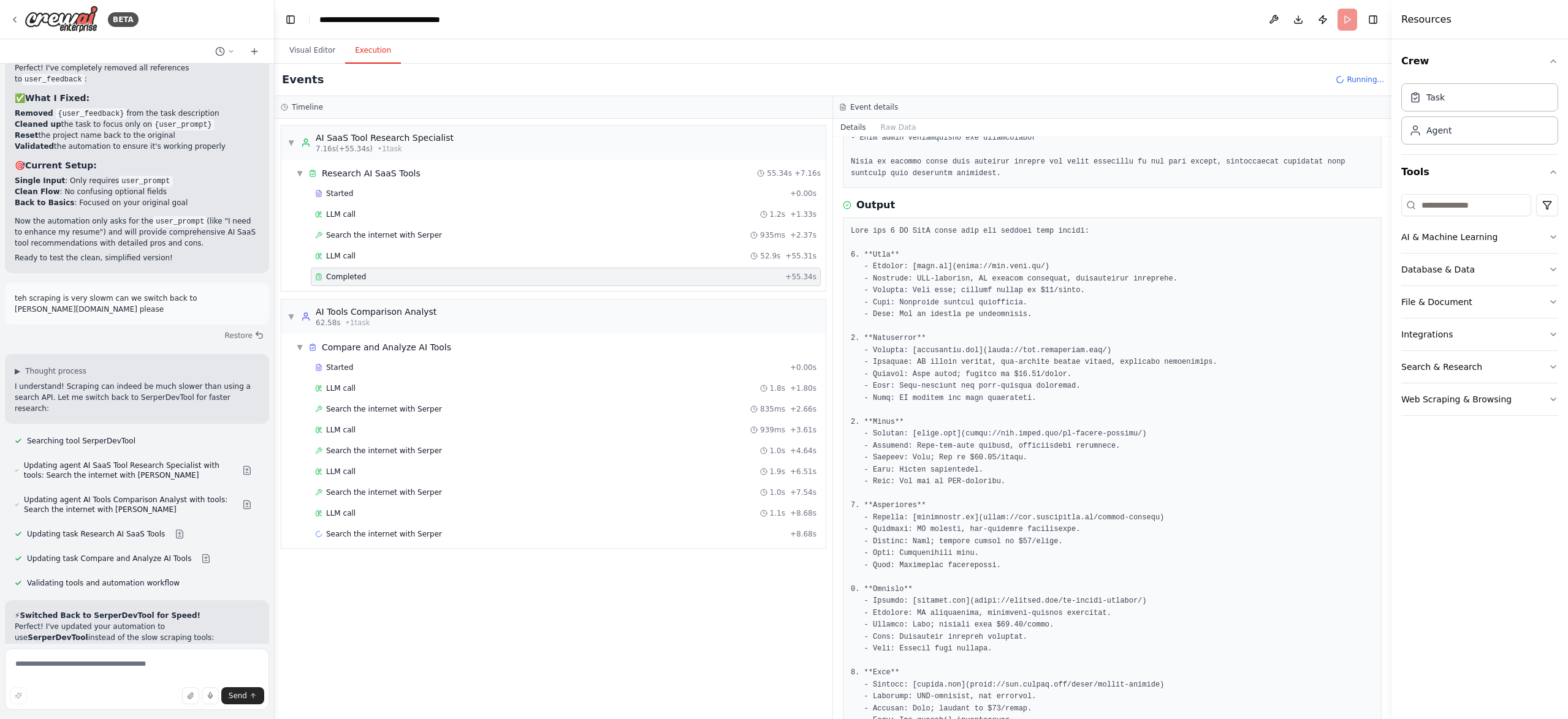
scroll to position [582, 0]
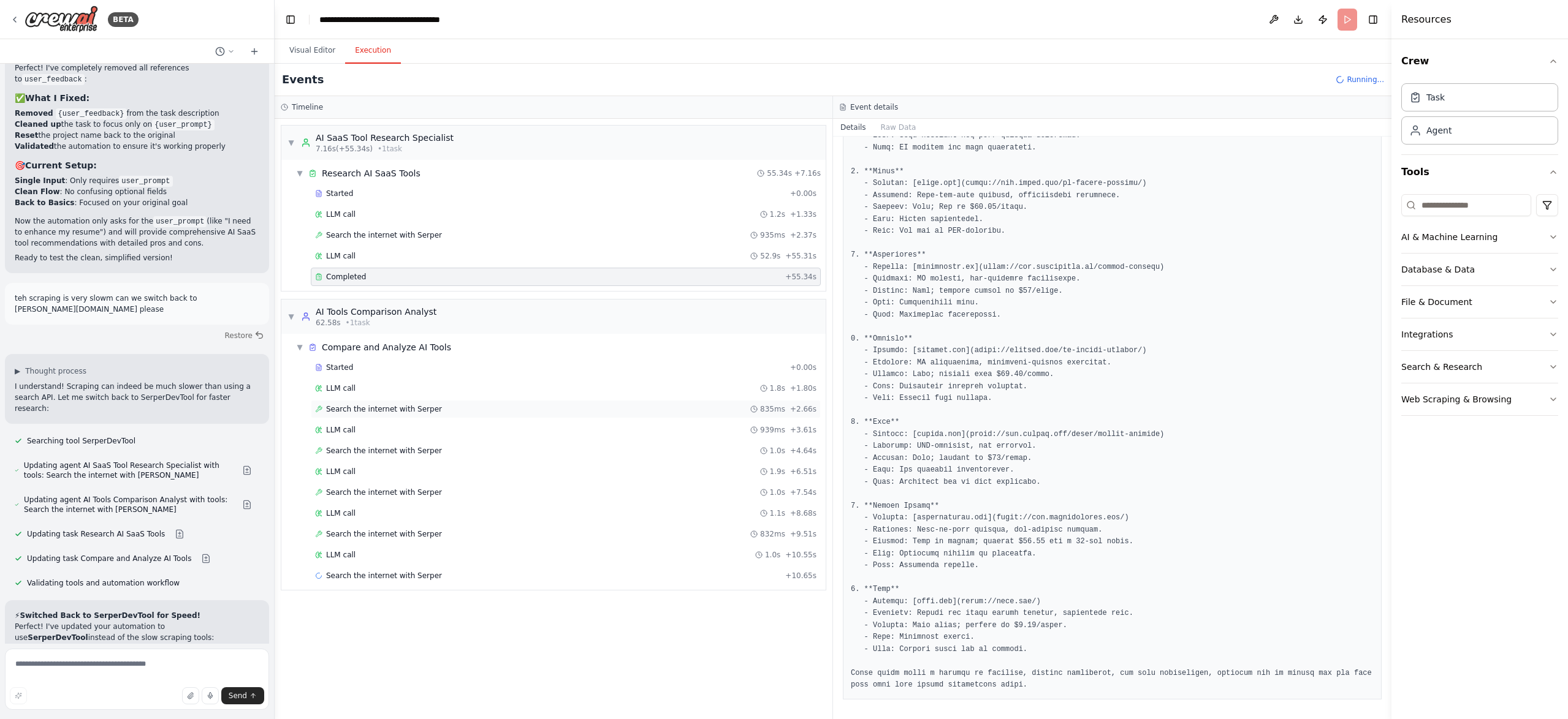
click at [375, 409] on span "Search the internet with Serper" at bounding box center [383, 409] width 116 height 10
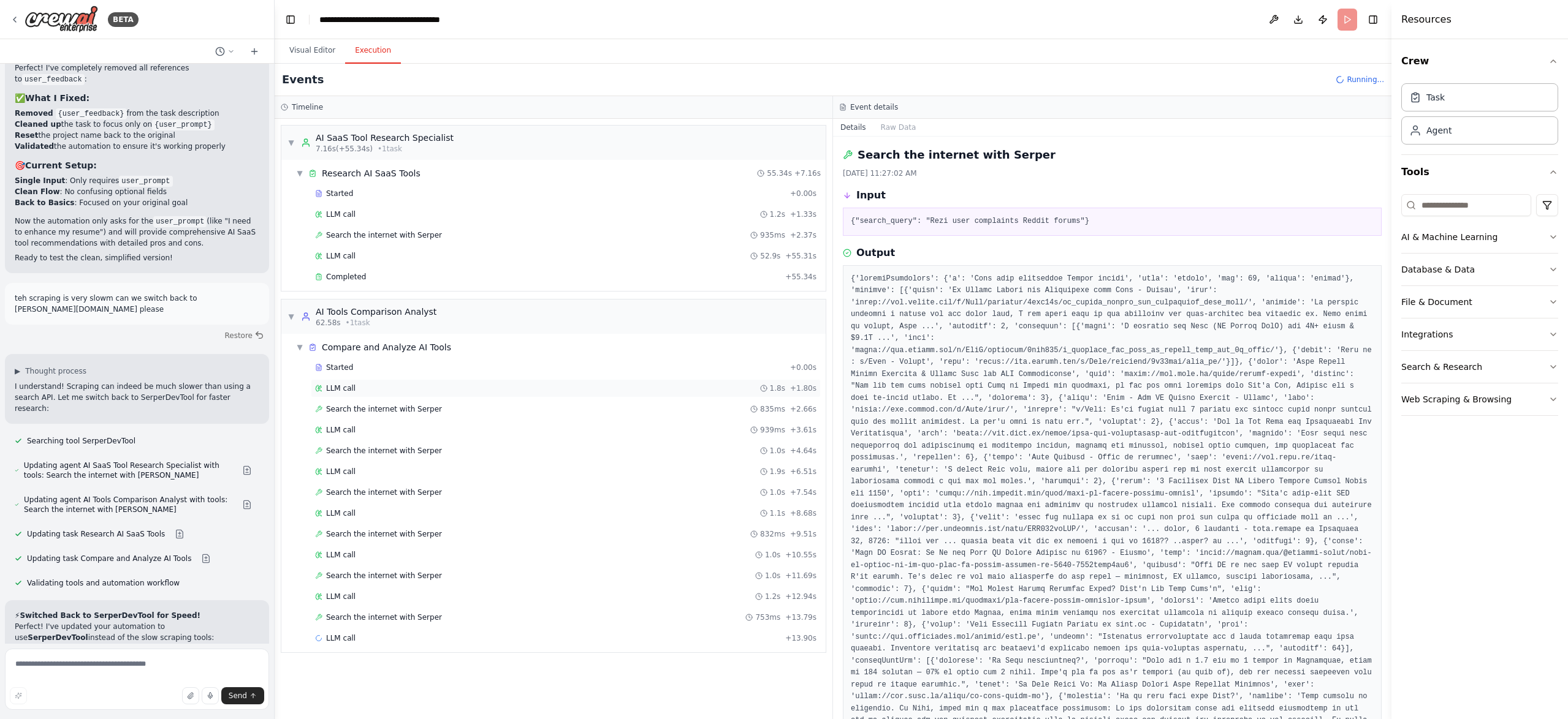
click at [364, 390] on div "LLM call 1.8s + 1.80s" at bounding box center [565, 388] width 501 height 10
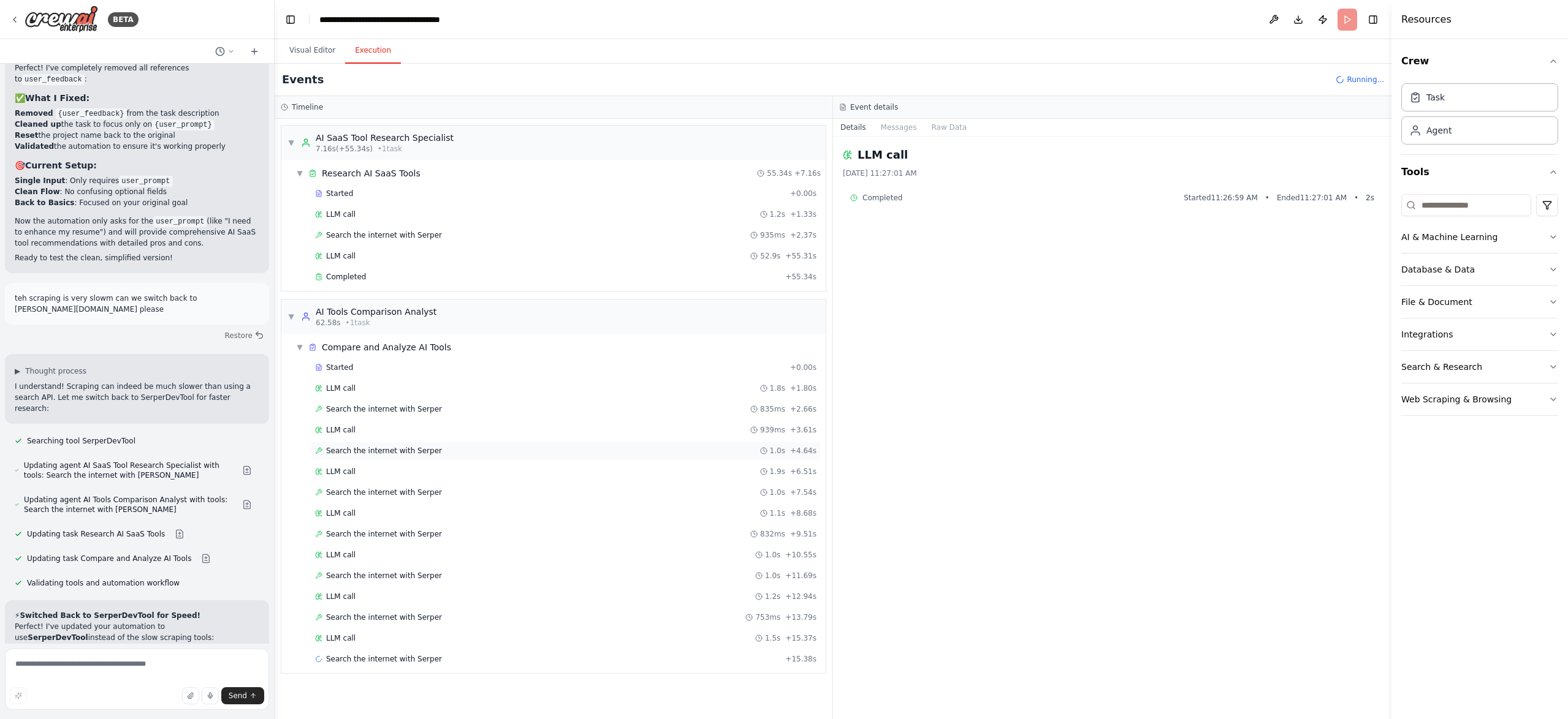
click at [388, 454] on span "Search the internet with Serper" at bounding box center [383, 450] width 116 height 10
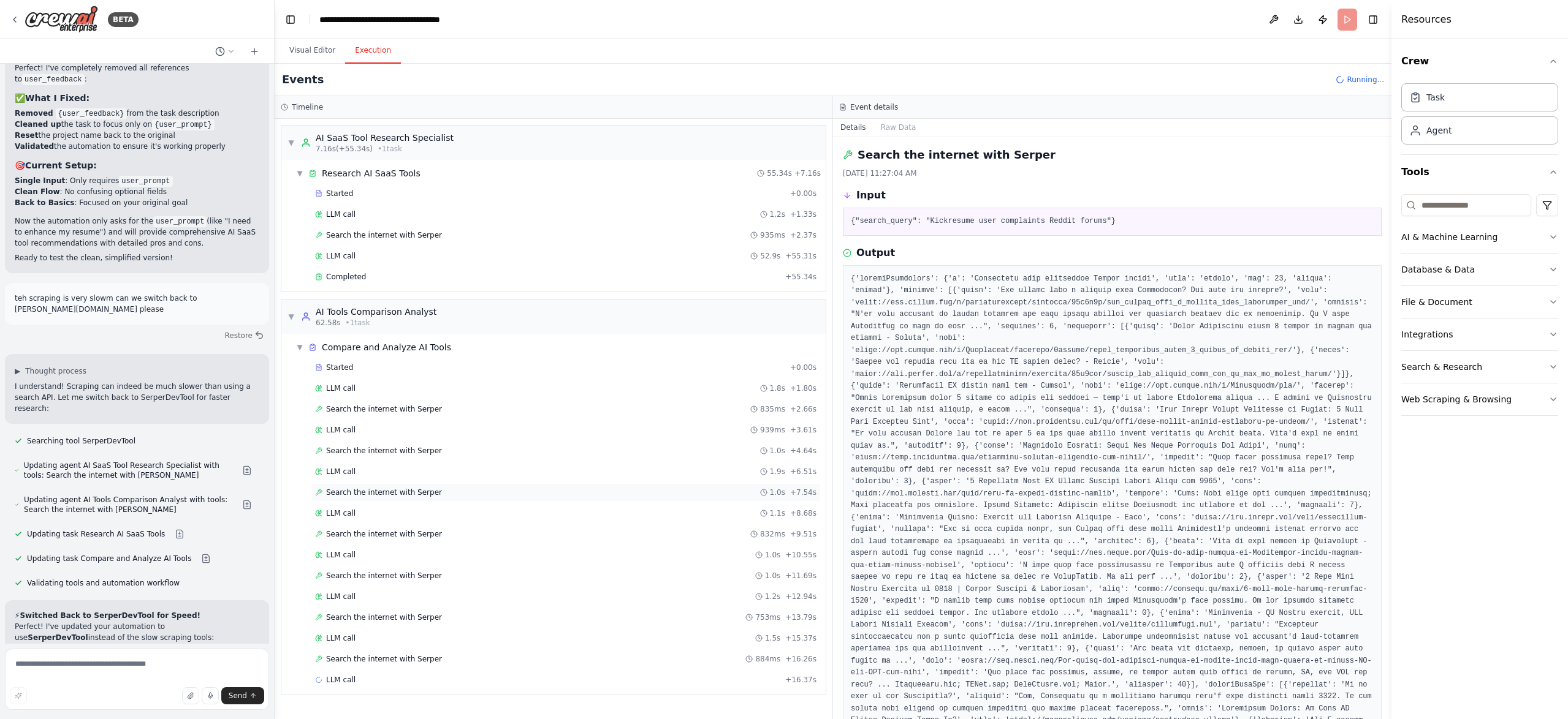
click at [404, 492] on span "Search the internet with Serper" at bounding box center [383, 492] width 116 height 10
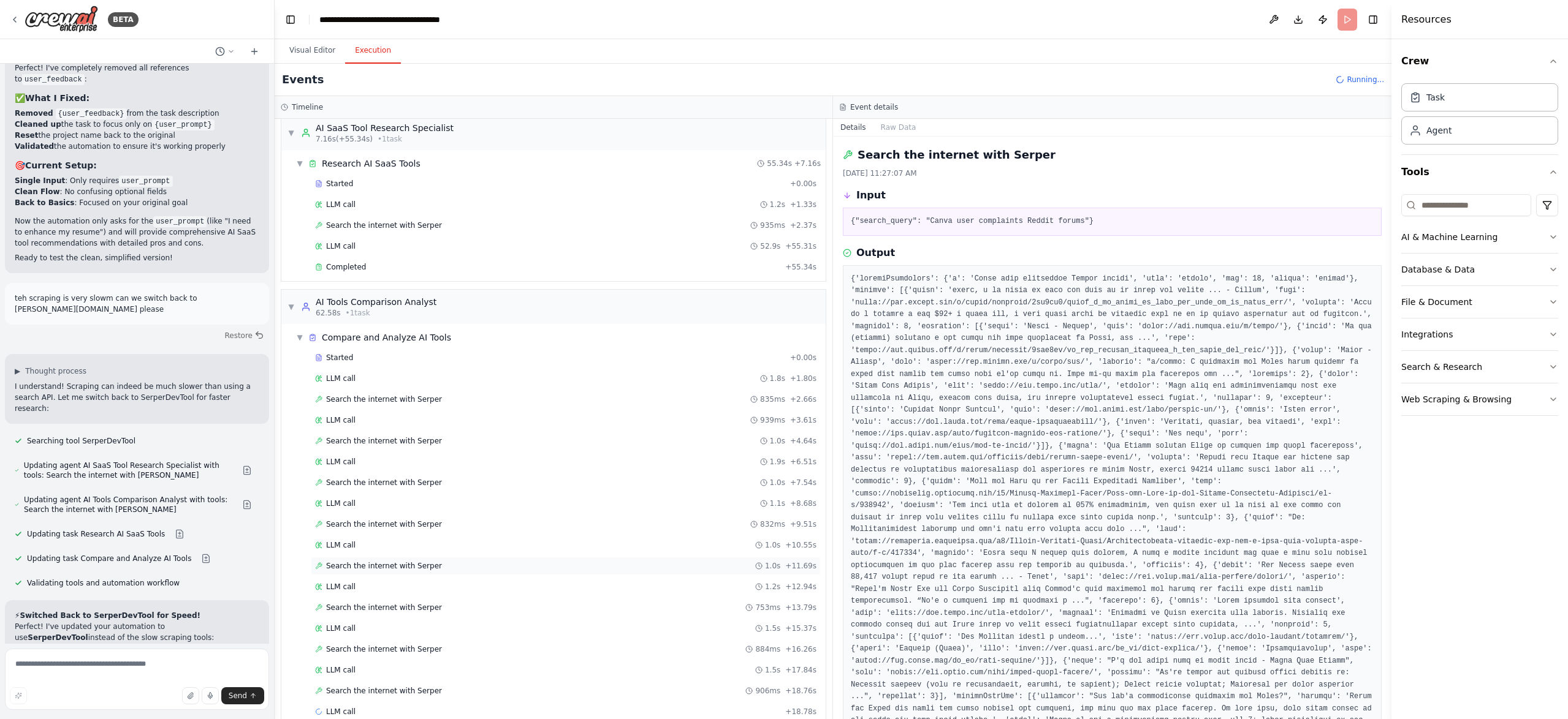
click at [392, 563] on span "Search the internet with Serper" at bounding box center [383, 566] width 116 height 10
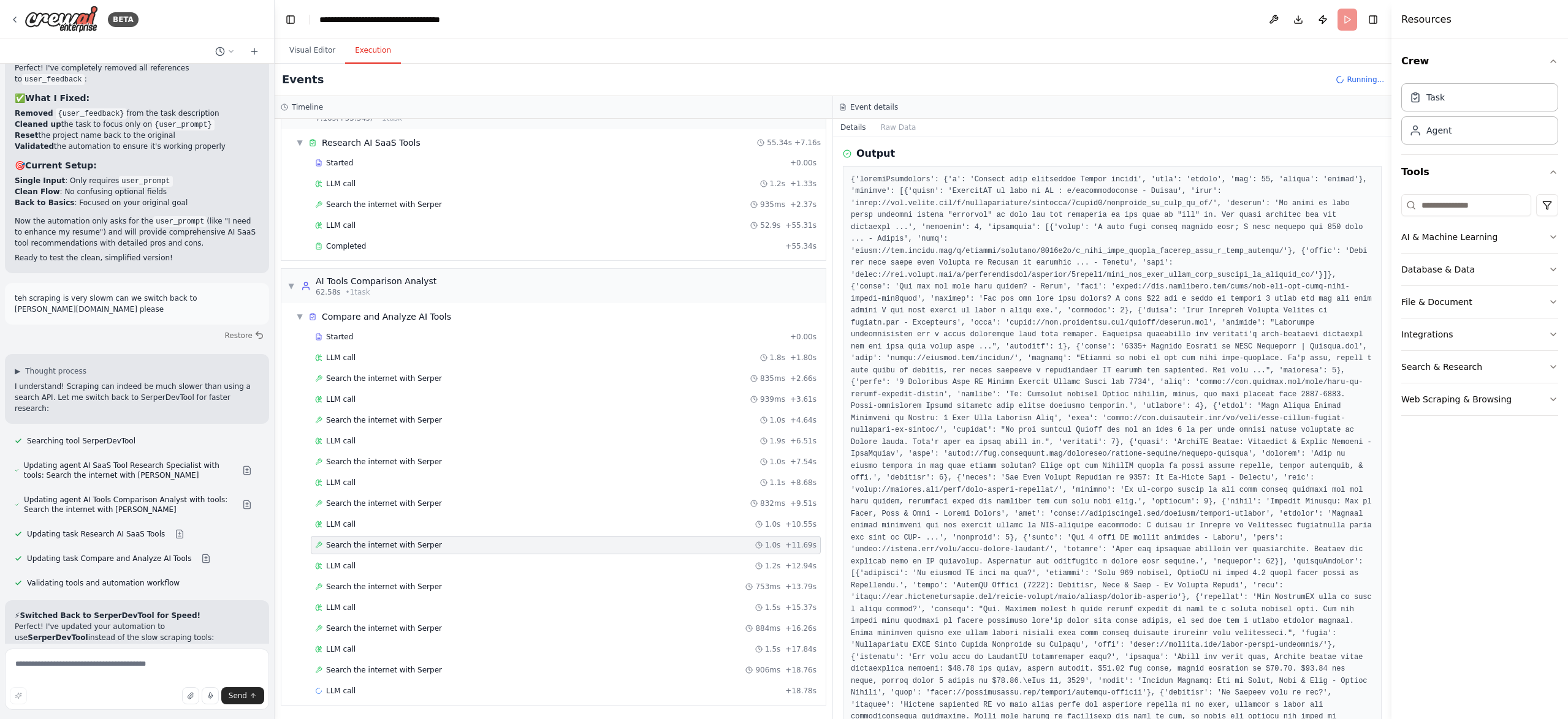
scroll to position [0, 0]
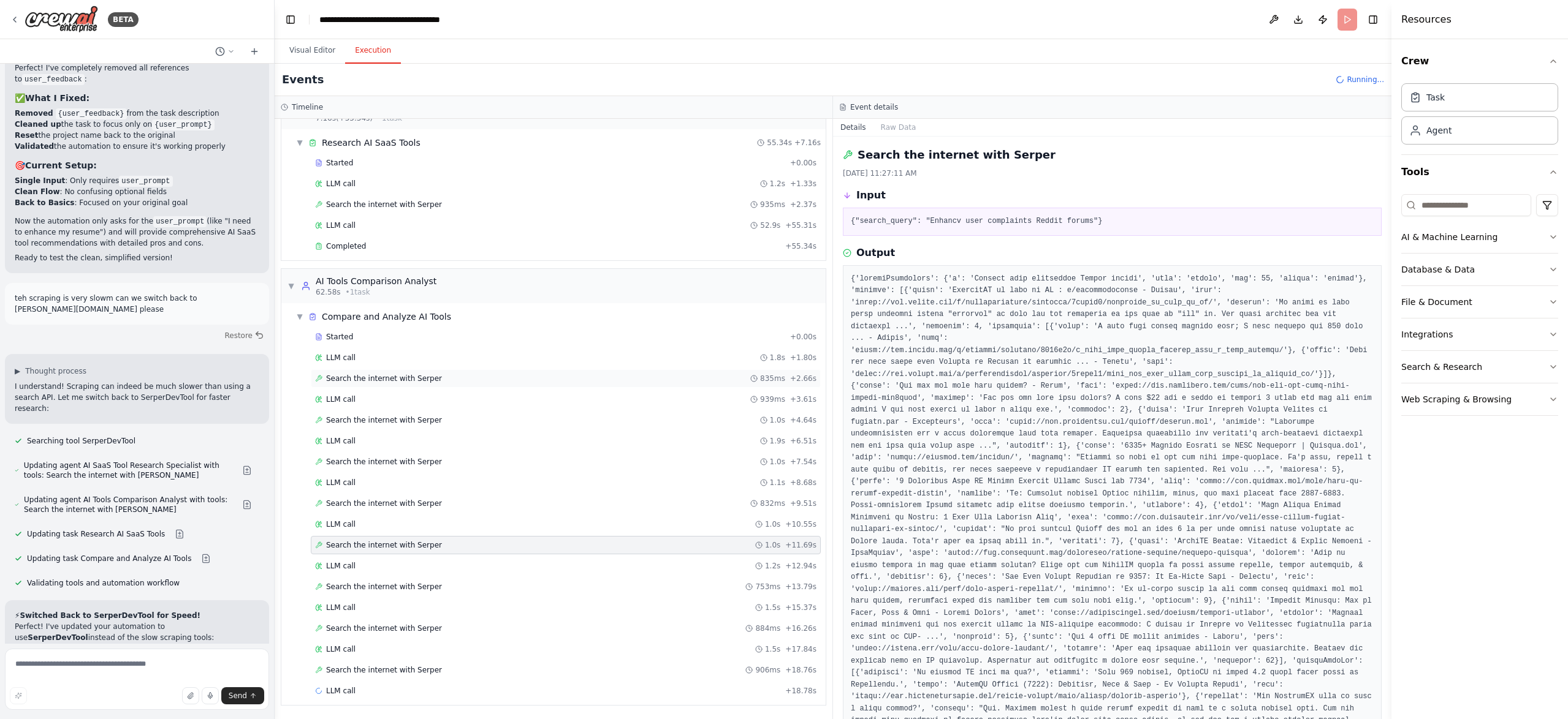
click at [382, 376] on span "Search the internet with Serper" at bounding box center [383, 378] width 116 height 10
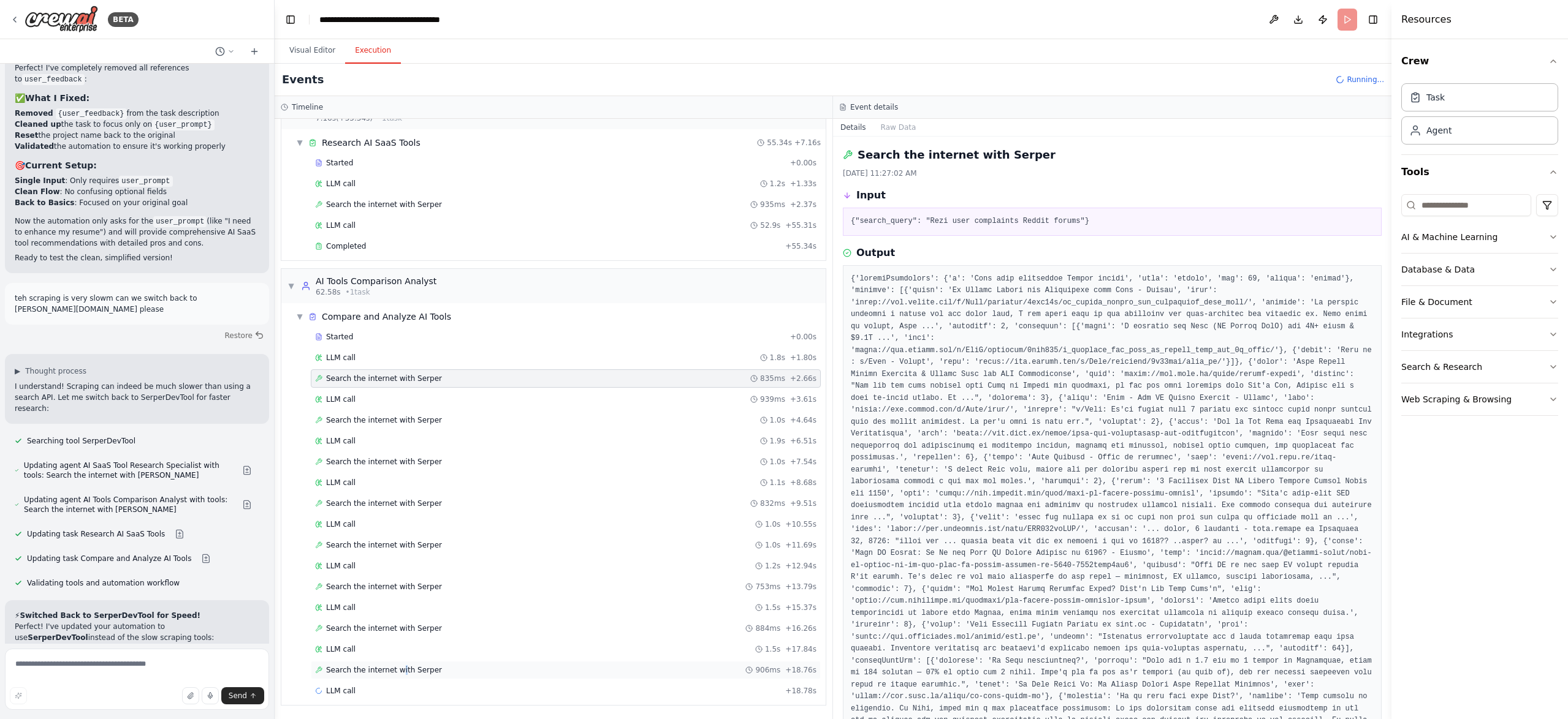
click at [395, 668] on span "Search the internet with Serper" at bounding box center [383, 670] width 116 height 10
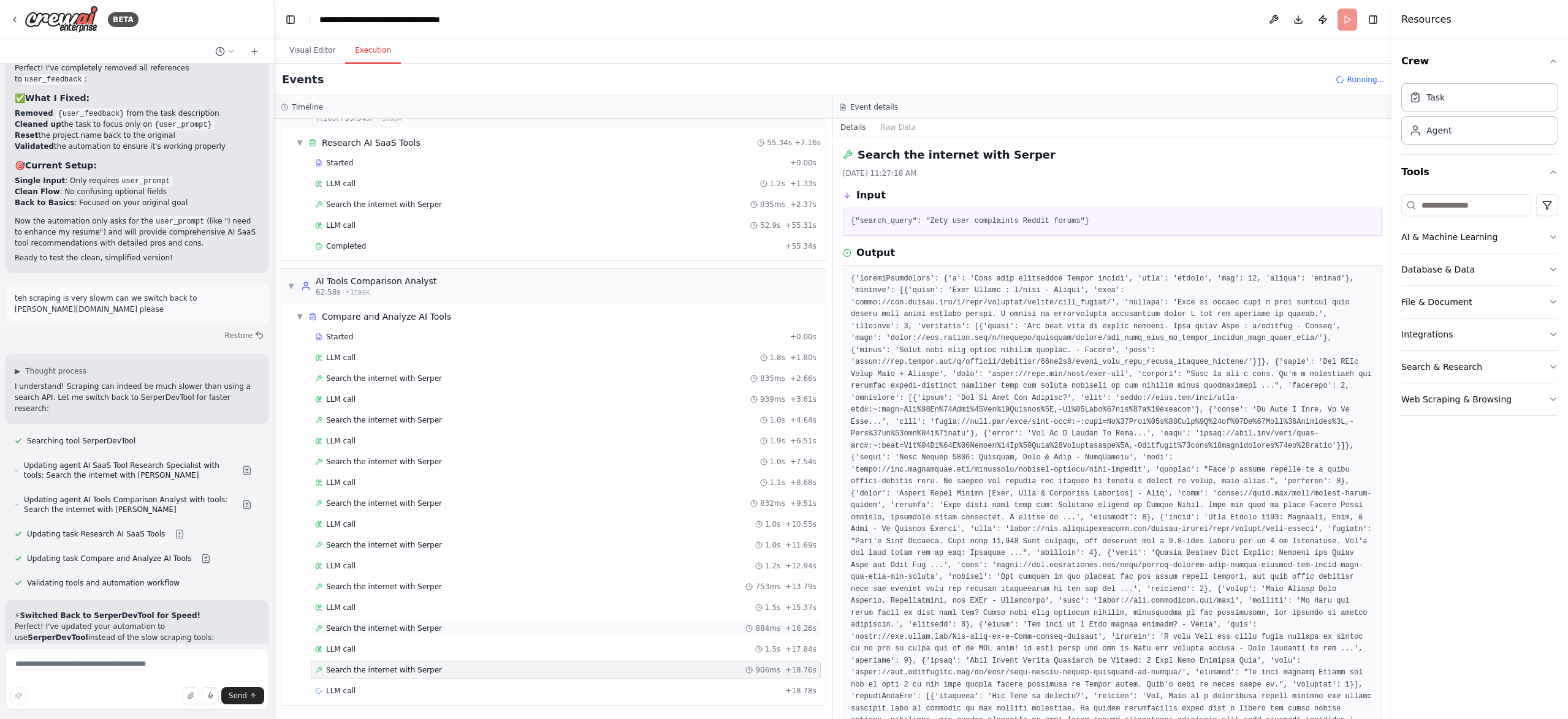
click at [388, 628] on span "Search the internet with Serper" at bounding box center [383, 628] width 116 height 10
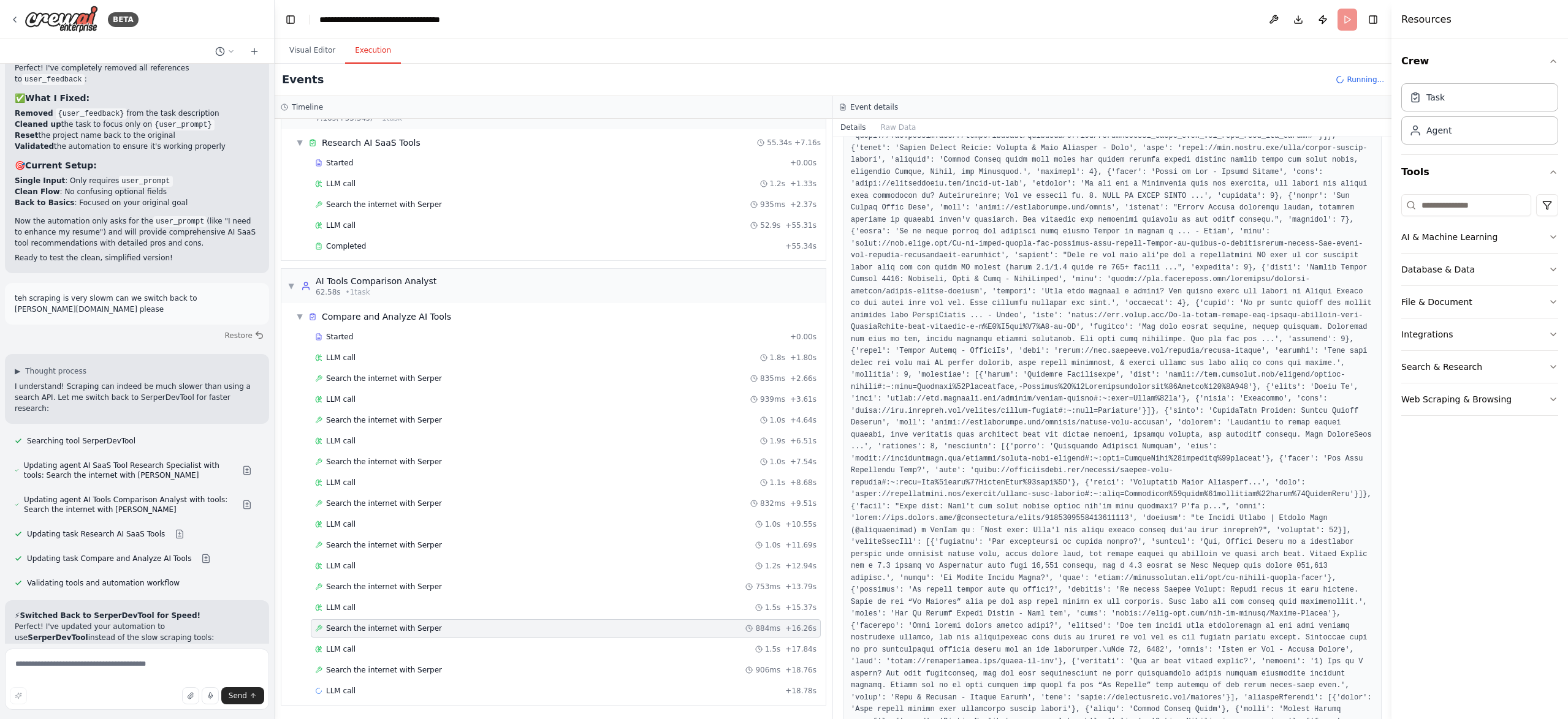
scroll to position [254, 0]
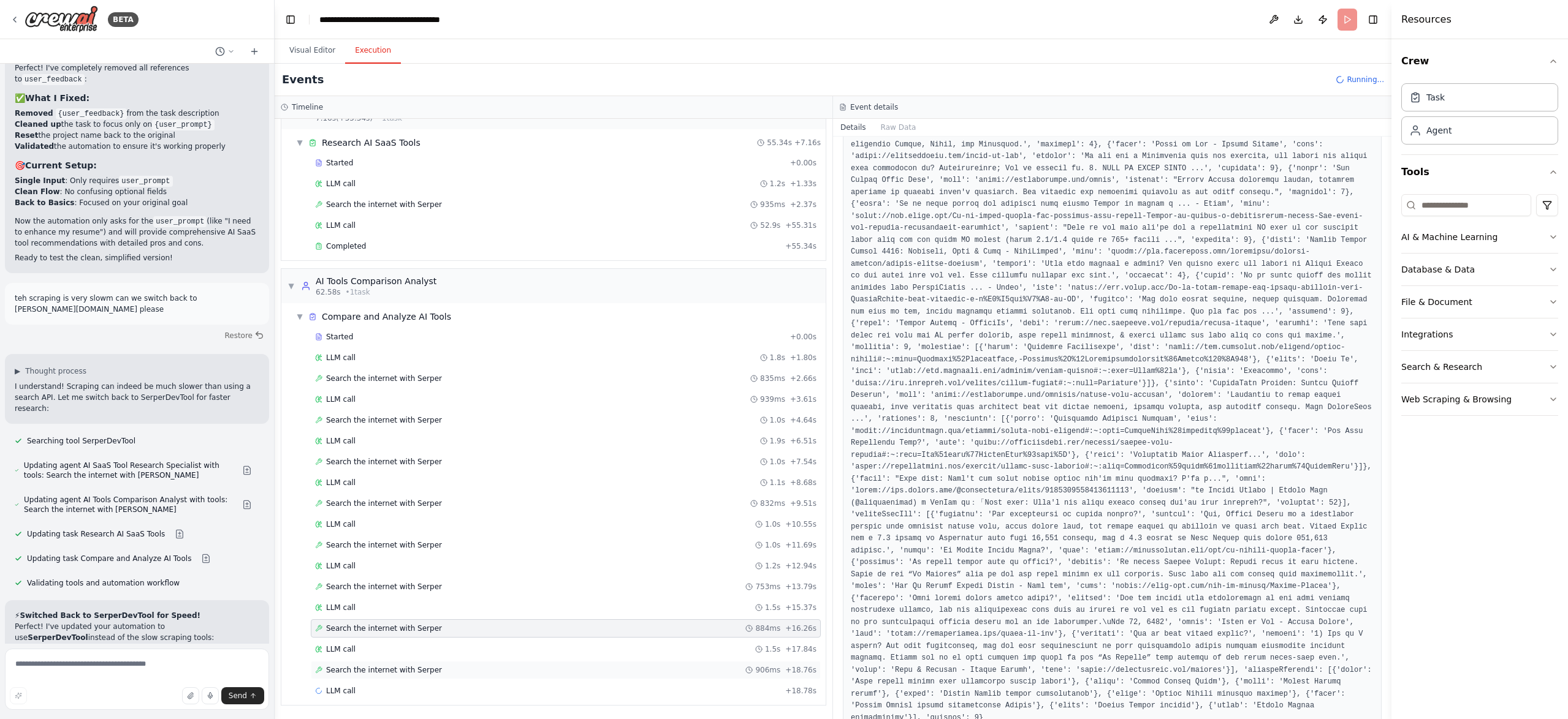
click at [413, 669] on span "Search the internet with Serper" at bounding box center [383, 670] width 116 height 10
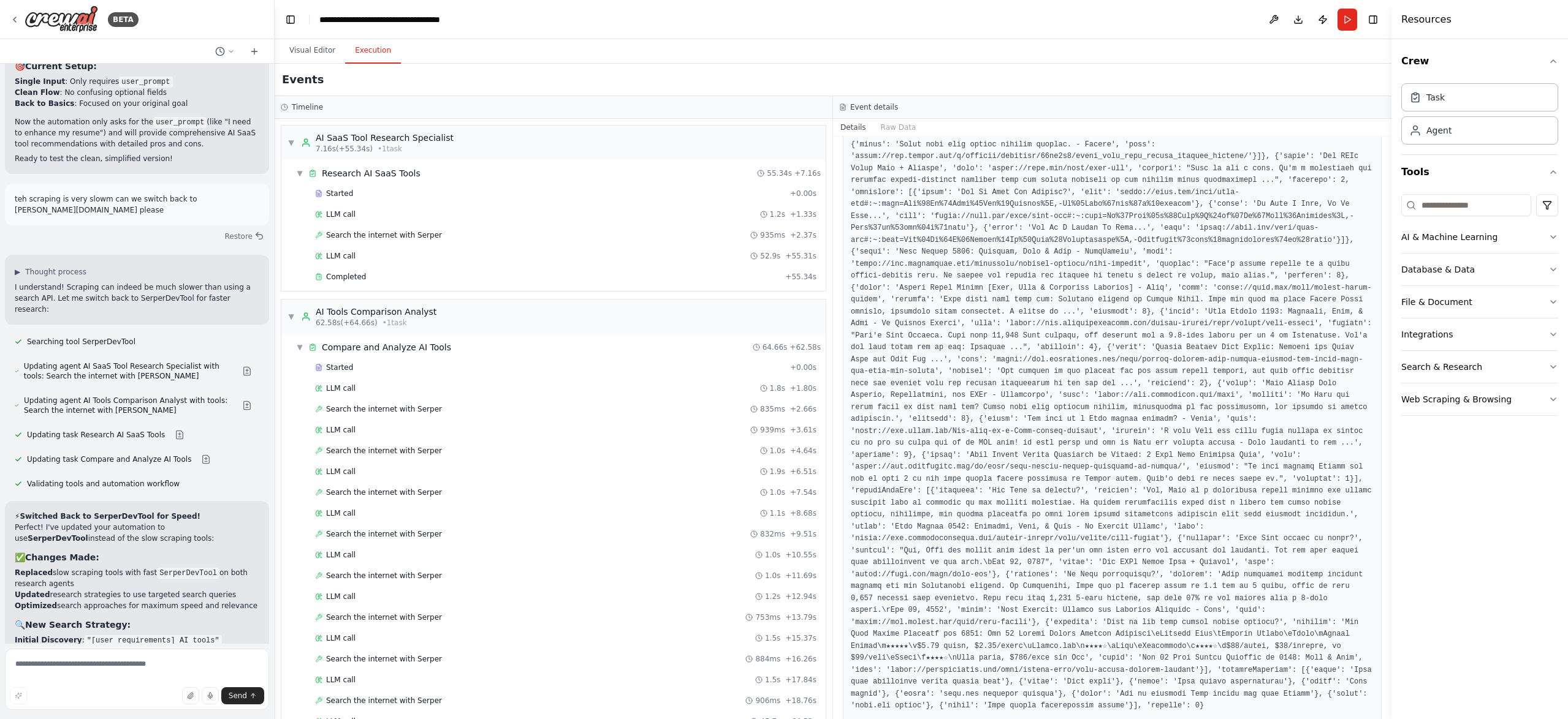
scroll to position [184, 0]
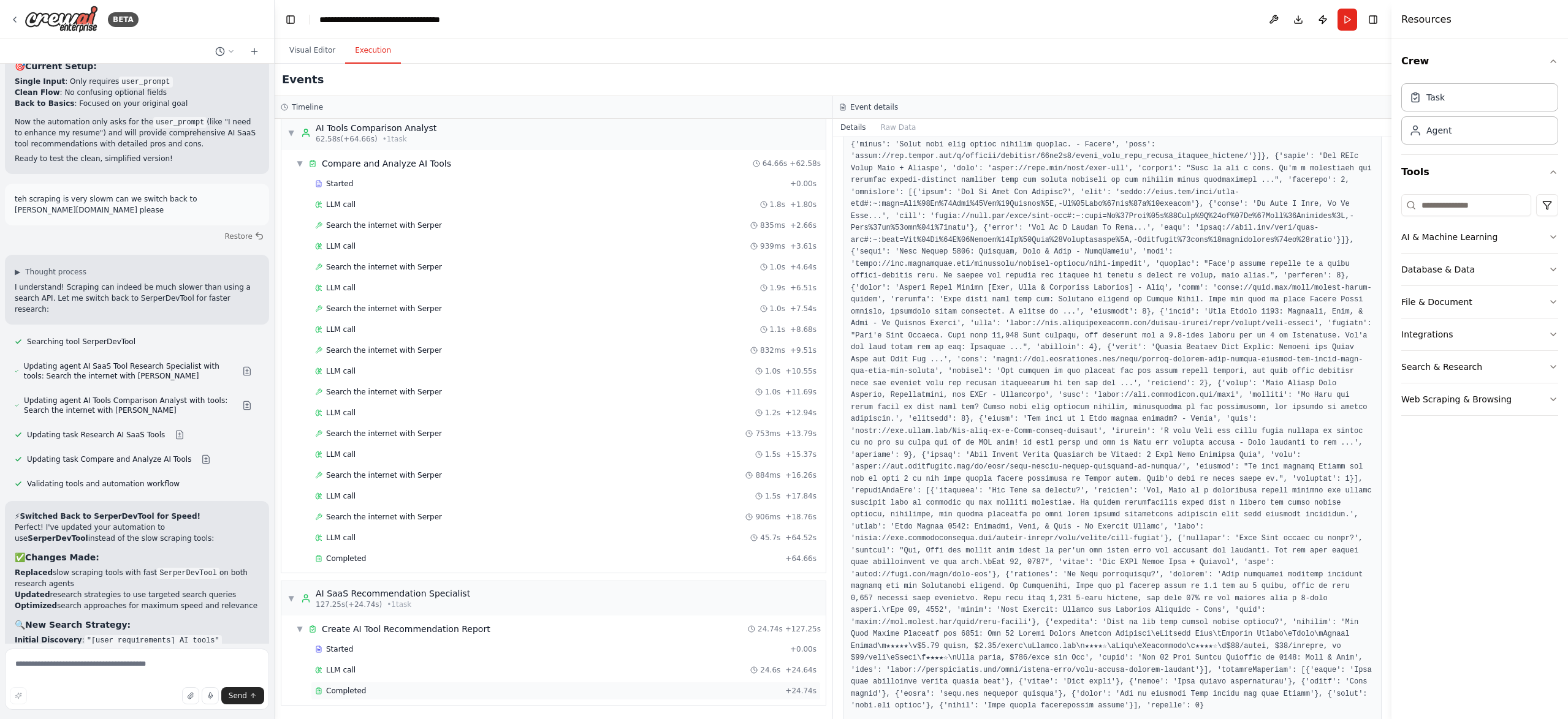
click at [379, 694] on div "Completed" at bounding box center [548, 690] width 465 height 10
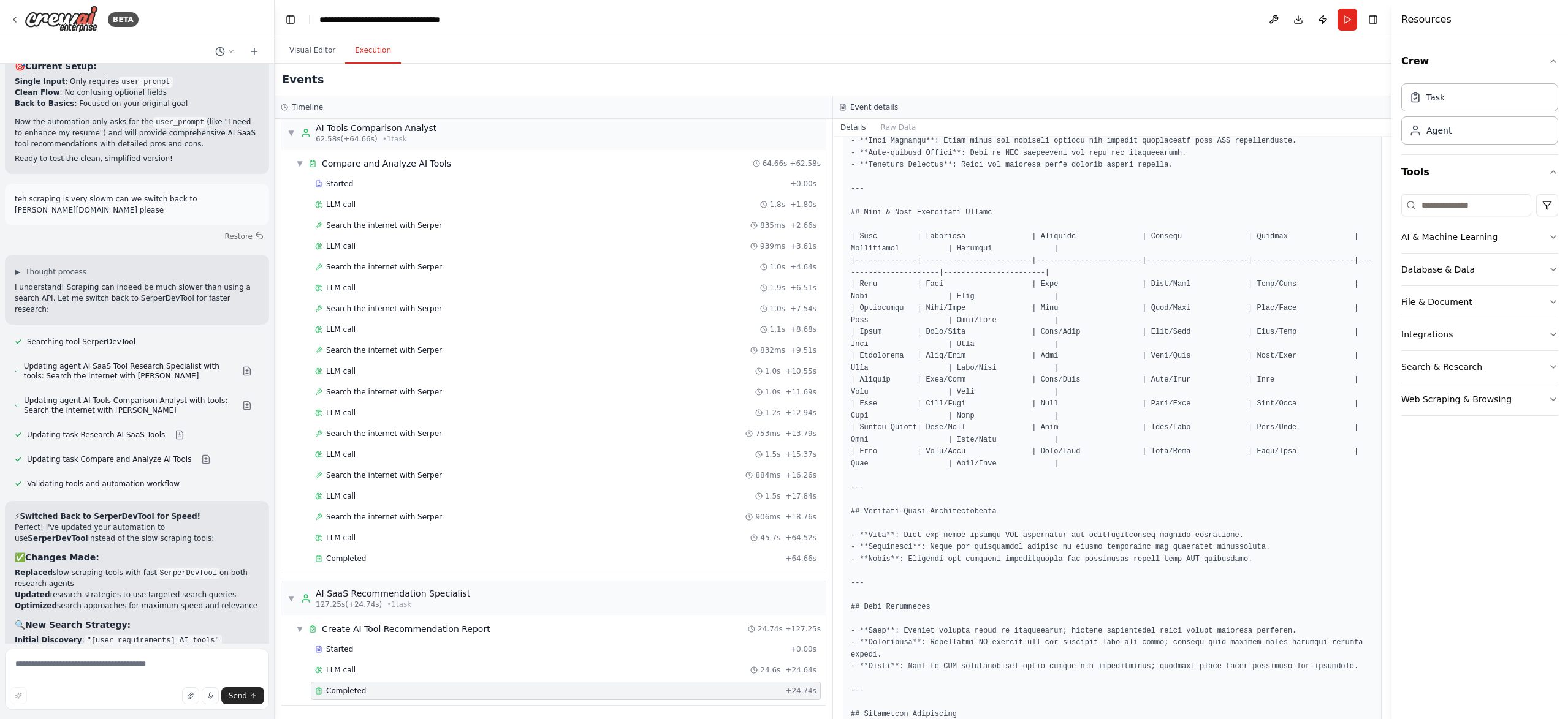
scroll to position [1015, 0]
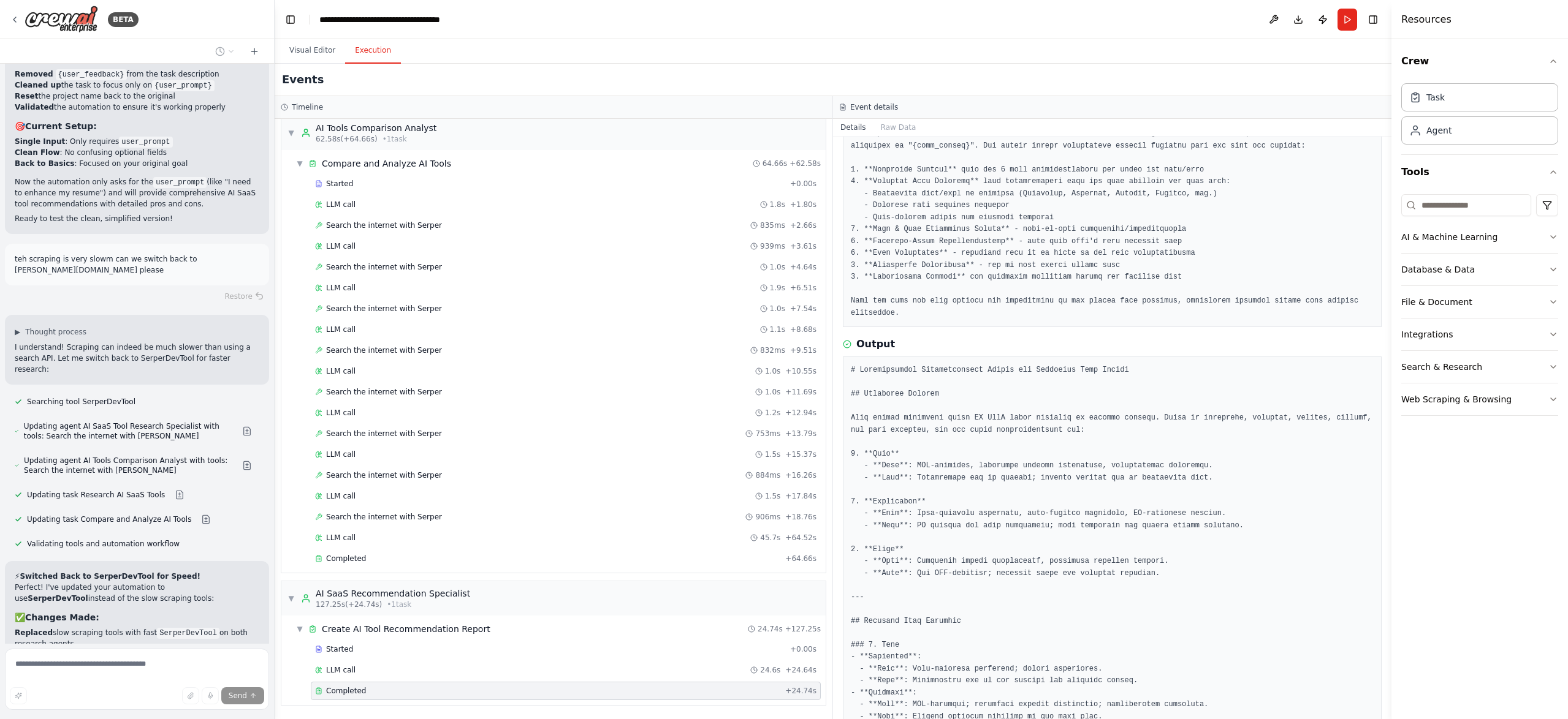
scroll to position [0, 0]
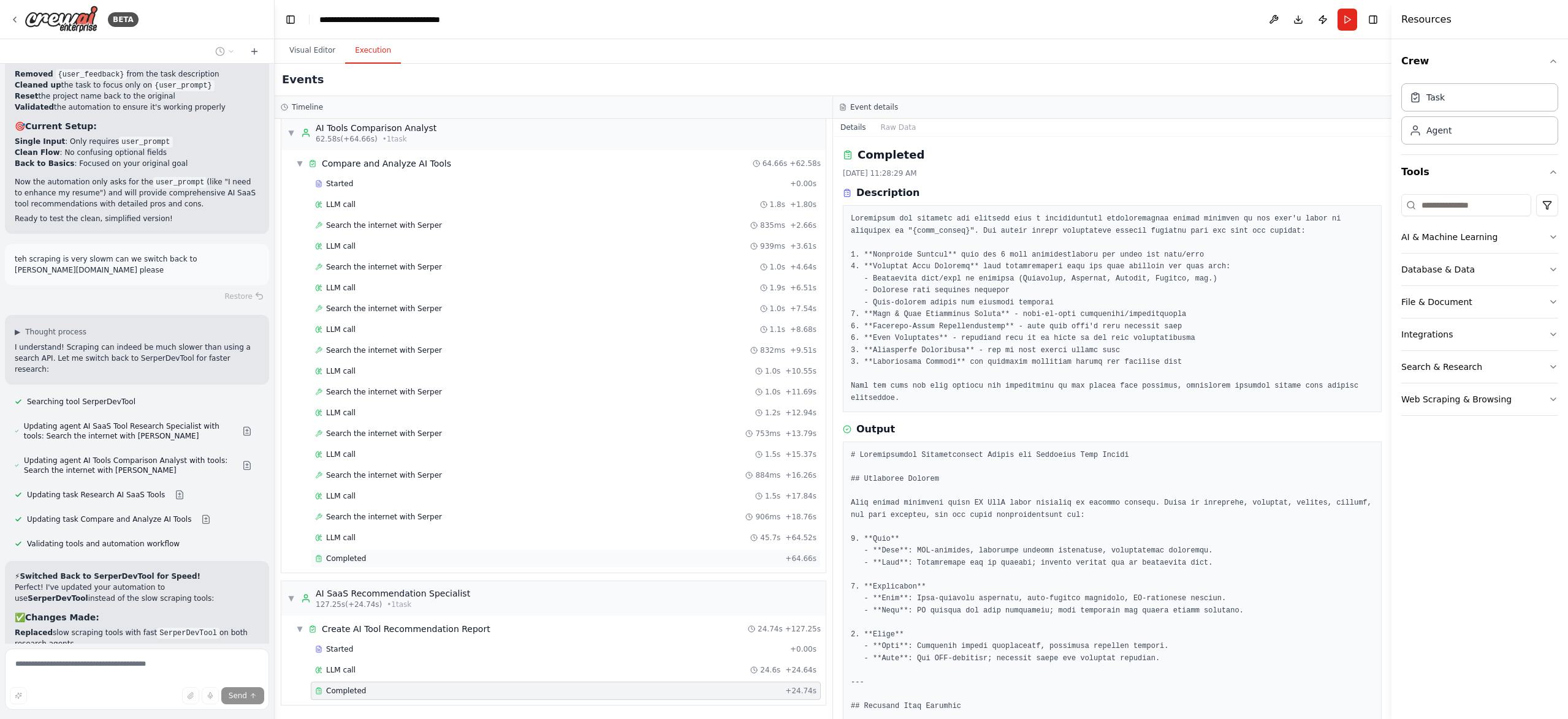
click at [397, 563] on div "Completed" at bounding box center [548, 558] width 465 height 10
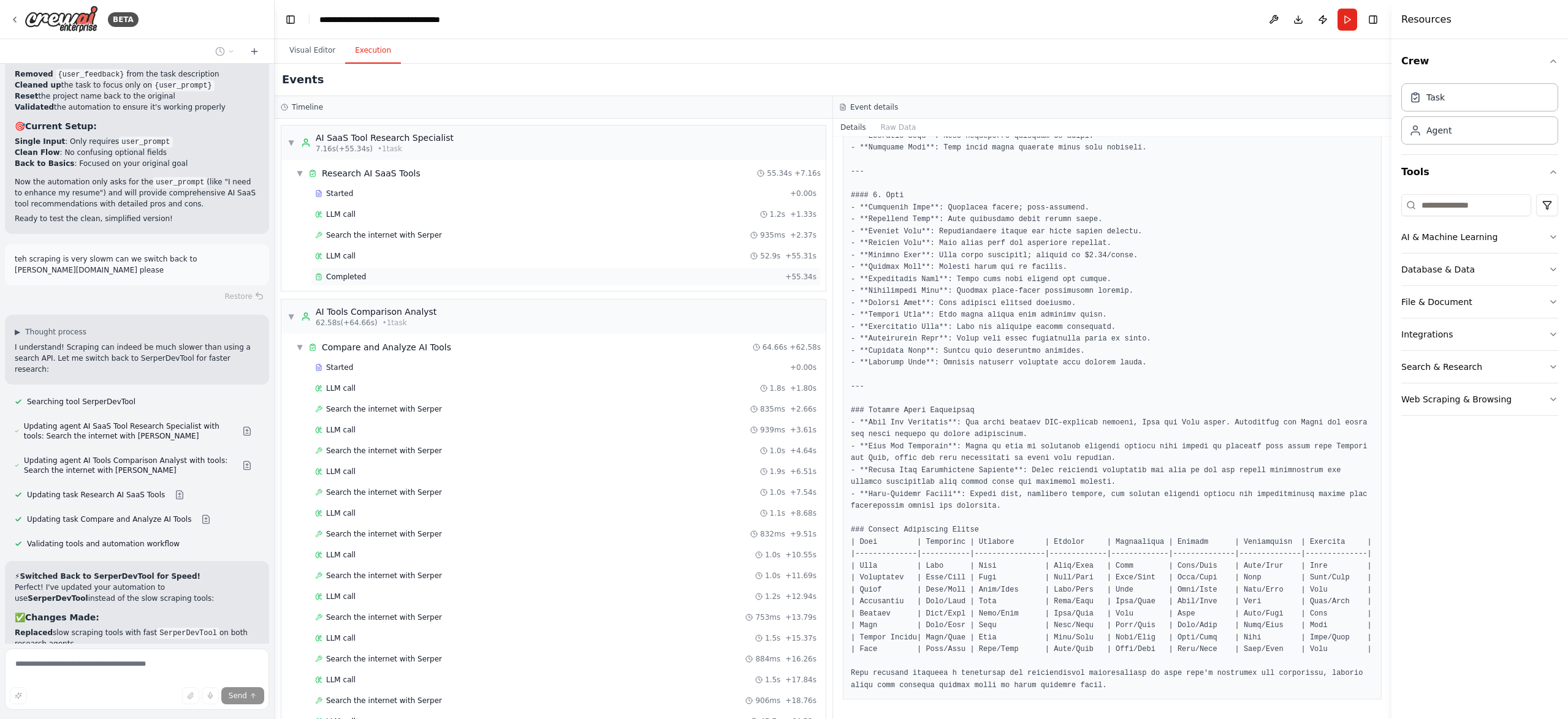
click at [373, 276] on div "Completed" at bounding box center [548, 276] width 465 height 10
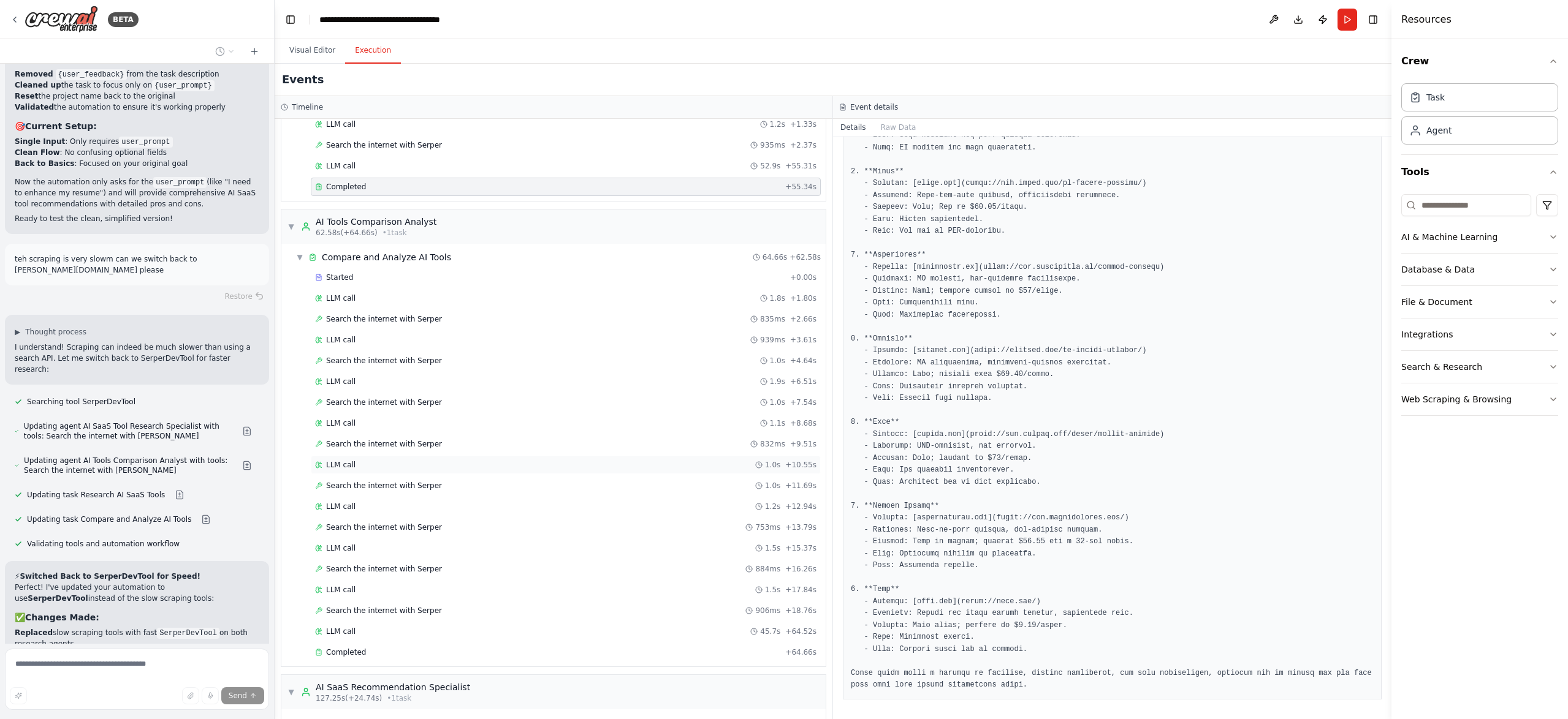
scroll to position [184, 0]
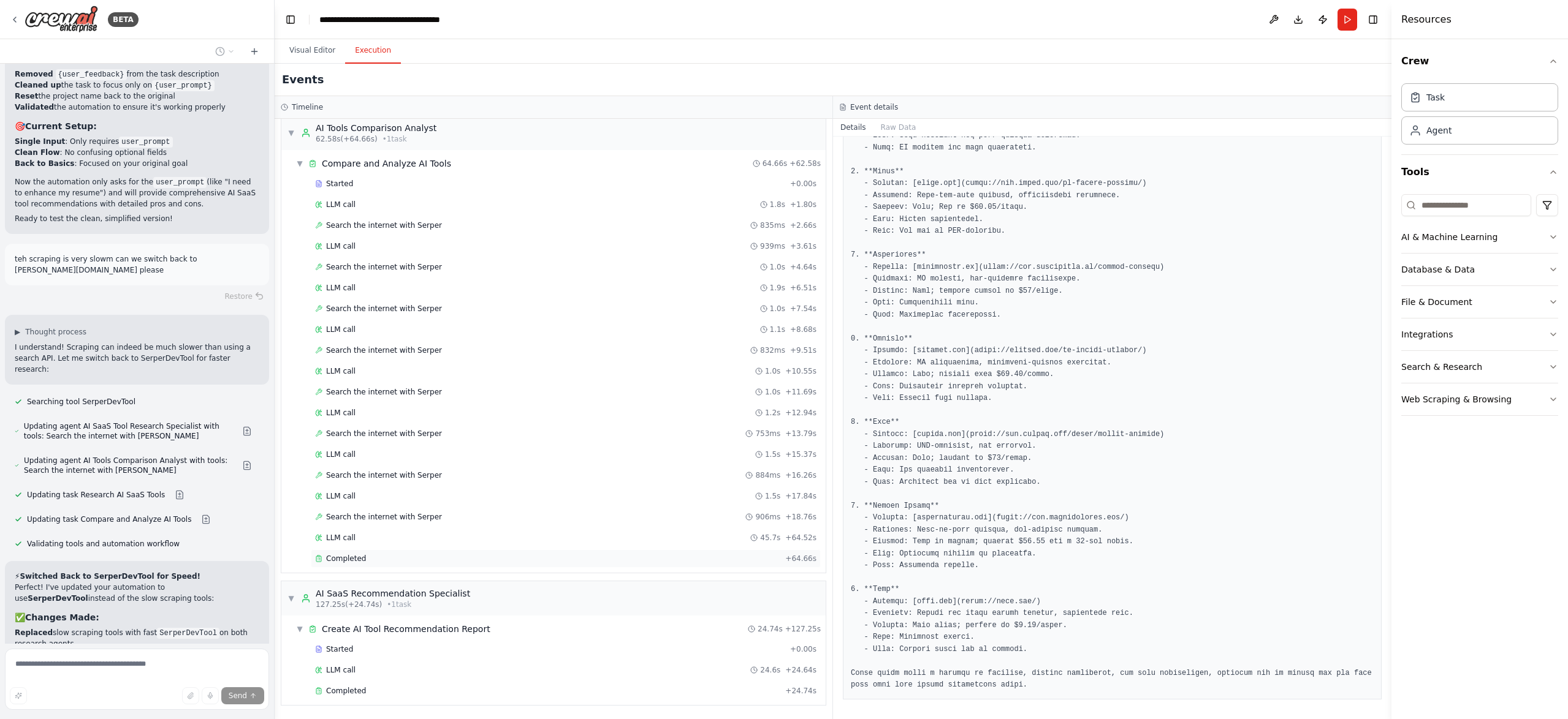
click at [365, 561] on div "Completed" at bounding box center [548, 558] width 465 height 10
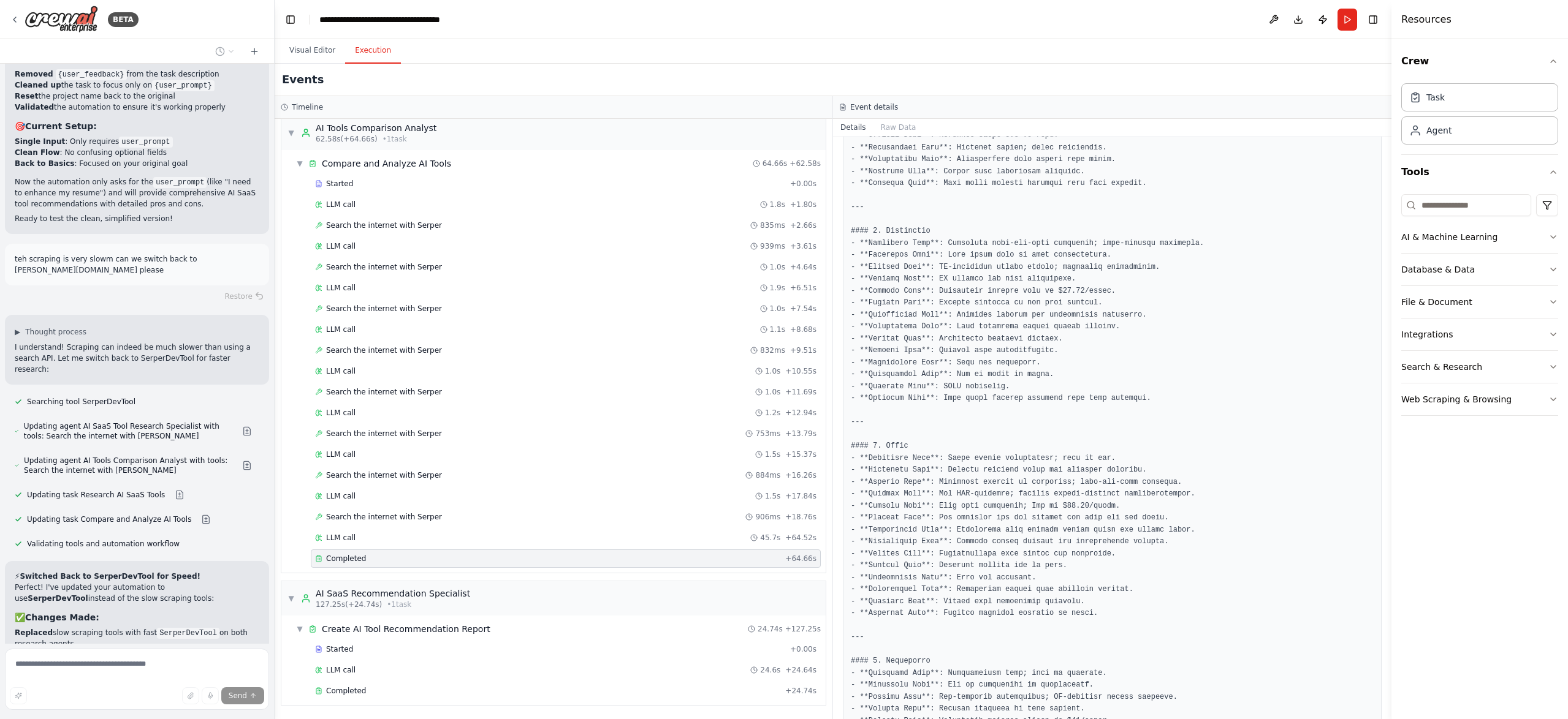
scroll to position [1908, 0]
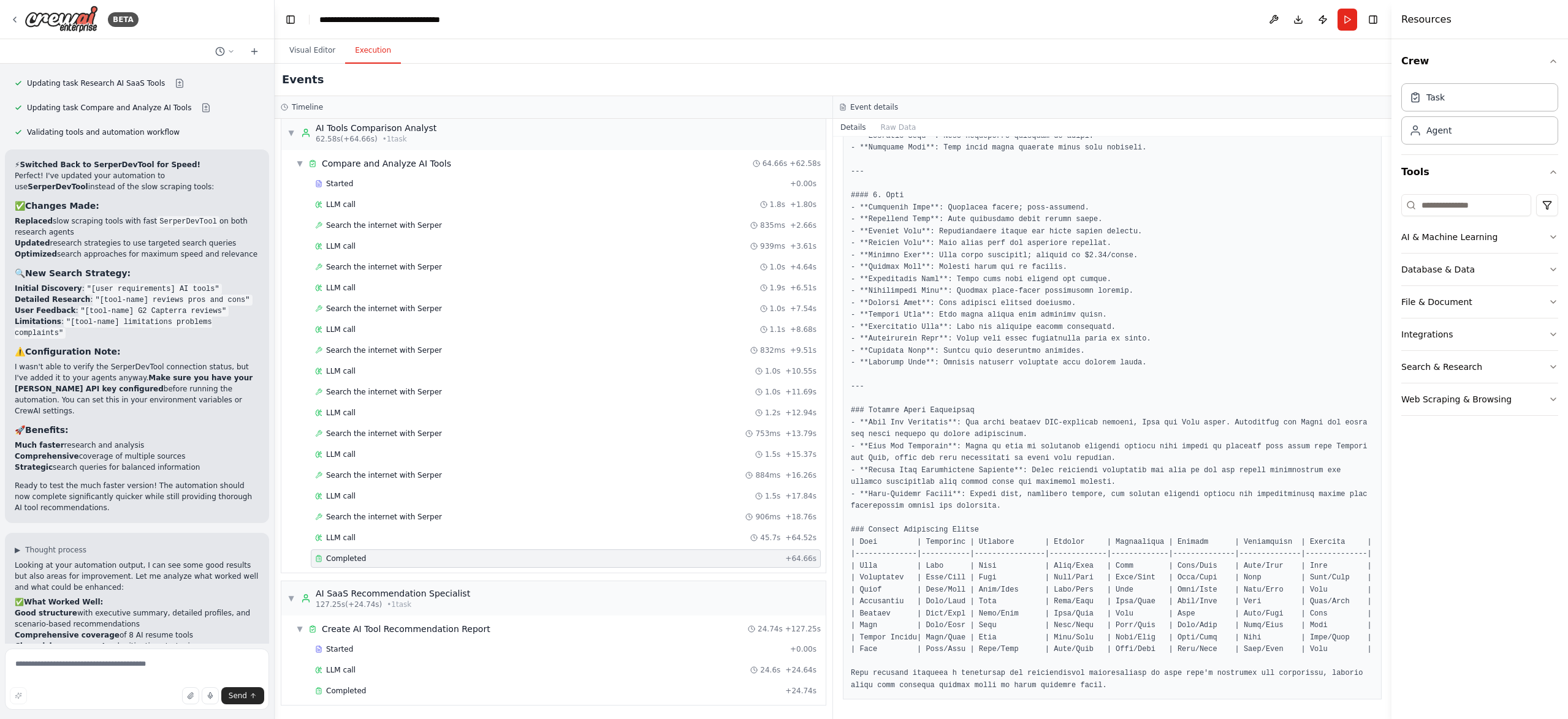
scroll to position [7614, 0]
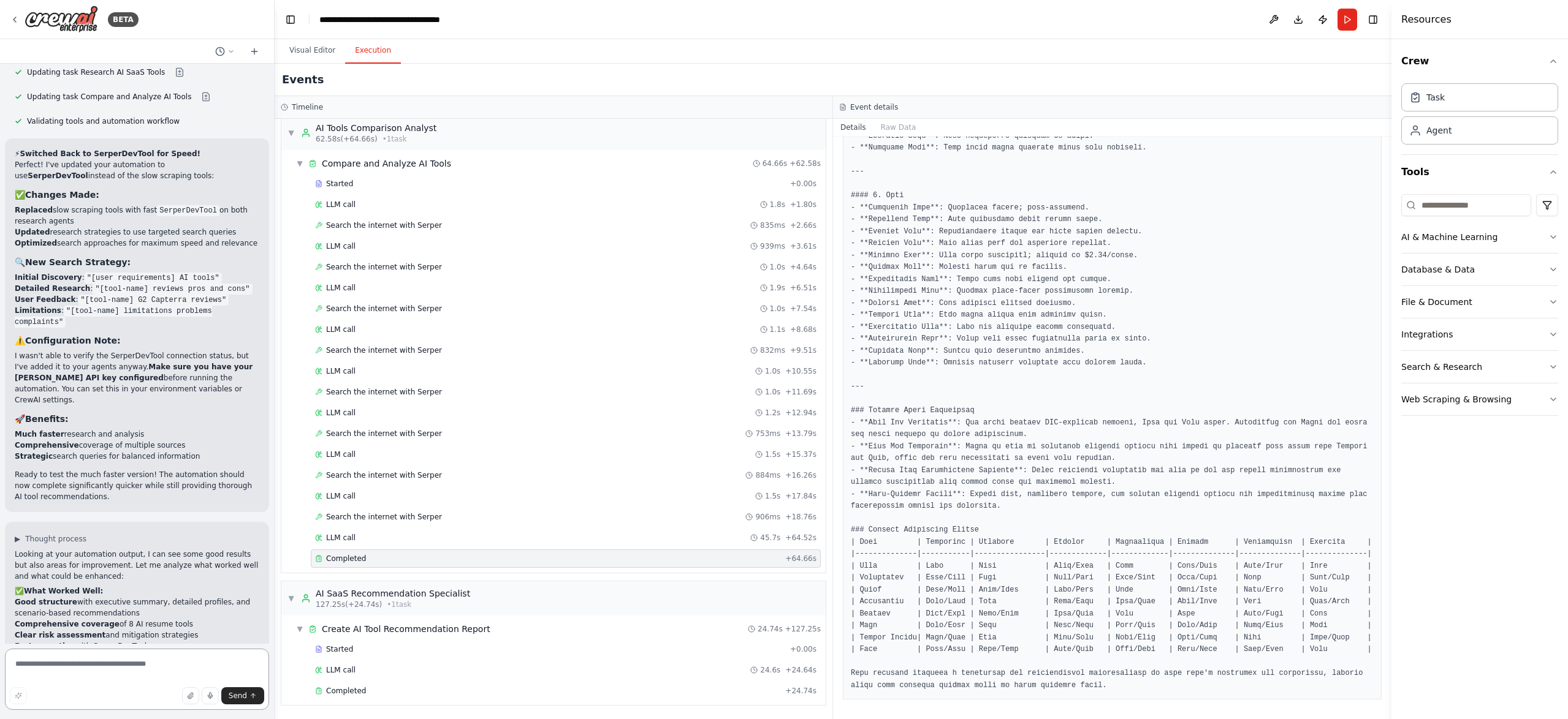
click at [86, 665] on textarea at bounding box center [137, 679] width 264 height 61
click at [60, 664] on textarea at bounding box center [137, 679] width 264 height 61
type textarea "**********"
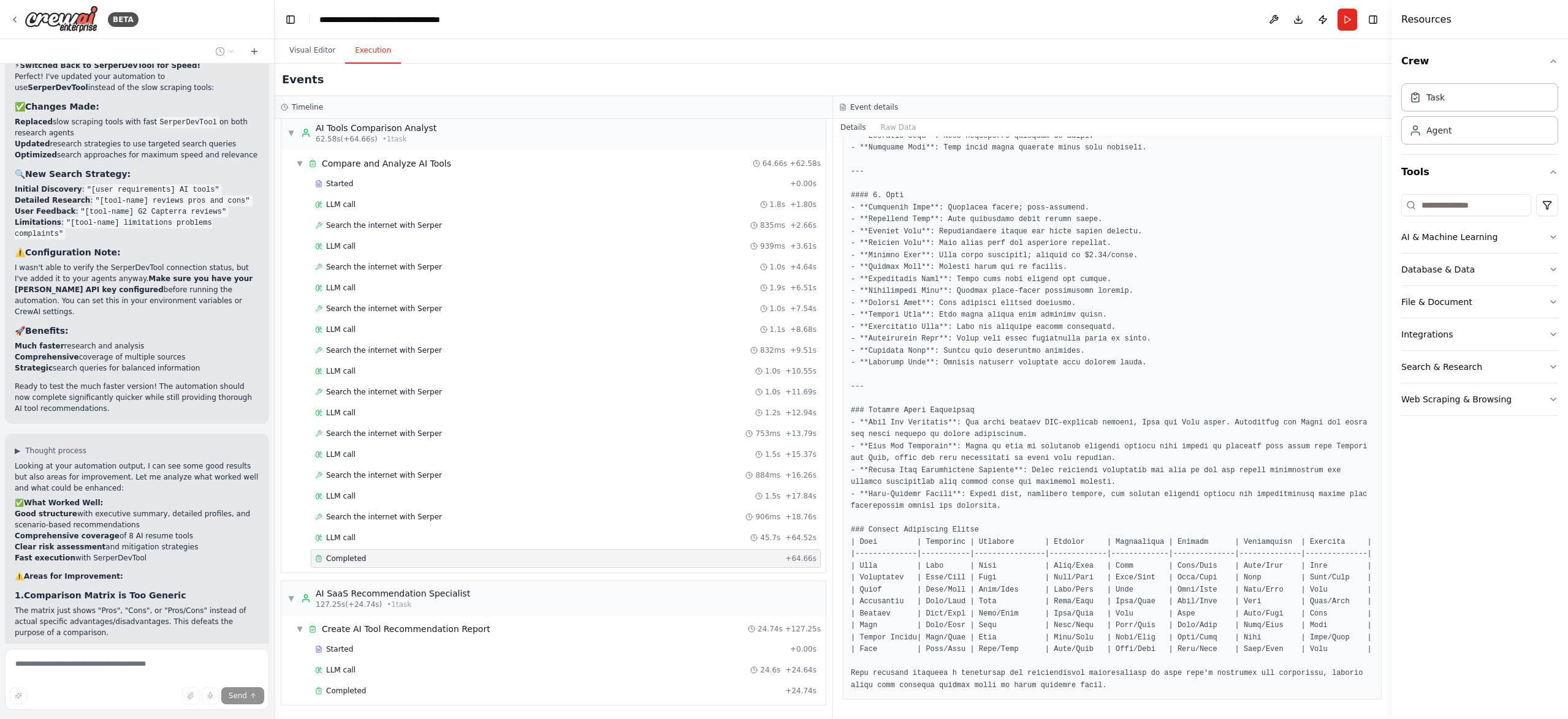
scroll to position [7713, 0]
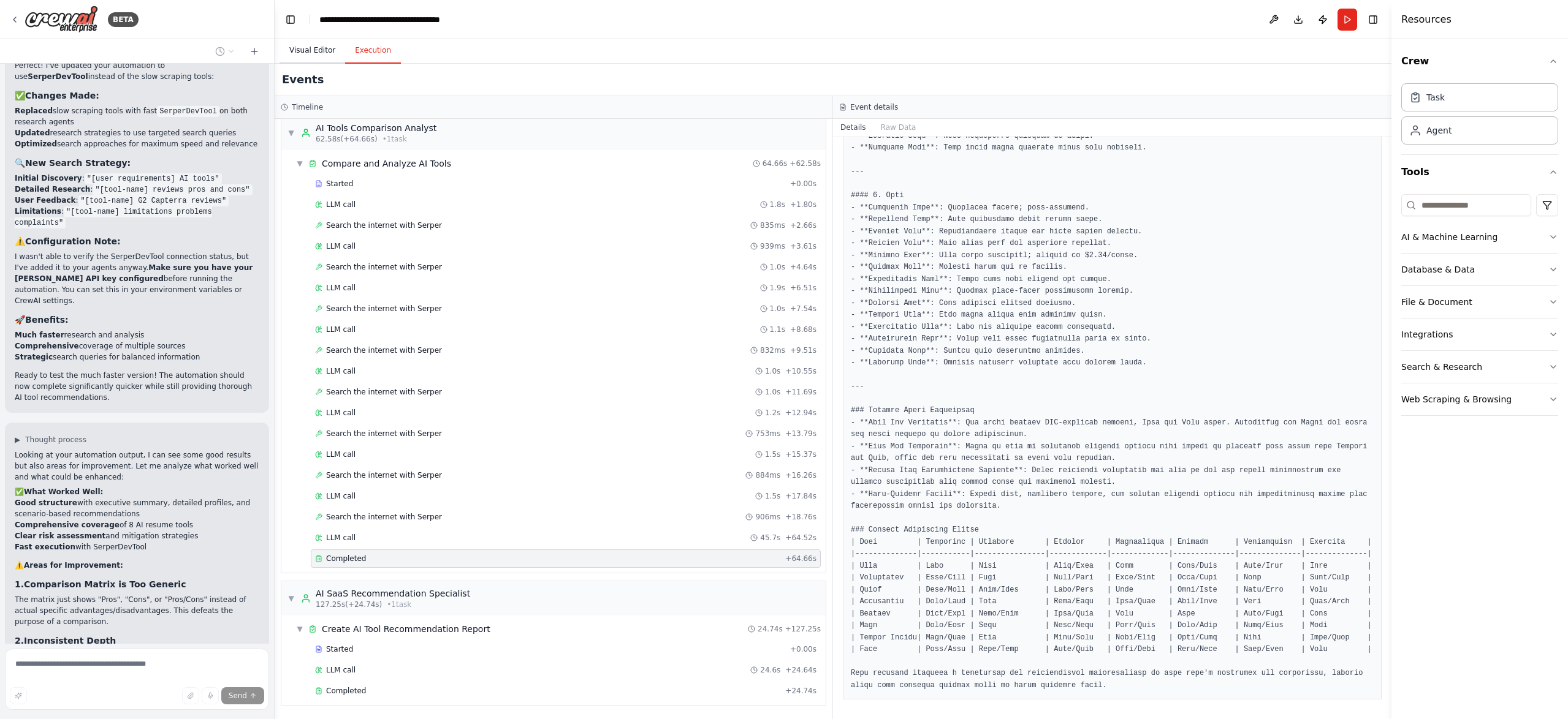
click at [303, 47] on button "Visual Editor" at bounding box center [312, 51] width 66 height 26
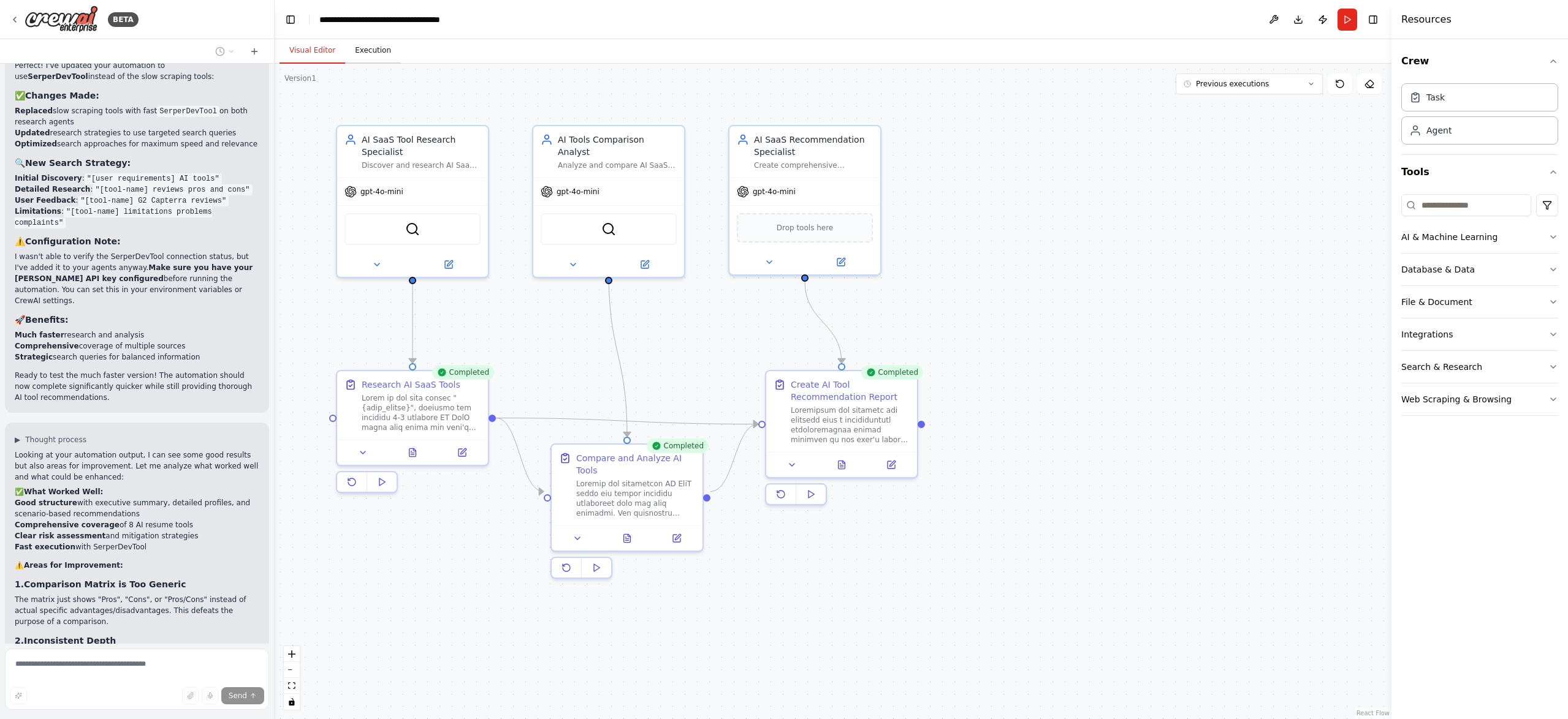
click at [371, 53] on button "Execution" at bounding box center [373, 51] width 56 height 26
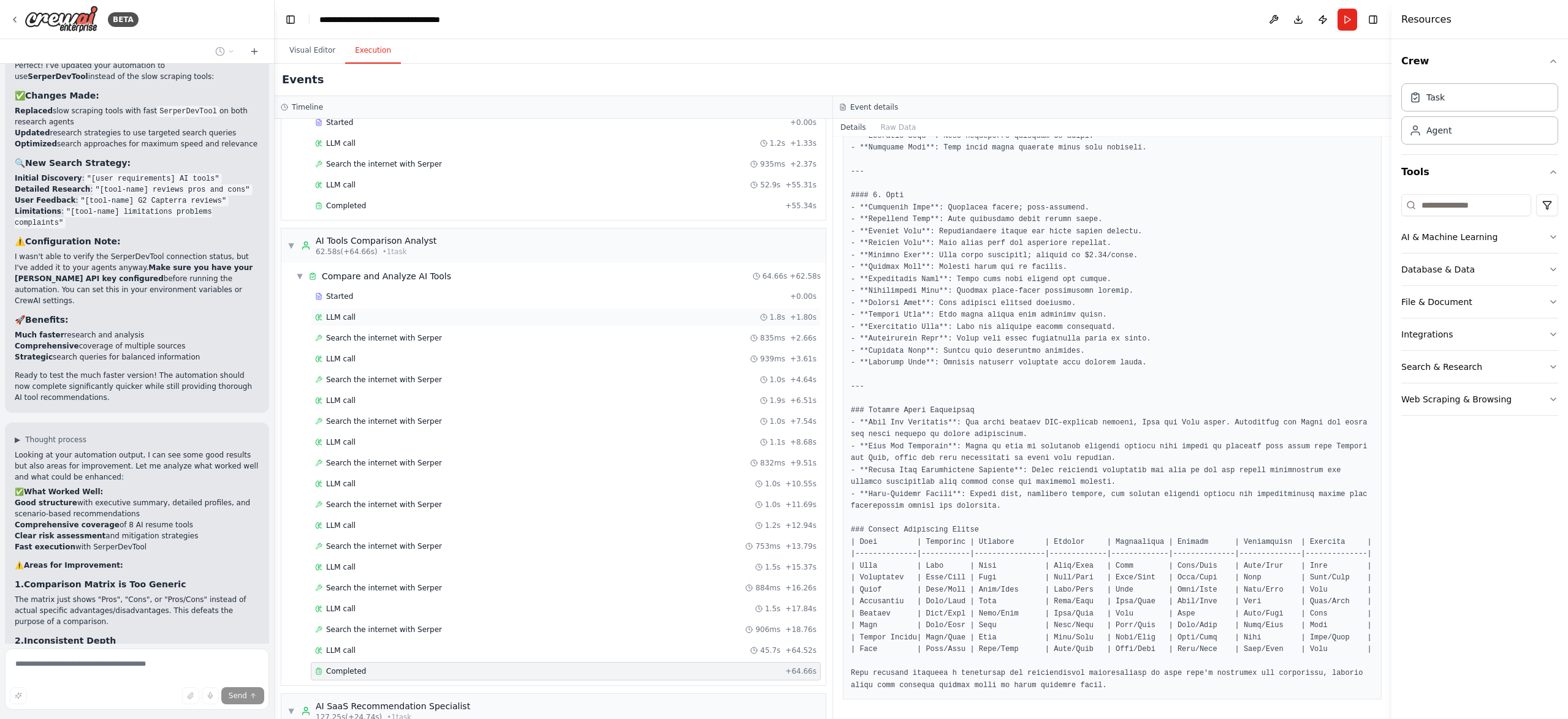
scroll to position [184, 0]
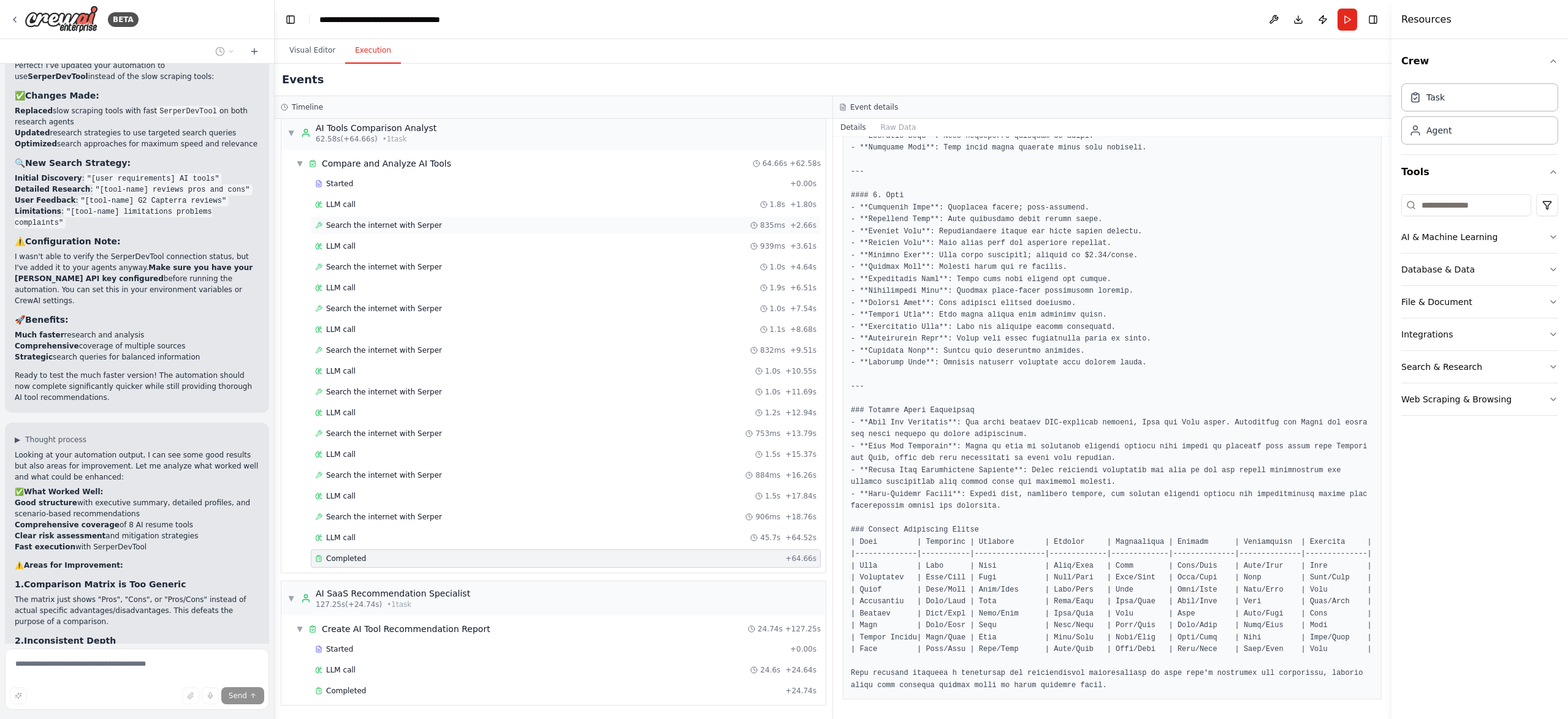
click at [394, 225] on span "Search the internet with Serper" at bounding box center [383, 225] width 116 height 10
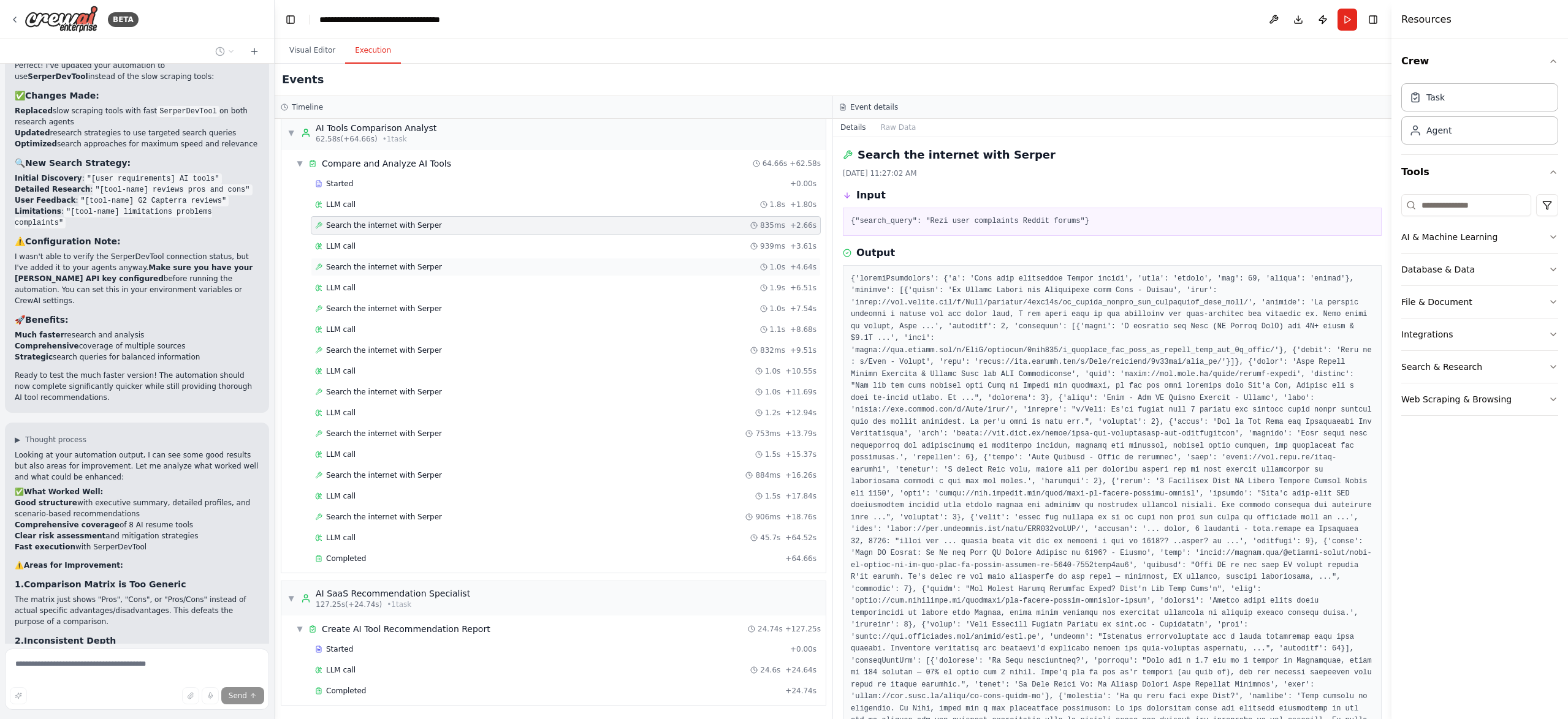
click at [398, 266] on span "Search the internet with Serper" at bounding box center [383, 267] width 116 height 10
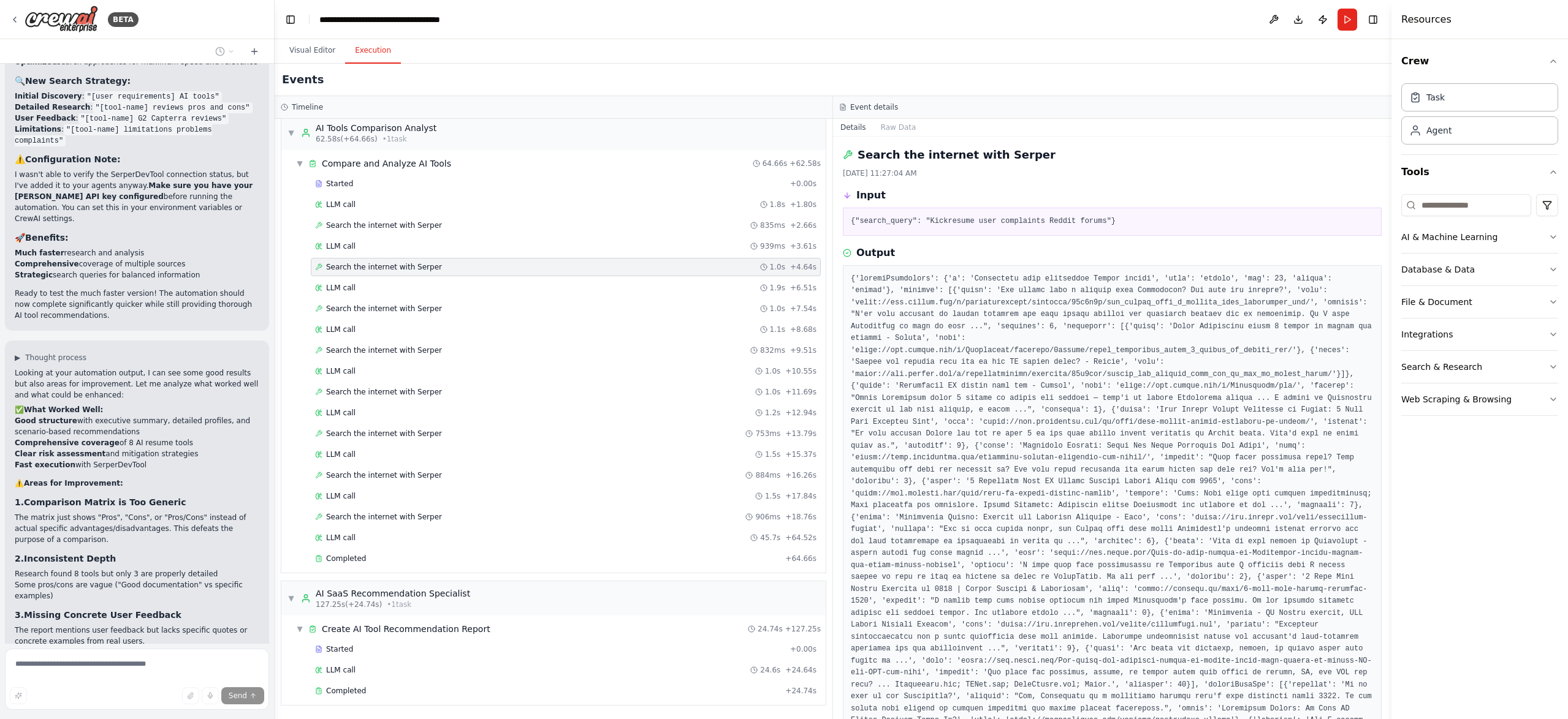
scroll to position [7806, 0]
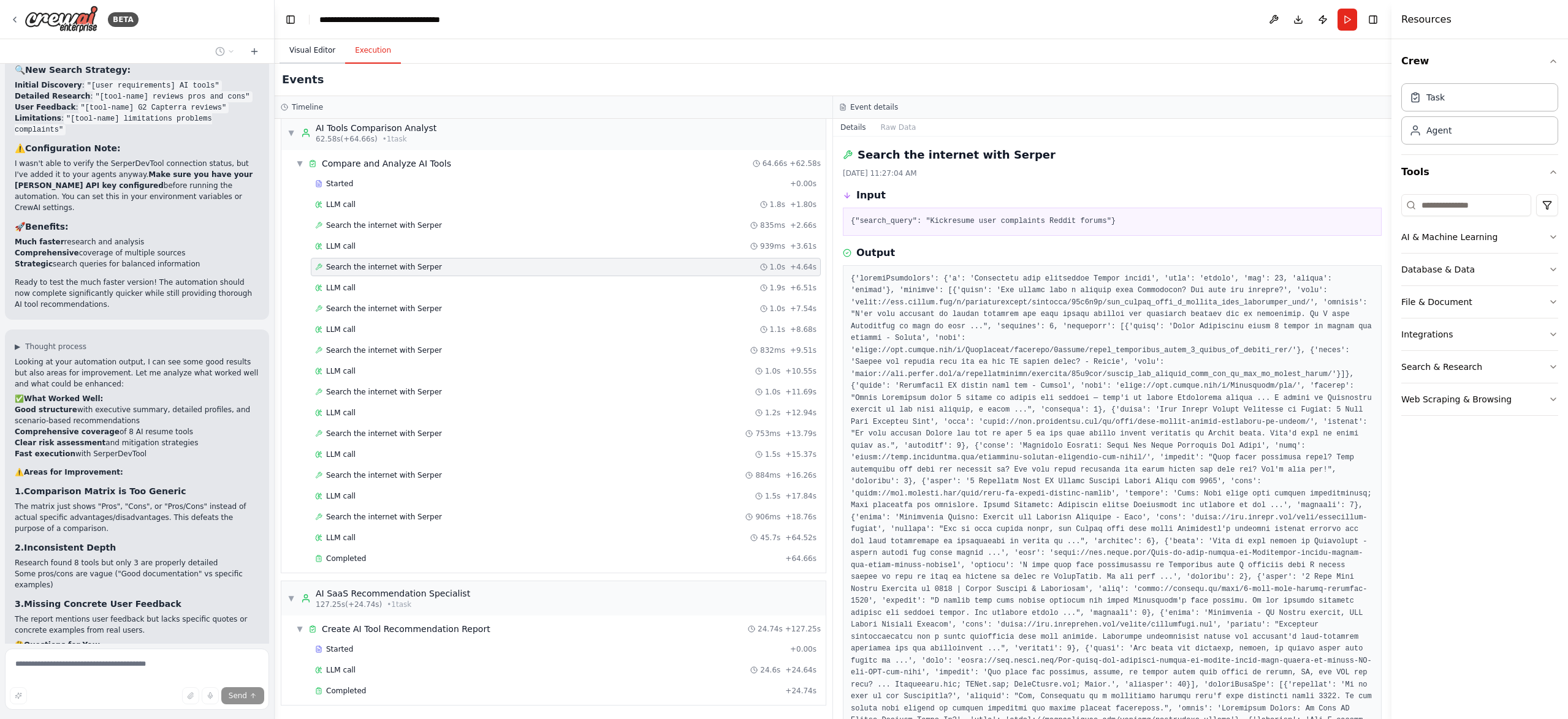
click at [314, 49] on button "Visual Editor" at bounding box center [312, 51] width 66 height 26
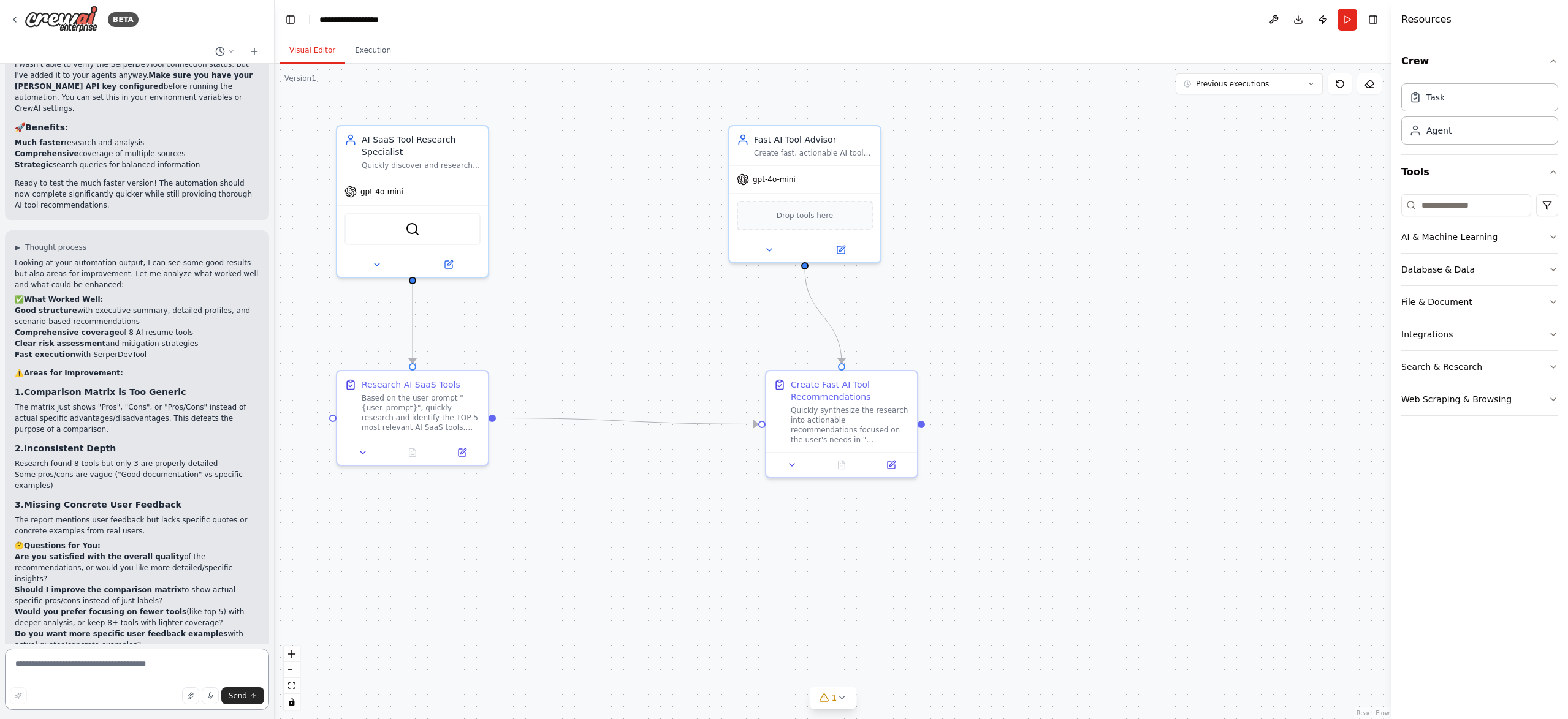
scroll to position [8321, 0]
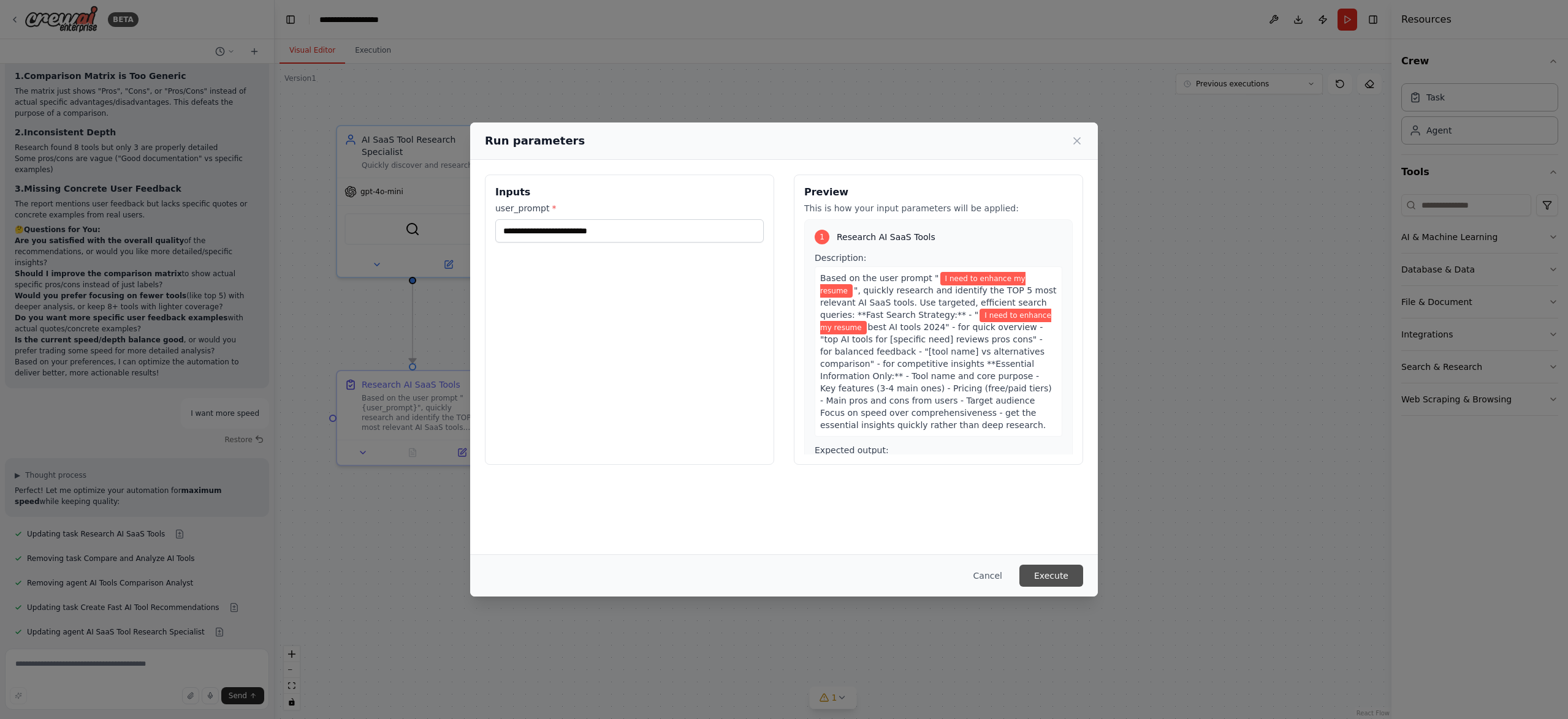
click at [1050, 576] on button "Execute" at bounding box center [1051, 576] width 63 height 22
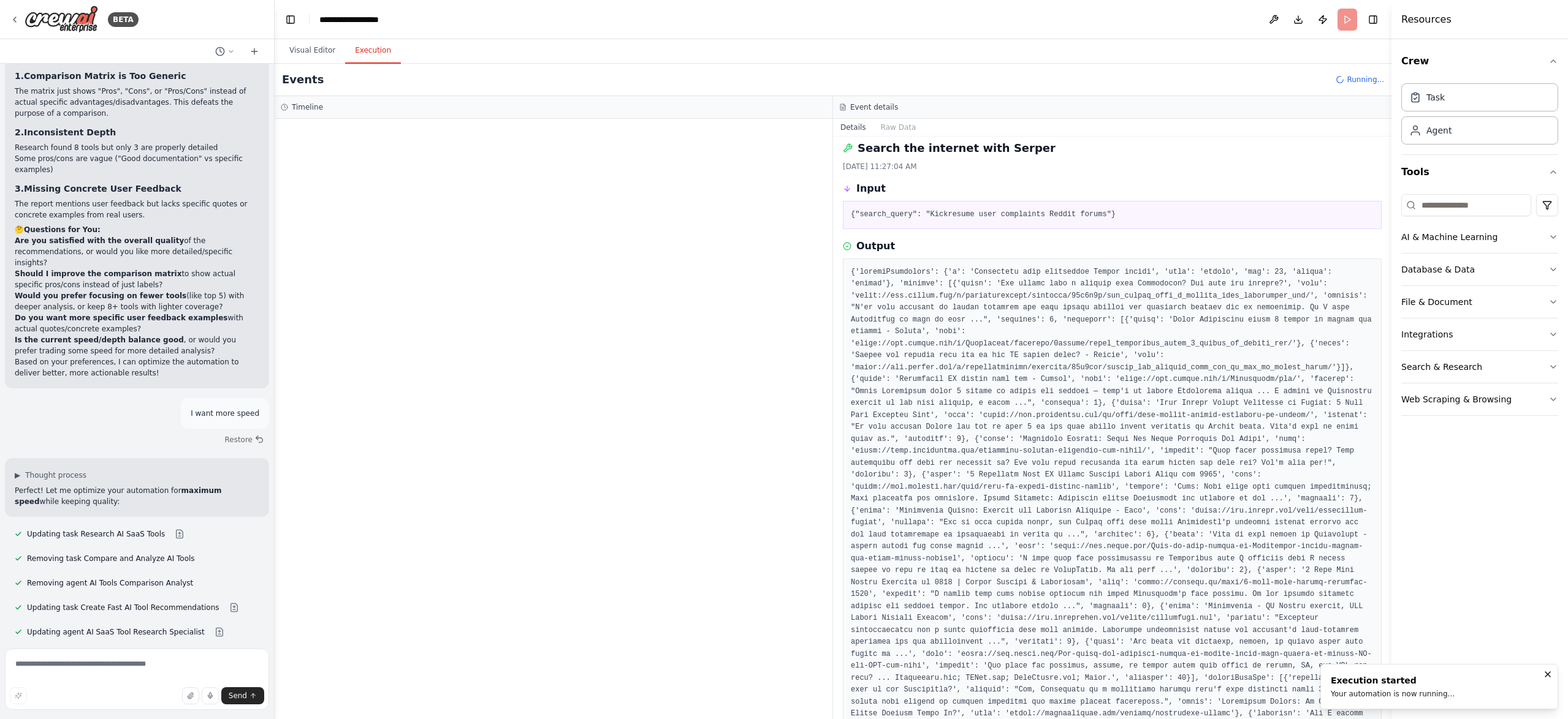
scroll to position [0, 0]
click at [297, 48] on button "Visual Editor" at bounding box center [312, 51] width 66 height 26
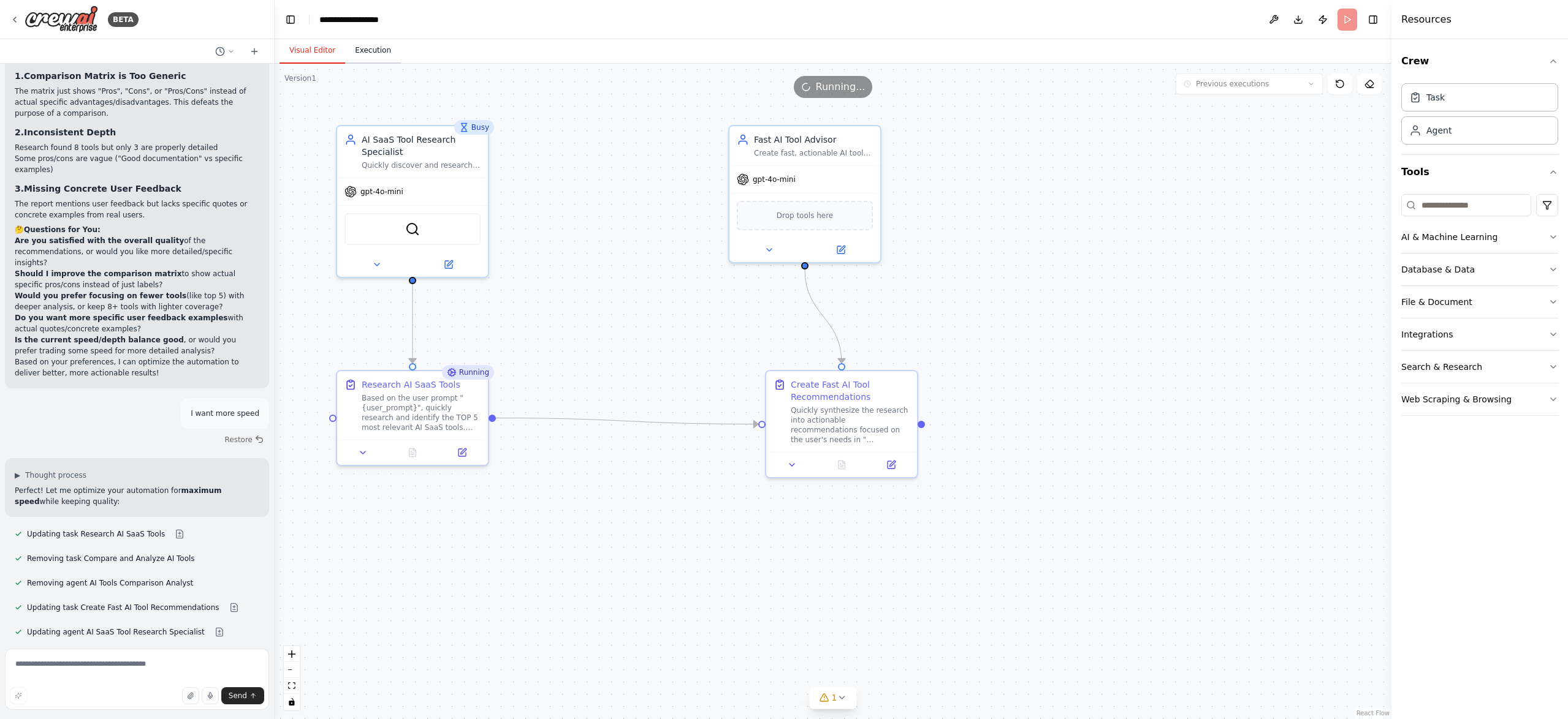
click at [366, 48] on button "Execution" at bounding box center [373, 51] width 56 height 26
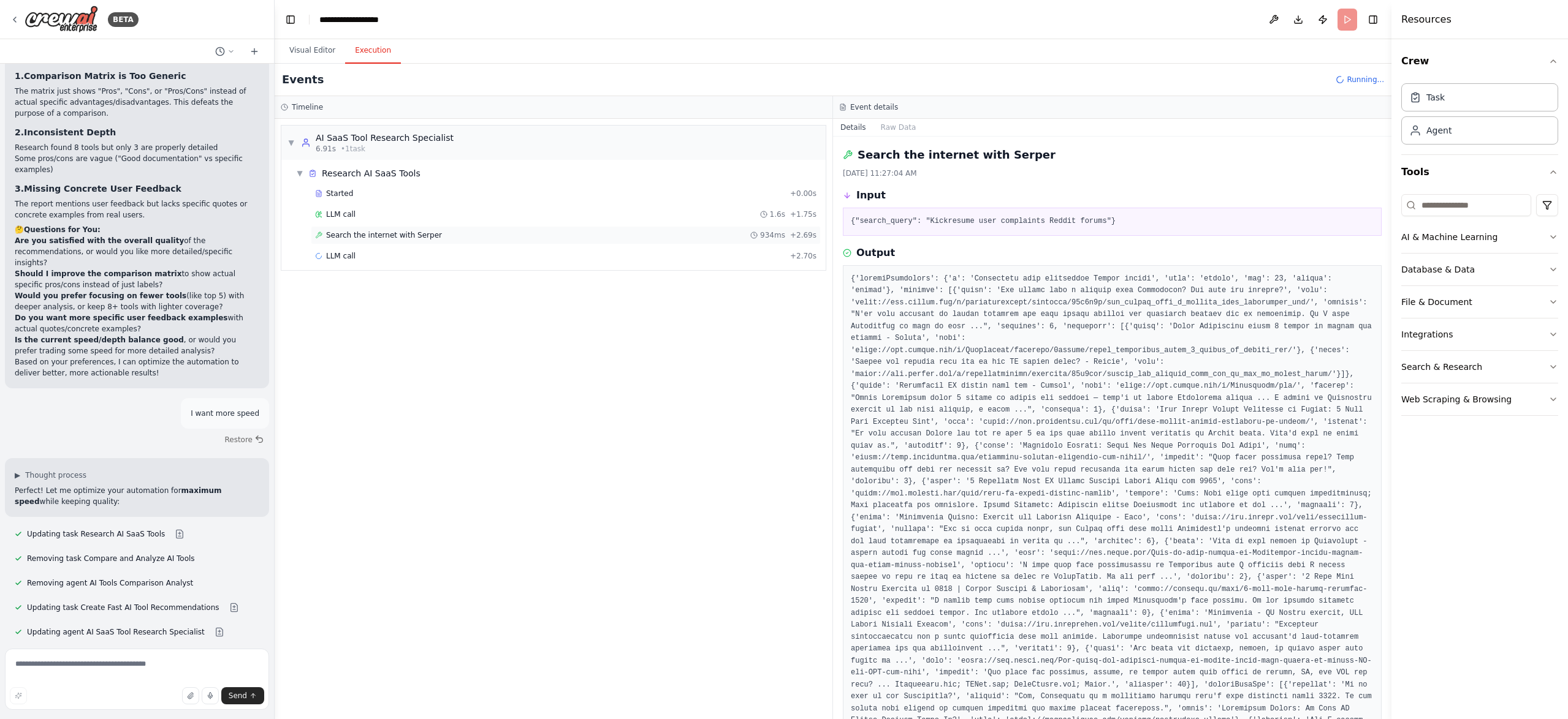
click at [385, 231] on span "Search the internet with Serper" at bounding box center [383, 235] width 116 height 10
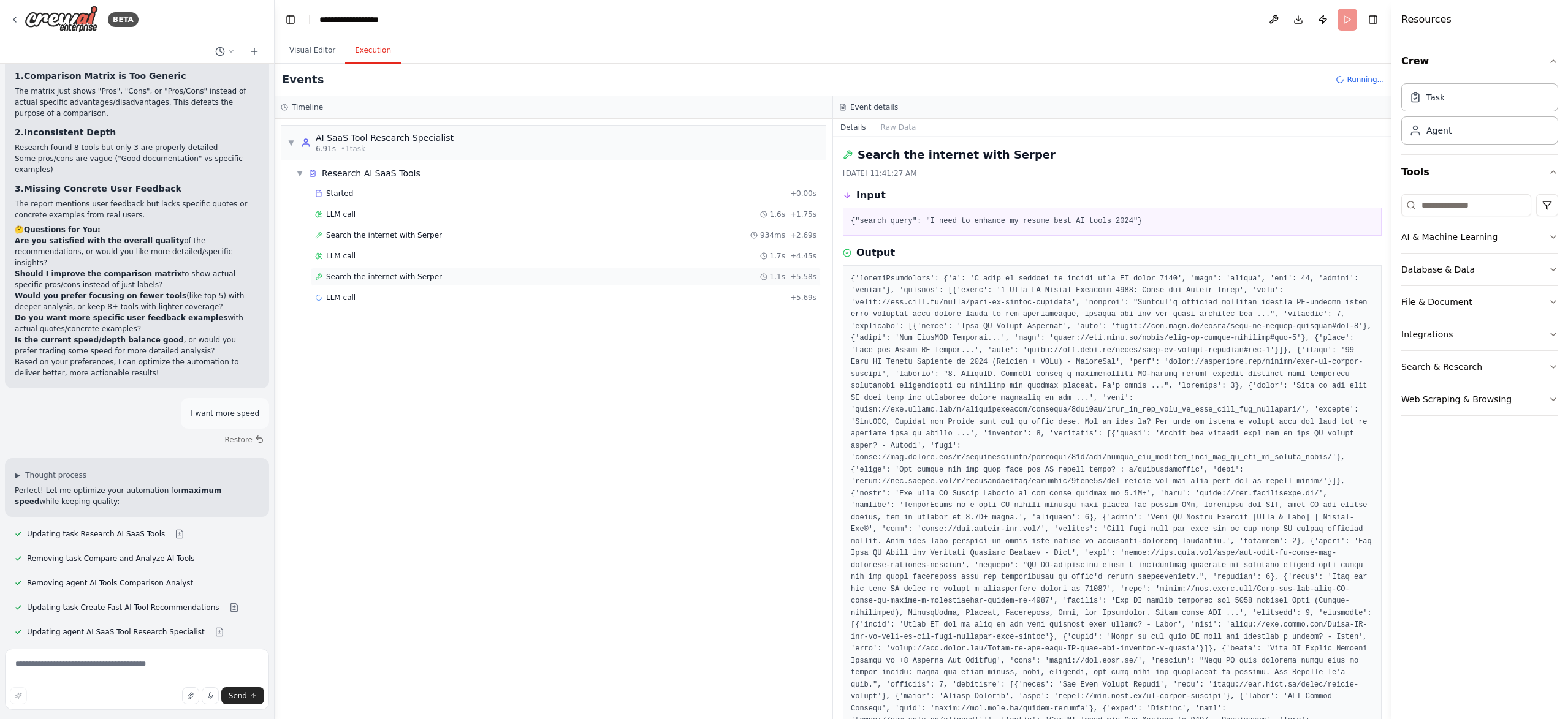
click at [380, 276] on span "Search the internet with Serper" at bounding box center [383, 276] width 116 height 10
